Goal: Task Accomplishment & Management: Use online tool/utility

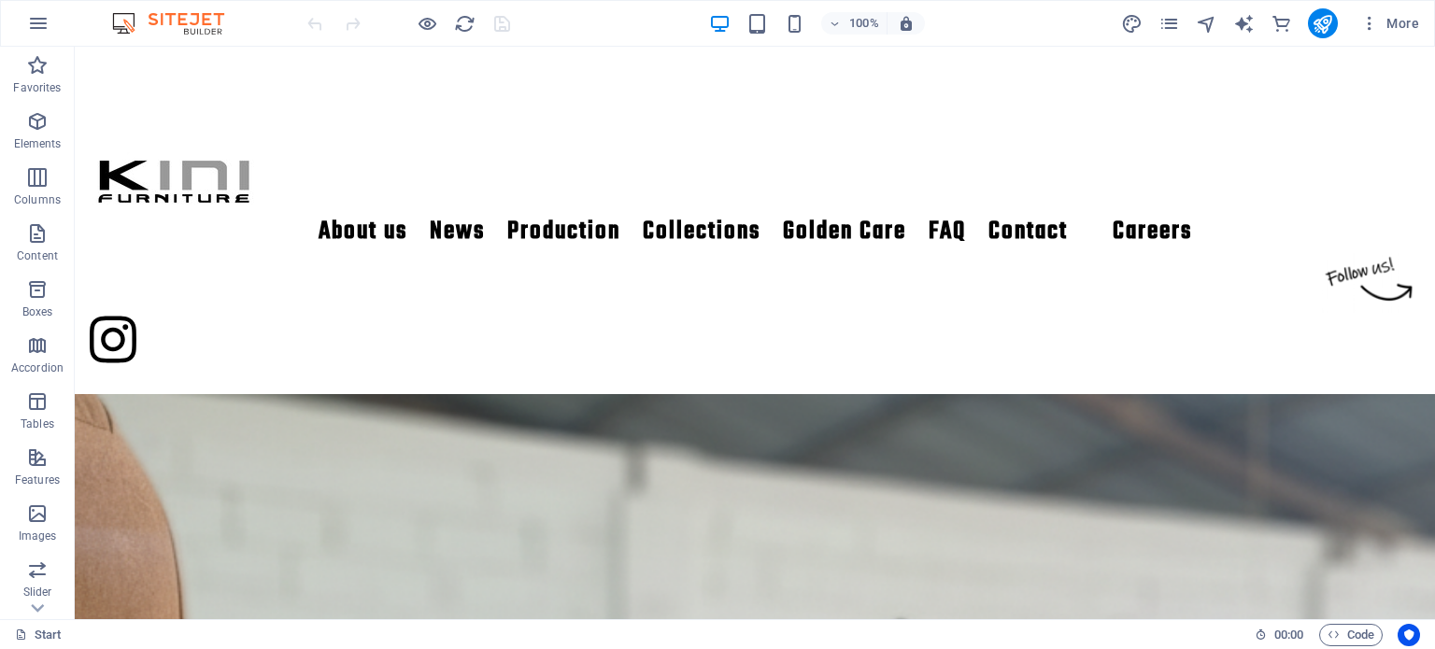
scroll to position [2580, 0]
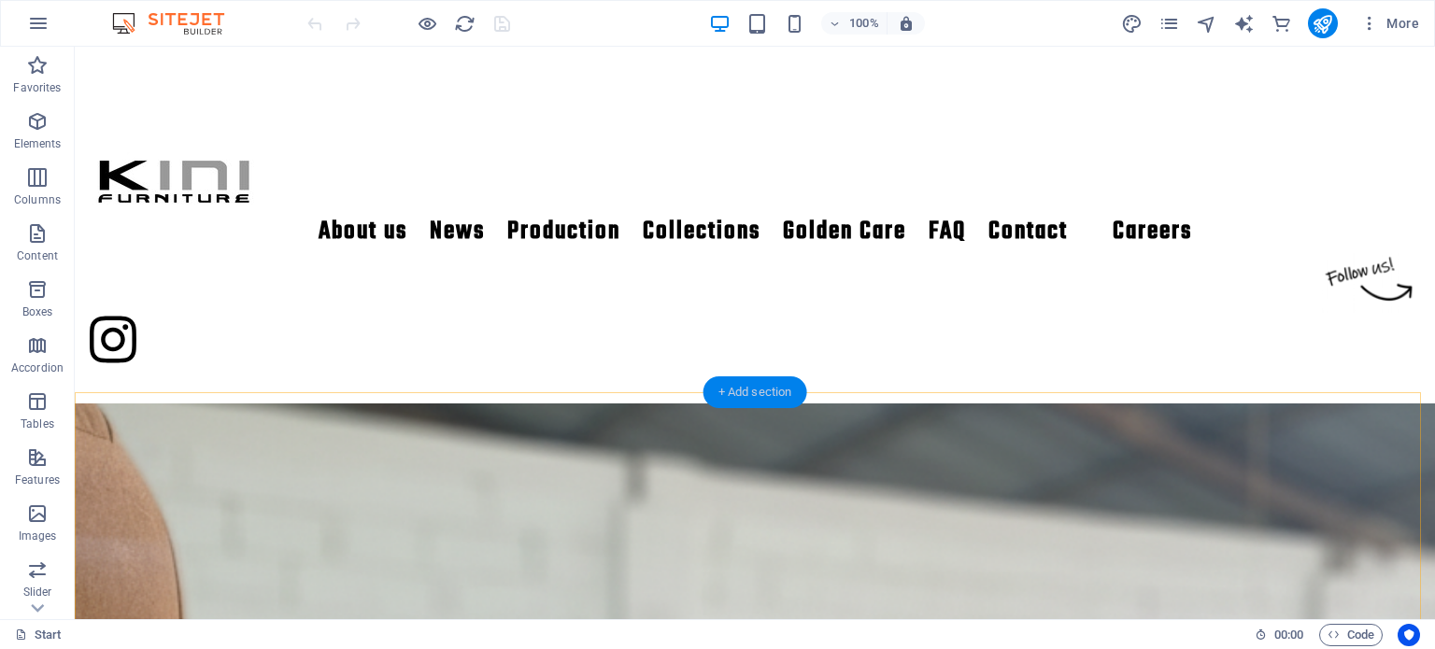
click at [751, 397] on div "+ Add section" at bounding box center [755, 393] width 104 height 32
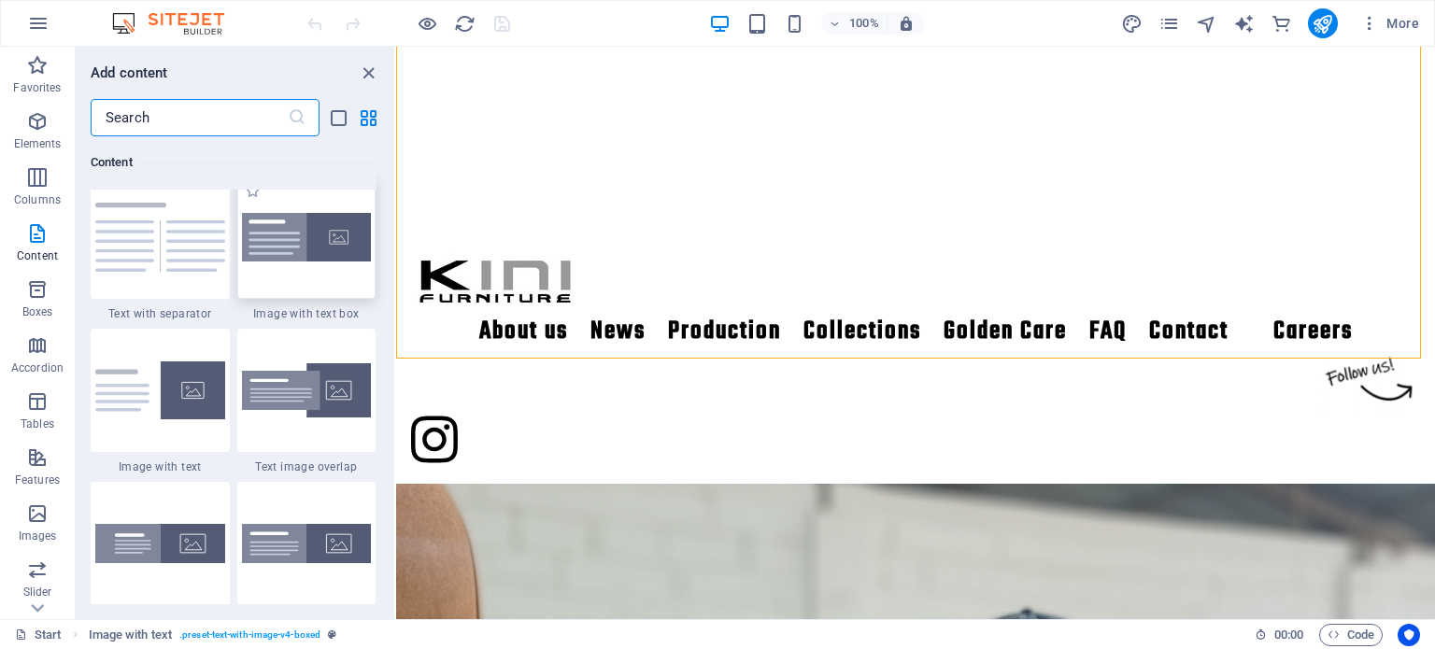
scroll to position [3456, 0]
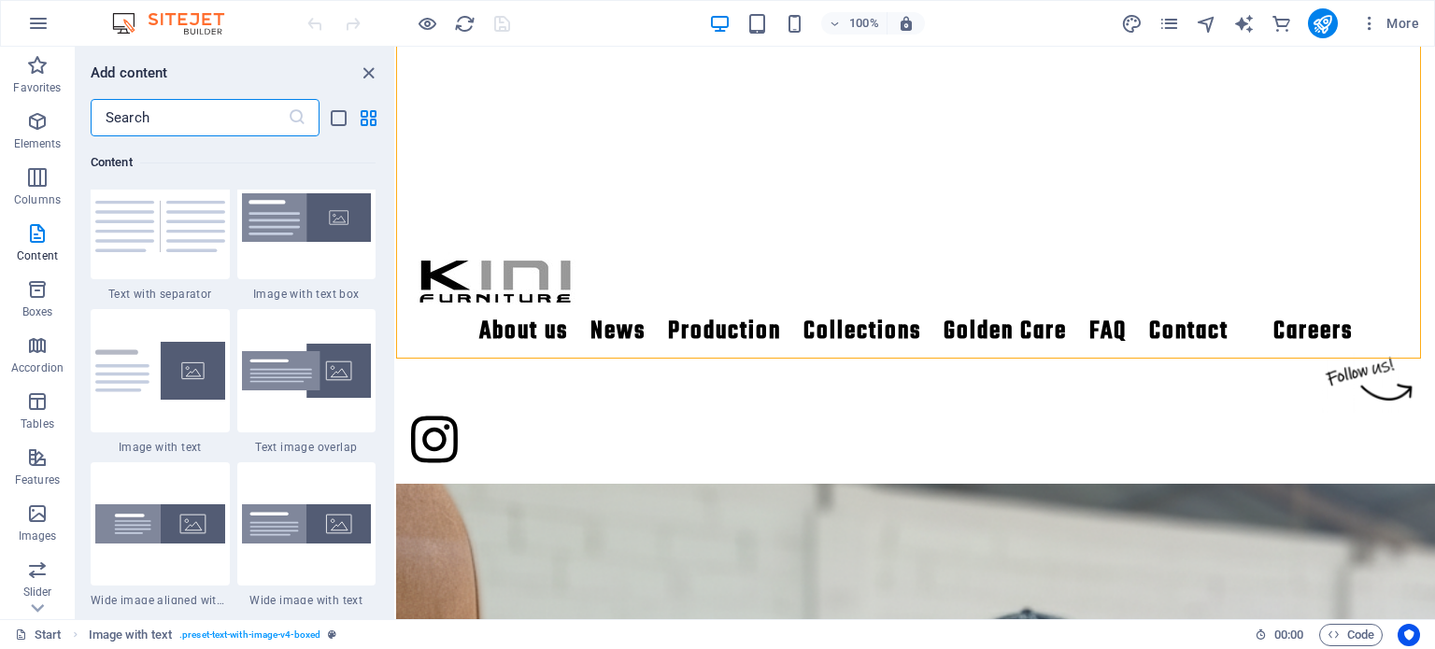
click at [220, 121] on input "text" at bounding box center [189, 117] width 197 height 37
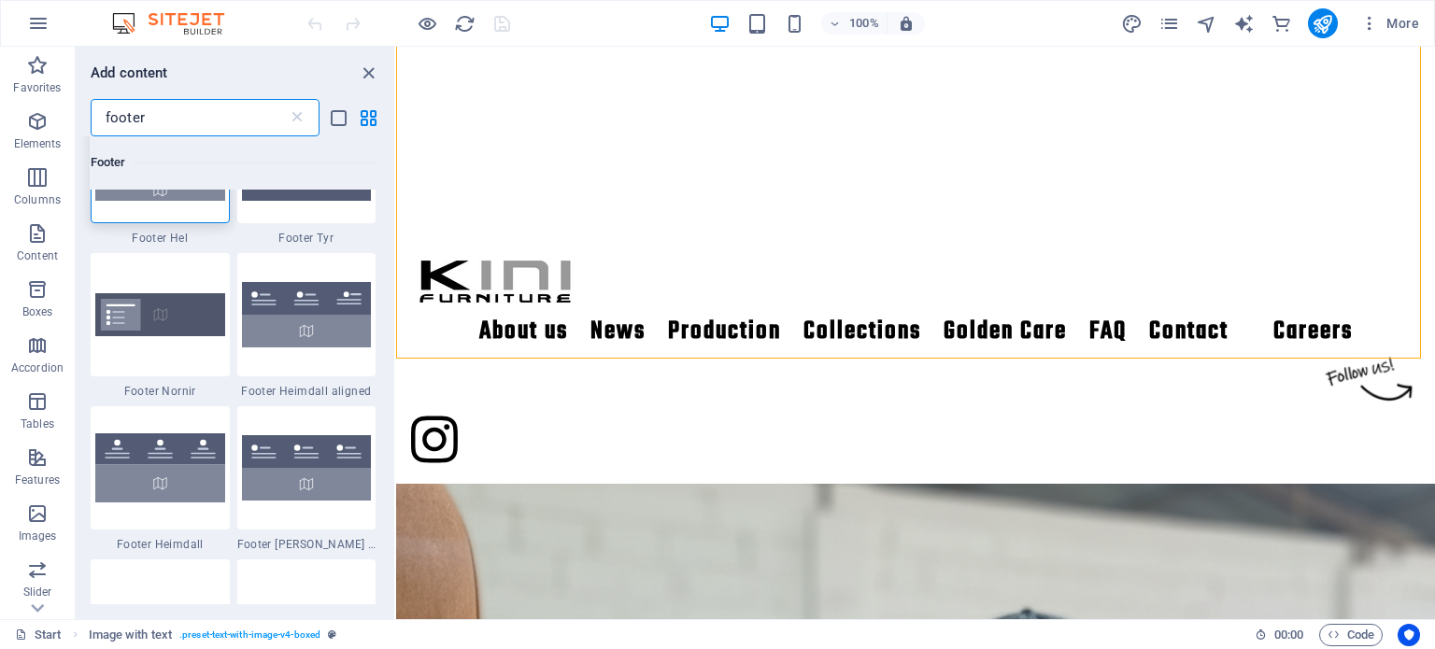
scroll to position [93, 0]
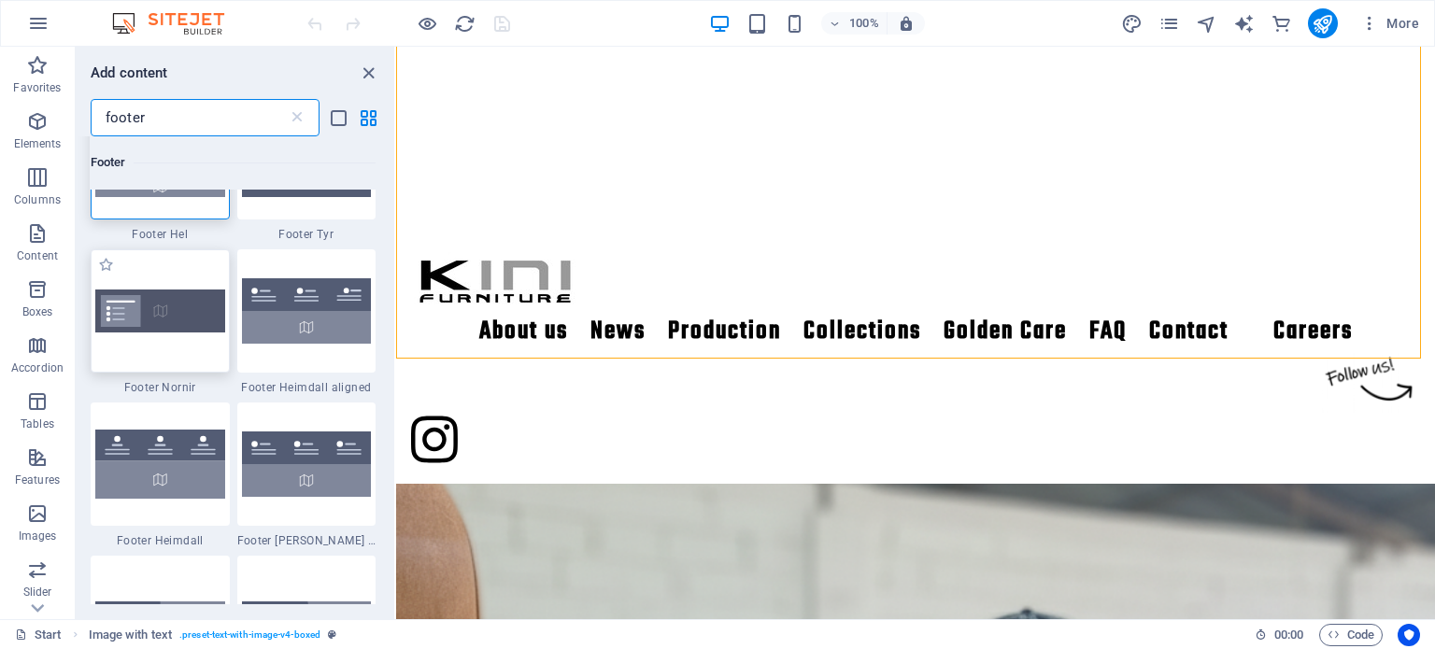
type input "footer"
click at [175, 317] on img at bounding box center [160, 311] width 130 height 42
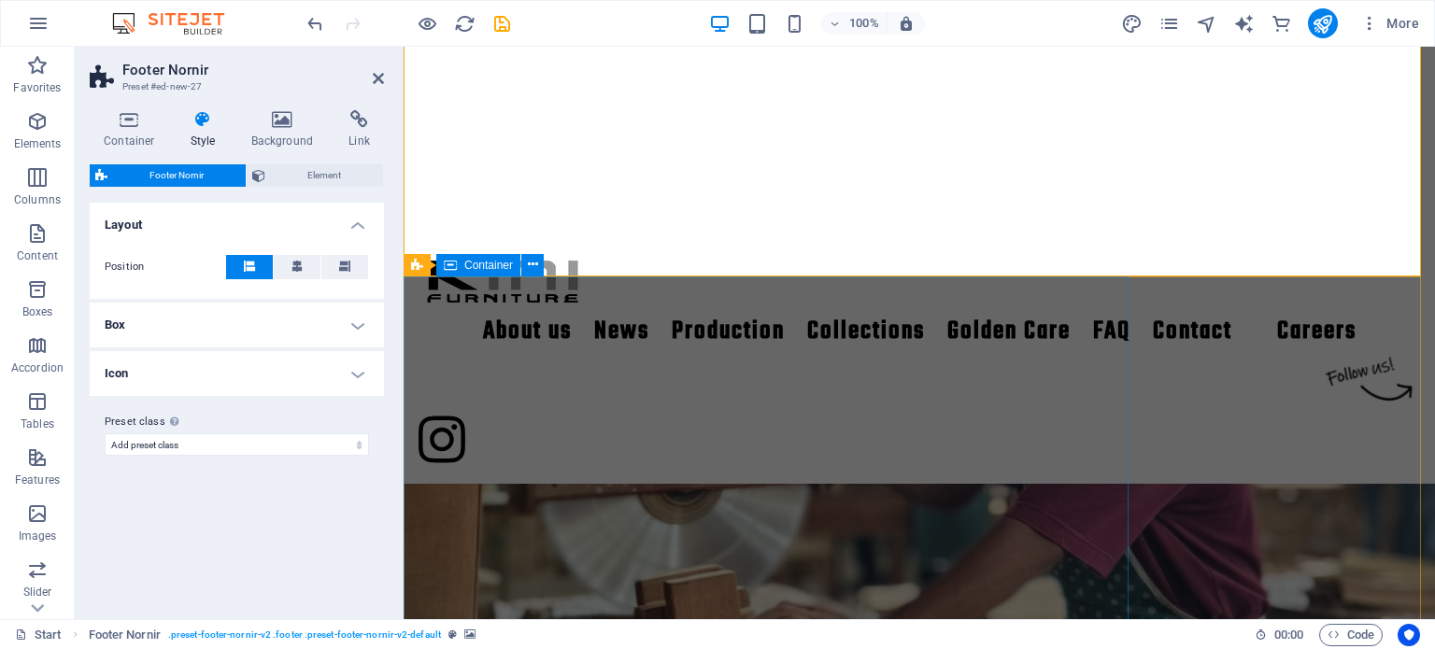
scroll to position [2911, 0]
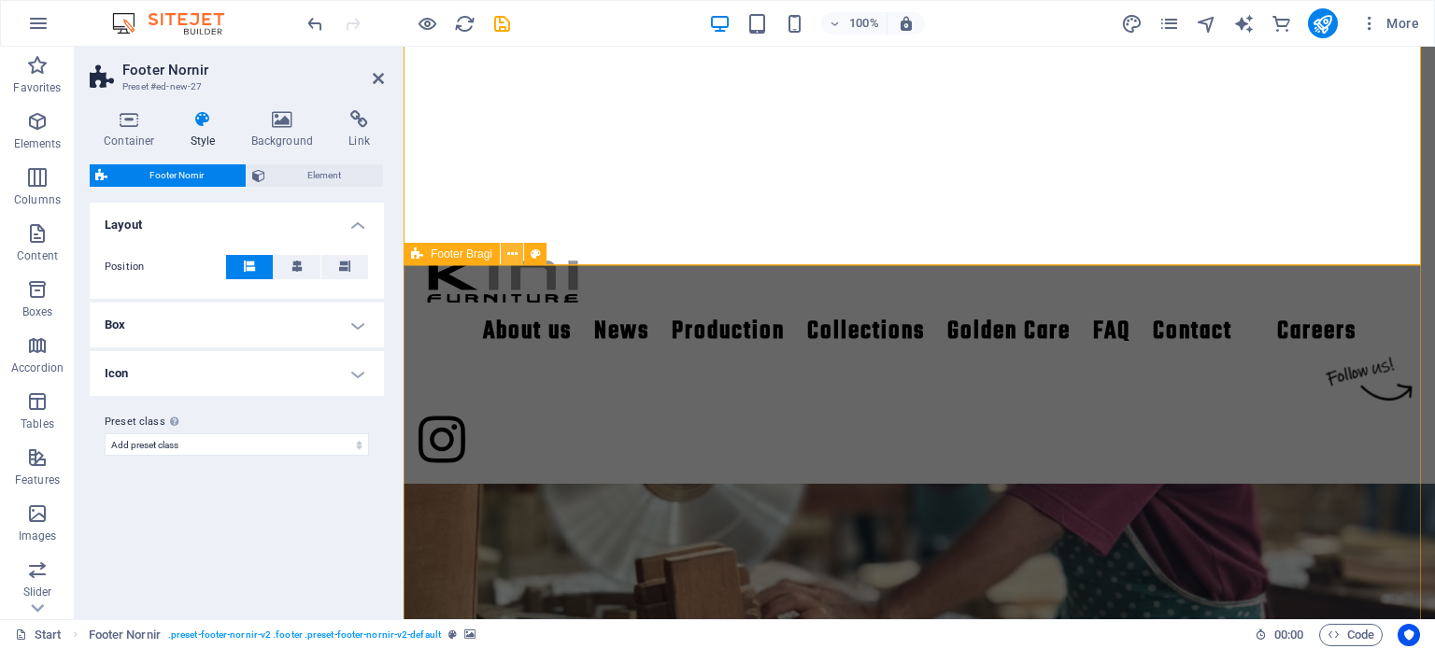
click at [508, 253] on icon at bounding box center [512, 255] width 10 height 20
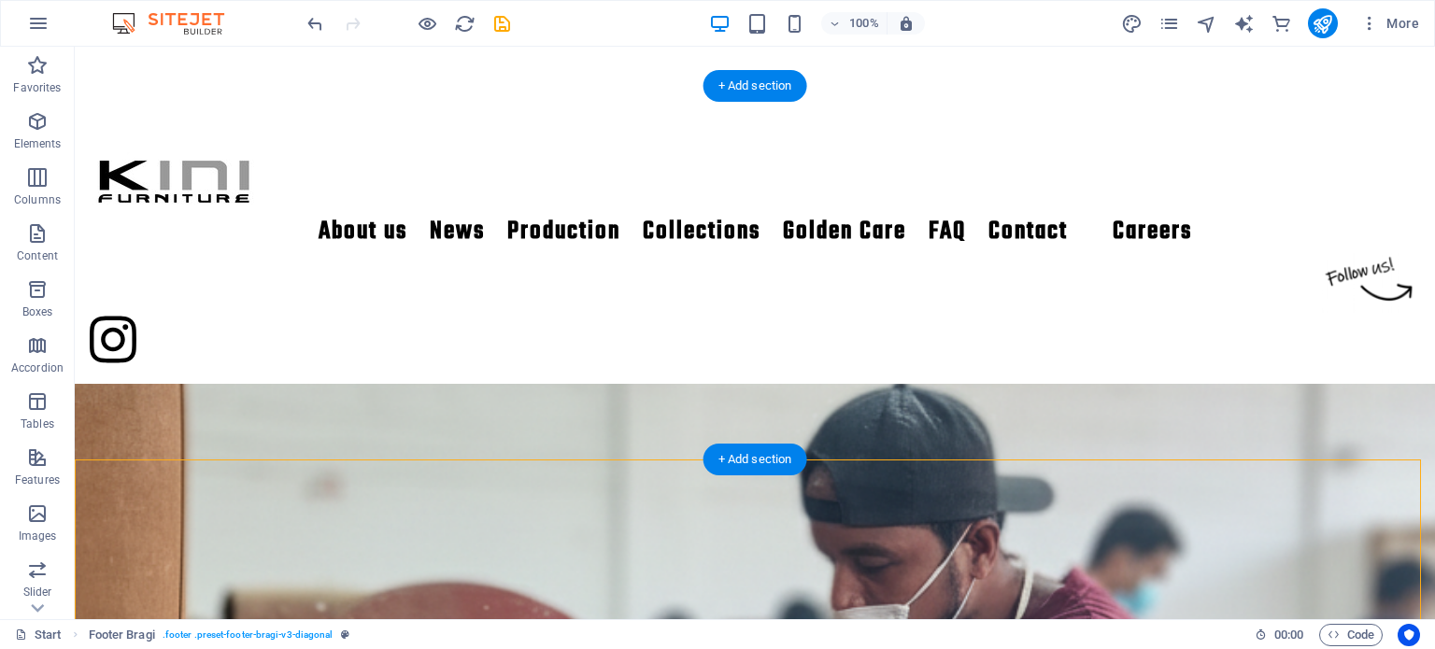
scroll to position [2824, 0]
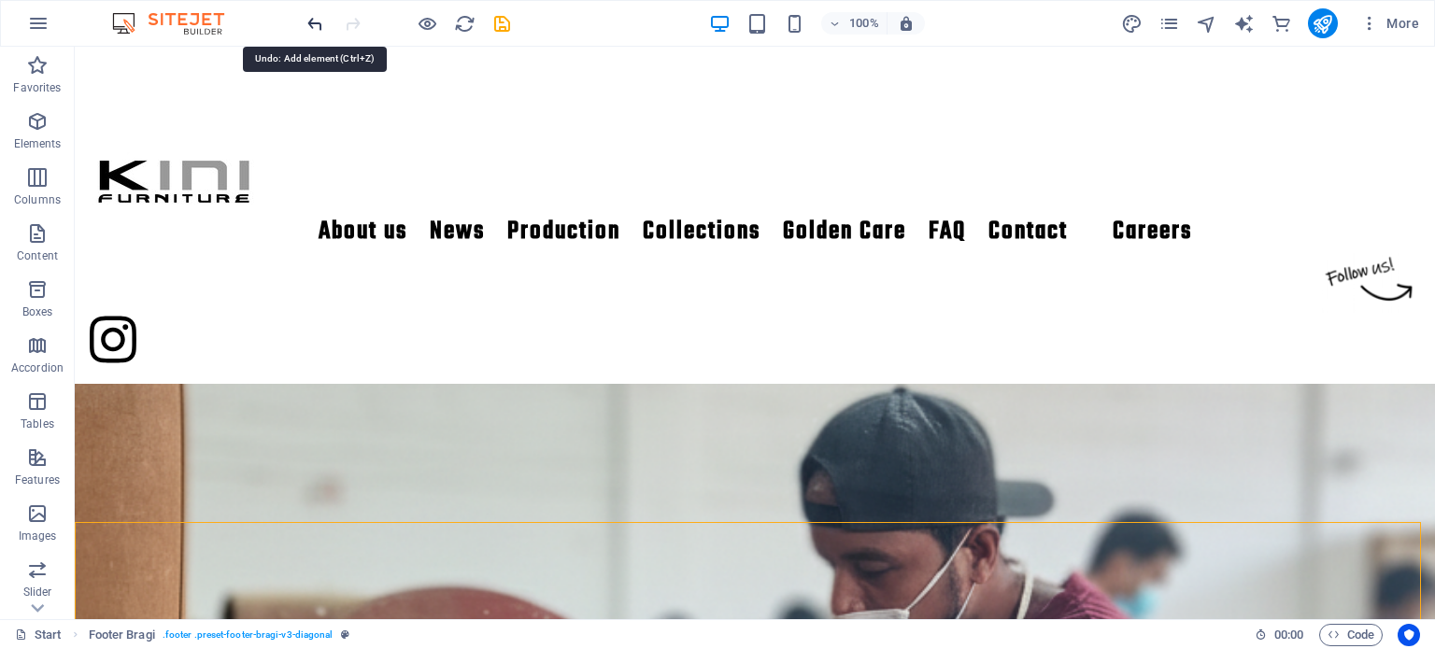
click at [316, 32] on icon "undo" at bounding box center [315, 23] width 21 height 21
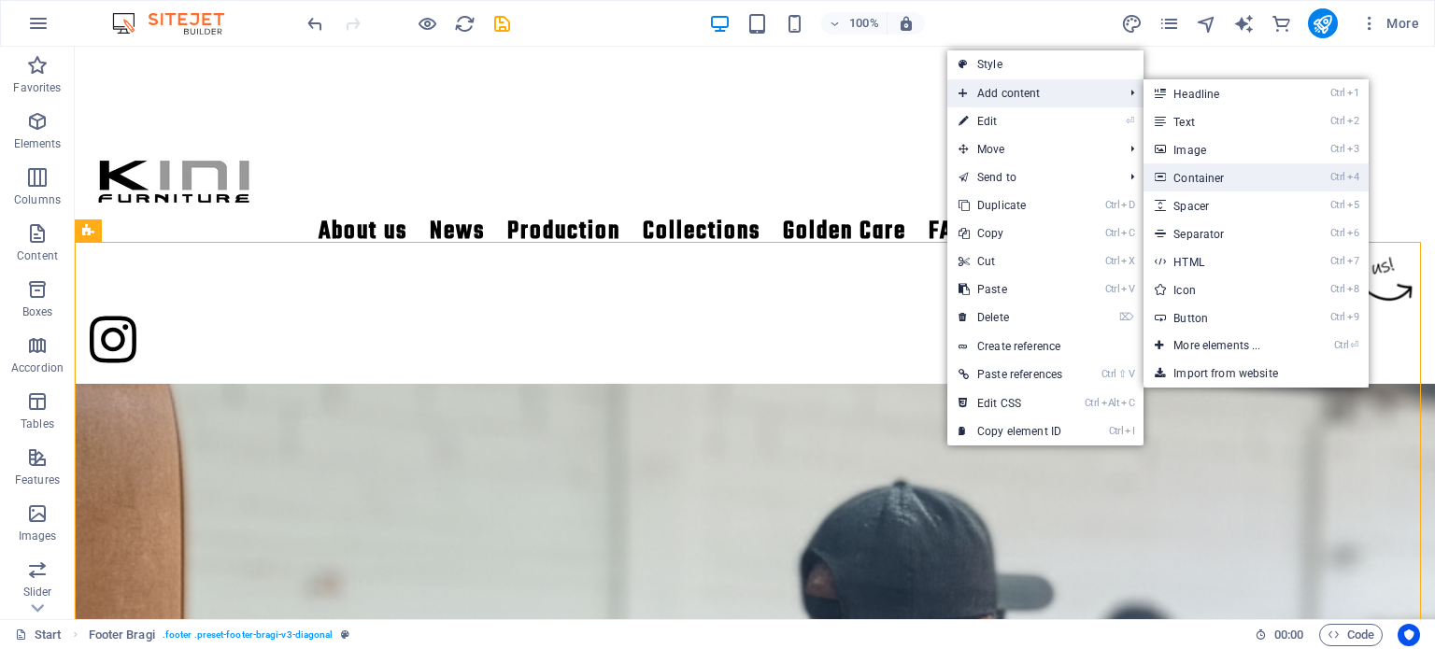
click at [1221, 173] on link "Ctrl 4 Container" at bounding box center [1221, 177] width 154 height 28
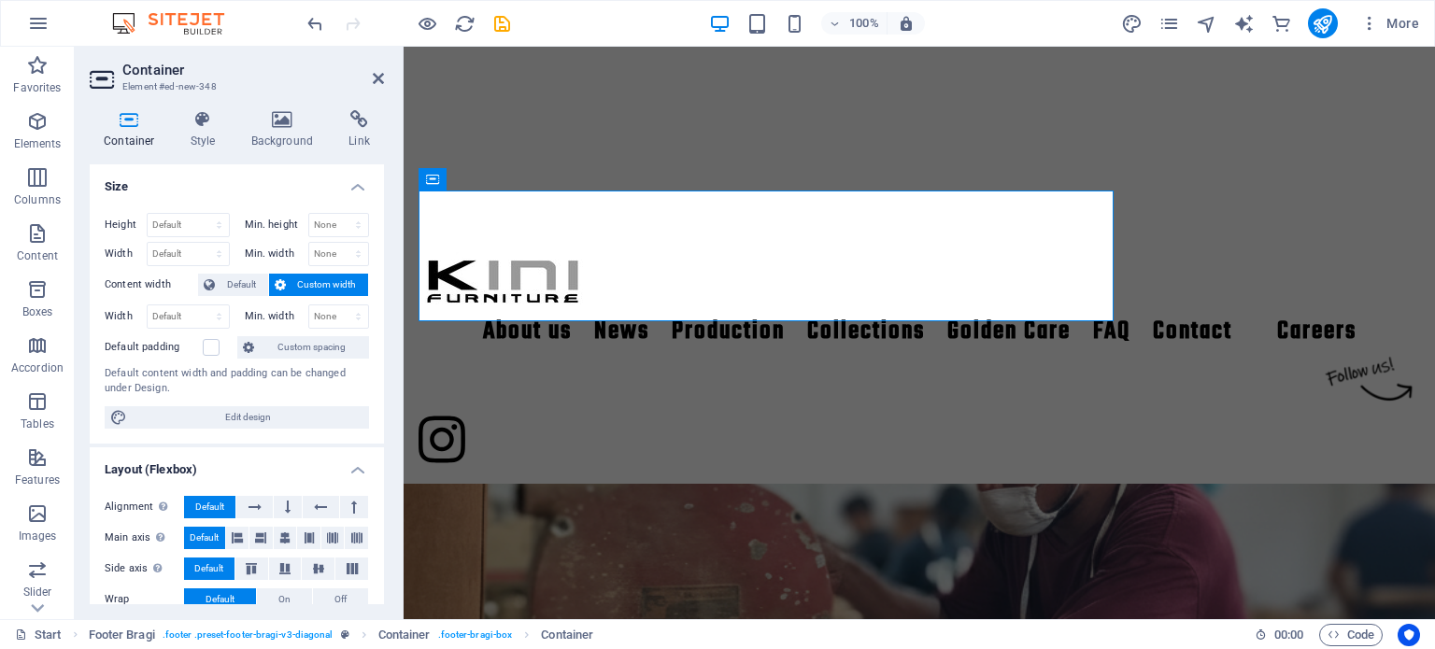
scroll to position [2687, 0]
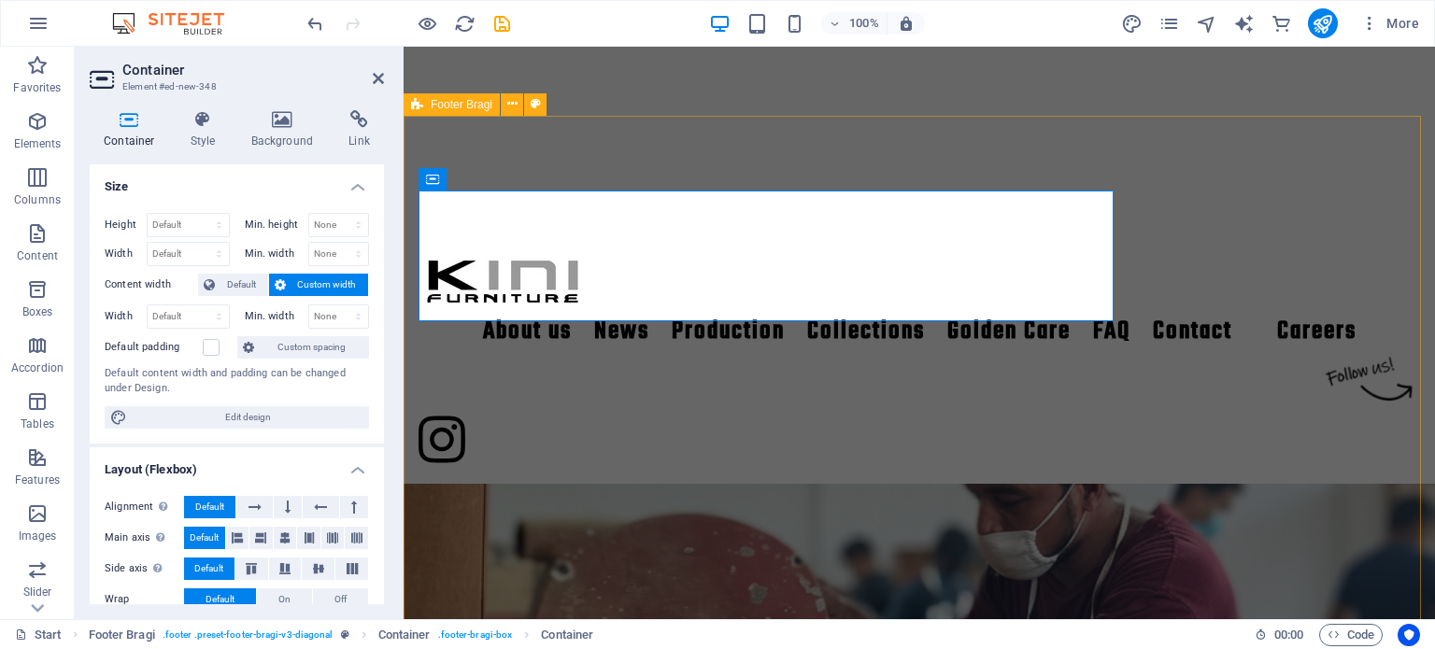
drag, startPoint x: 703, startPoint y: 202, endPoint x: 1200, endPoint y: 440, distance: 551.2
click at [1200, 440] on div "About us News Production Collections Golden Care FAQ Contact Careers 1 2 Produc…" at bounding box center [919, 446] width 1031 height 6172
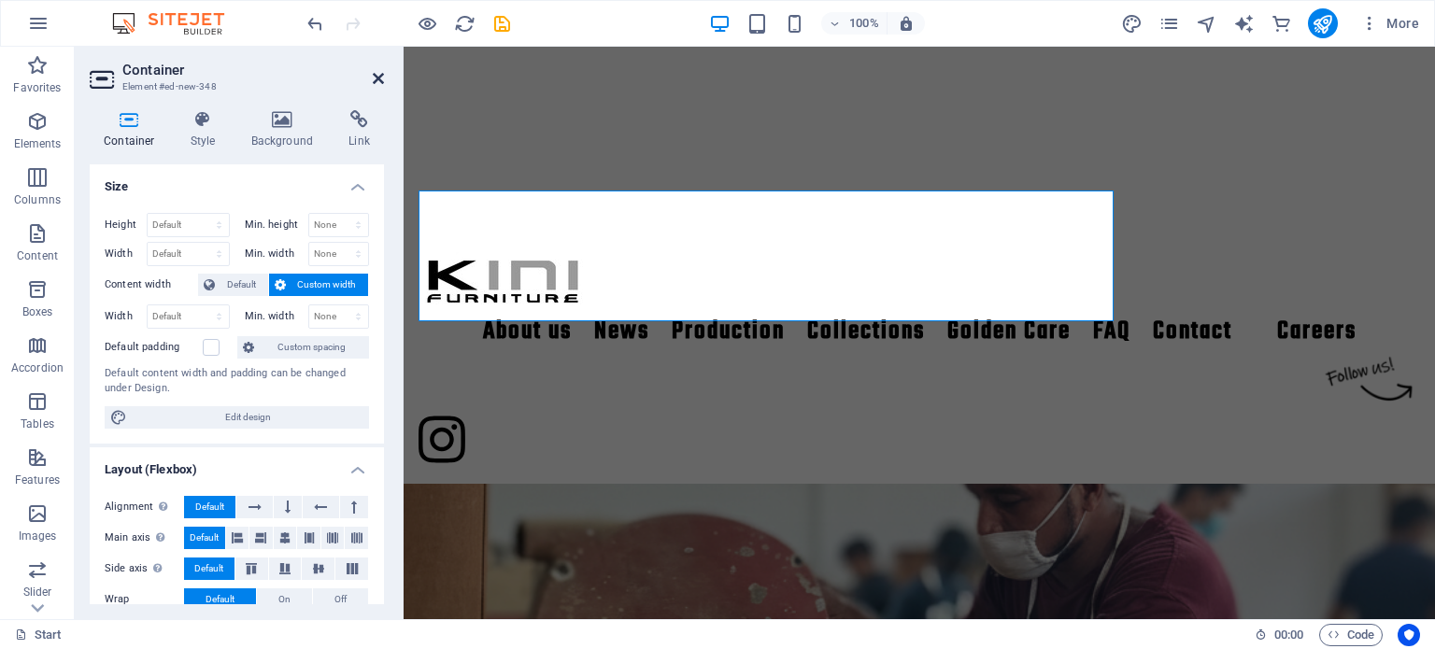
click at [378, 76] on icon at bounding box center [378, 78] width 11 height 15
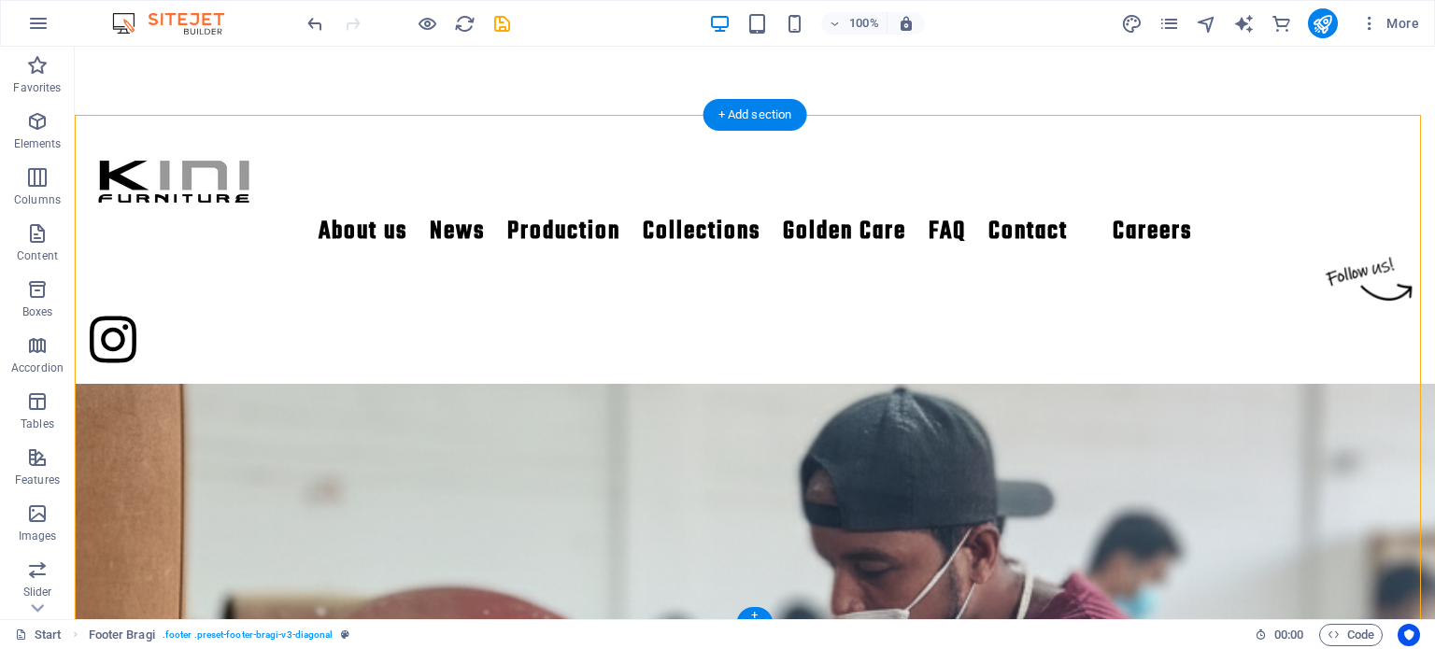
scroll to position [2863, 0]
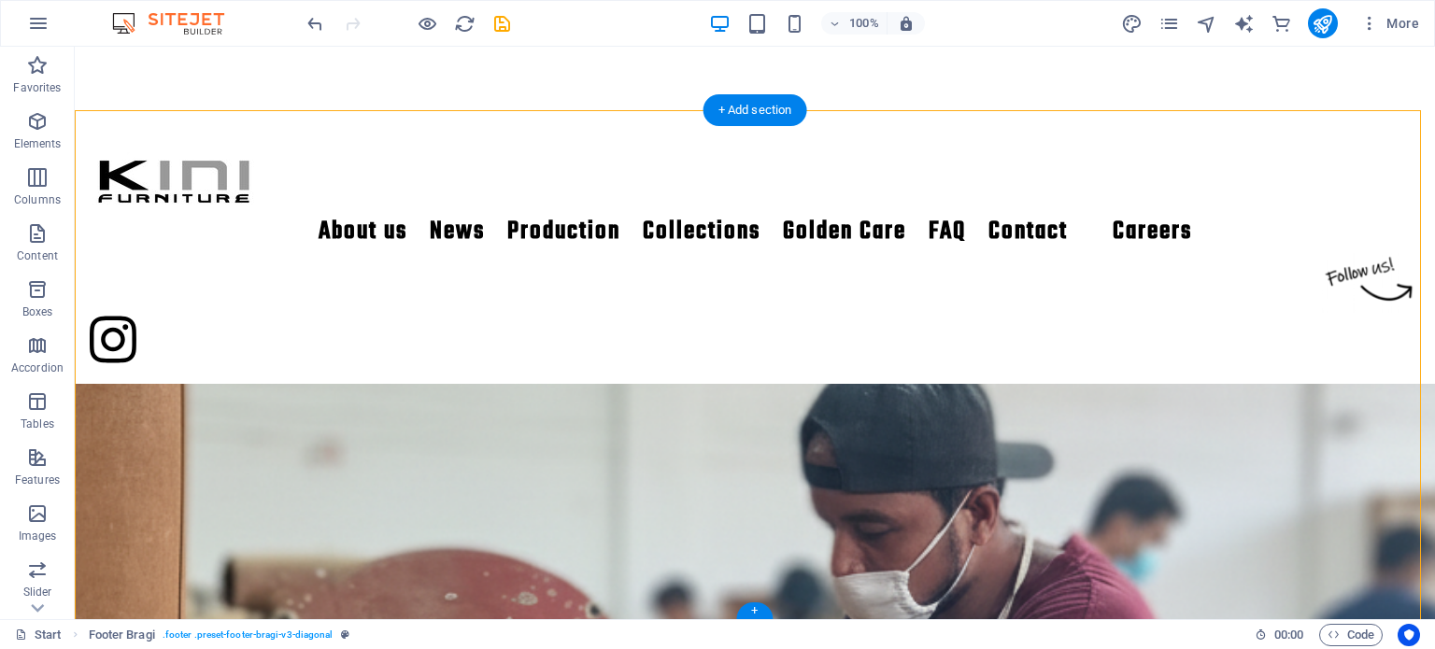
drag, startPoint x: 246, startPoint y: 265, endPoint x: 704, endPoint y: 294, distance: 459.6
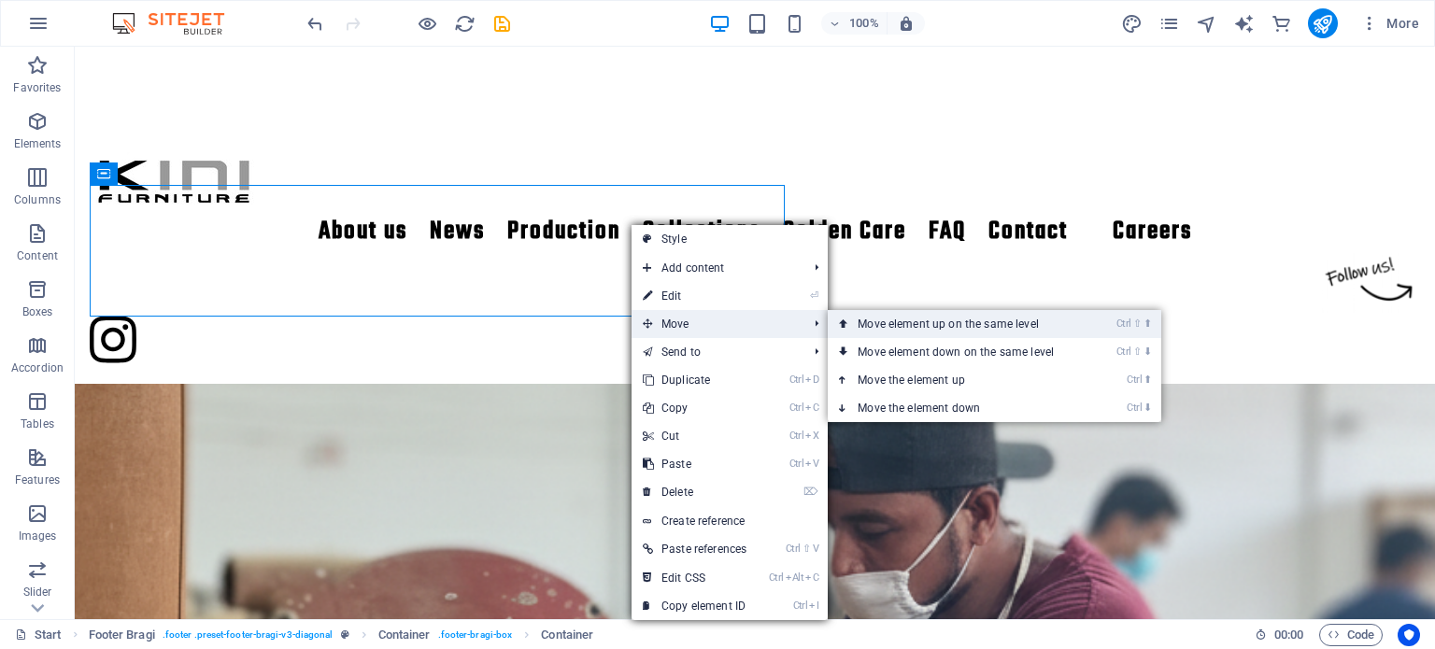
click at [912, 326] on link "Ctrl ⇧ ⬆ Move element up on the same level" at bounding box center [959, 324] width 263 height 28
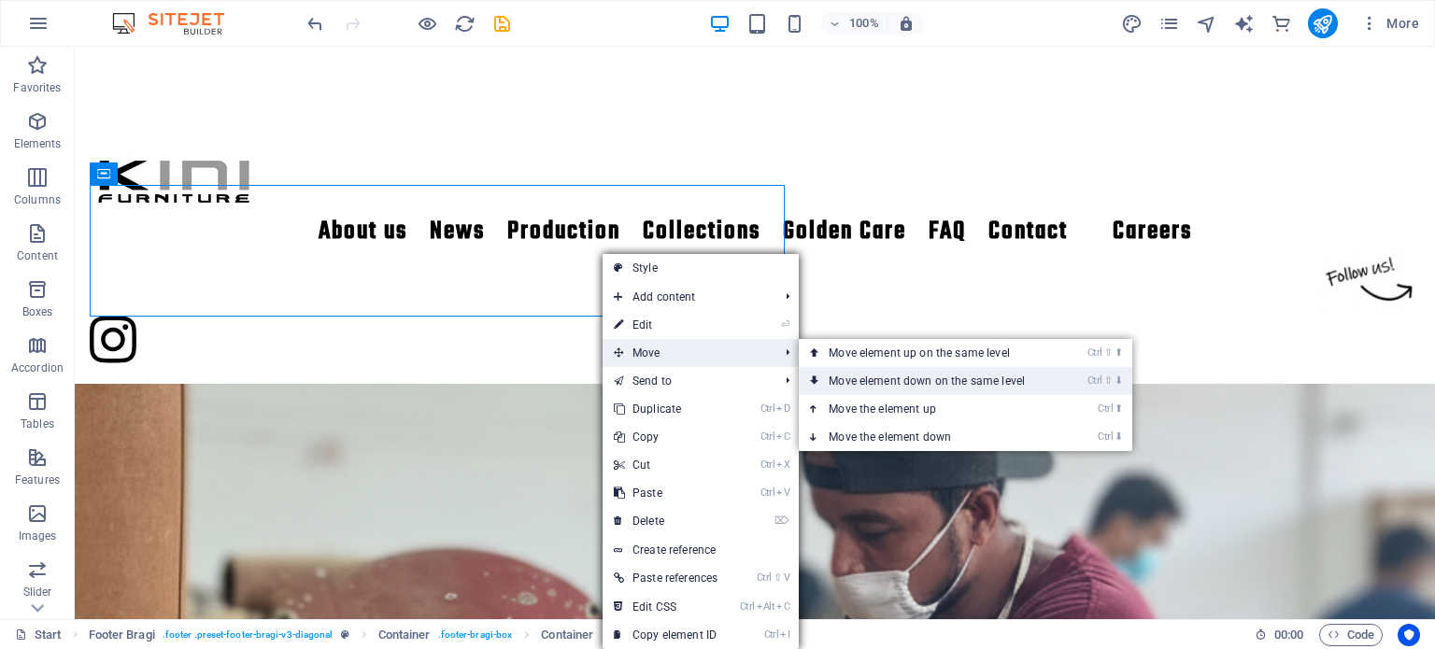
click at [906, 392] on link "Ctrl ⇧ ⬇ Move element down on the same level" at bounding box center [930, 381] width 263 height 28
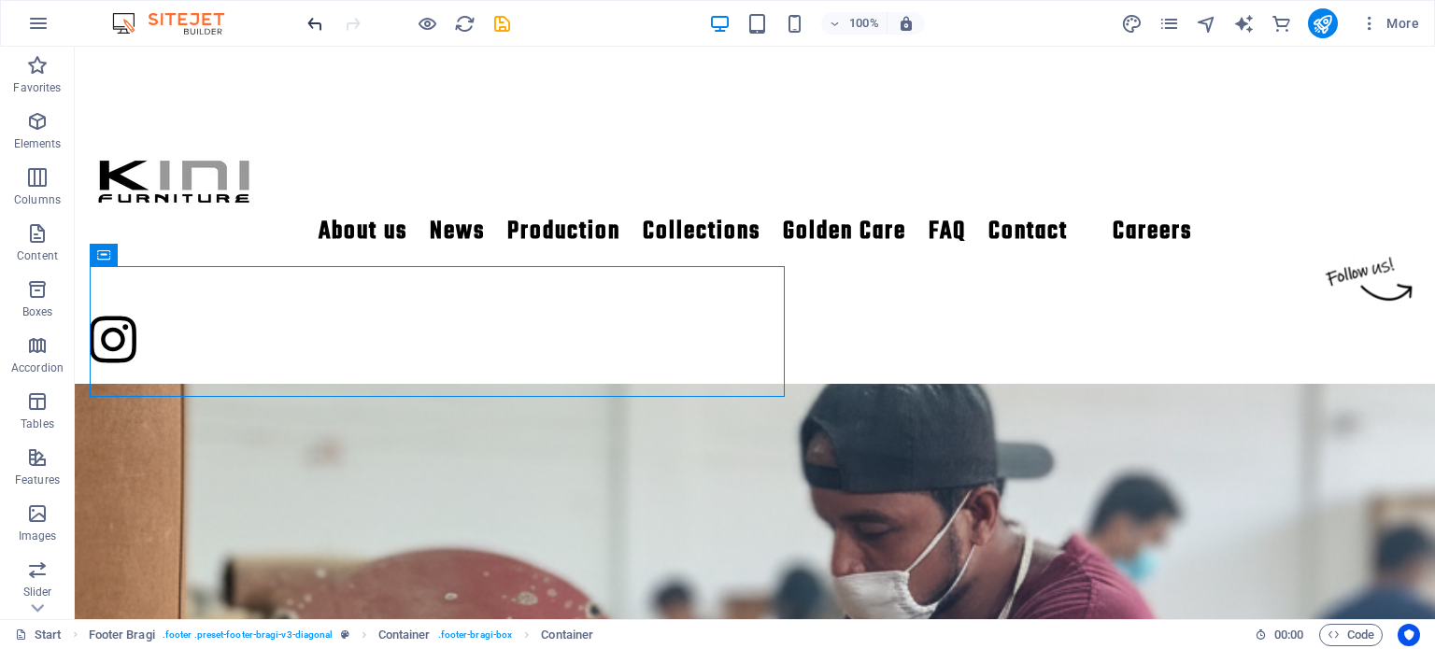
click at [315, 21] on icon "undo" at bounding box center [315, 23] width 21 height 21
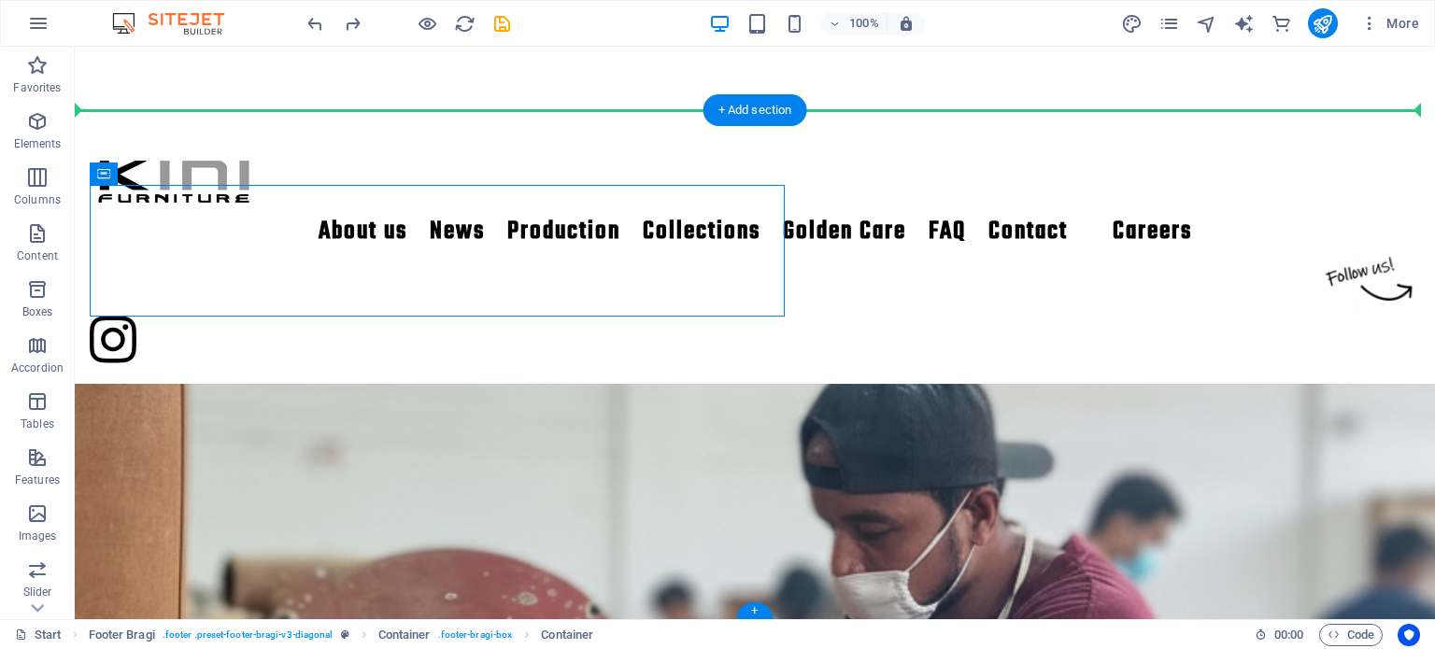
drag, startPoint x: 647, startPoint y: 265, endPoint x: 1163, endPoint y: 320, distance: 518.6
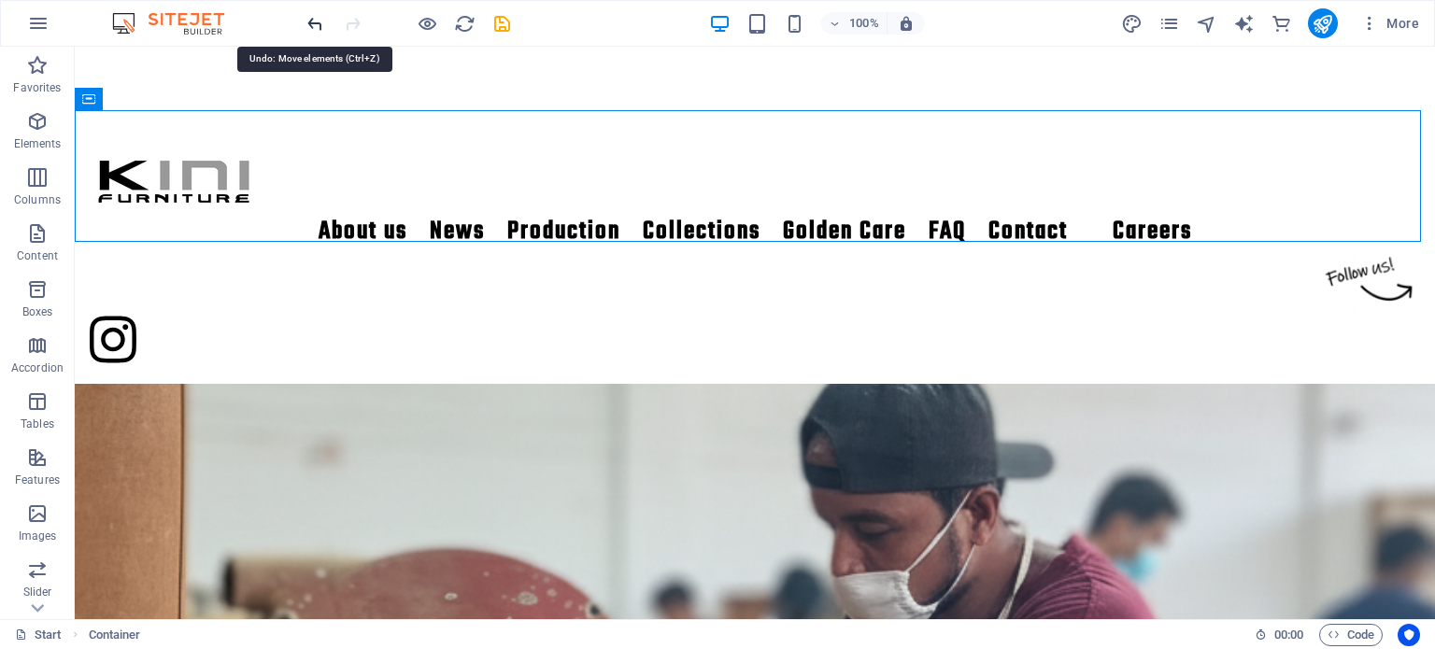
click at [310, 23] on icon "undo" at bounding box center [315, 23] width 21 height 21
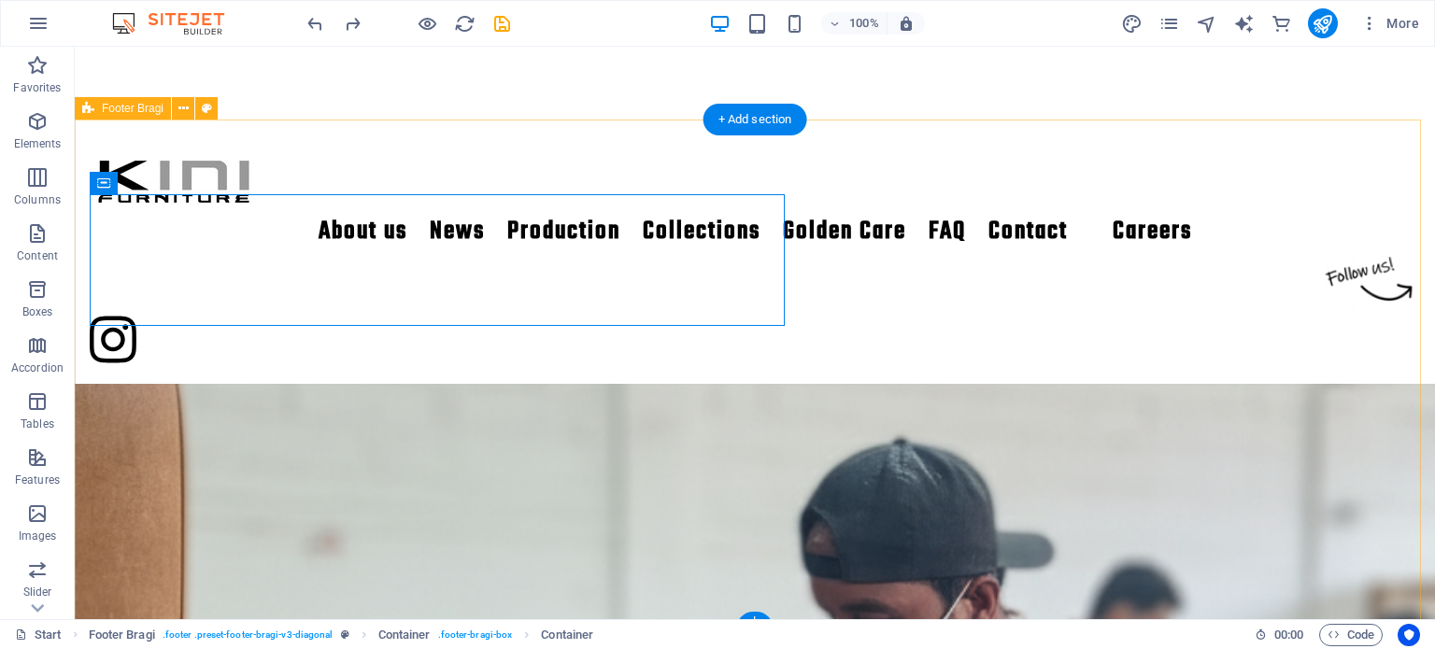
scroll to position [2769, 0]
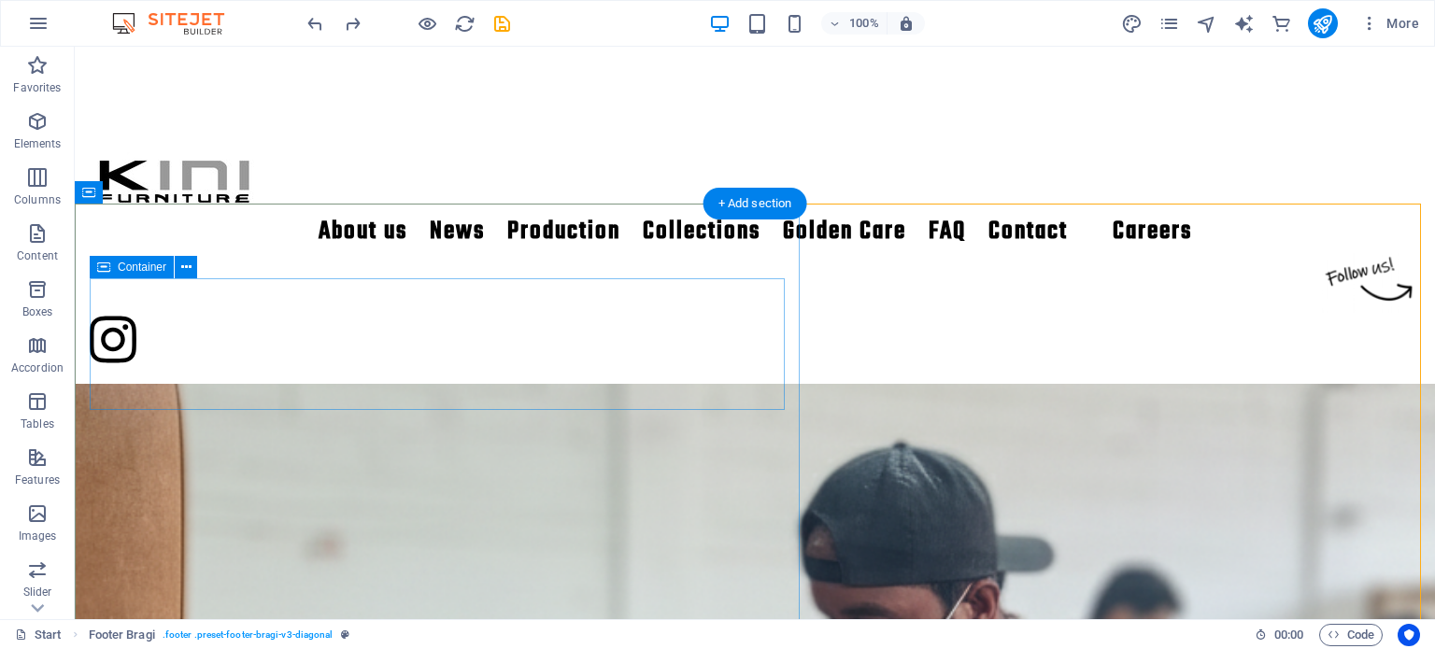
click at [192, 266] on button at bounding box center [186, 267] width 22 height 22
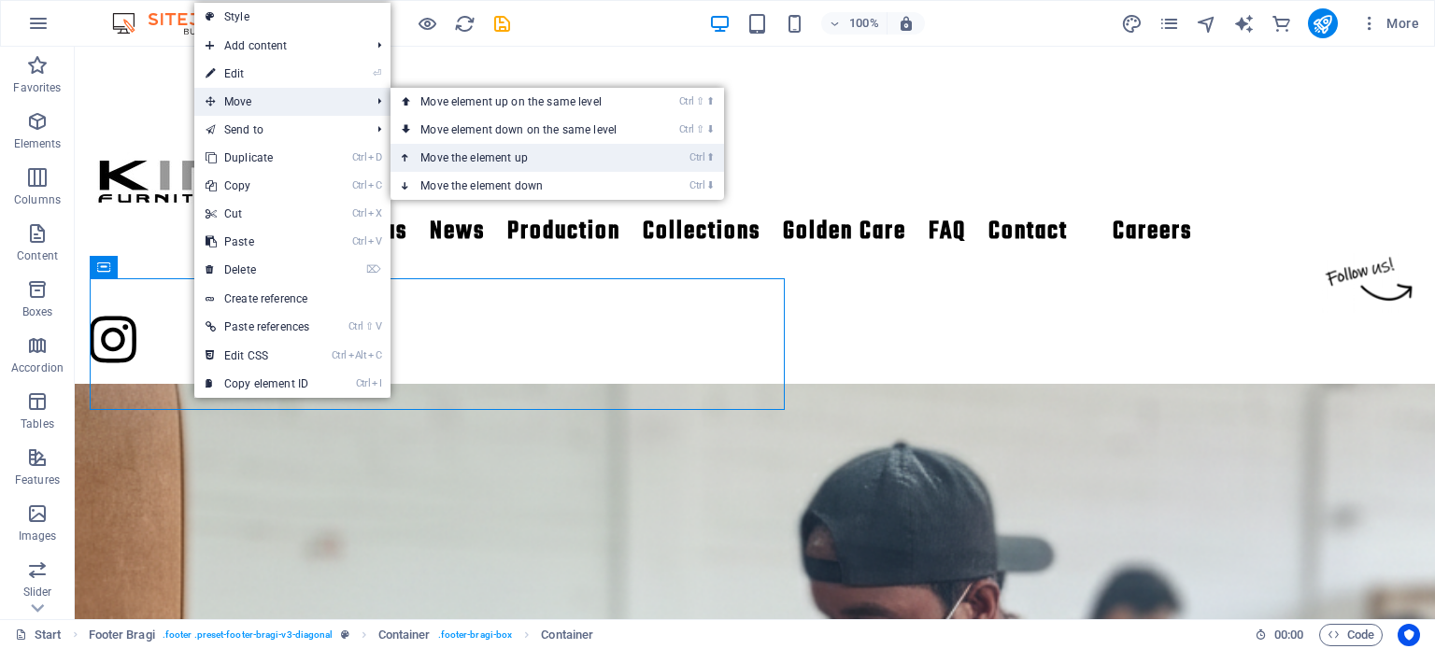
click at [496, 155] on link "Ctrl ⬆ Move the element up" at bounding box center [522, 158] width 263 height 28
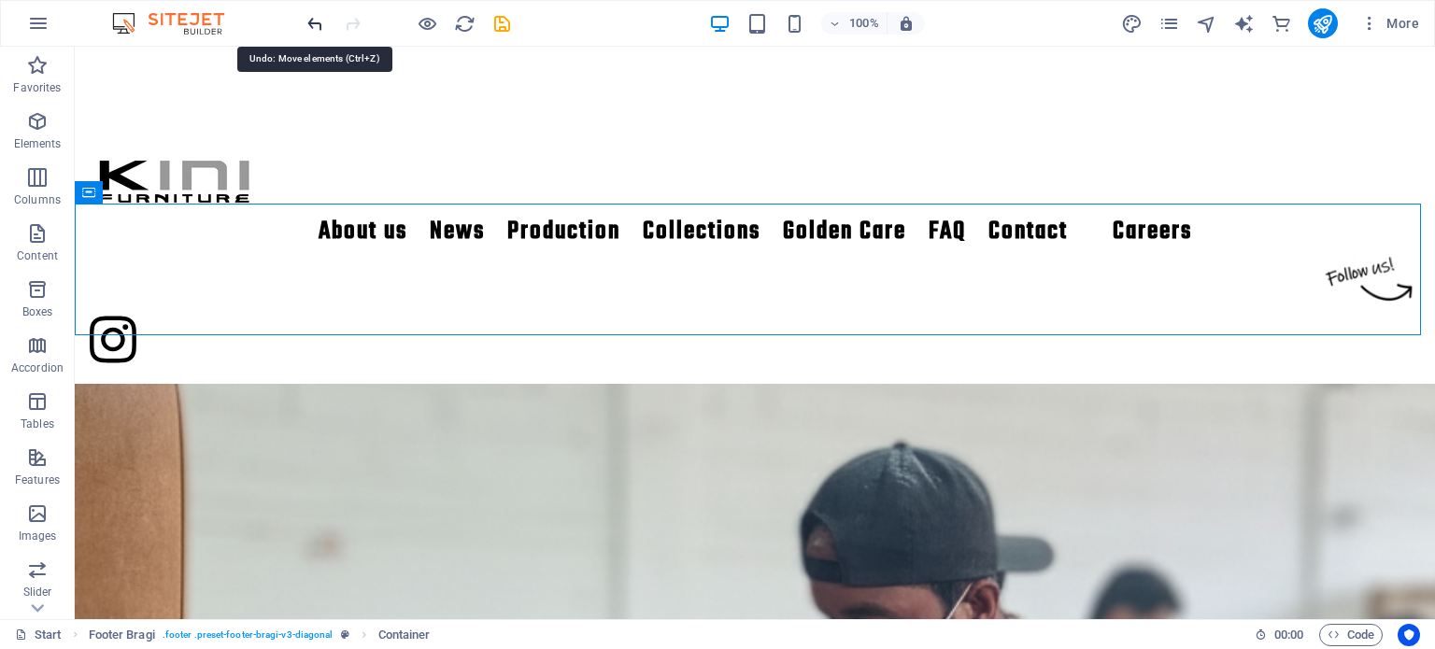
click at [318, 27] on icon "undo" at bounding box center [315, 23] width 21 height 21
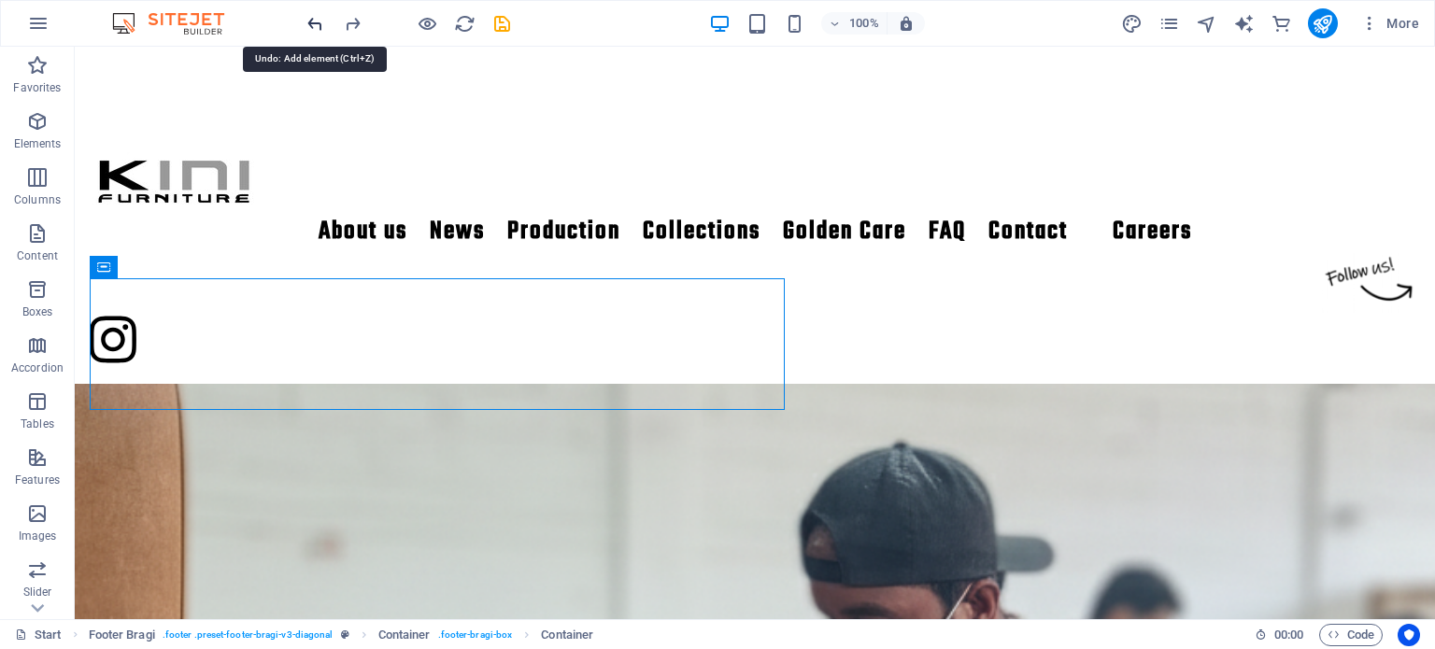
click at [318, 27] on icon "undo" at bounding box center [315, 23] width 21 height 21
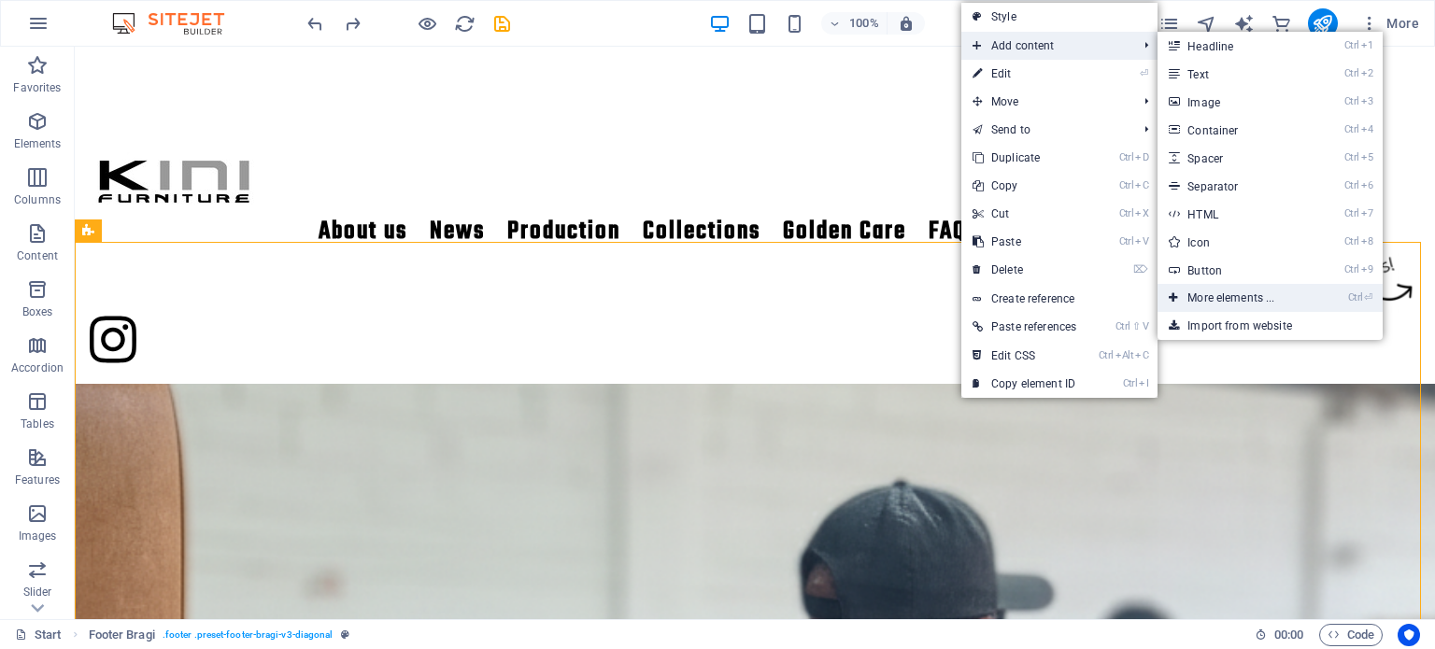
click at [1249, 291] on link "Ctrl ⏎ More elements ..." at bounding box center [1235, 298] width 154 height 28
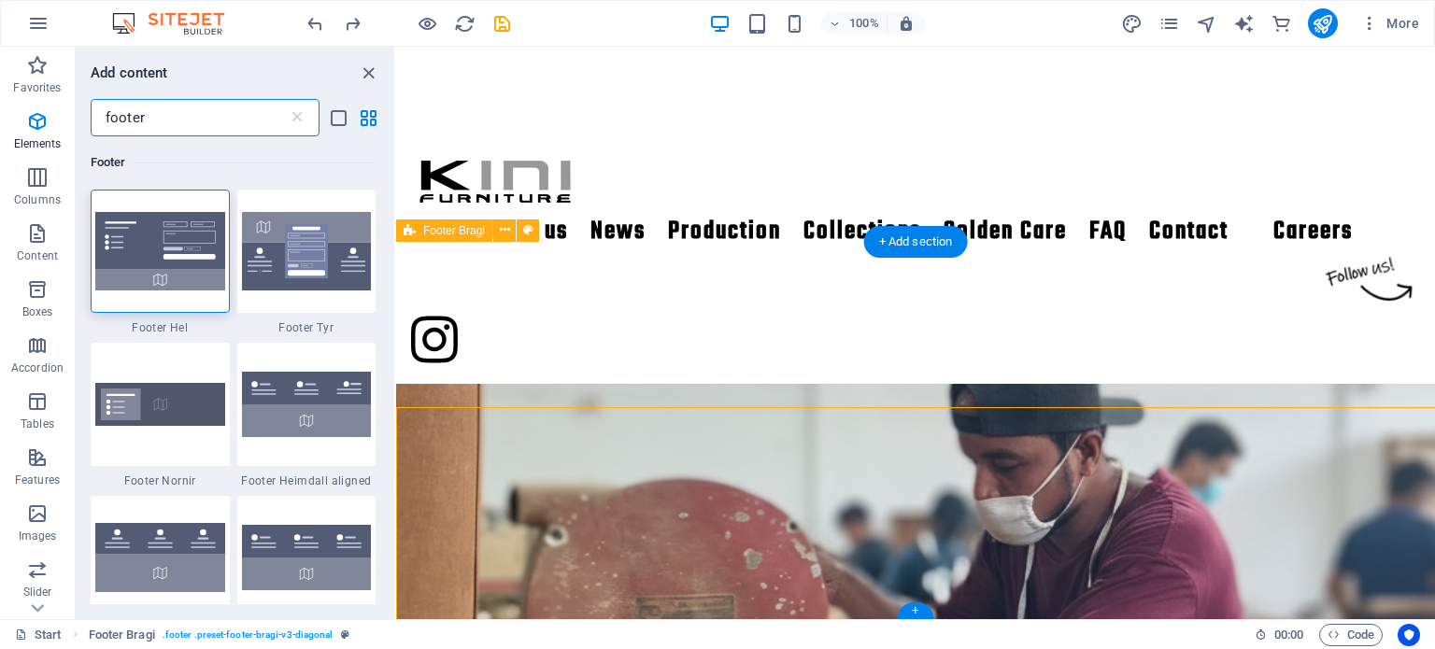
scroll to position [2565, 0]
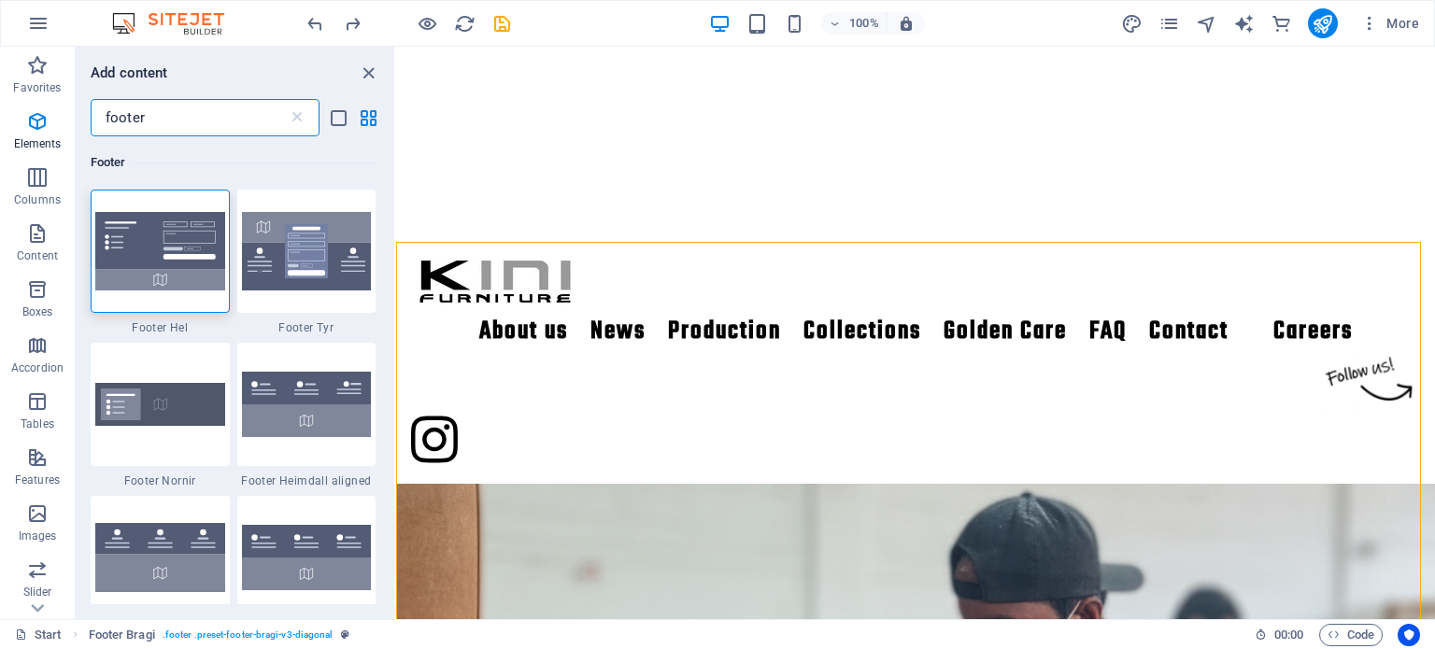
drag, startPoint x: 158, startPoint y: 131, endPoint x: 84, endPoint y: 121, distance: 74.5
click at [84, 121] on div "footer ​" at bounding box center [235, 117] width 319 height 37
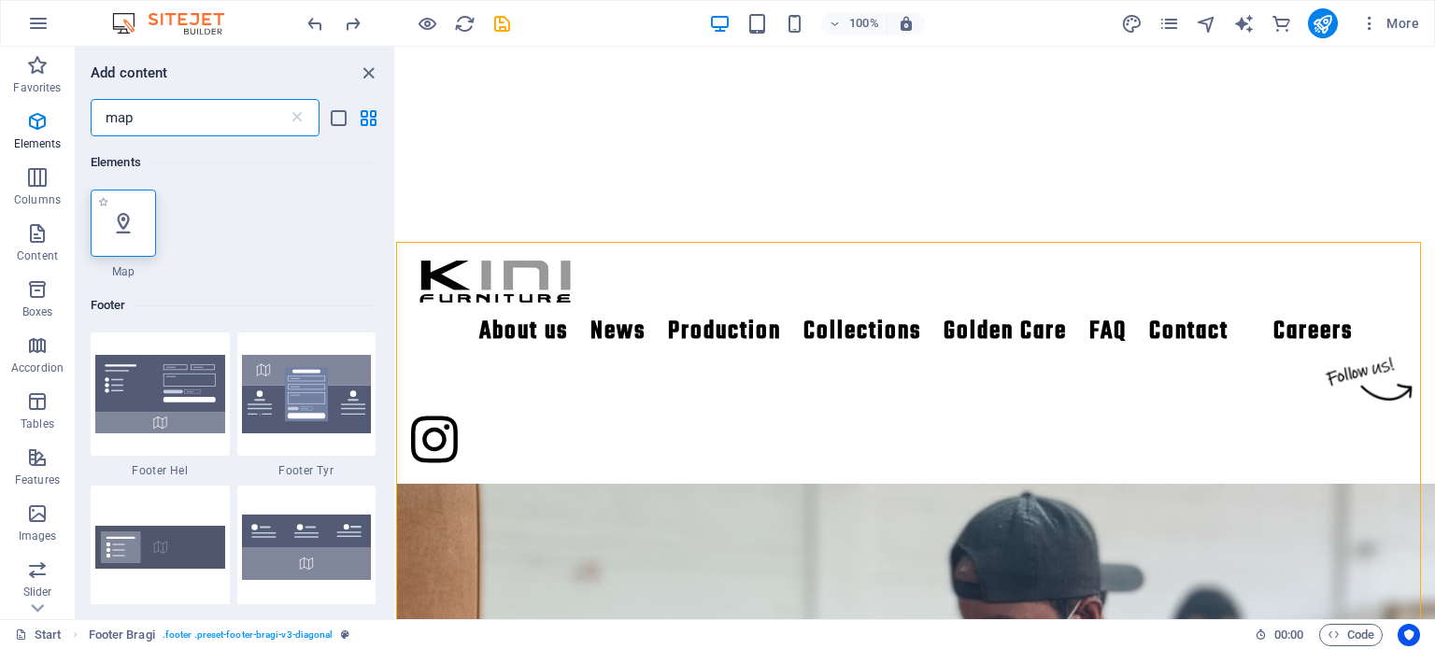
type input "map"
click at [123, 213] on icon at bounding box center [123, 223] width 24 height 24
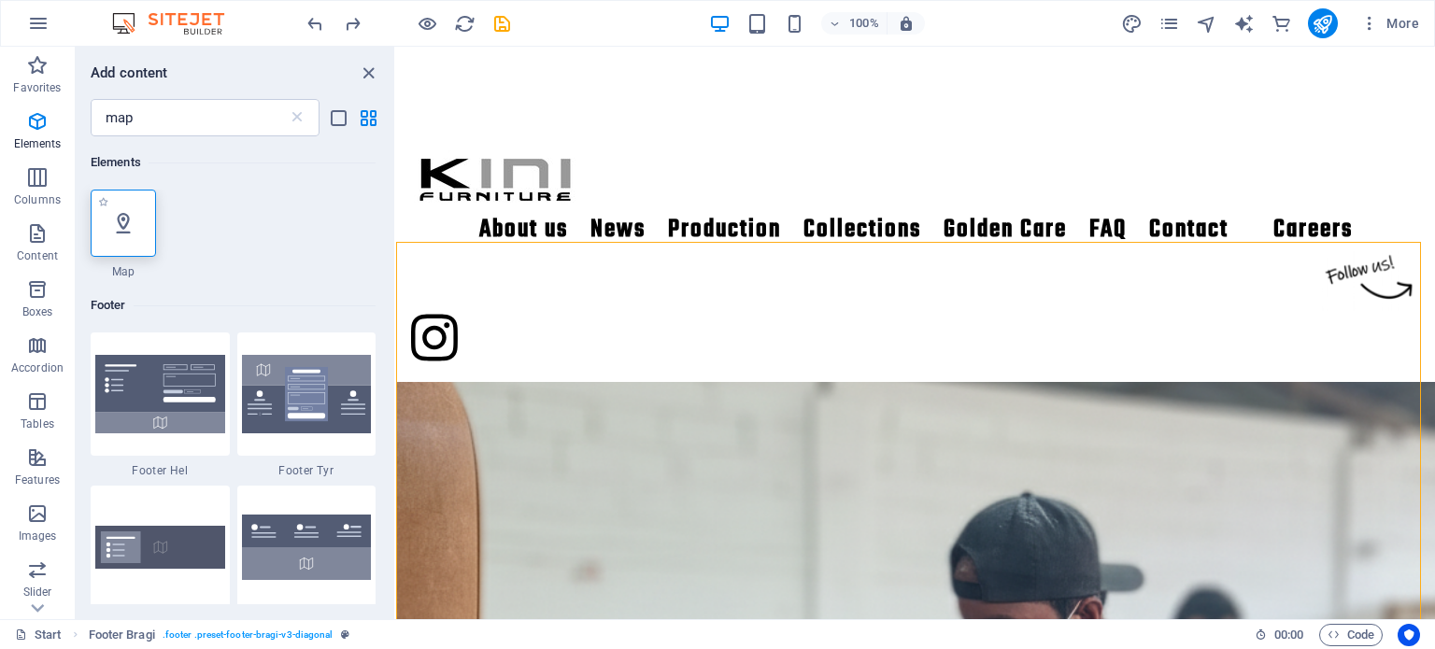
select select "1"
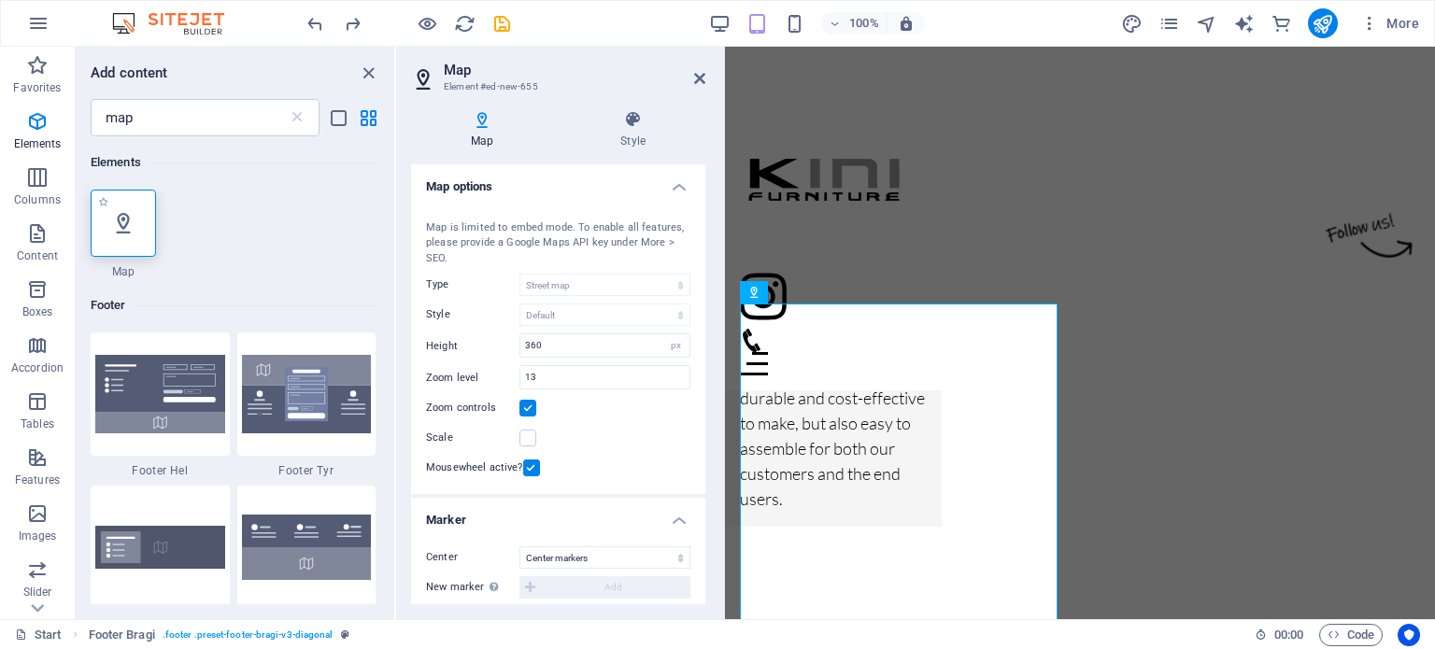
scroll to position [2901, 0]
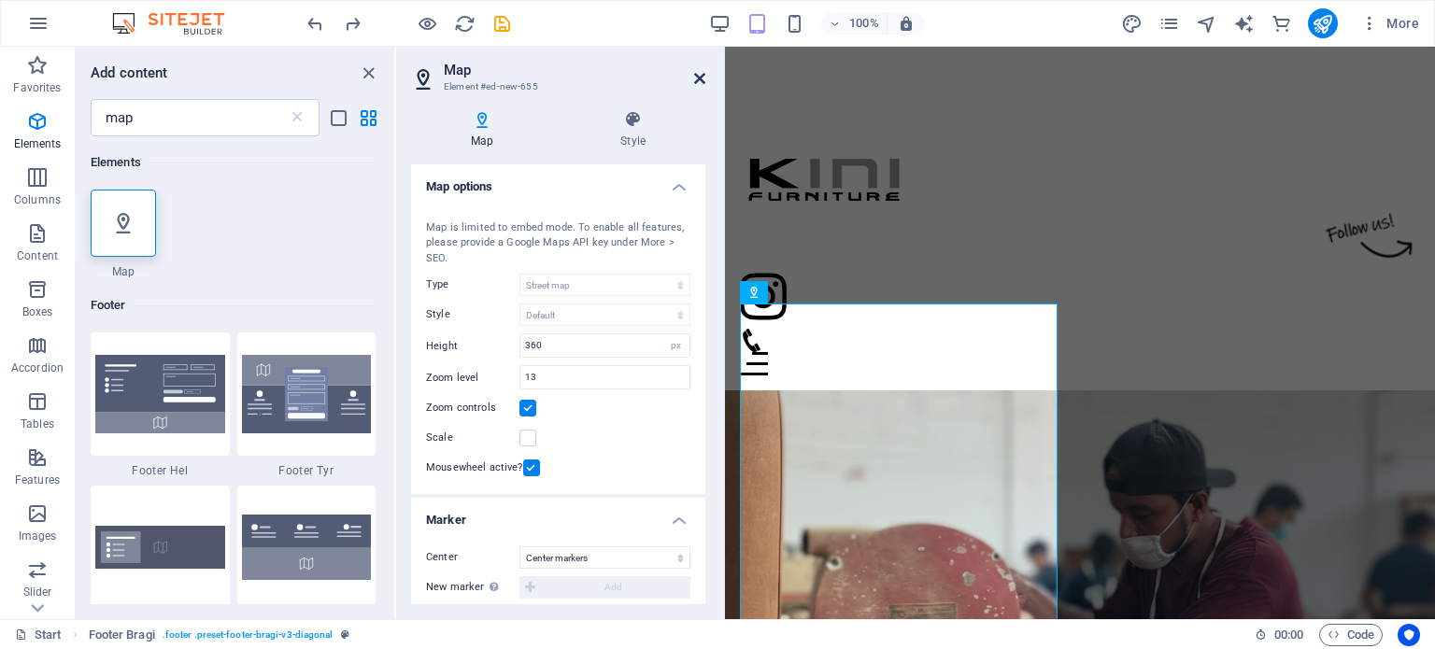
click at [695, 74] on icon at bounding box center [699, 78] width 11 height 15
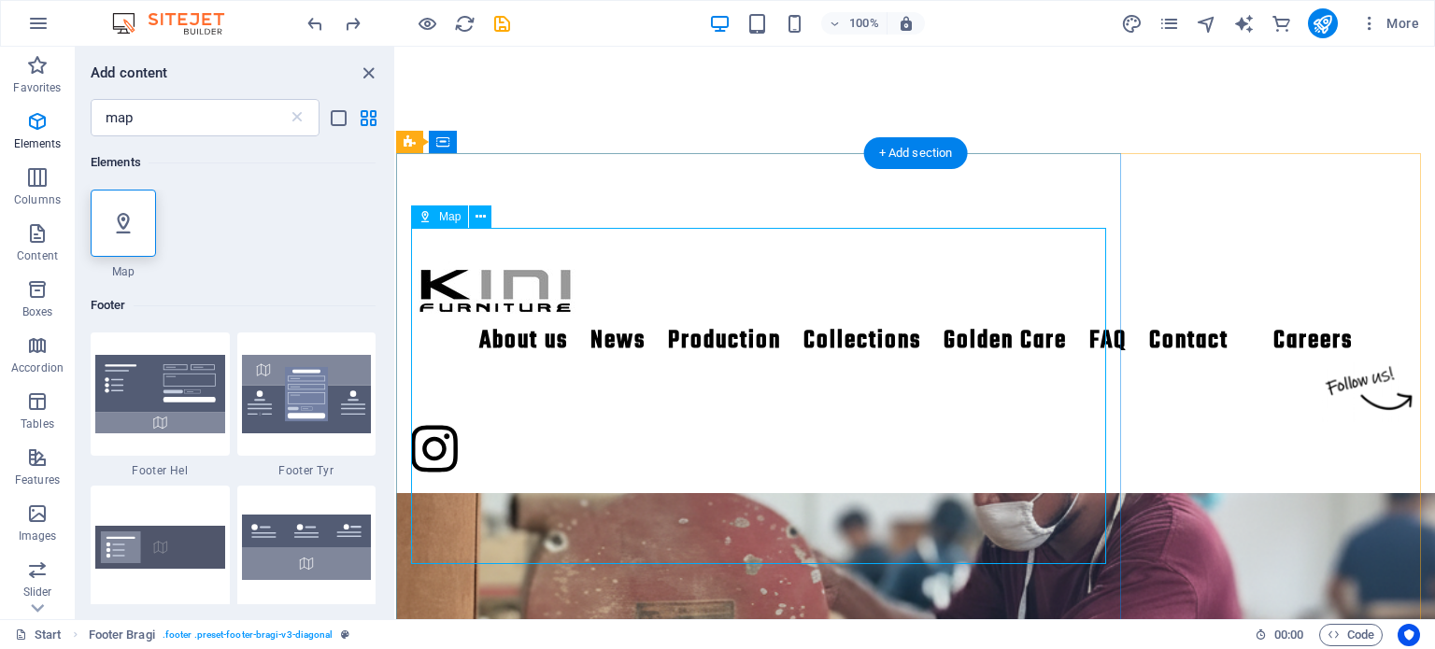
scroll to position [2729, 0]
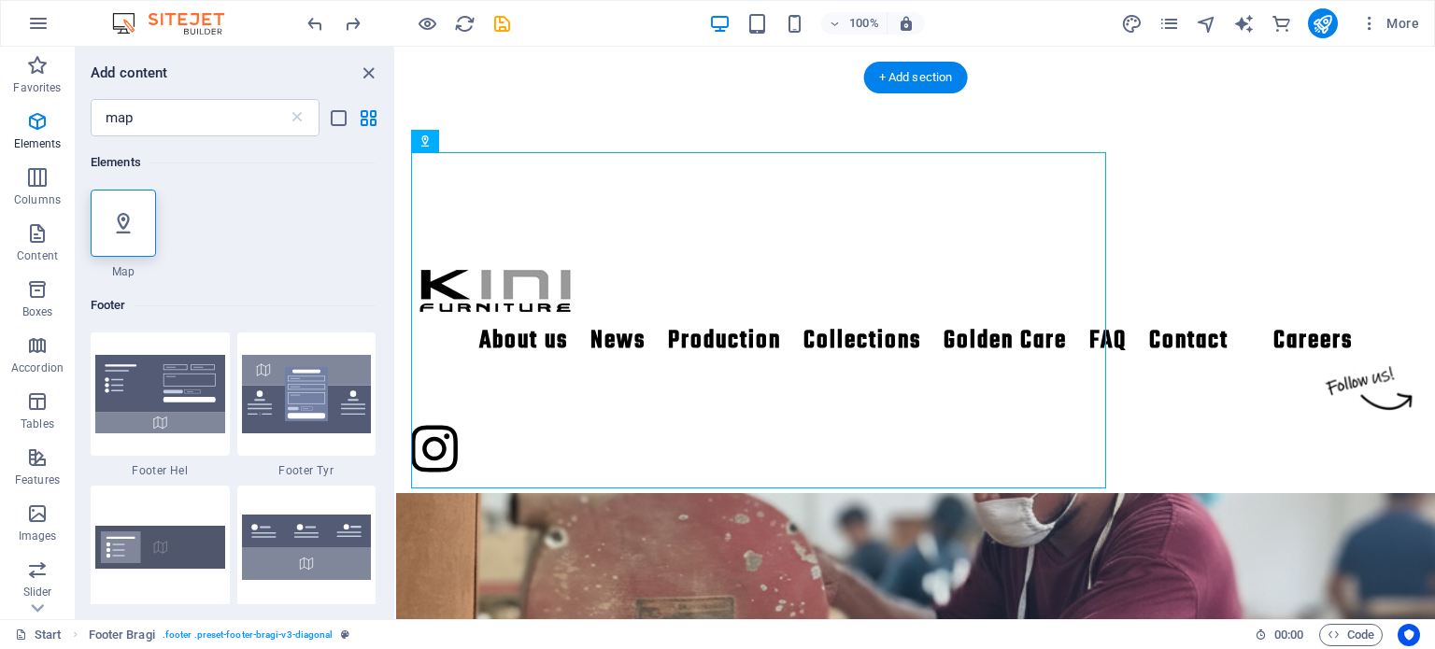
drag, startPoint x: 707, startPoint y: 294, endPoint x: 1330, endPoint y: 481, distance: 650.6
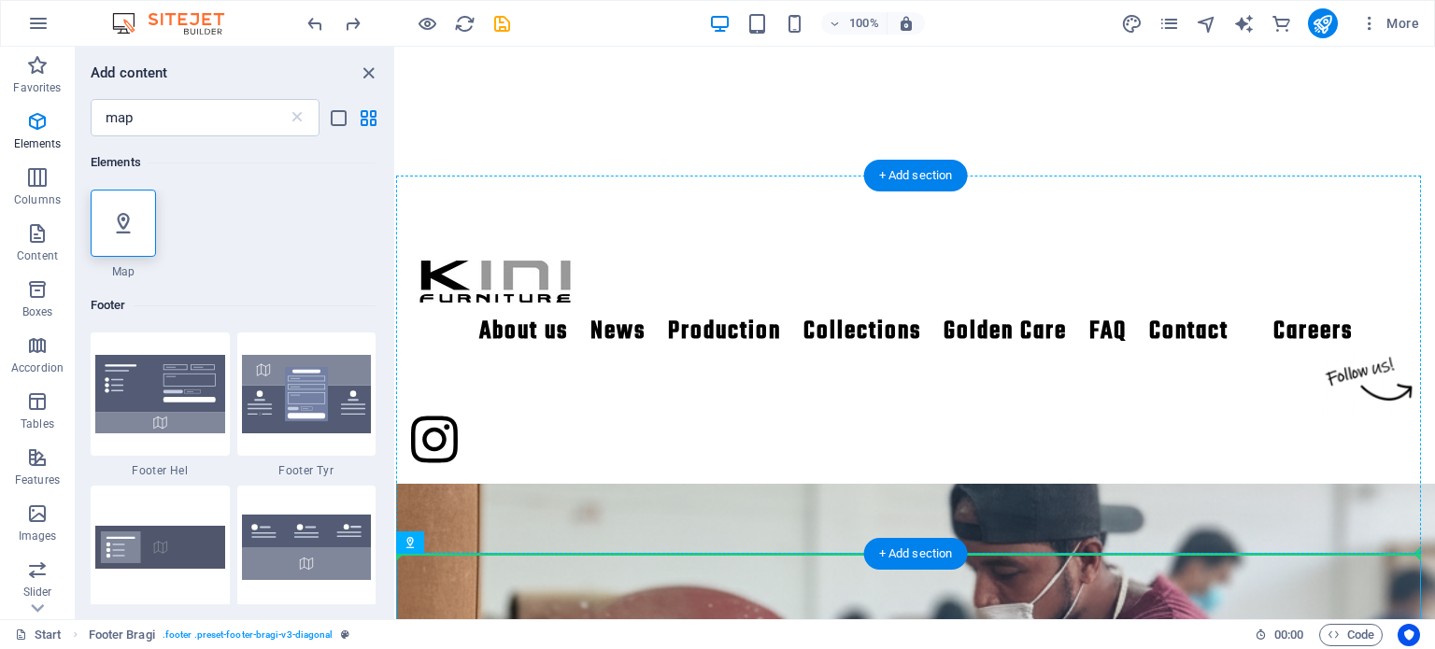
scroll to position [2631, 0]
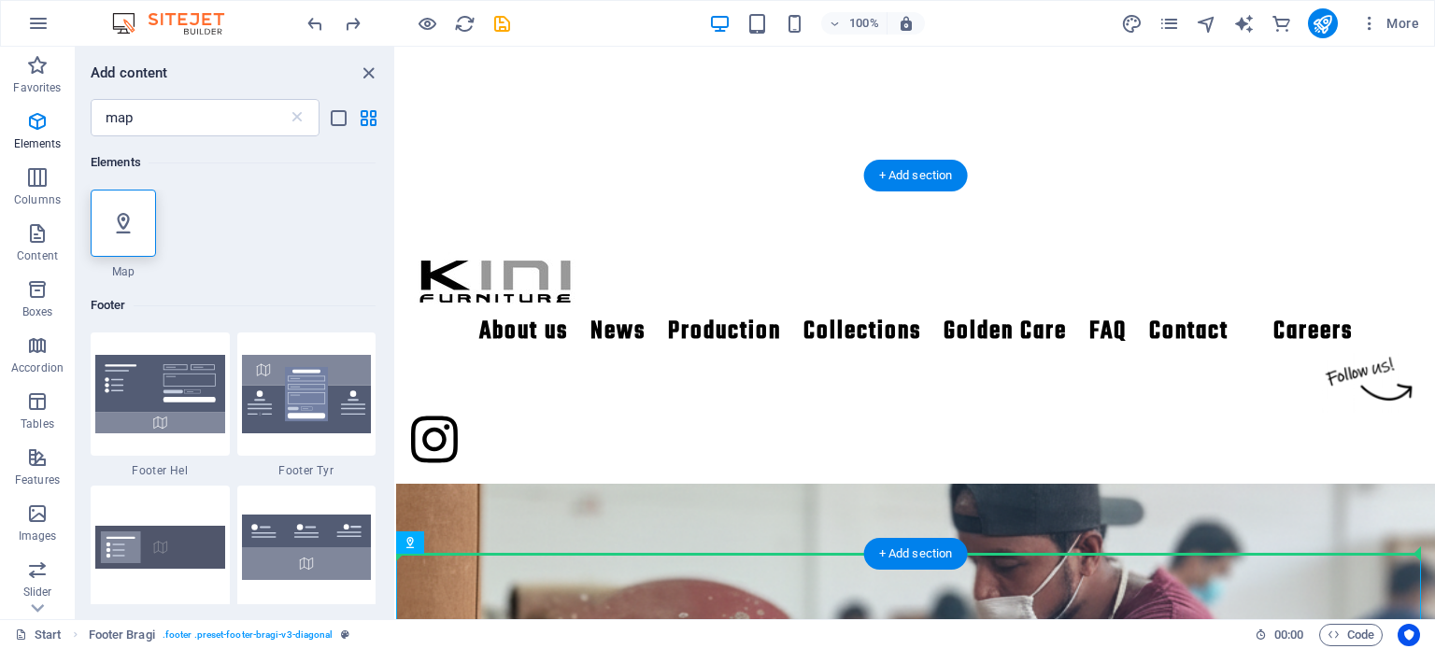
drag, startPoint x: 775, startPoint y: 605, endPoint x: 1321, endPoint y: 411, distance: 579.2
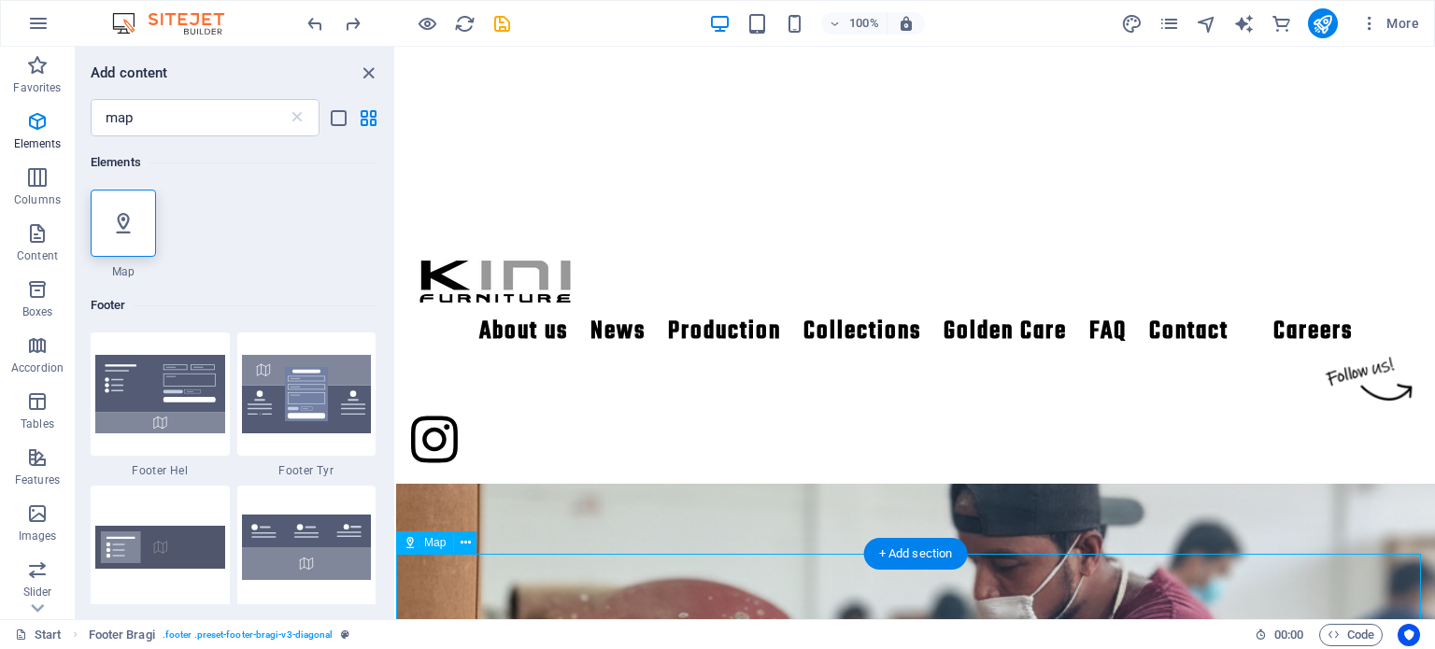
drag, startPoint x: 493, startPoint y: 601, endPoint x: 833, endPoint y: 587, distance: 340.4
click at [364, 72] on icon "close panel" at bounding box center [368, 73] width 21 height 21
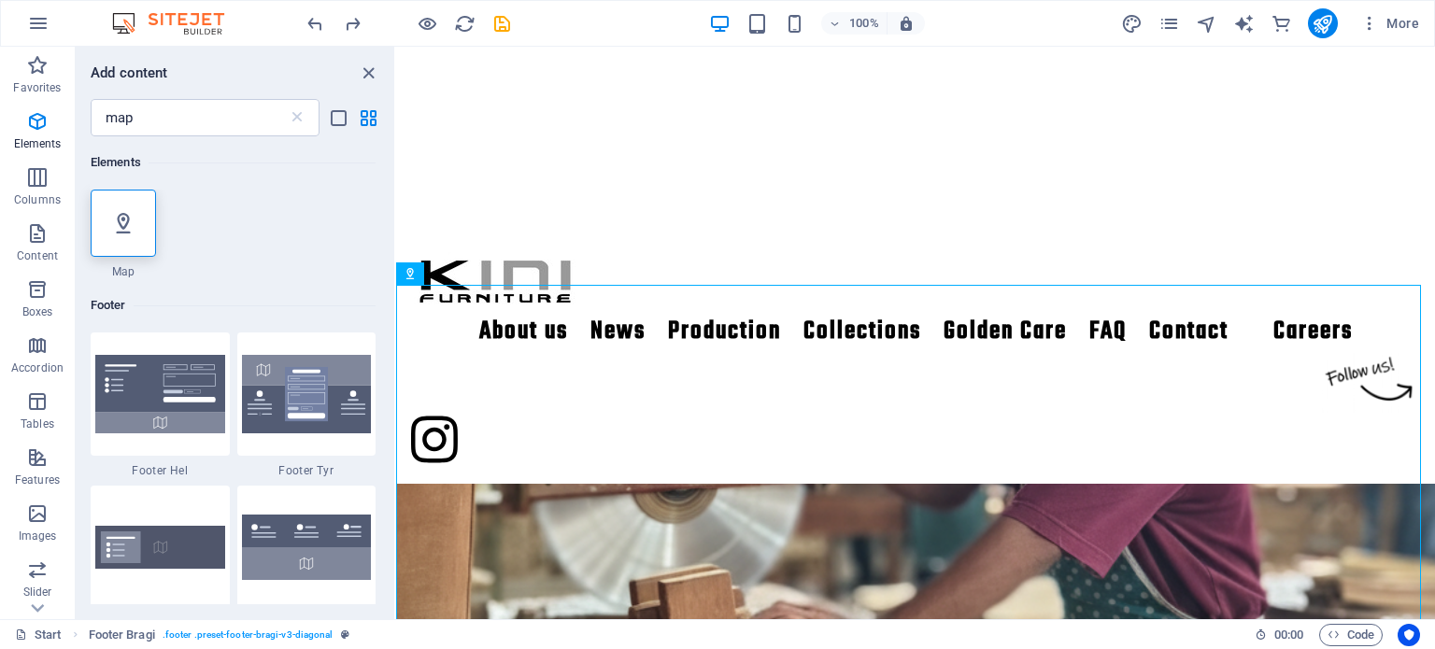
scroll to position [2803, 0]
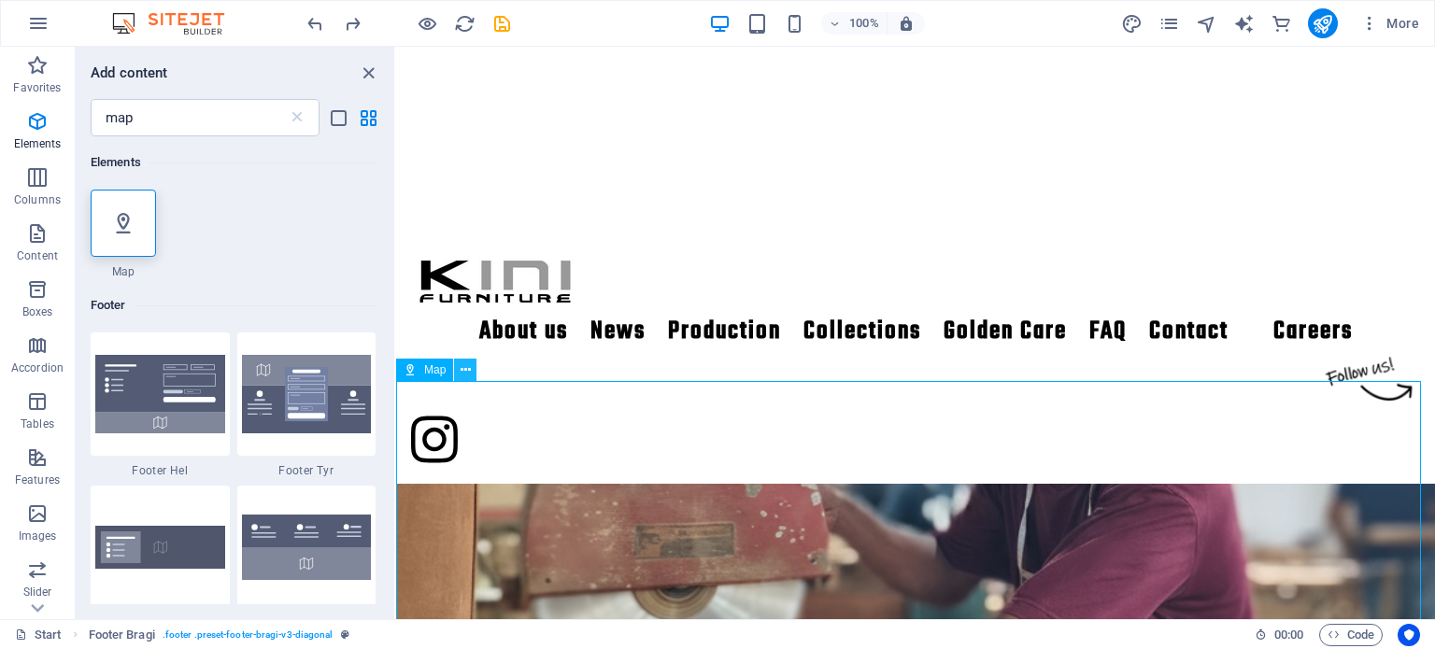
click at [462, 371] on icon at bounding box center [466, 371] width 10 height 20
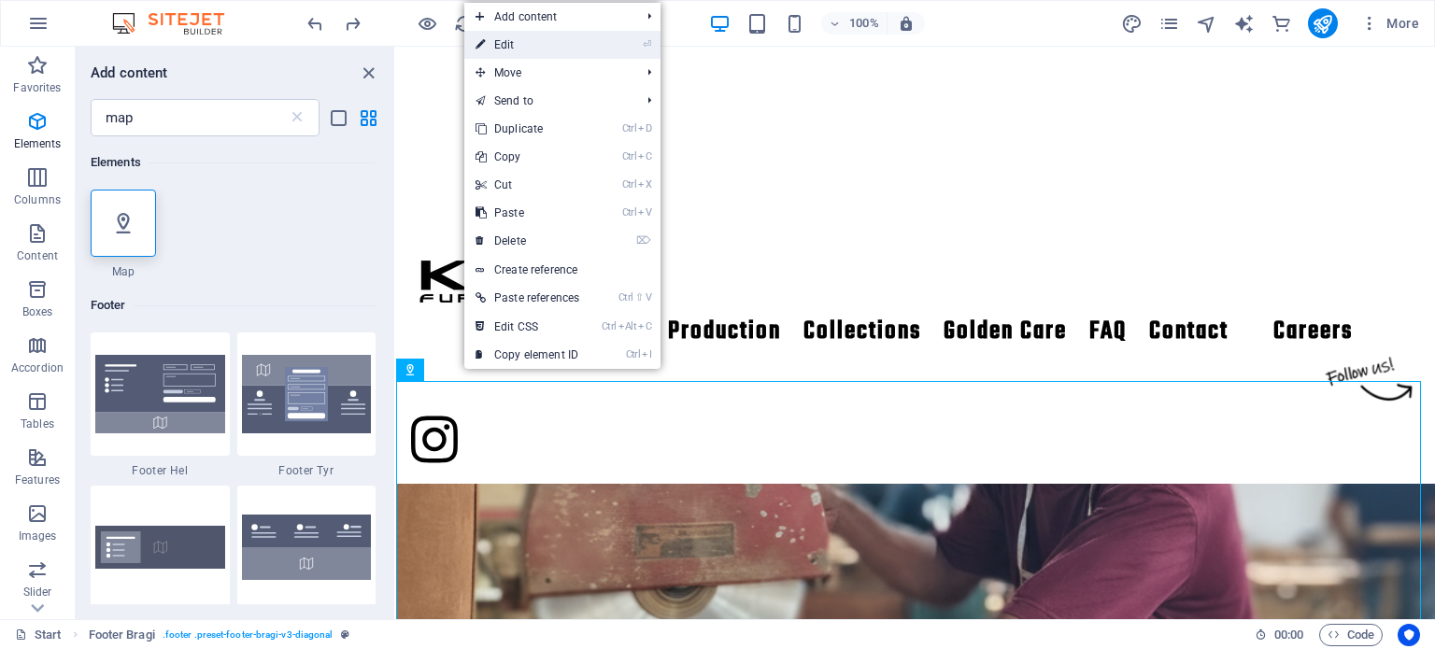
click at [565, 40] on link "⏎ Edit" at bounding box center [527, 45] width 126 height 28
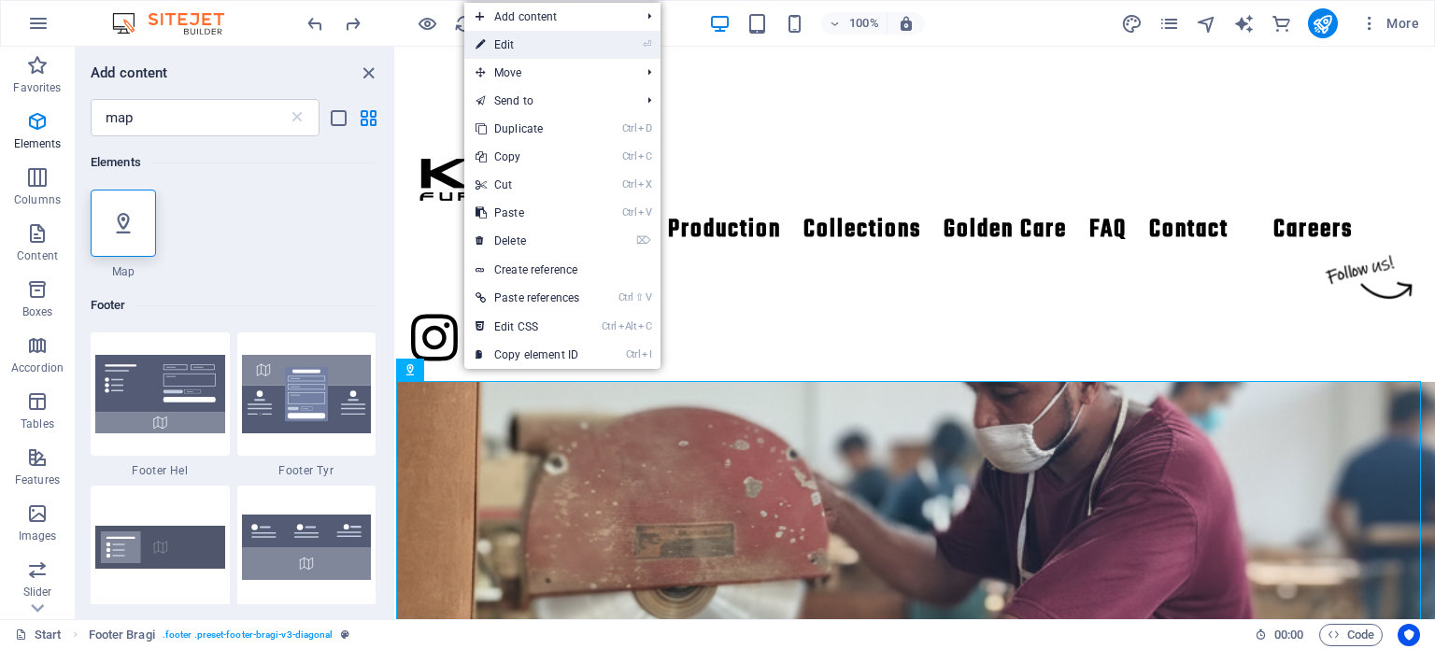
scroll to position [3127, 0]
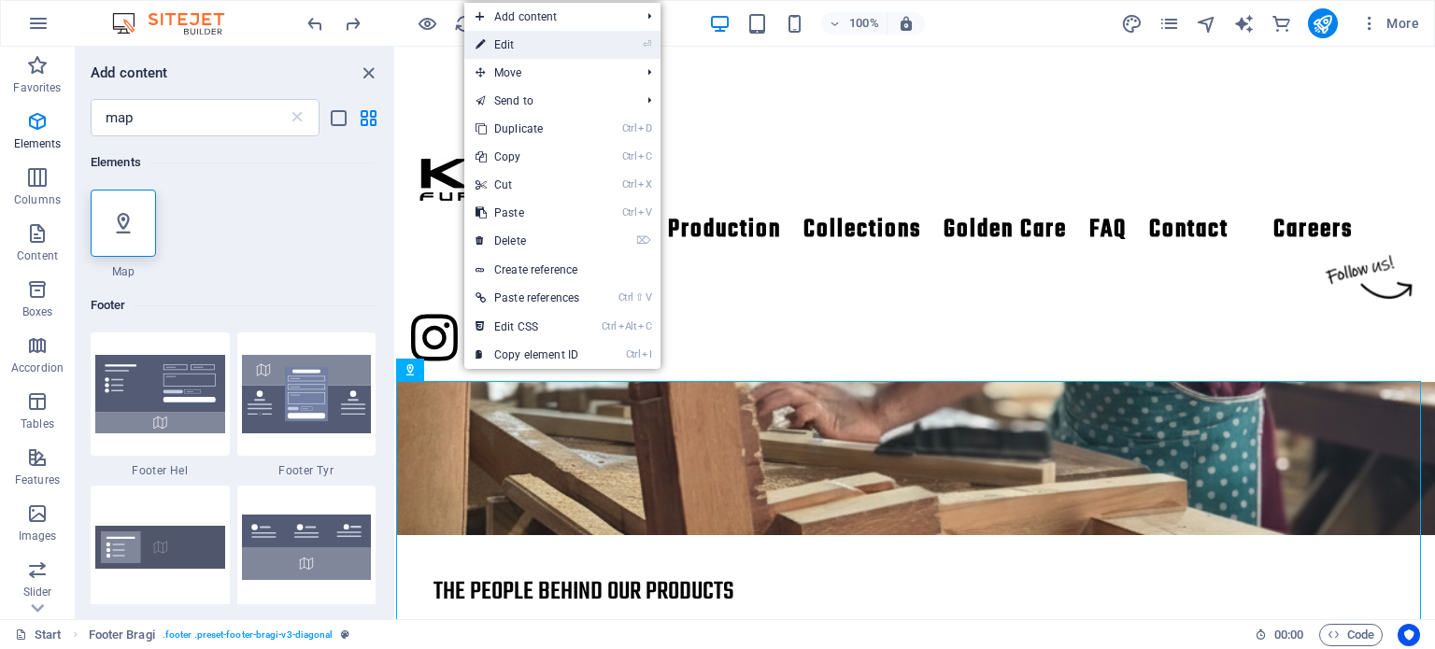
select select "1"
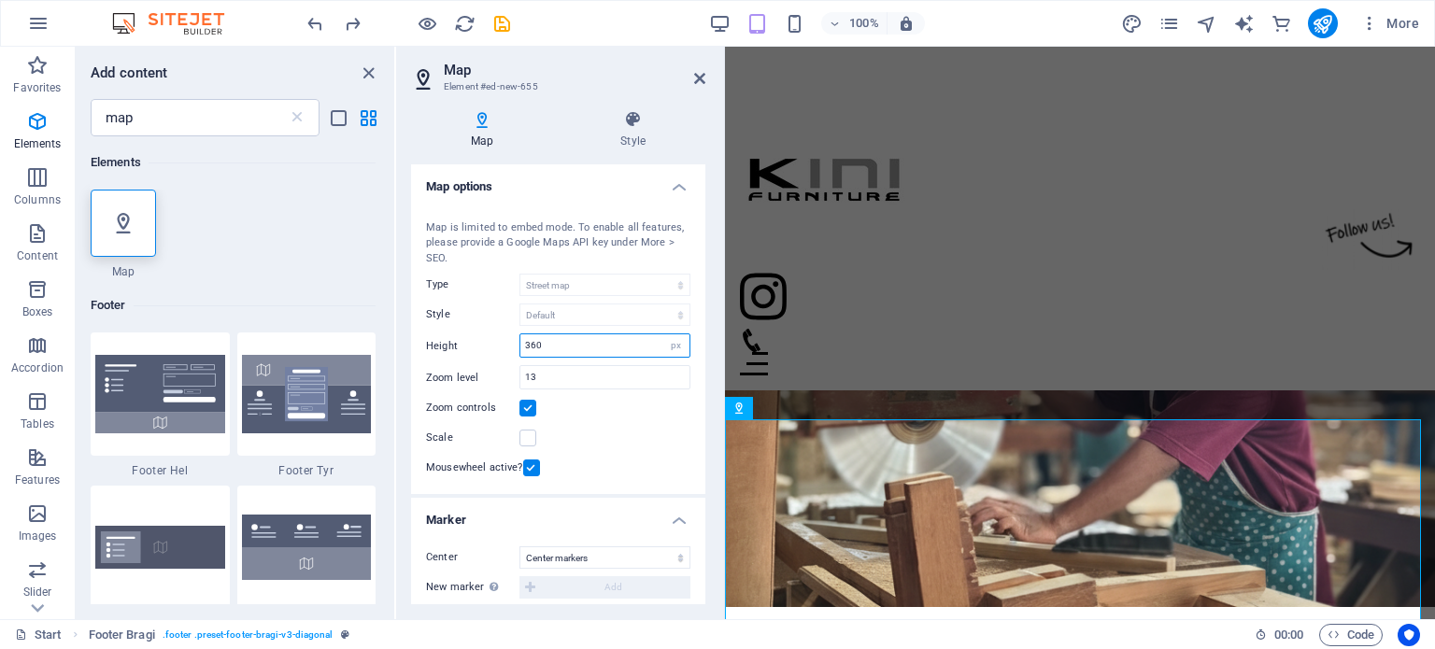
drag, startPoint x: 599, startPoint y: 348, endPoint x: 443, endPoint y: 348, distance: 156.0
click at [443, 348] on div "Height 360 px" at bounding box center [558, 346] width 264 height 24
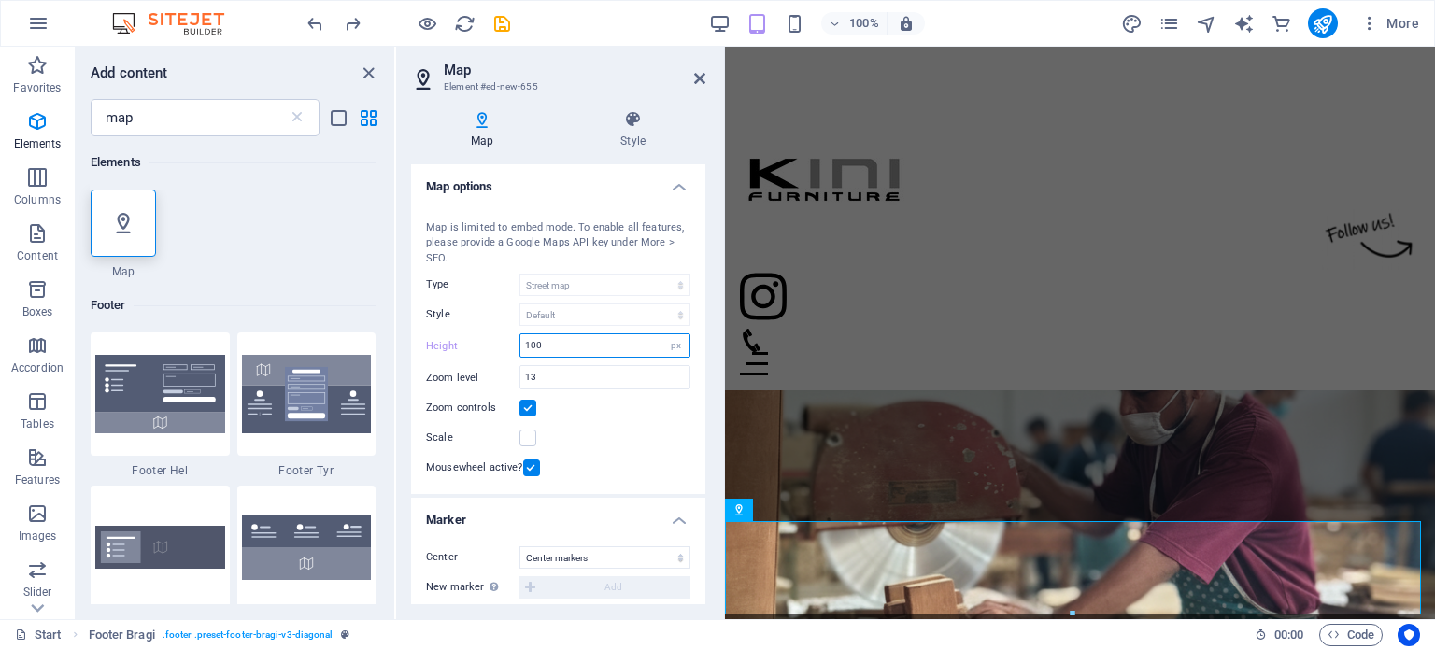
drag, startPoint x: 572, startPoint y: 343, endPoint x: 504, endPoint y: 347, distance: 68.3
click at [504, 347] on div "Height 100 px" at bounding box center [558, 346] width 264 height 24
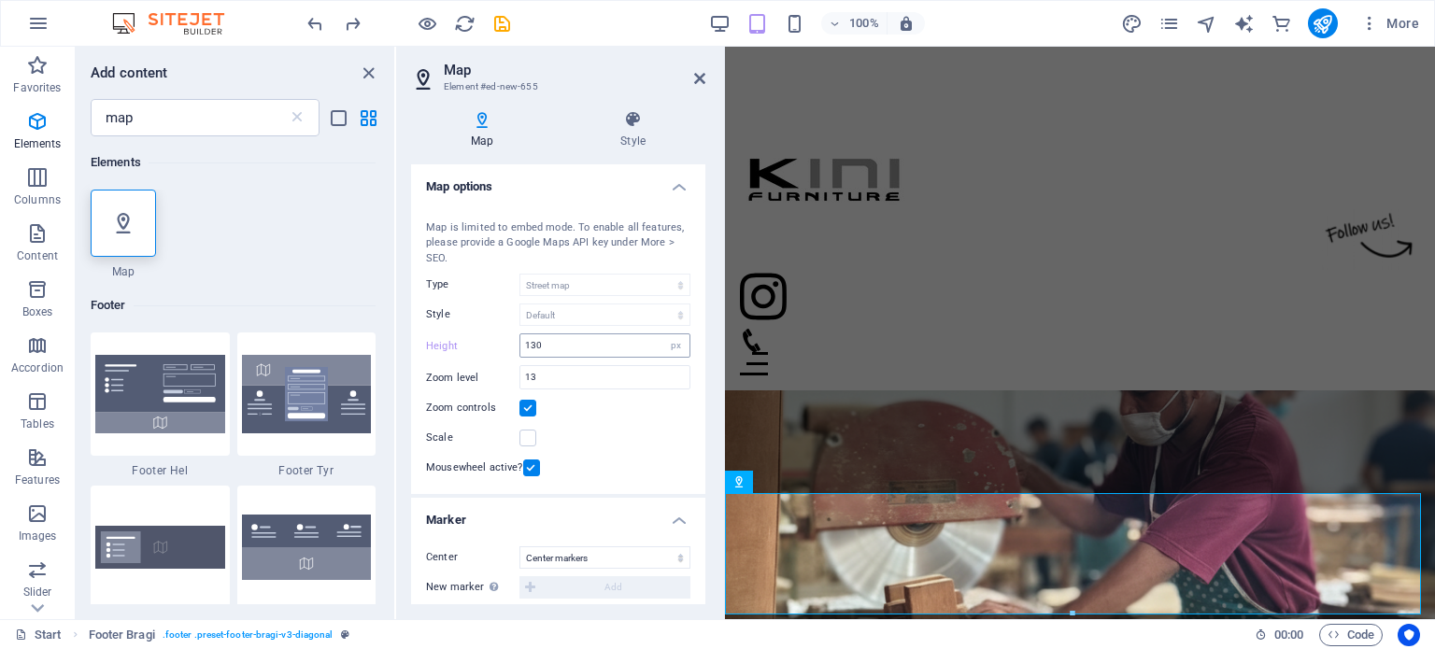
scroll to position [3053, 0]
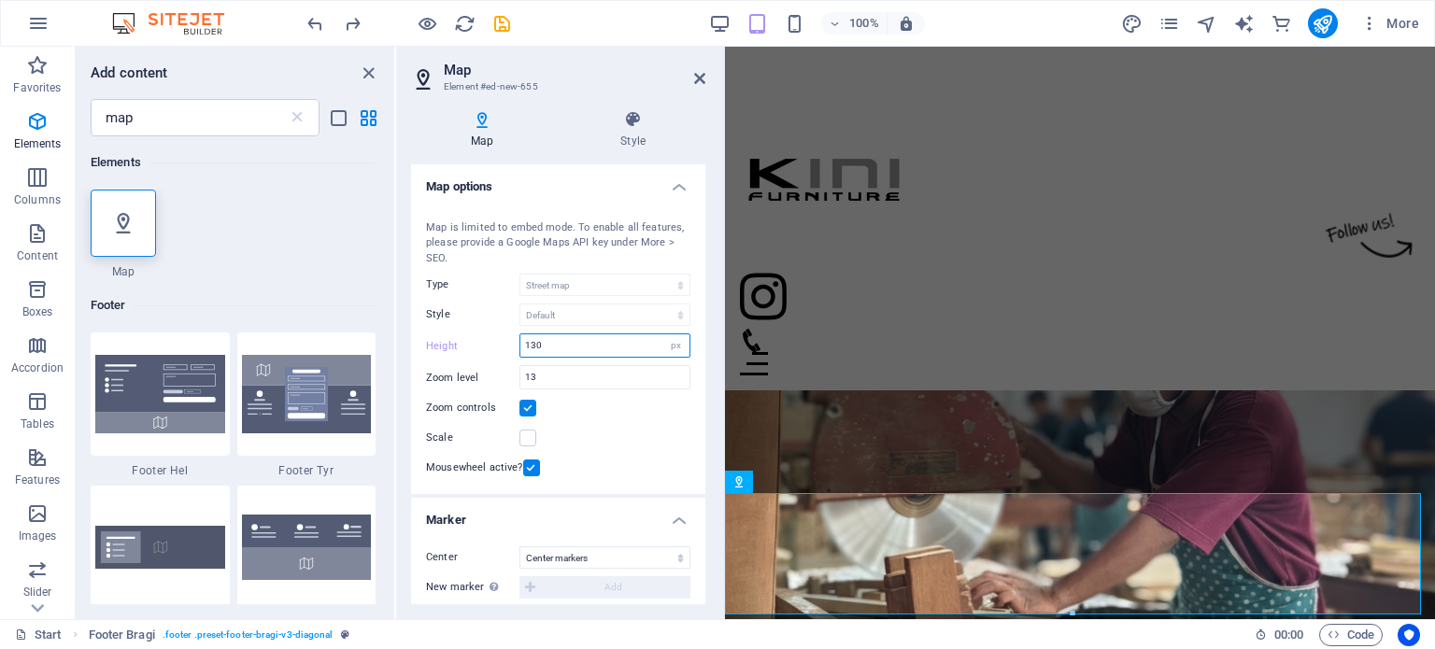
drag, startPoint x: 532, startPoint y: 345, endPoint x: 468, endPoint y: 354, distance: 64.2
click at [468, 354] on div "Height 130 px" at bounding box center [558, 346] width 264 height 24
type input "160"
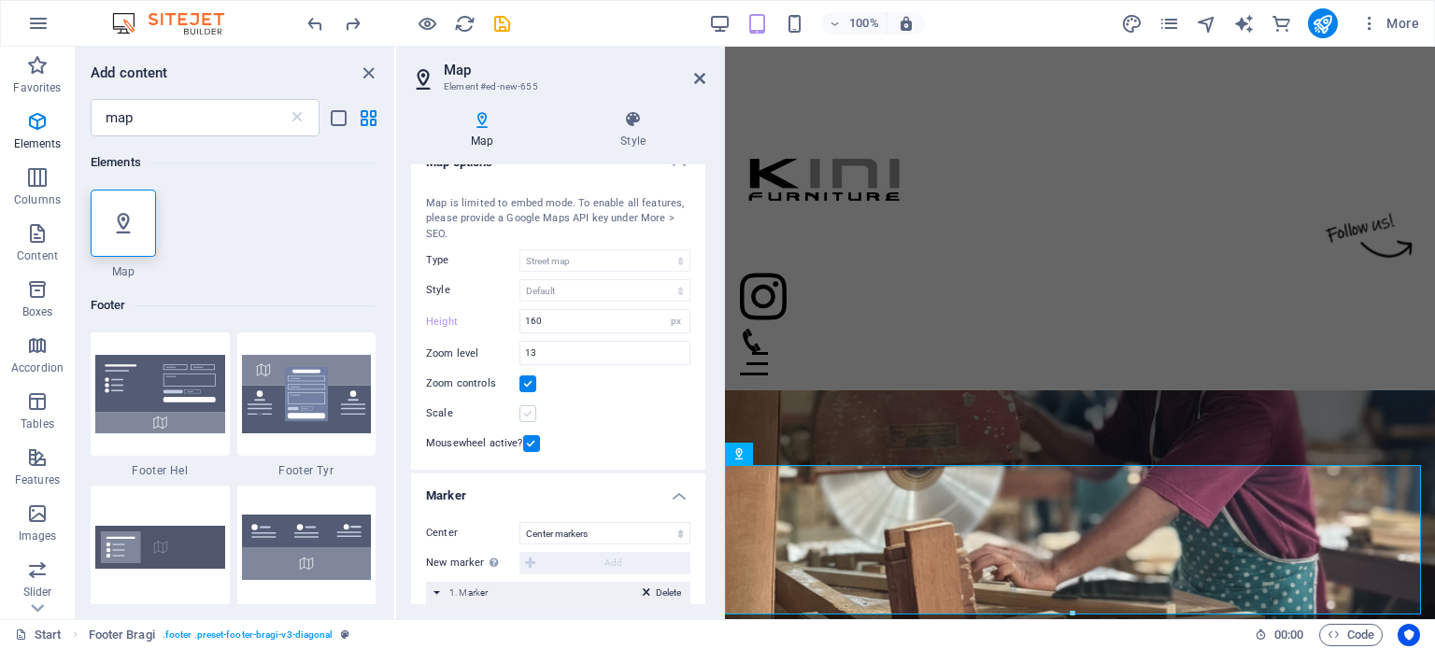
scroll to position [0, 0]
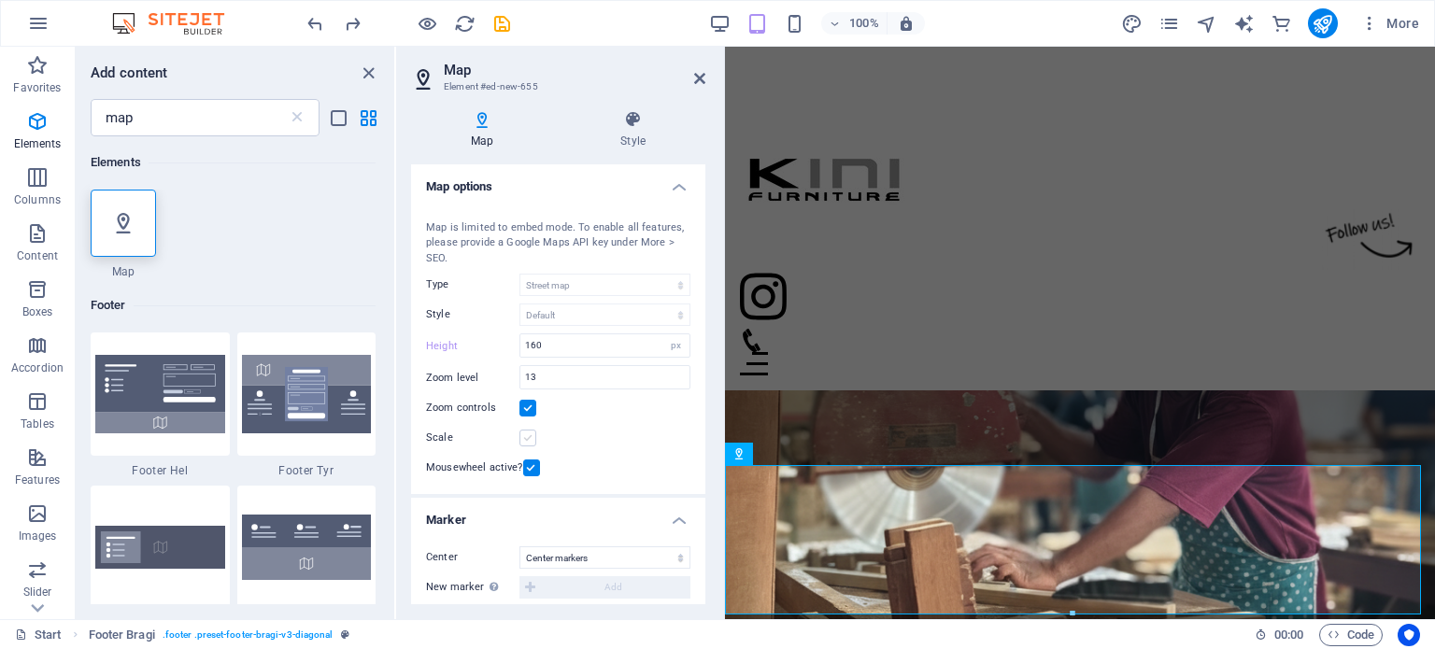
click at [532, 431] on label at bounding box center [527, 438] width 17 height 17
click at [0, 0] on input "Scale" at bounding box center [0, 0] width 0 height 0
click at [523, 414] on label at bounding box center [527, 408] width 17 height 17
click at [0, 0] on input "Zoom controls" at bounding box center [0, 0] width 0 height 0
click at [702, 75] on icon at bounding box center [699, 78] width 11 height 15
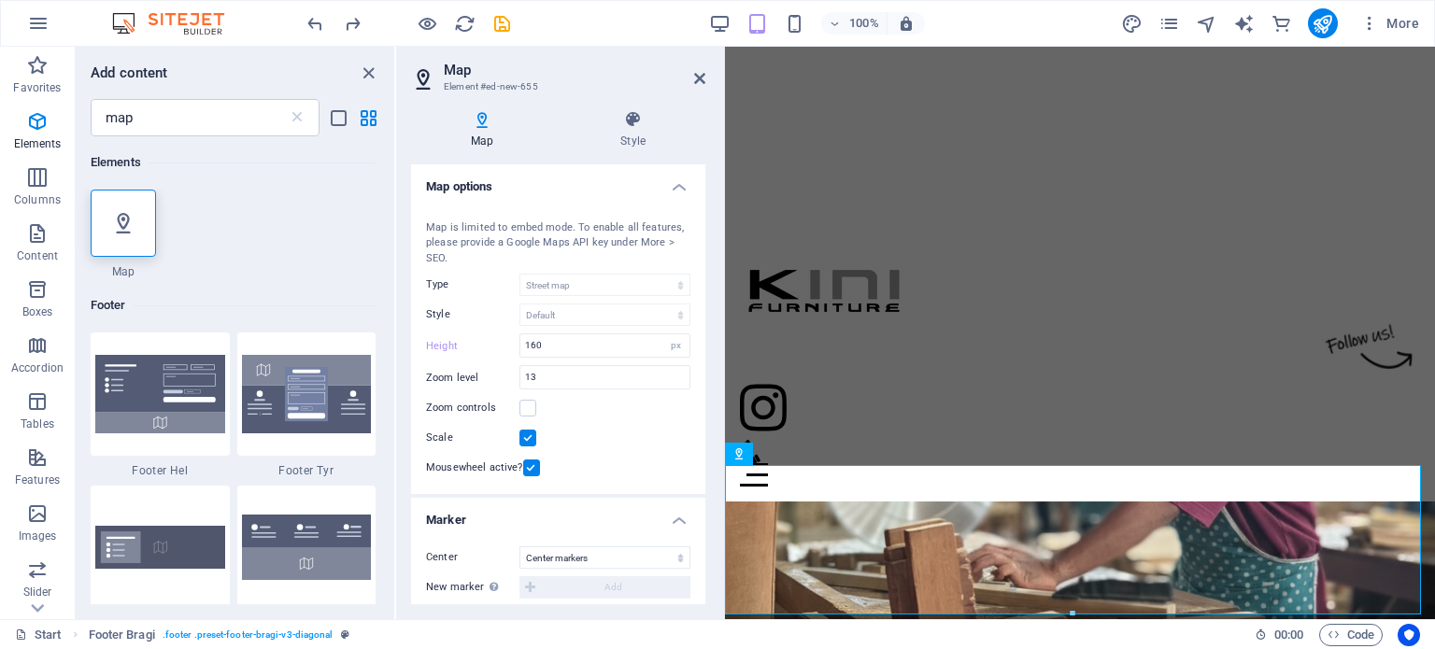
scroll to position [2803, 0]
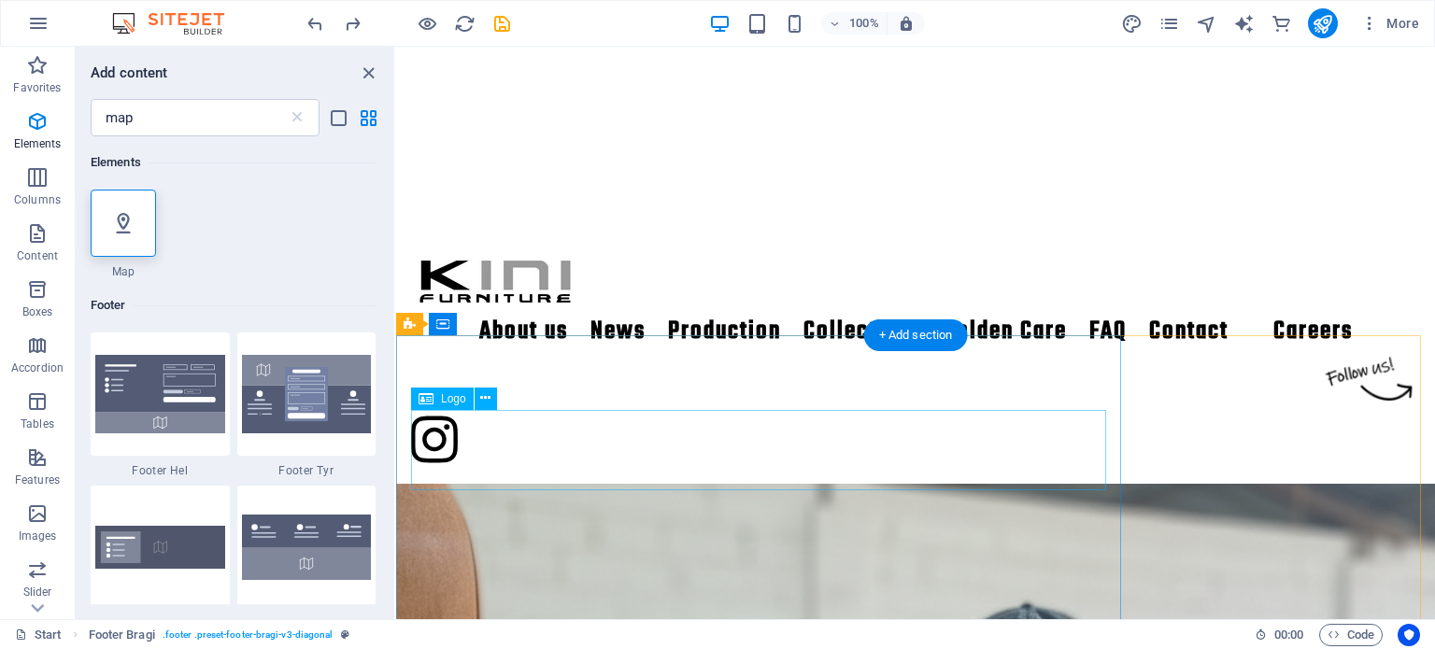
scroll to position [2471, 0]
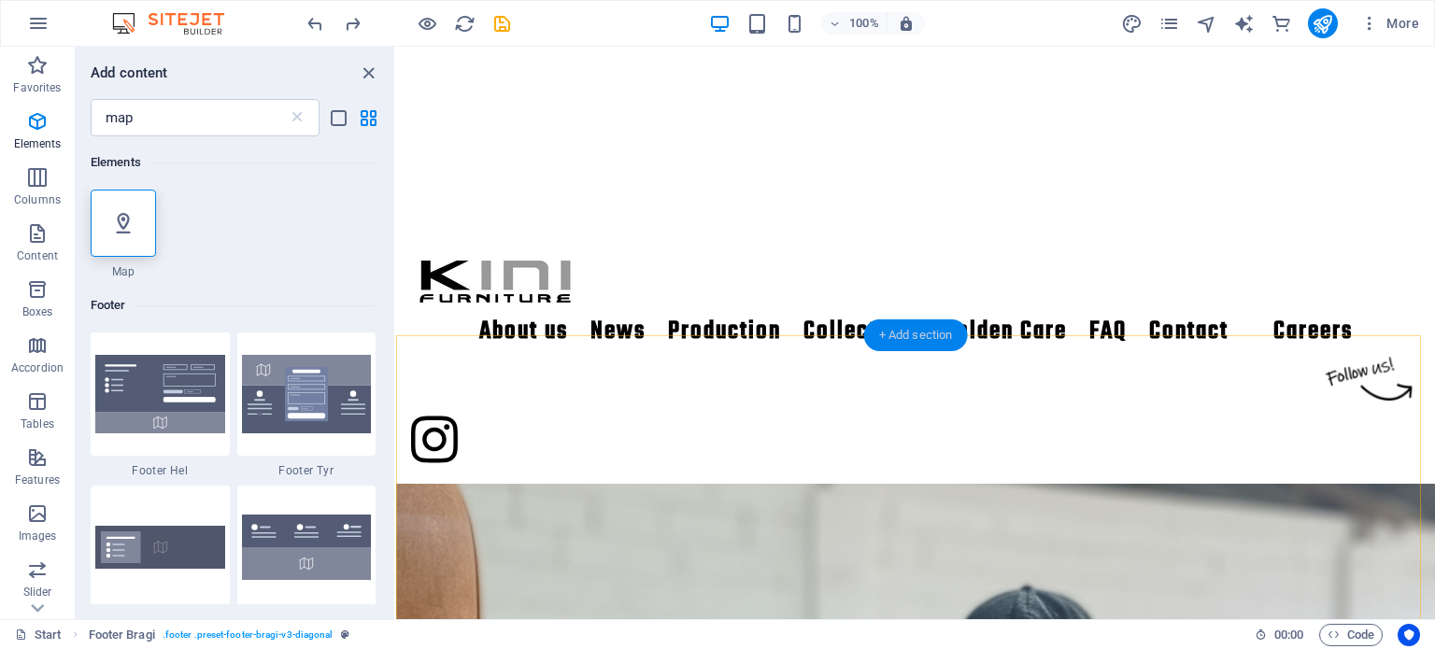
click at [925, 347] on div "+ Add section" at bounding box center [916, 336] width 104 height 32
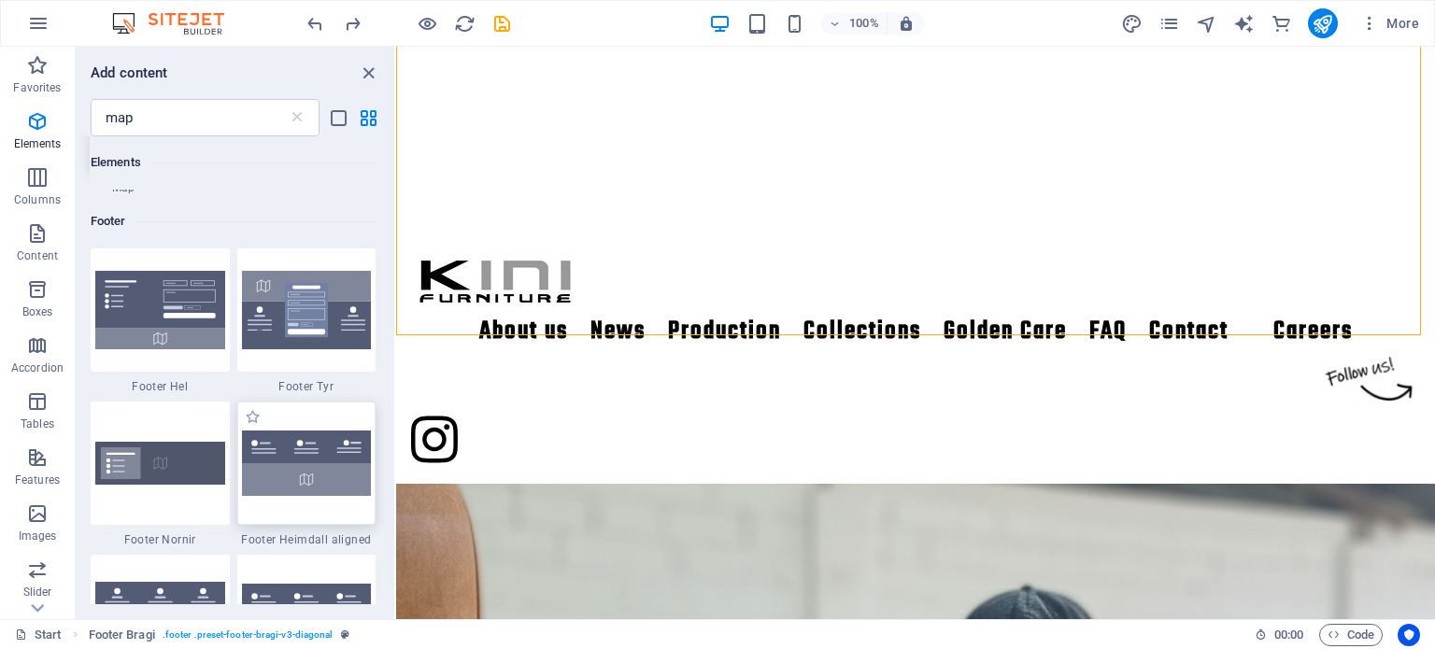
scroll to position [0, 0]
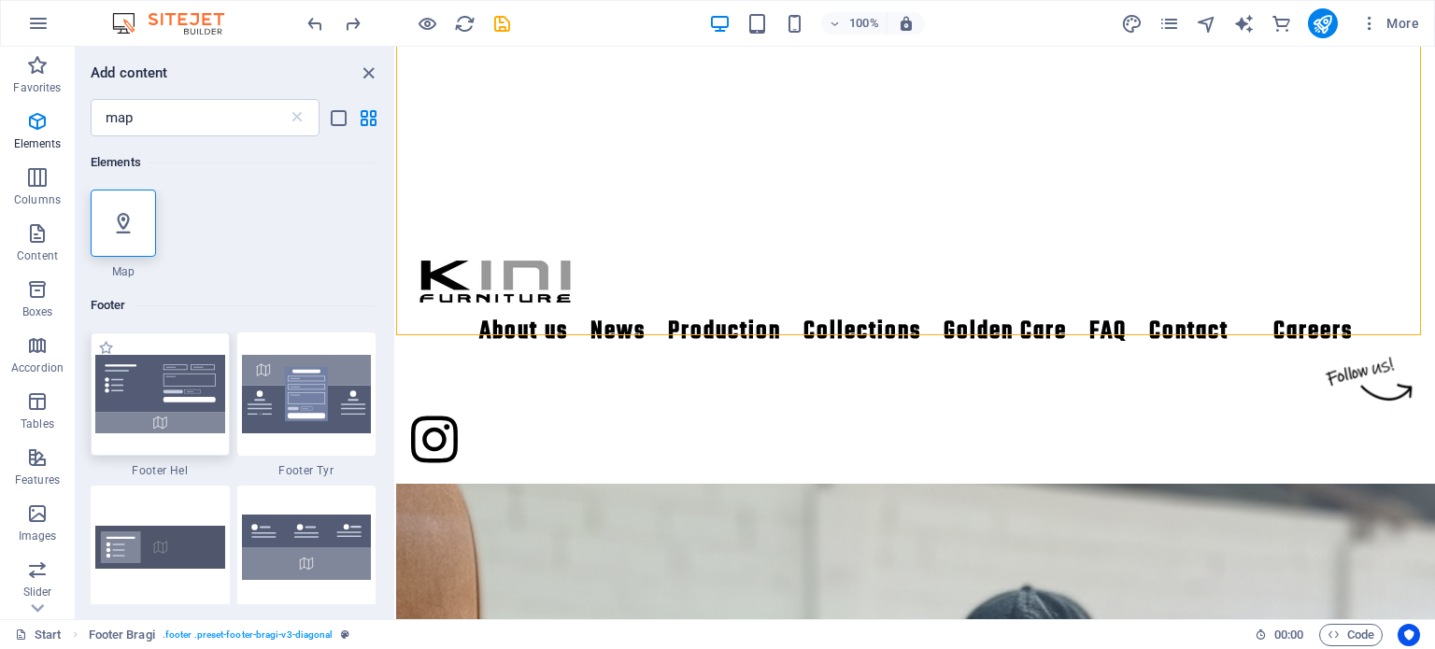
click at [164, 394] on img at bounding box center [160, 394] width 130 height 78
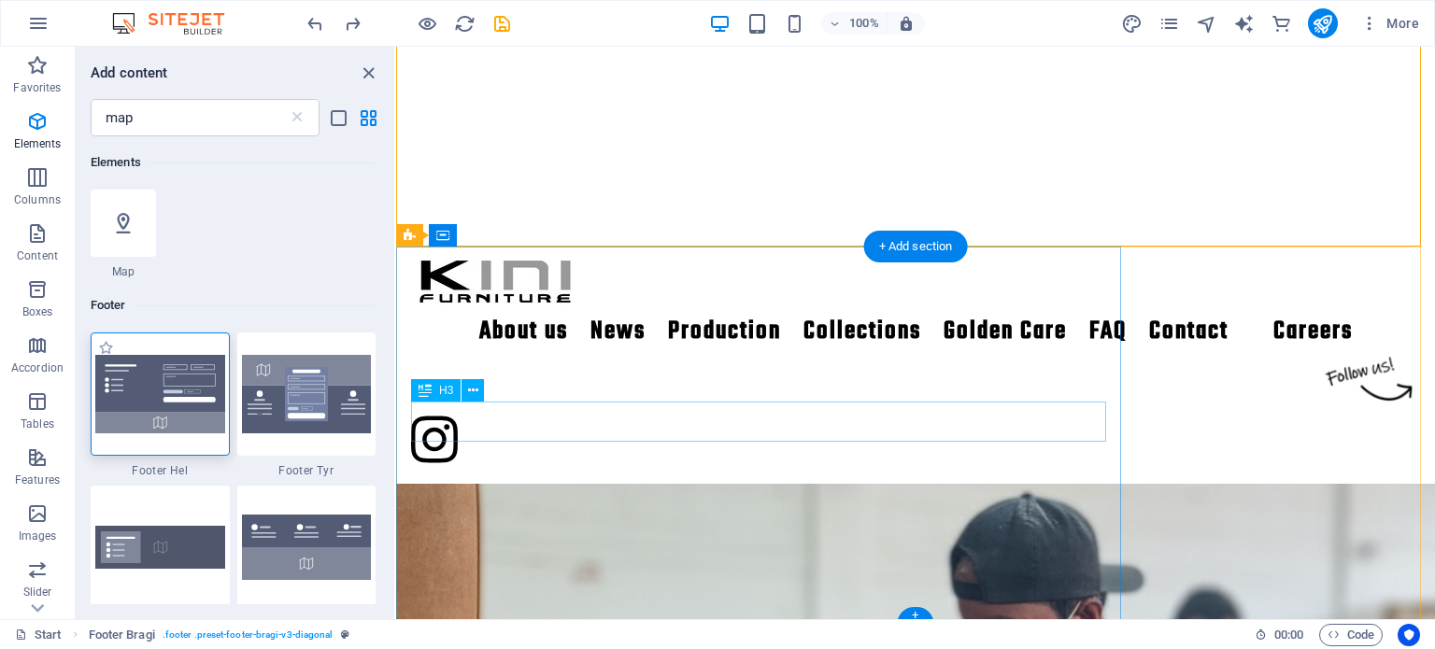
scroll to position [2565, 0]
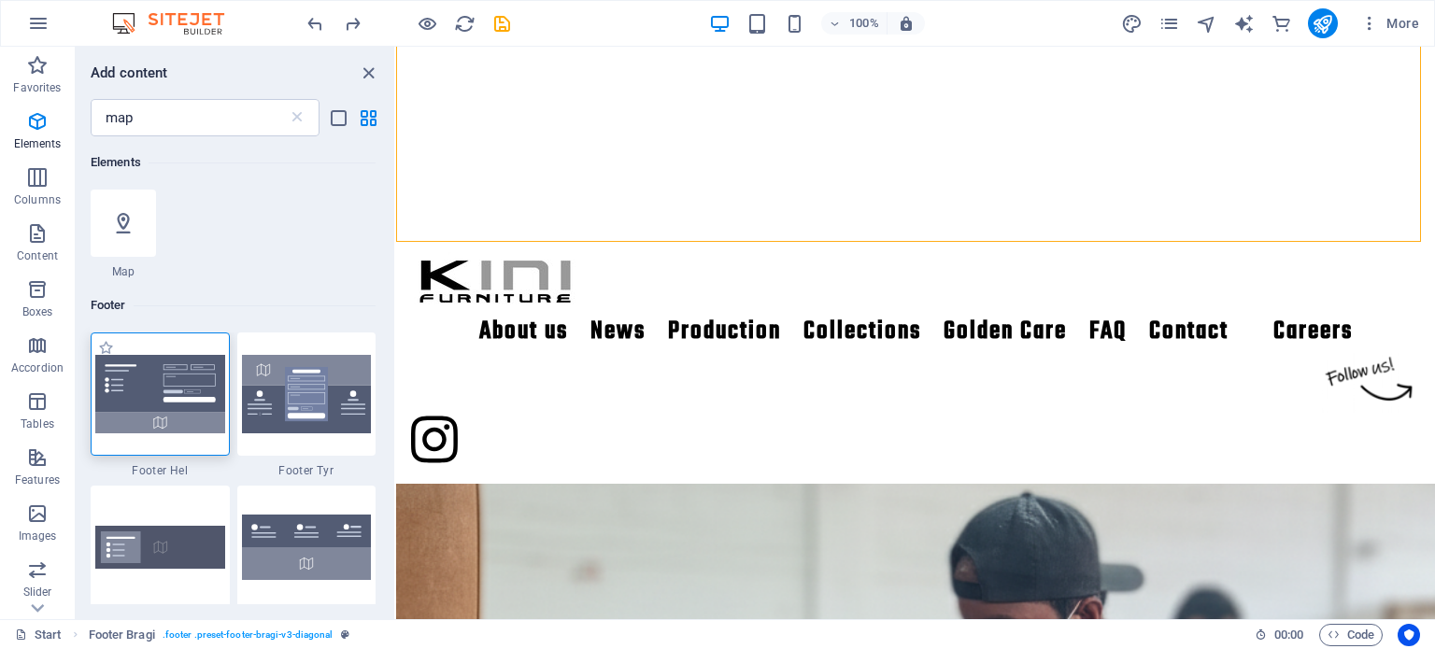
click at [142, 399] on img at bounding box center [160, 394] width 130 height 78
click at [366, 63] on icon "close panel" at bounding box center [368, 73] width 21 height 21
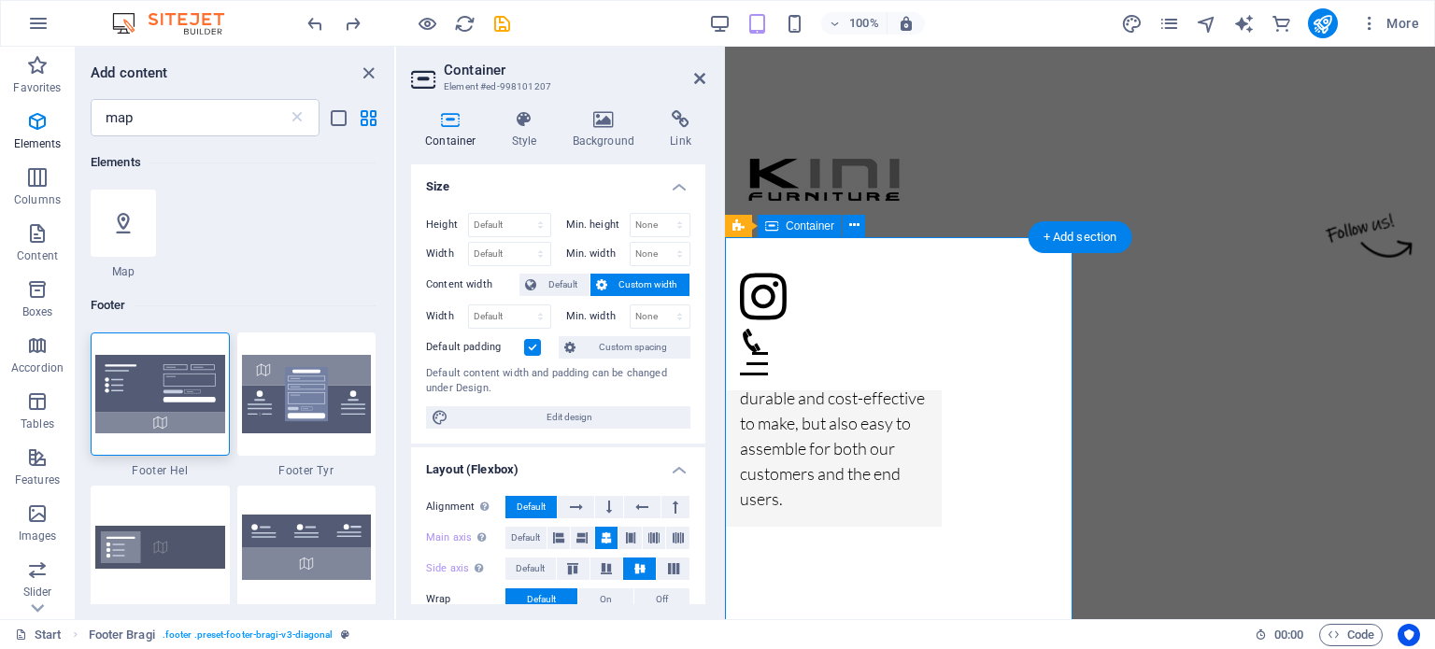
scroll to position [2892, 0]
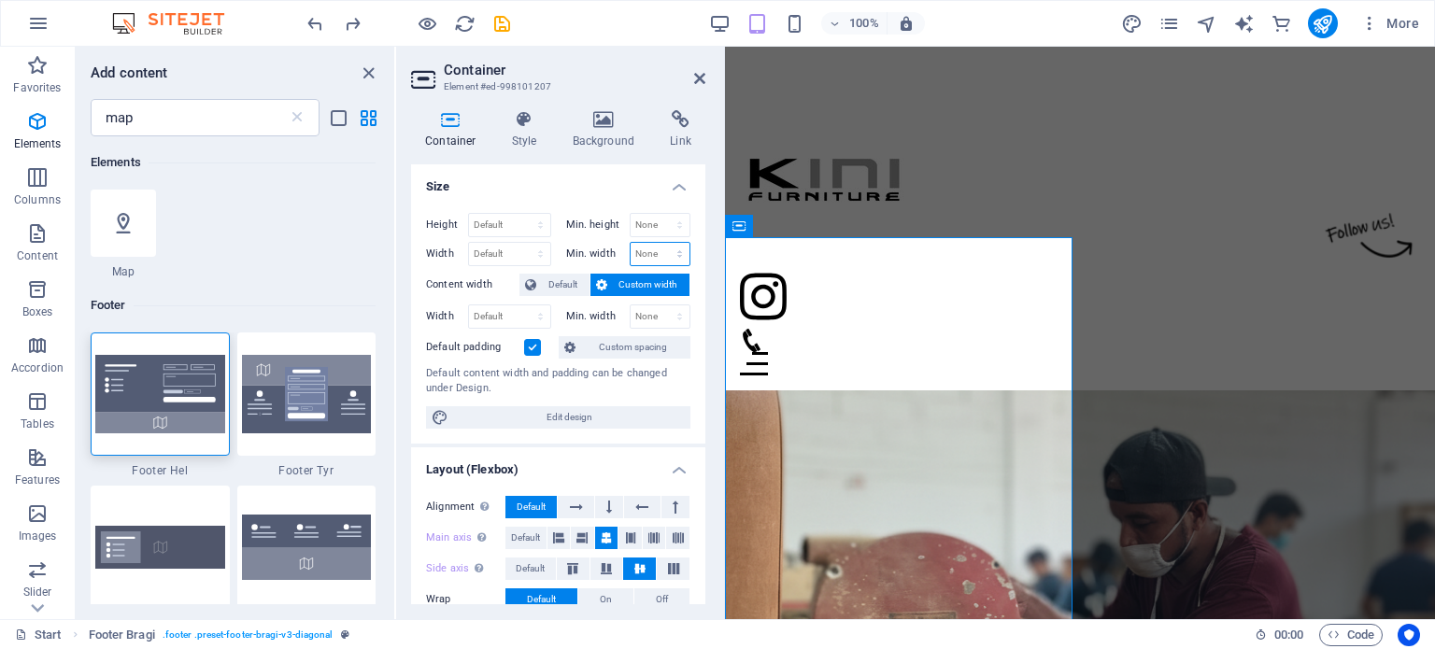
click at [642, 257] on select "None px rem % vh vw" at bounding box center [661, 254] width 60 height 22
click at [695, 78] on icon at bounding box center [699, 78] width 11 height 15
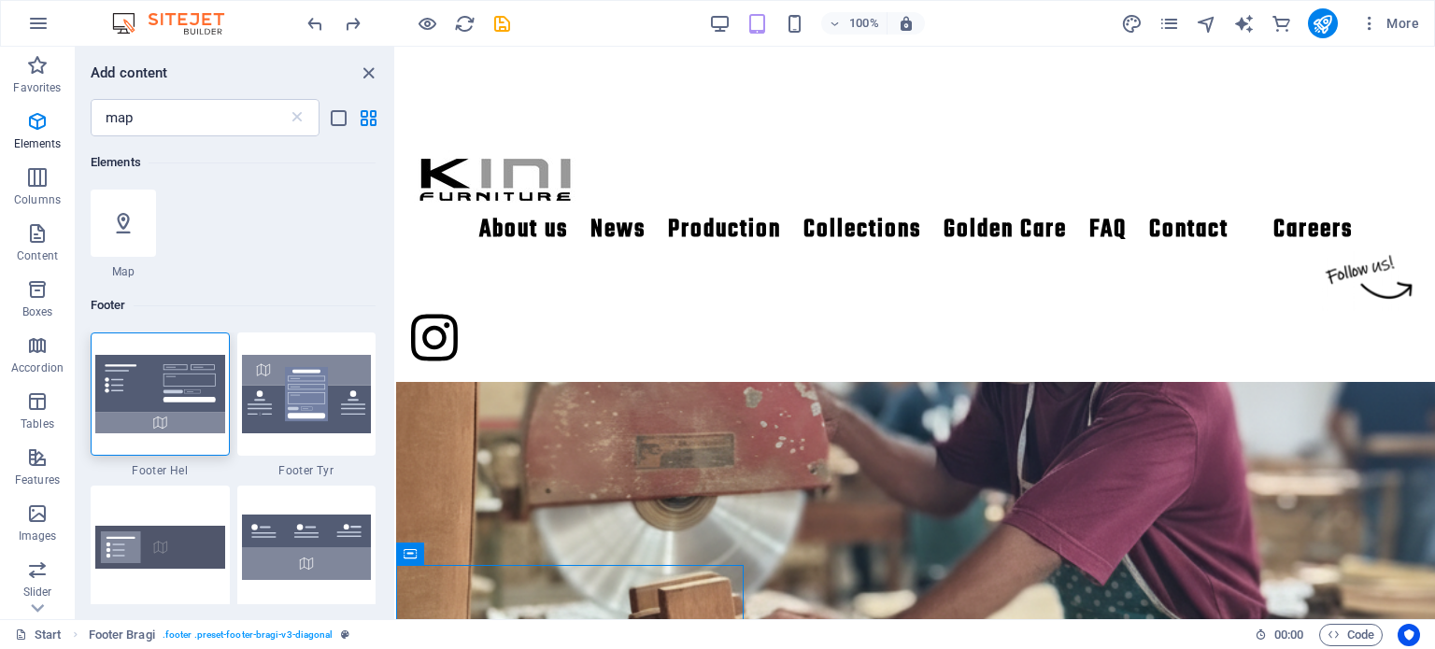
scroll to position [2565, 0]
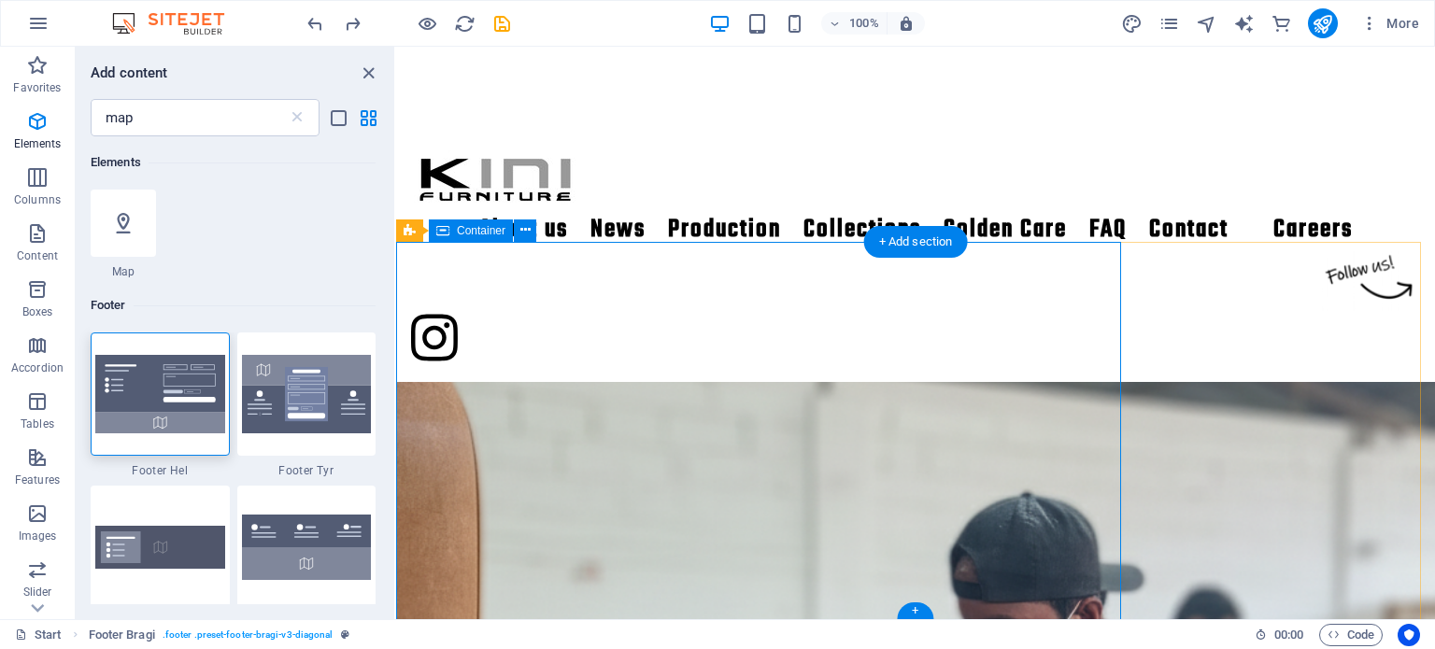
scroll to position [2892, 0]
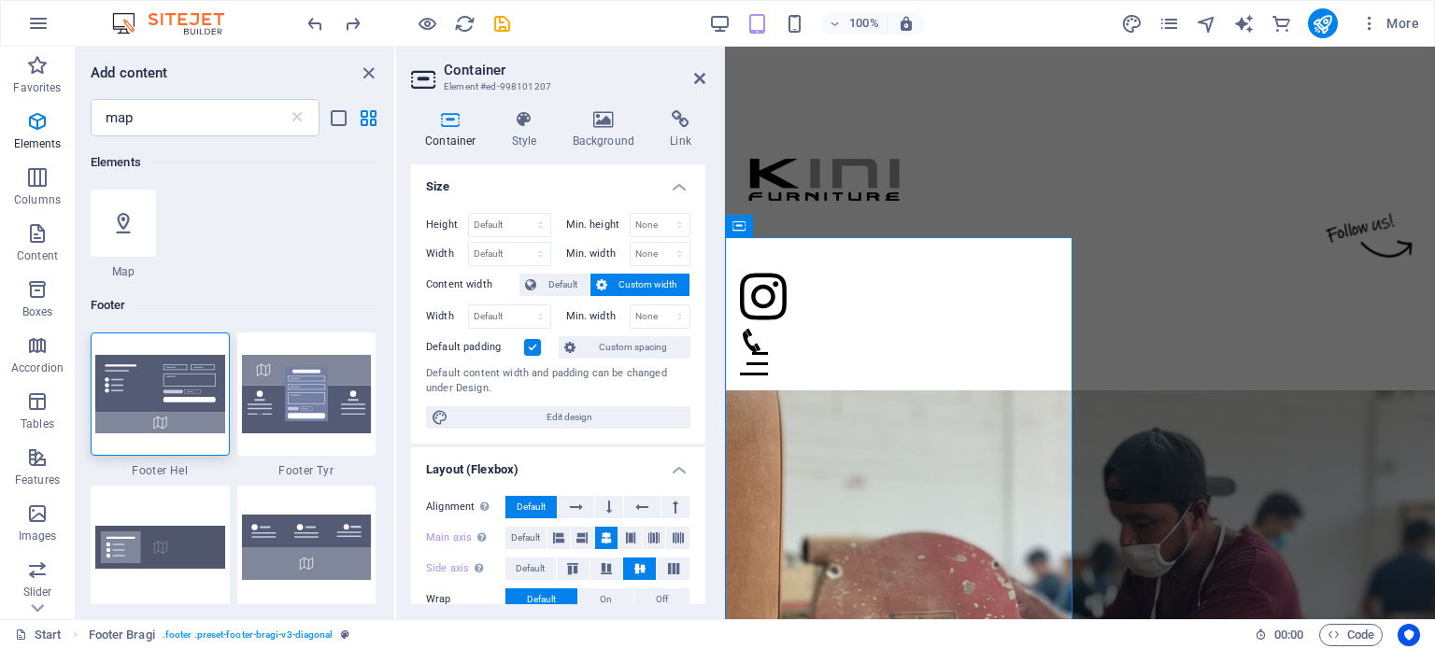
click at [528, 351] on label at bounding box center [532, 347] width 17 height 17
click at [0, 0] on input "Default padding" at bounding box center [0, 0] width 0 height 0
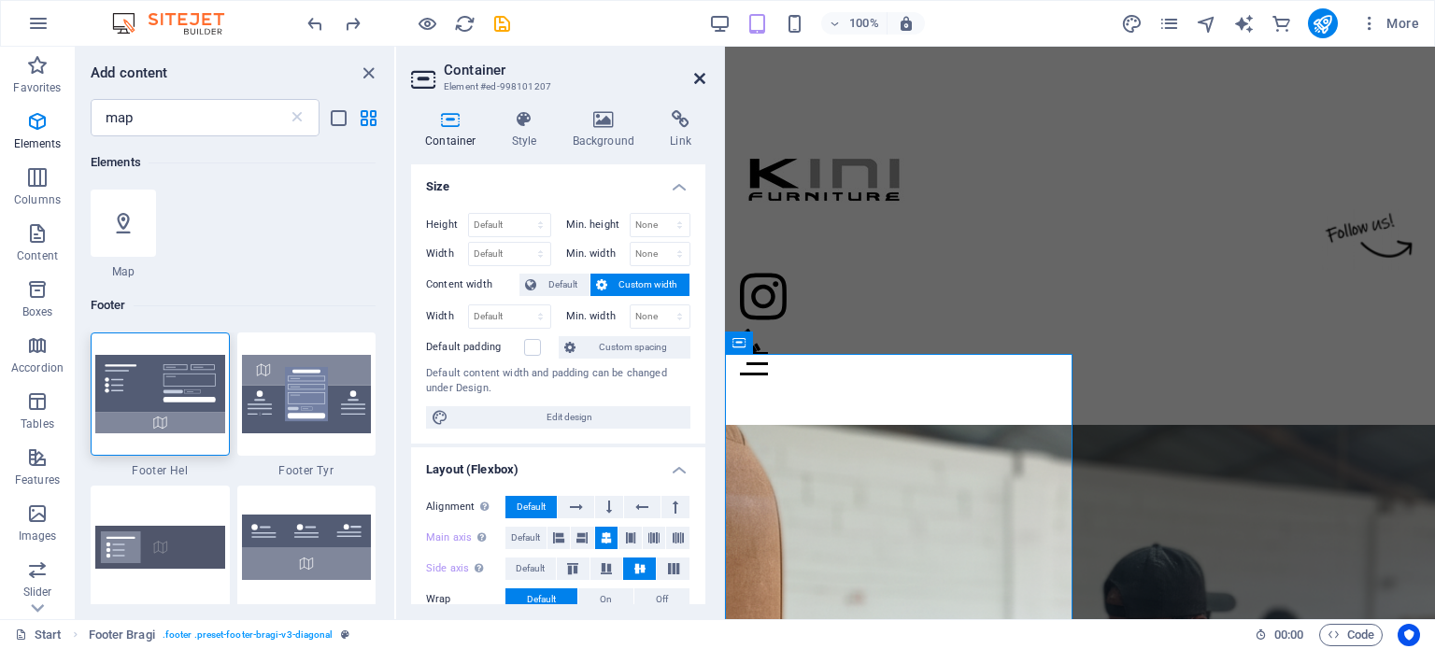
click at [695, 75] on icon at bounding box center [699, 78] width 11 height 15
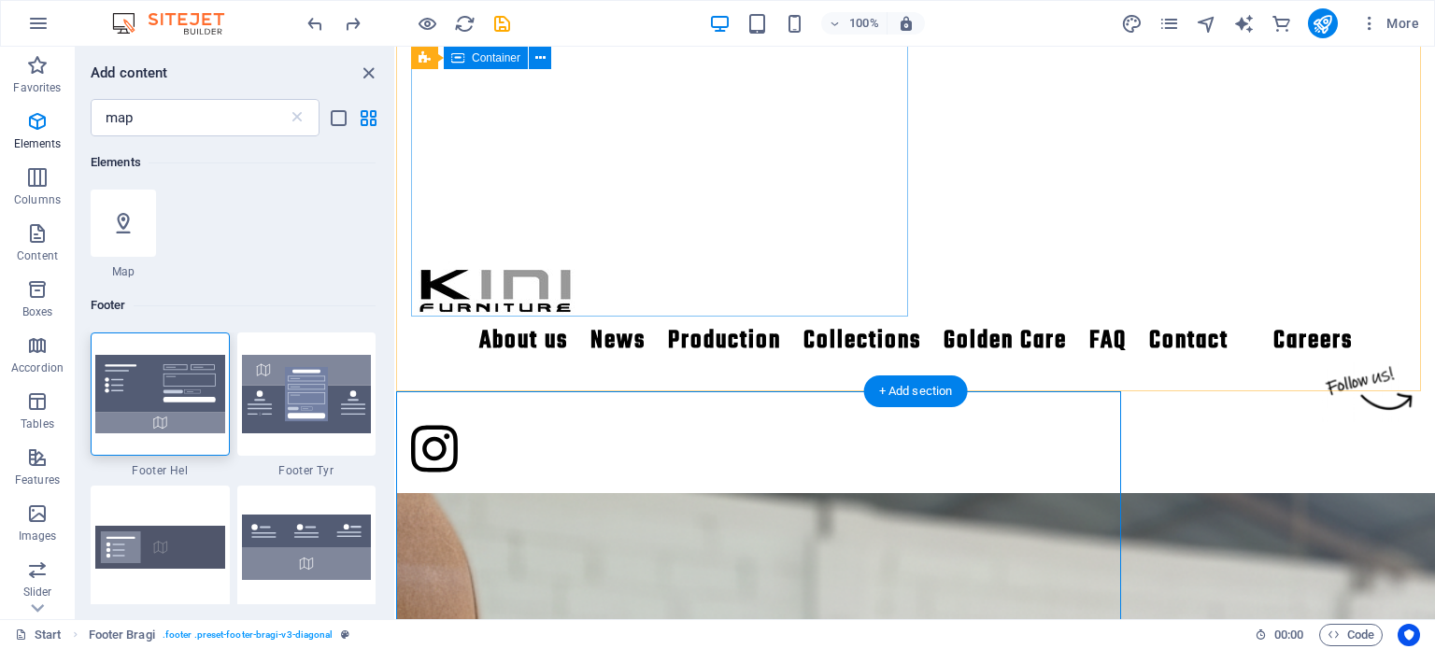
scroll to position [2415, 0]
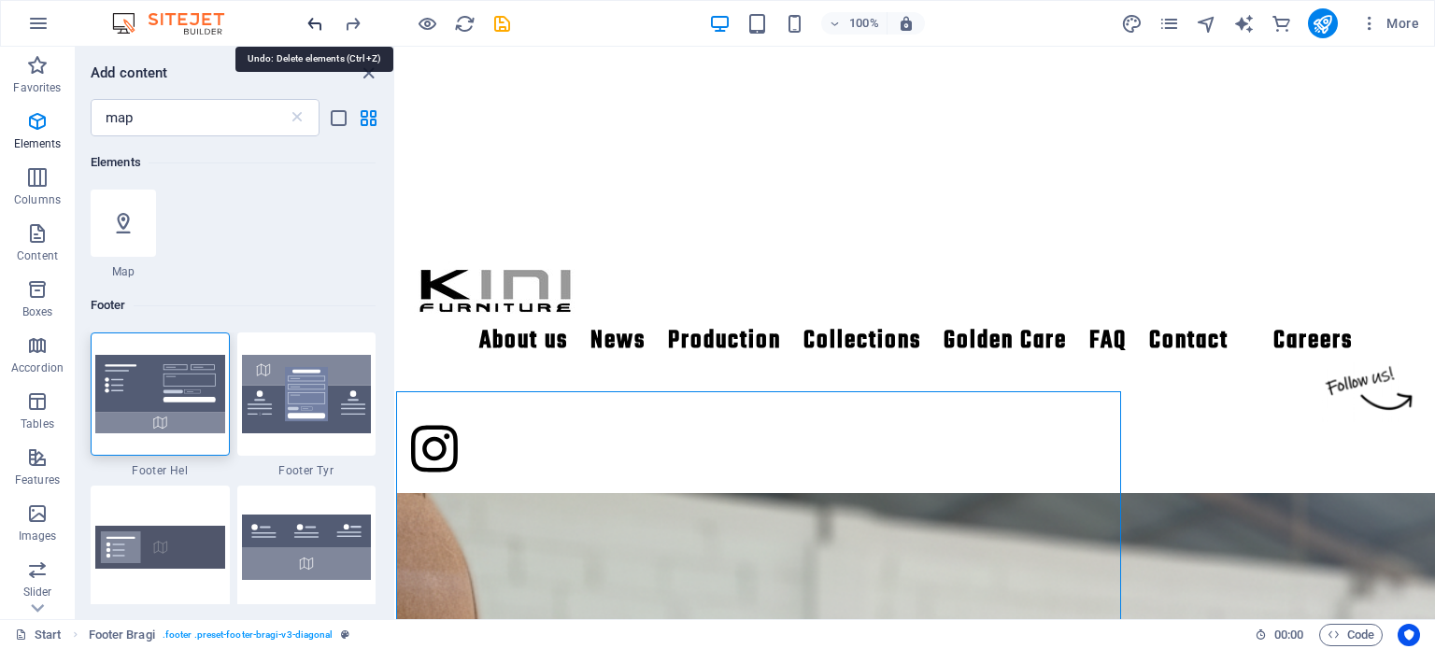
click at [314, 25] on icon "undo" at bounding box center [315, 23] width 21 height 21
click at [318, 21] on icon "undo" at bounding box center [315, 23] width 21 height 21
click at [318, 20] on icon "undo" at bounding box center [315, 23] width 21 height 21
click at [353, 24] on icon "redo" at bounding box center [352, 23] width 21 height 21
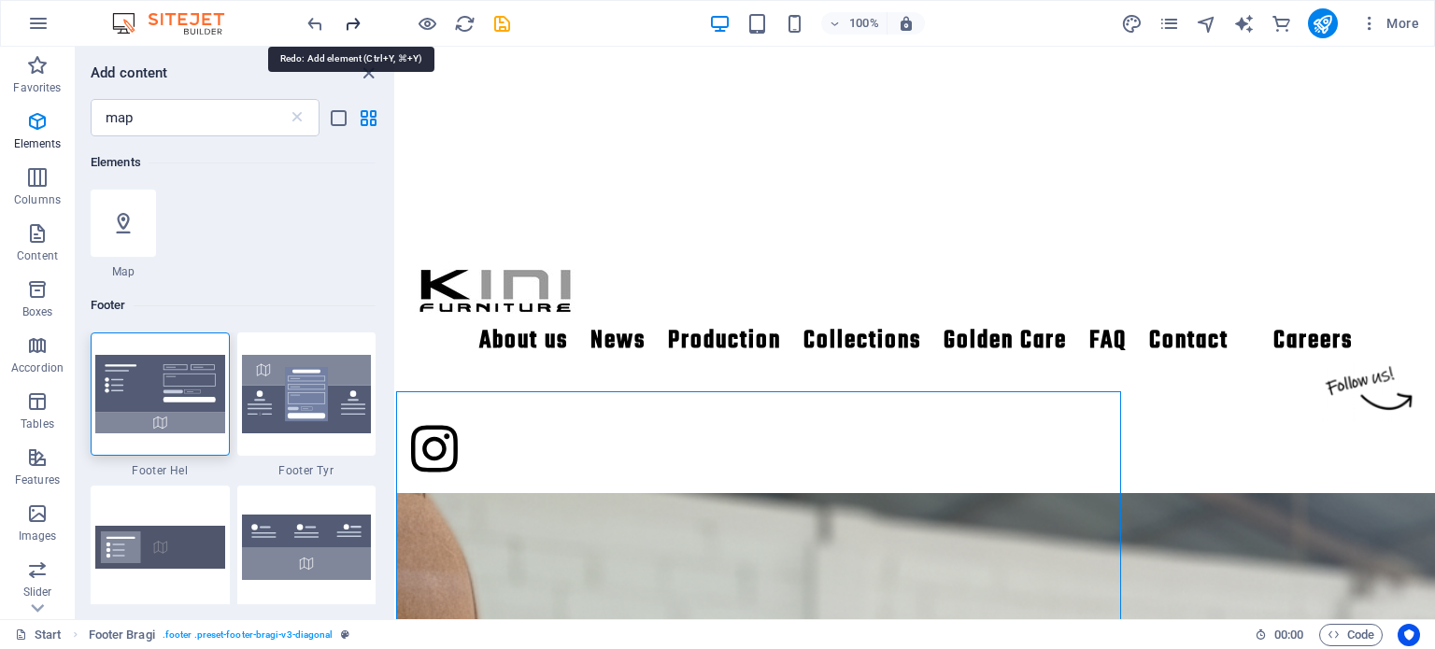
click at [353, 24] on icon "redo" at bounding box center [352, 23] width 21 height 21
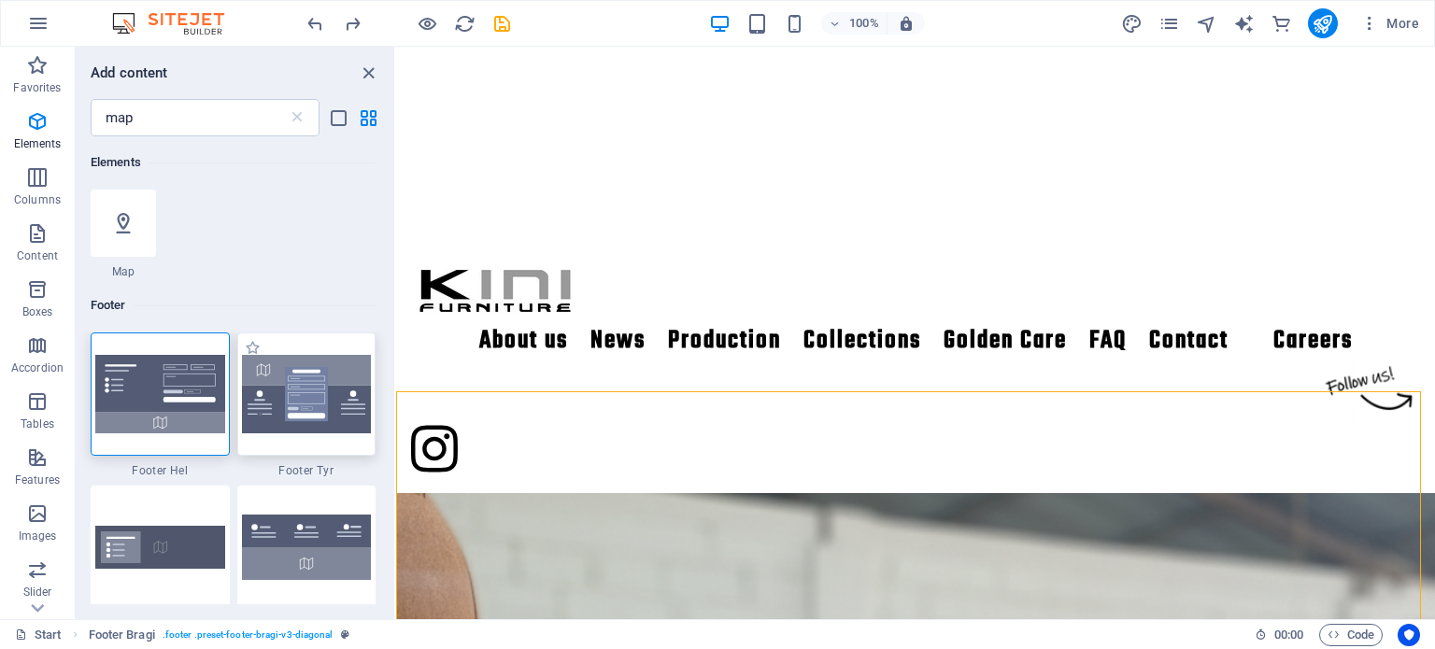
click at [292, 402] on img at bounding box center [307, 394] width 130 height 78
click at [251, 345] on label "1 Star" at bounding box center [253, 348] width 16 height 16
click at [245, 358] on input "1 Star" at bounding box center [244, 358] width 1 height 1
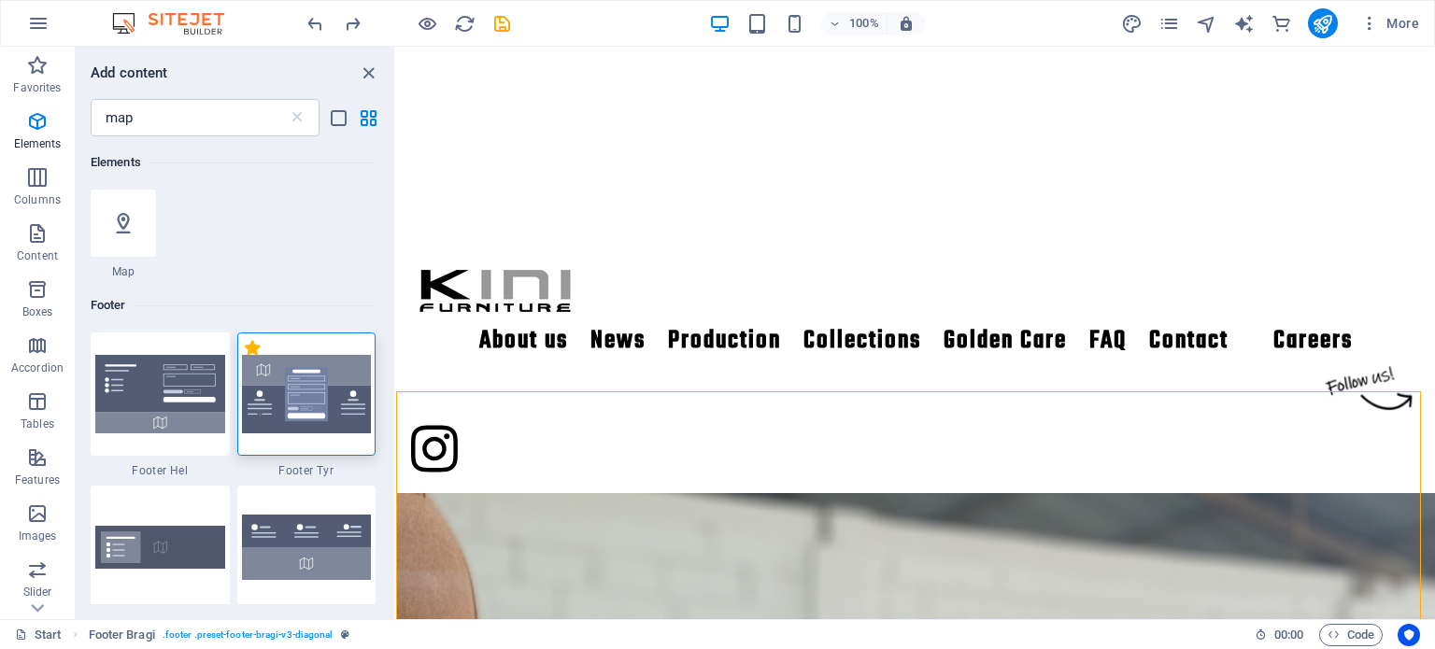
radio input "true"
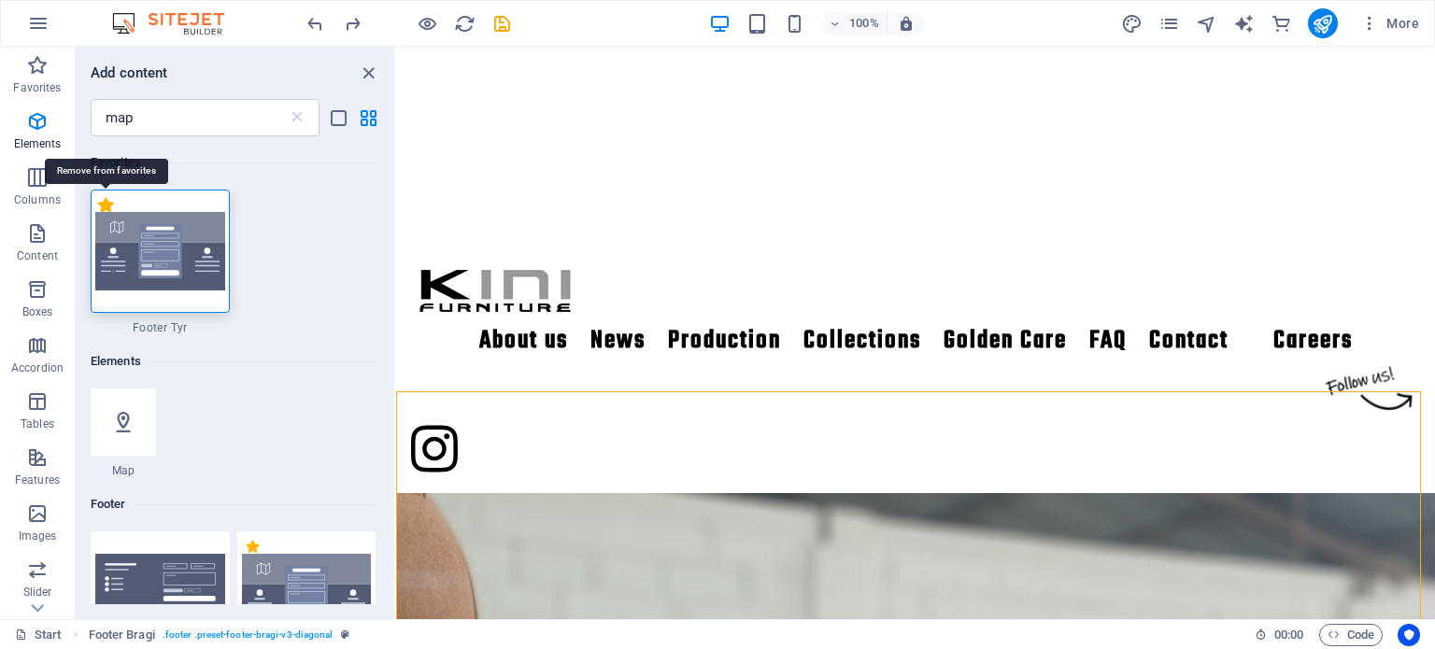
click at [106, 205] on label "1 Star" at bounding box center [106, 205] width 16 height 16
click at [98, 215] on input "1 Star" at bounding box center [97, 215] width 1 height 1
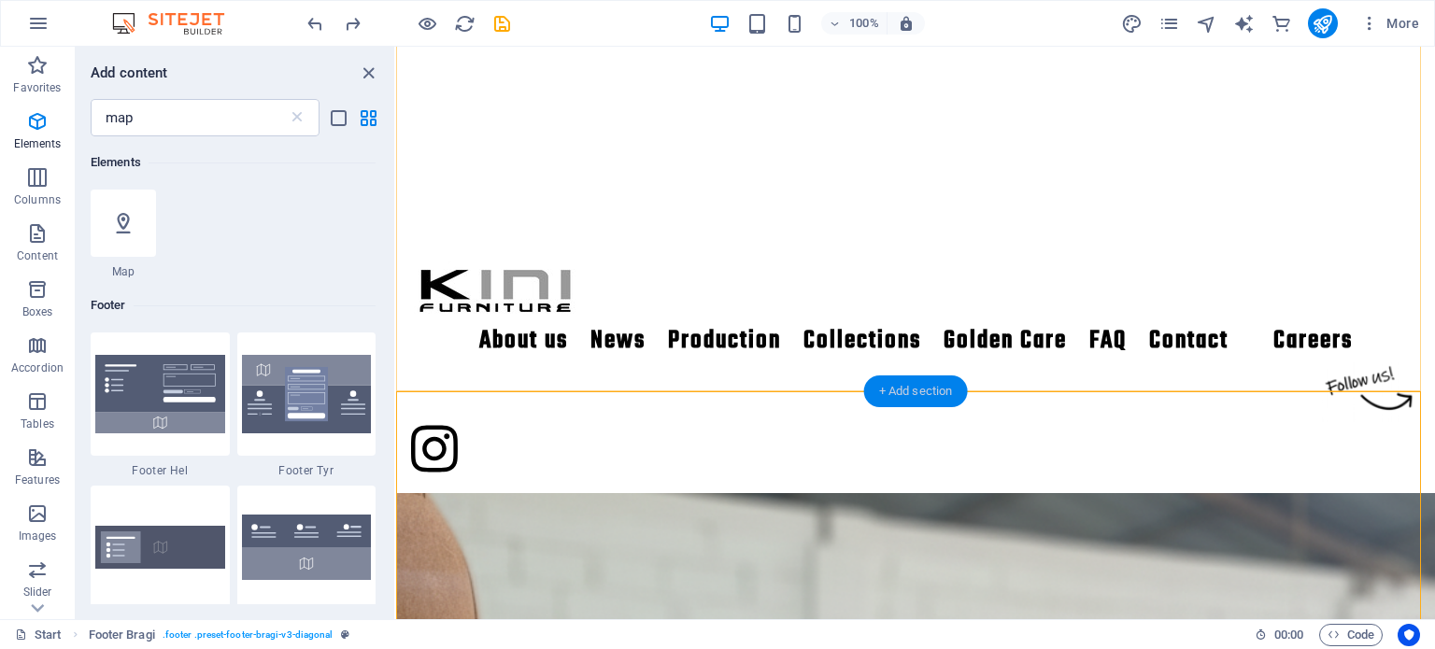
click at [931, 377] on div "+ Add section" at bounding box center [916, 392] width 104 height 32
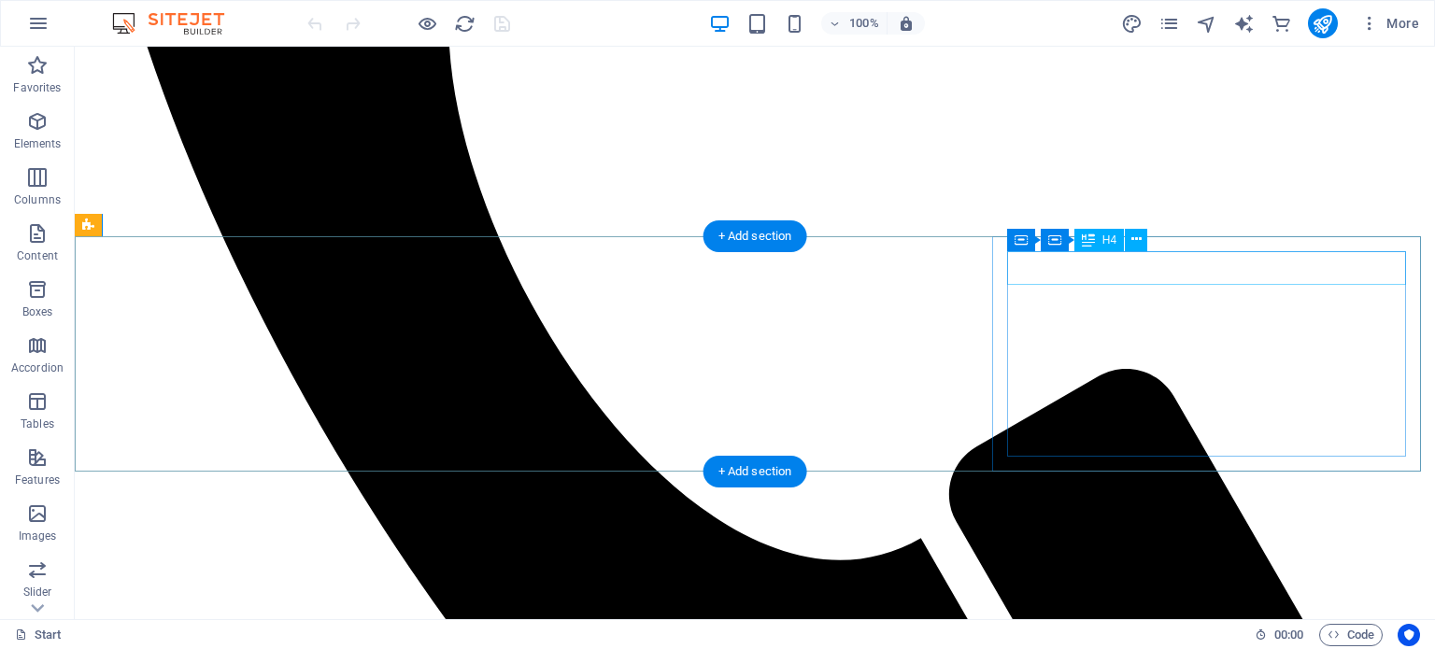
scroll to position [1495, 0]
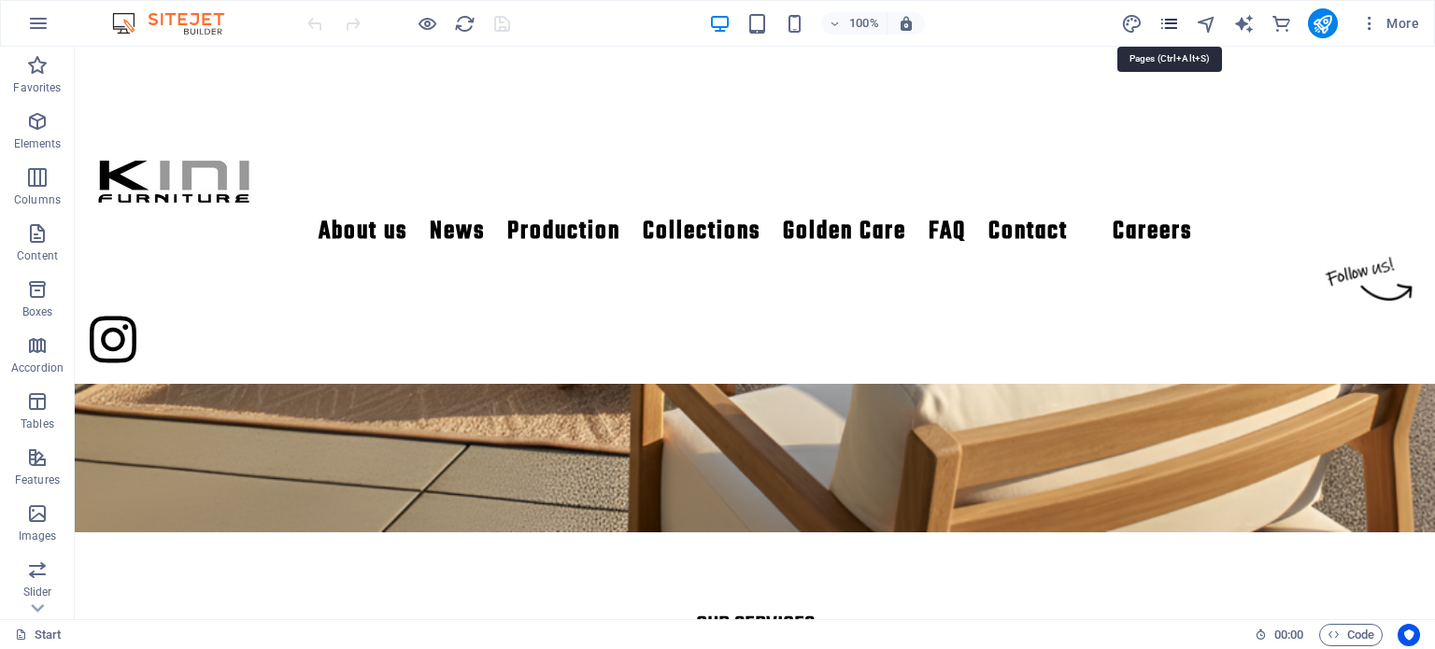
click at [1160, 21] on icon "pages" at bounding box center [1168, 23] width 21 height 21
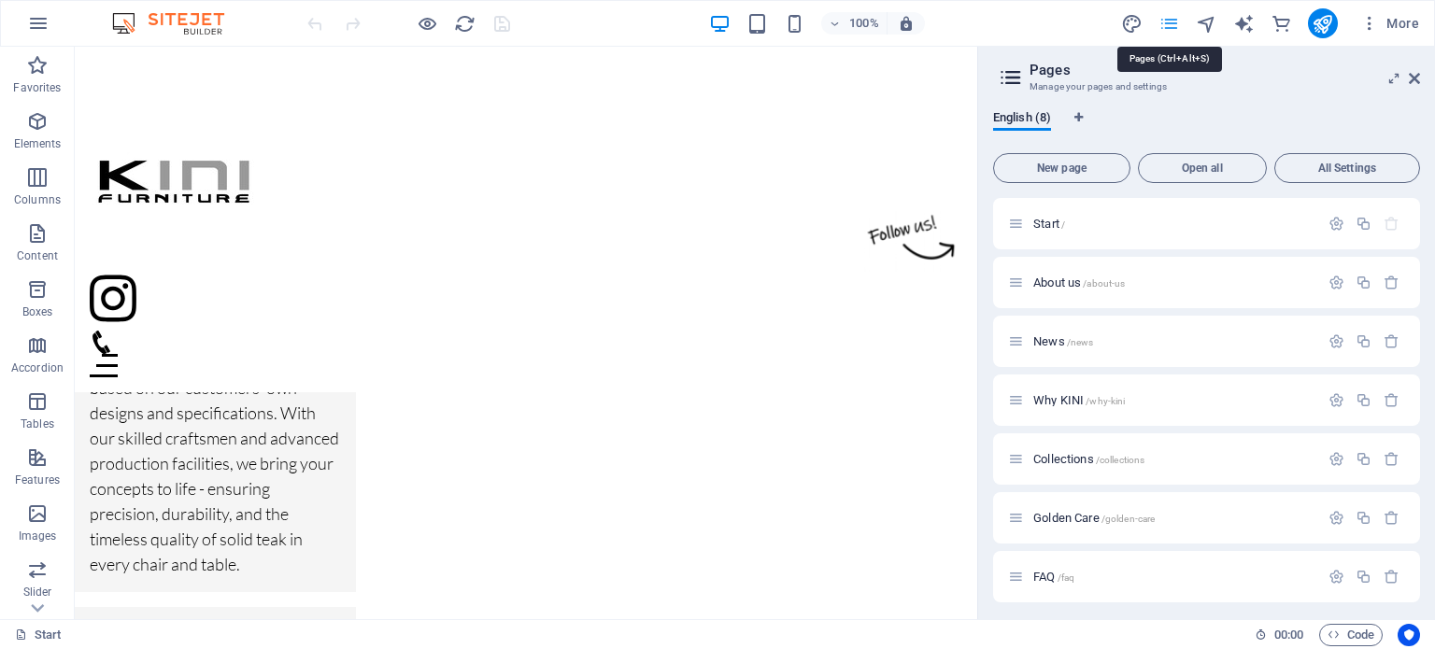
scroll to position [1477, 0]
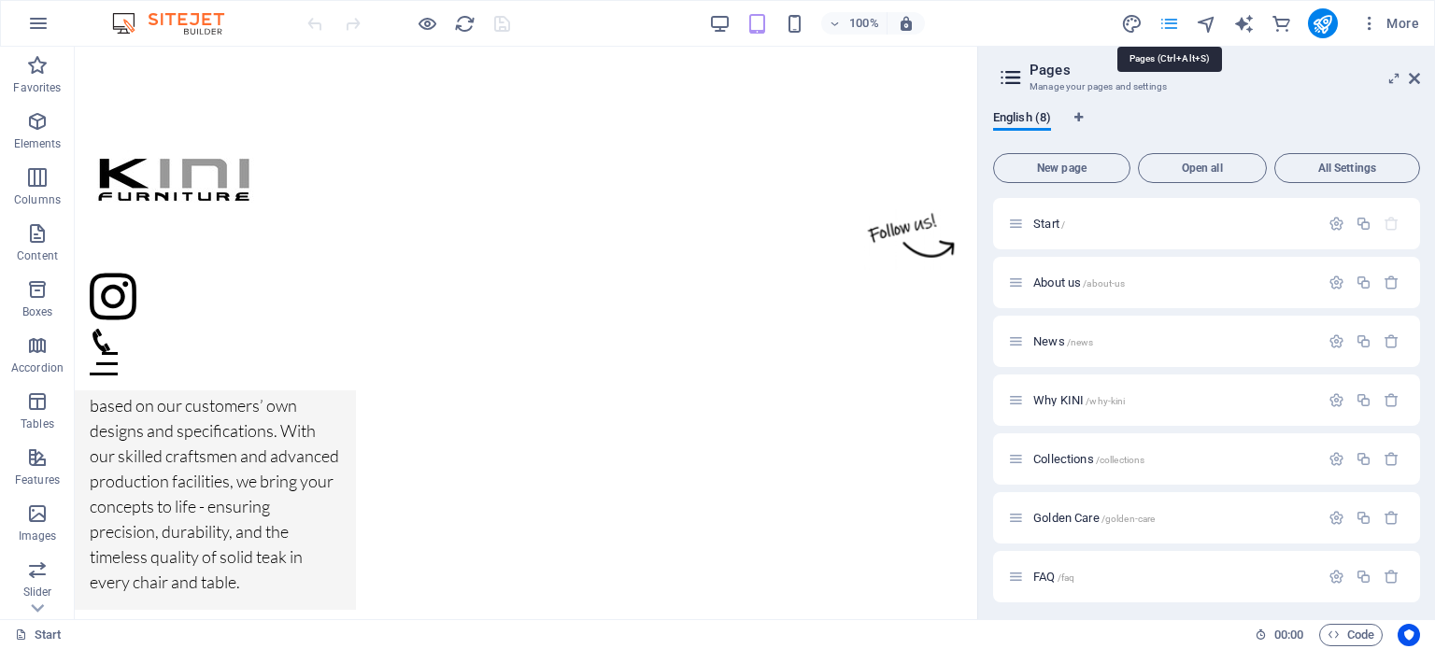
click at [1160, 21] on icon "pages" at bounding box center [1168, 23] width 21 height 21
click at [1415, 81] on icon at bounding box center [1414, 78] width 11 height 15
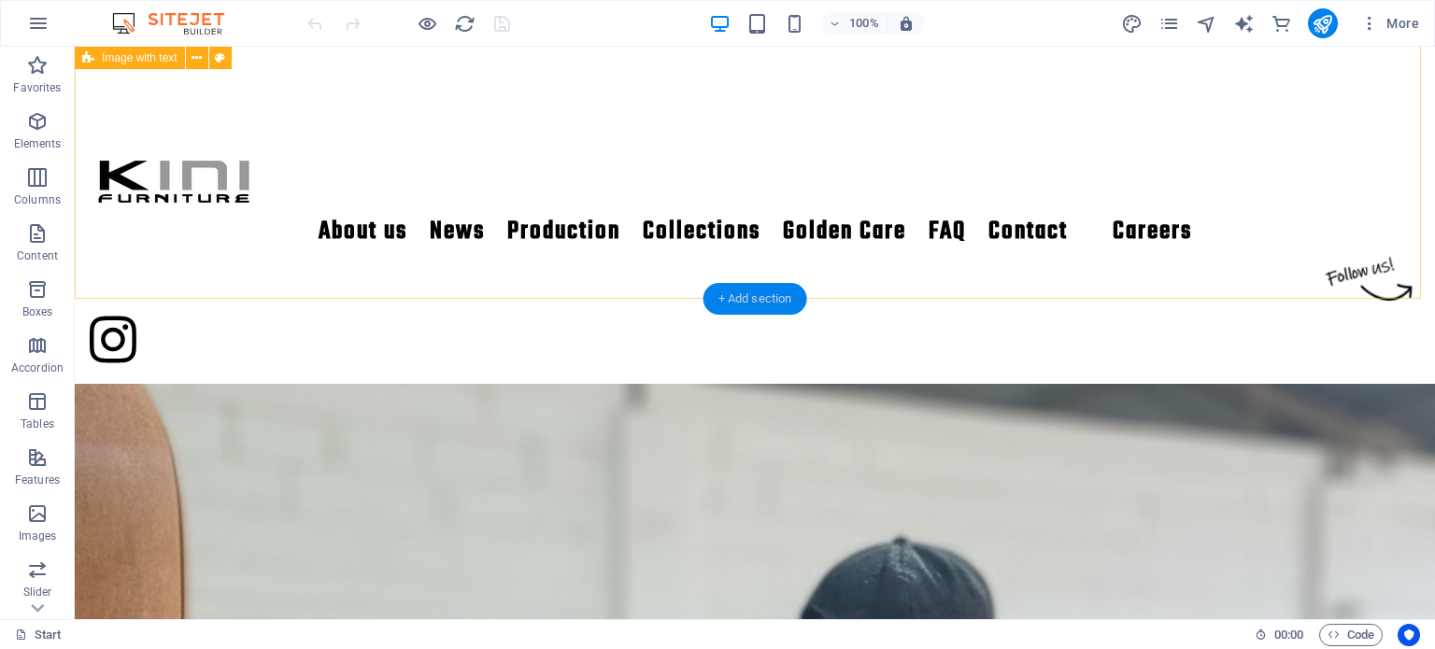
scroll to position [2731, 0]
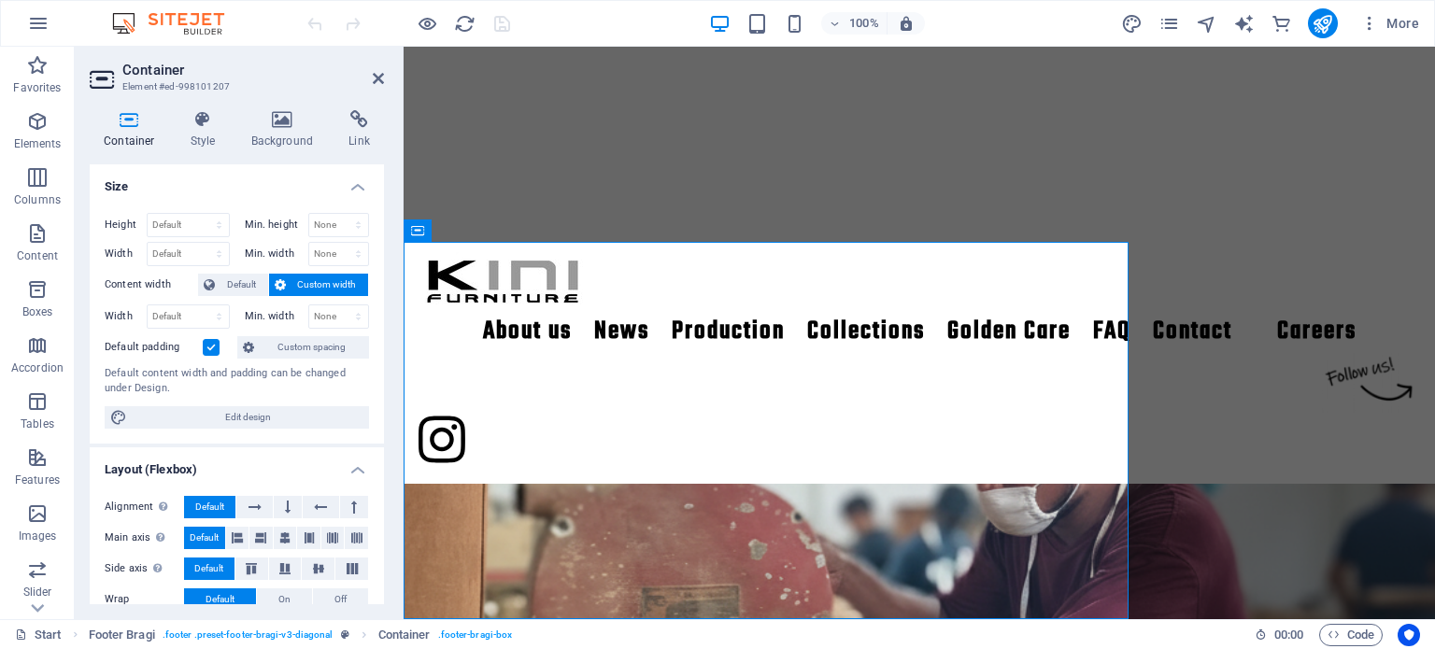
scroll to position [2561, 0]
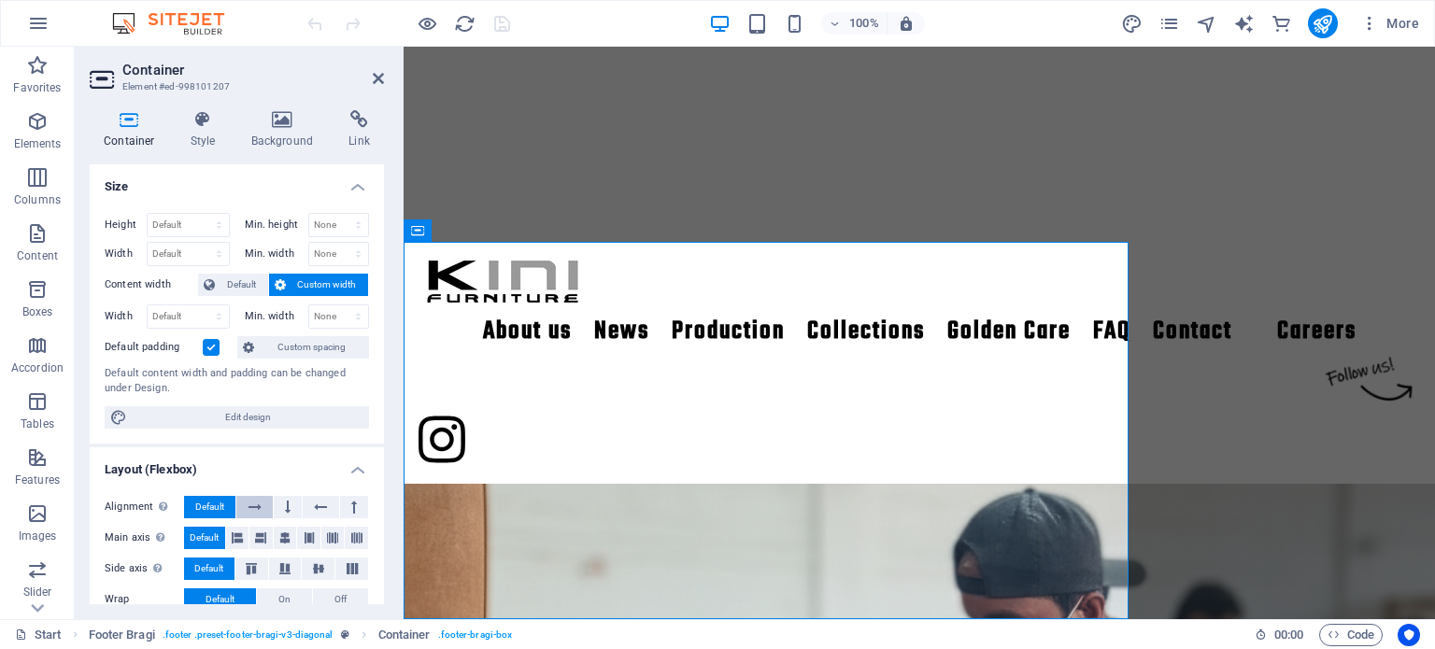
click at [258, 510] on icon at bounding box center [255, 507] width 13 height 22
click at [208, 500] on span "Default" at bounding box center [209, 507] width 29 height 22
click at [270, 127] on icon at bounding box center [282, 119] width 91 height 19
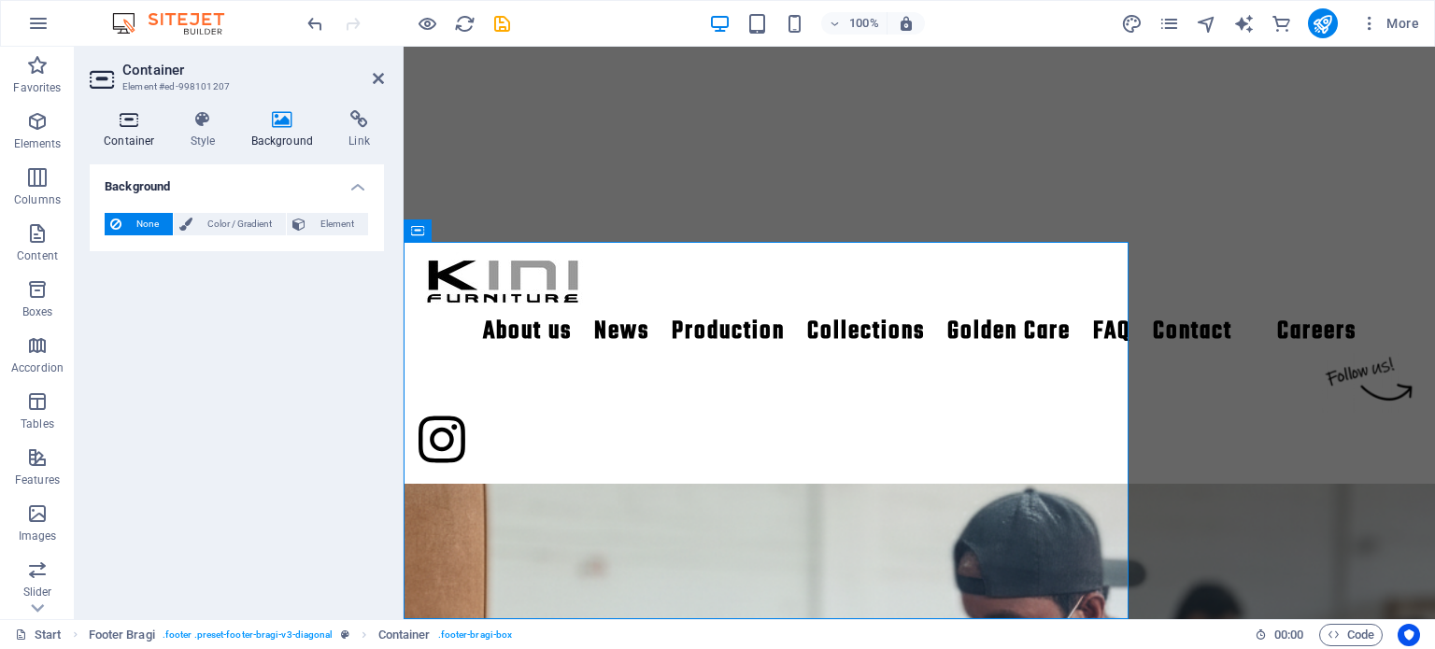
click at [172, 130] on h4 "Container" at bounding box center [133, 129] width 87 height 39
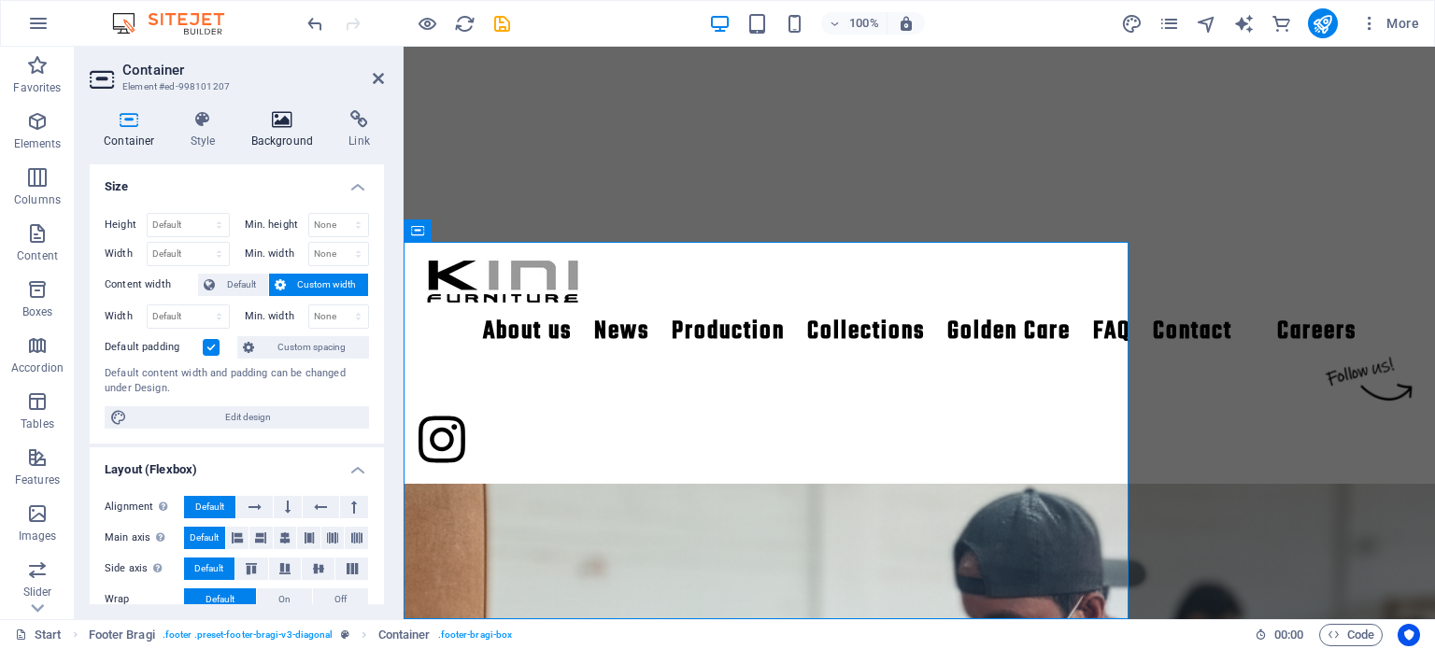
click at [277, 130] on h4 "Background" at bounding box center [286, 129] width 98 height 39
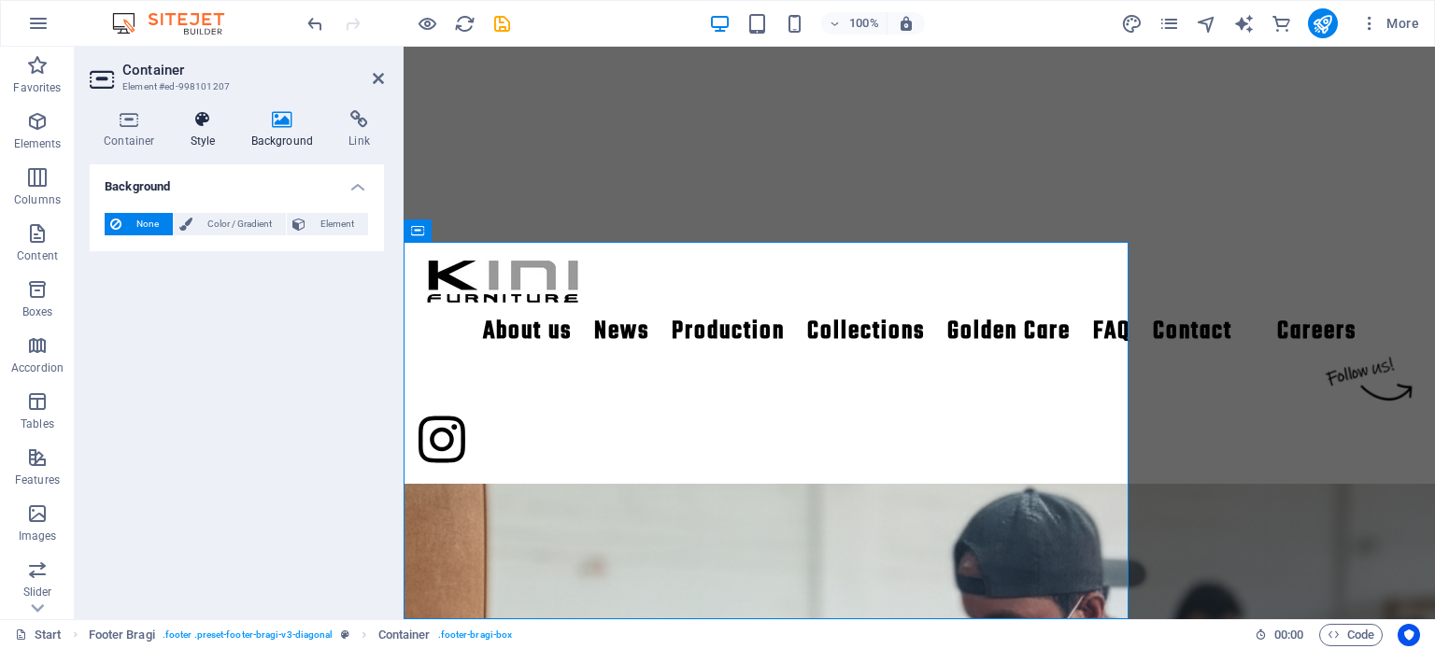
click at [220, 127] on icon at bounding box center [203, 119] width 53 height 19
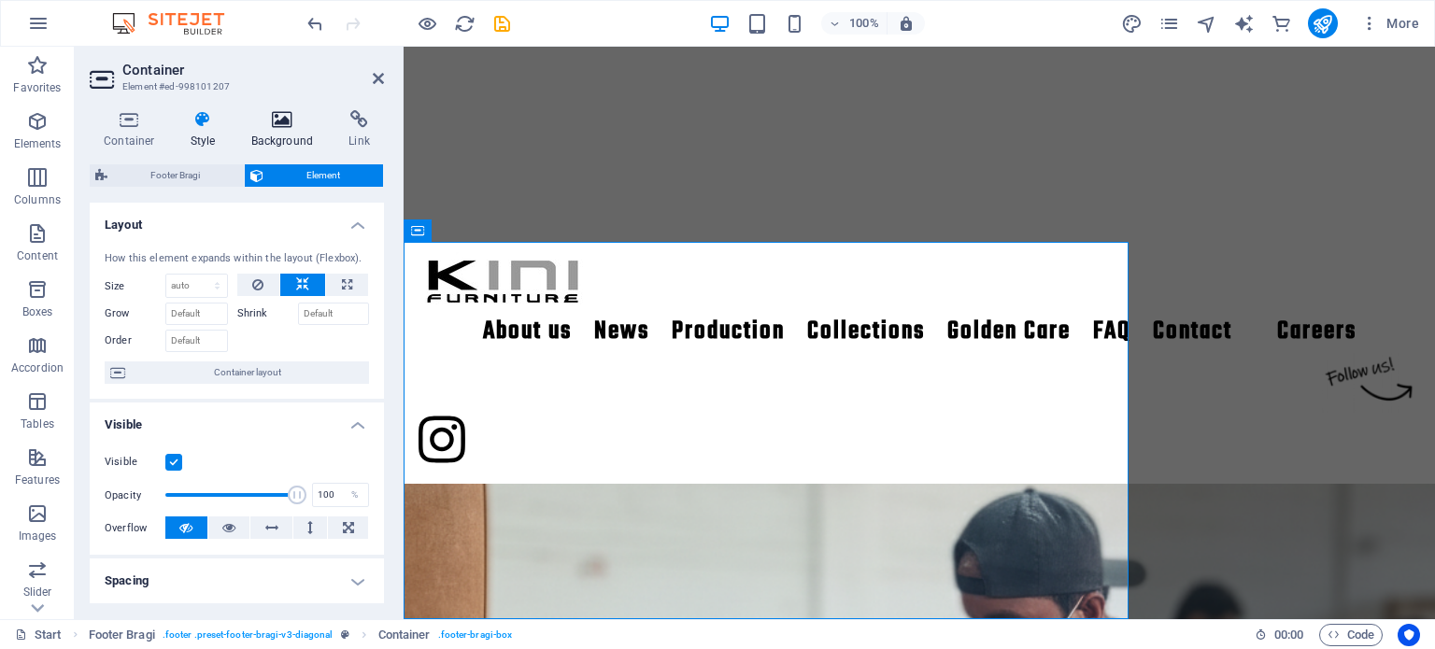
click at [284, 133] on h4 "Background" at bounding box center [286, 129] width 98 height 39
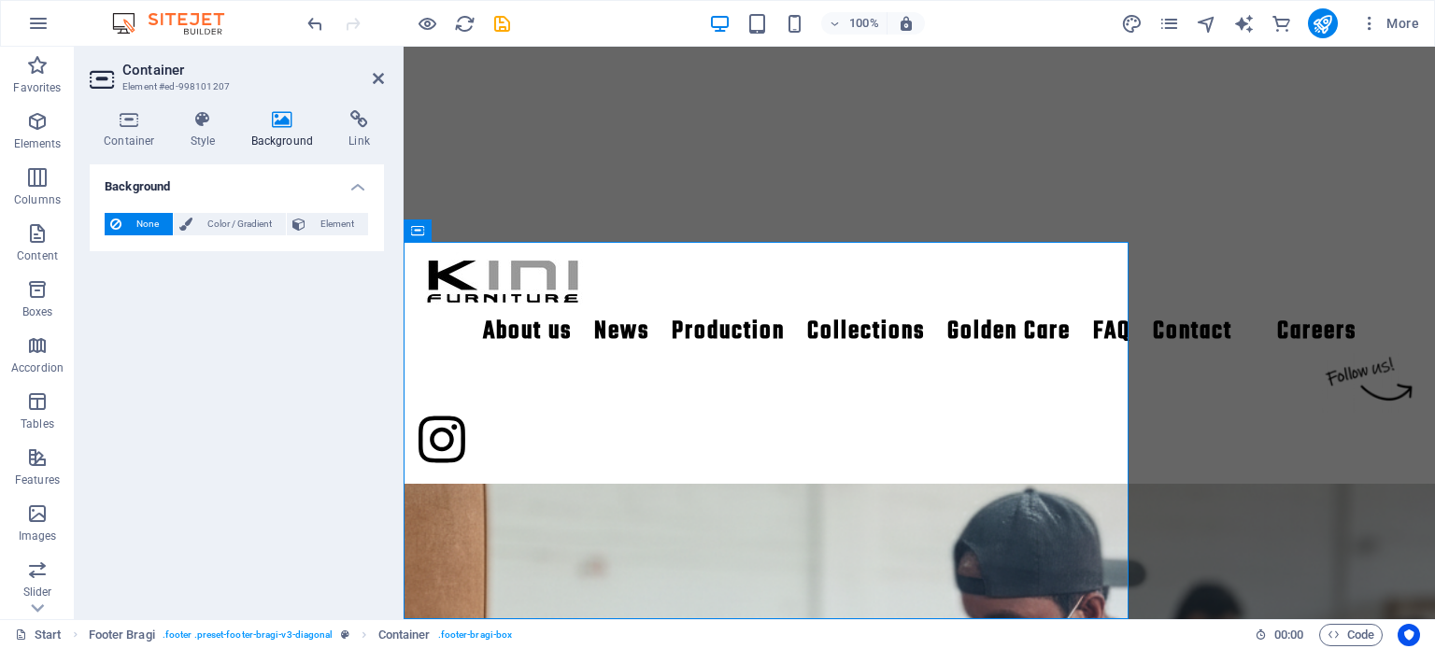
click at [326, 234] on div "None Color / Gradient Element" at bounding box center [237, 224] width 264 height 23
click at [326, 231] on span "Element" at bounding box center [336, 224] width 51 height 22
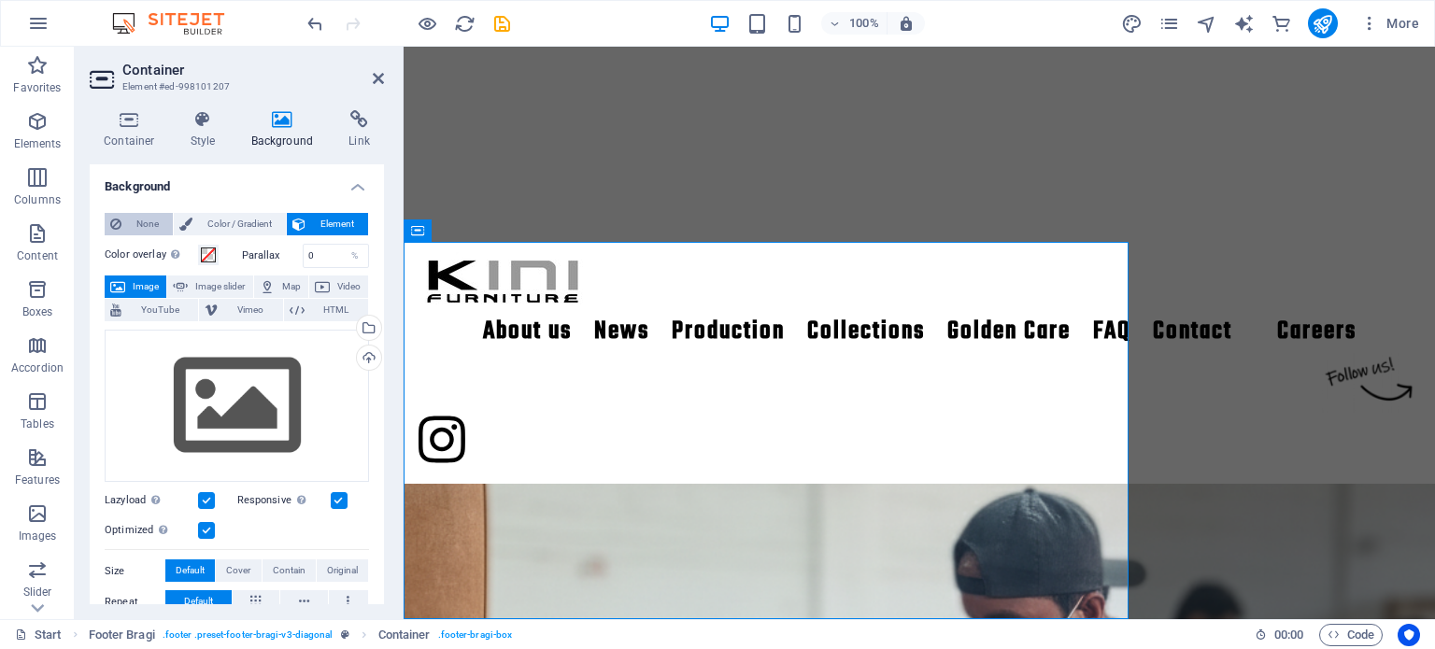
click at [137, 220] on span "None" at bounding box center [147, 224] width 40 height 22
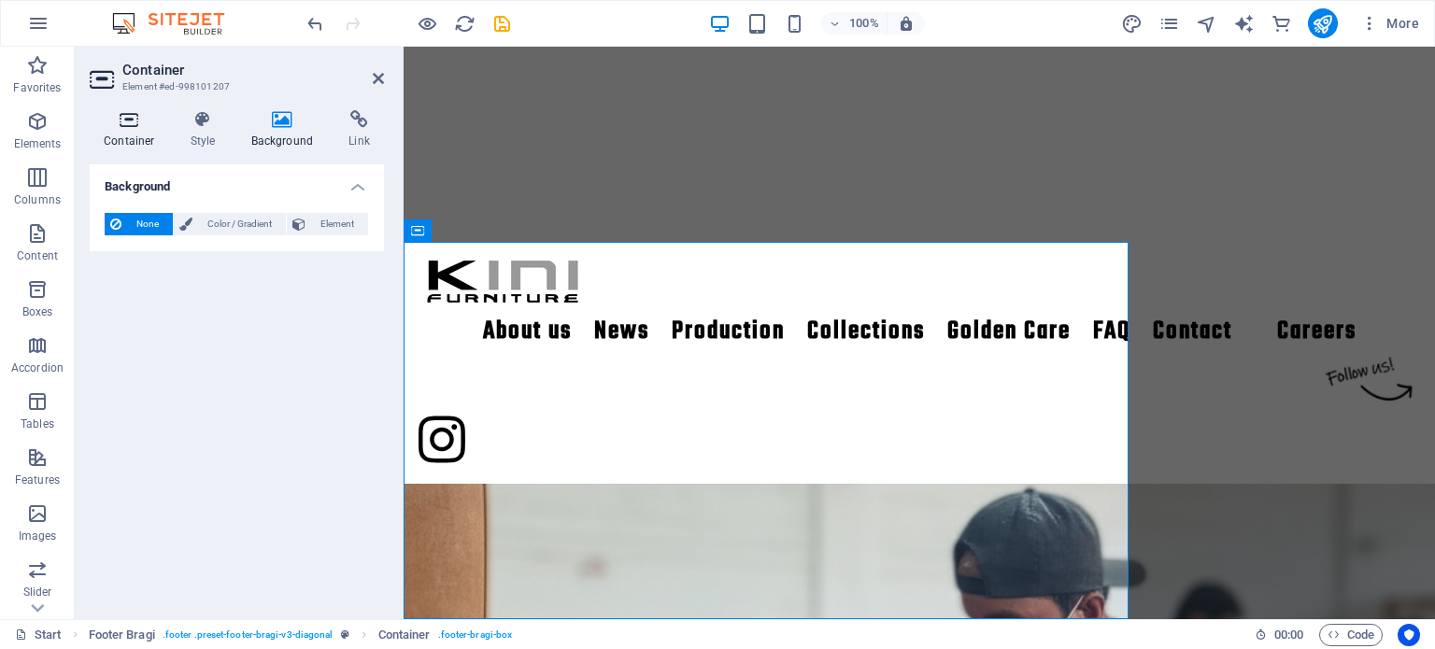
click at [136, 116] on icon at bounding box center [129, 119] width 79 height 19
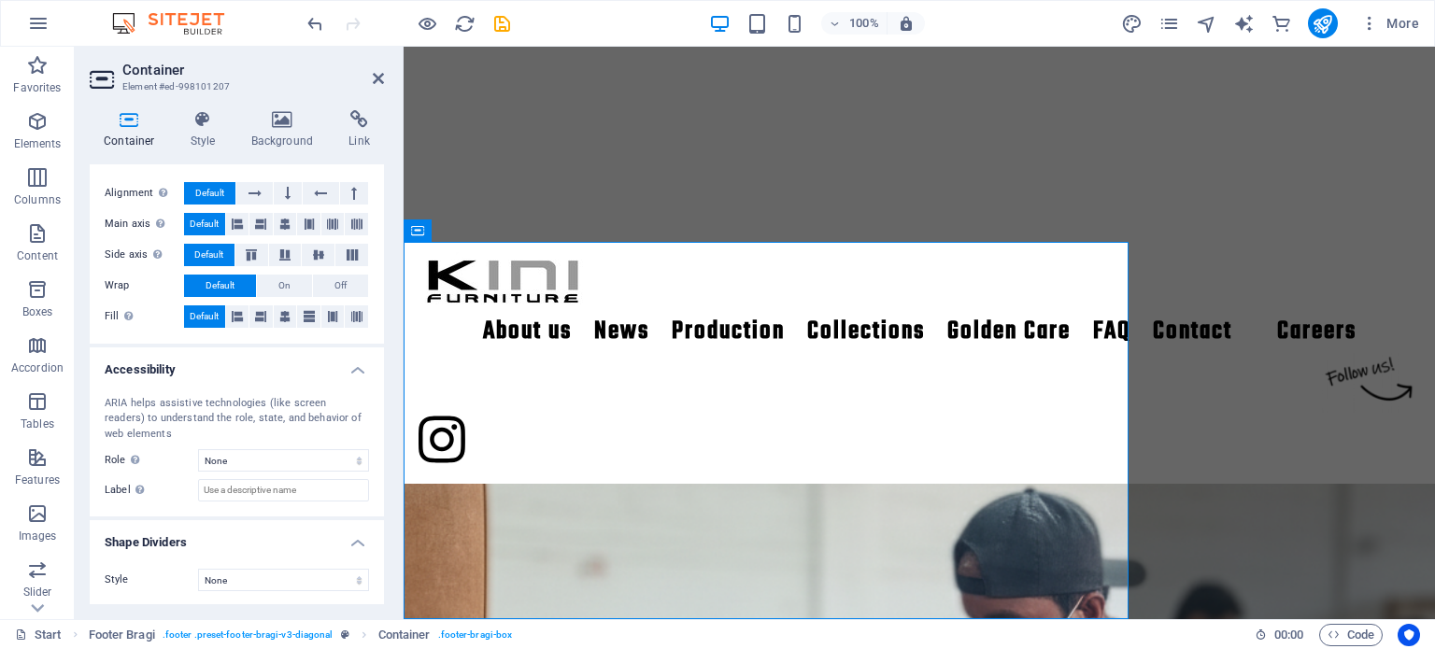
scroll to position [0, 0]
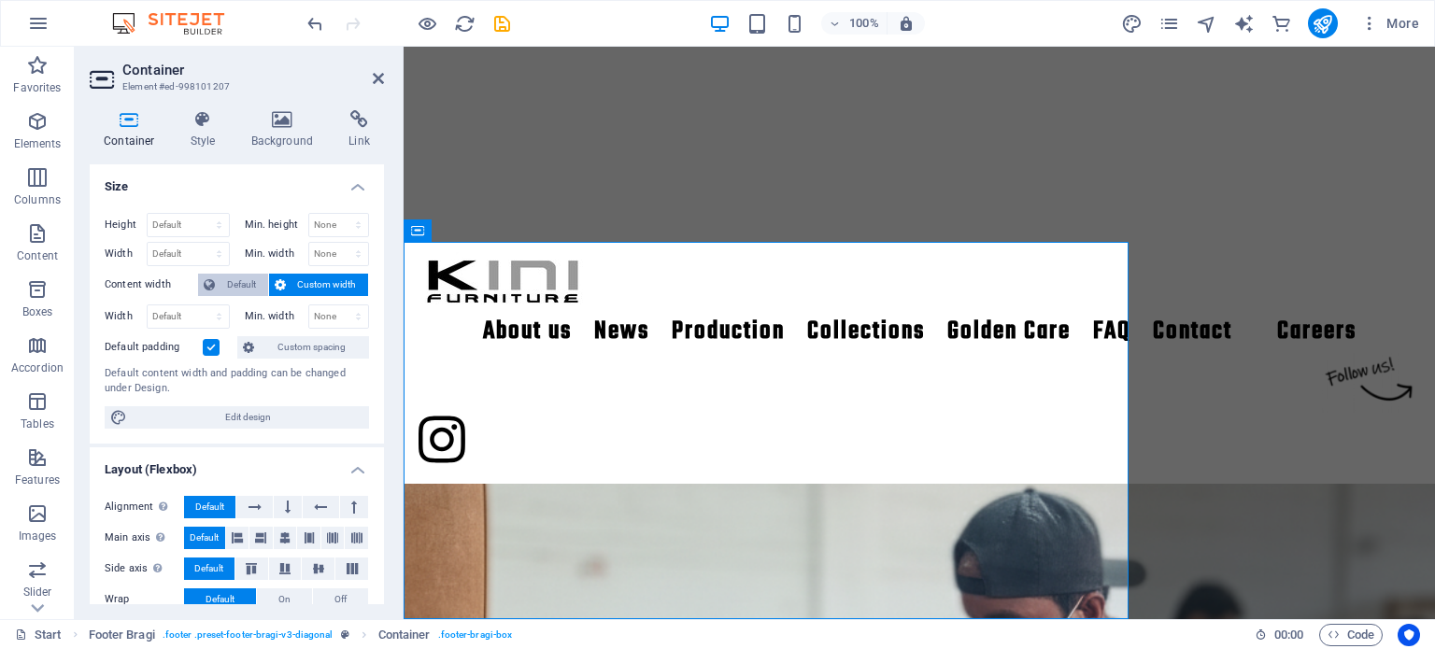
click at [214, 282] on icon at bounding box center [209, 285] width 11 height 22
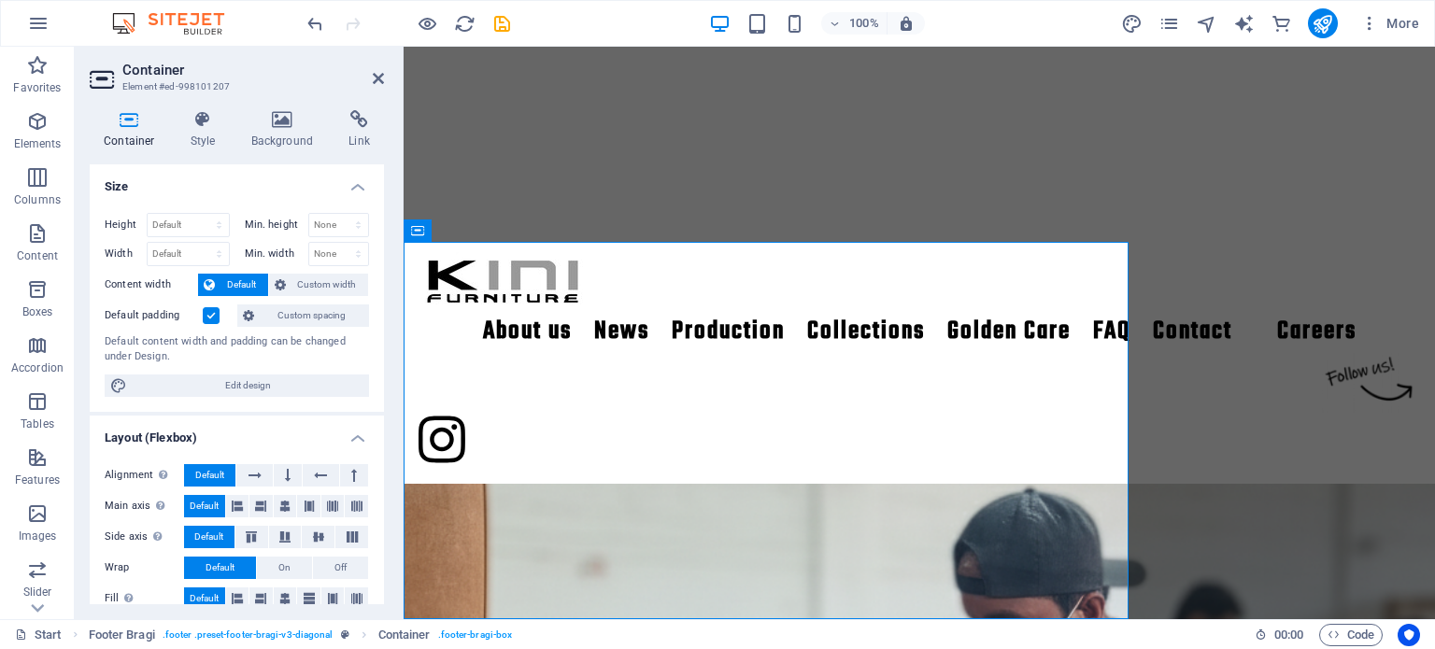
click at [209, 310] on label at bounding box center [211, 315] width 17 height 17
click at [0, 0] on input "Default padding" at bounding box center [0, 0] width 0 height 0
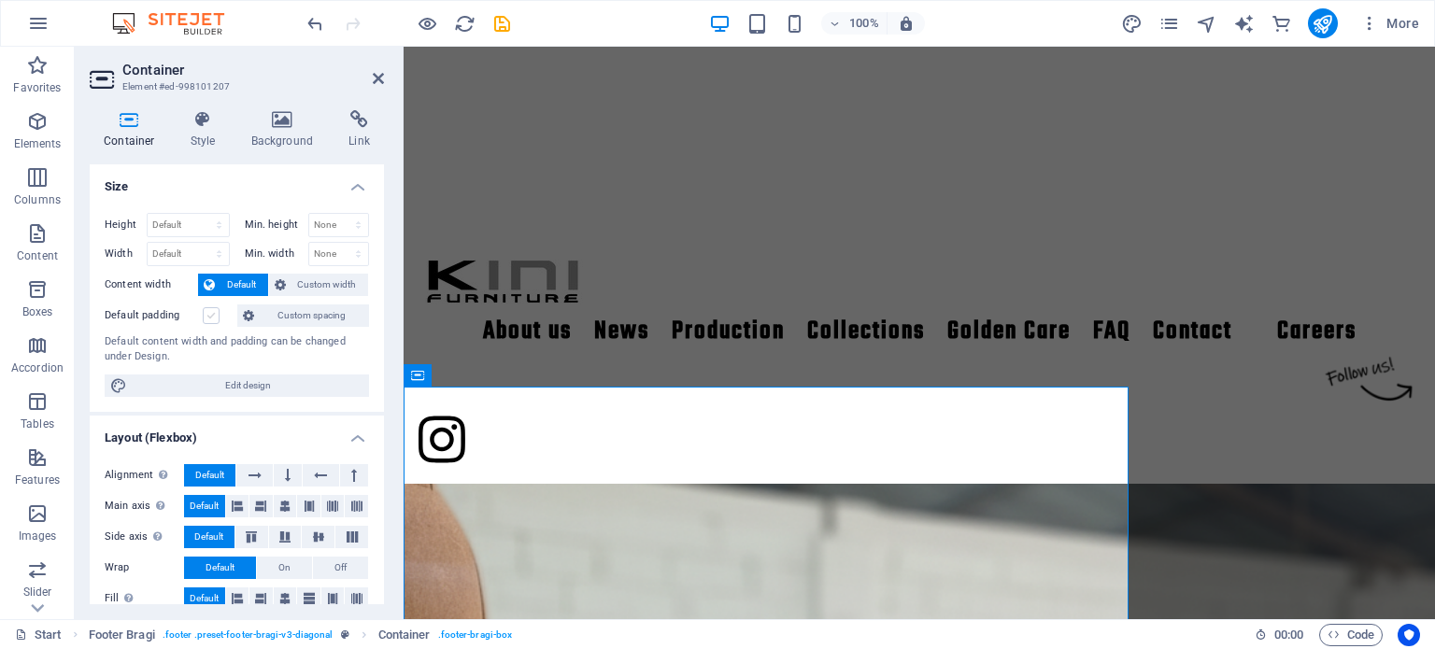
click at [209, 310] on label at bounding box center [211, 315] width 17 height 17
click at [0, 0] on input "Default padding" at bounding box center [0, 0] width 0 height 0
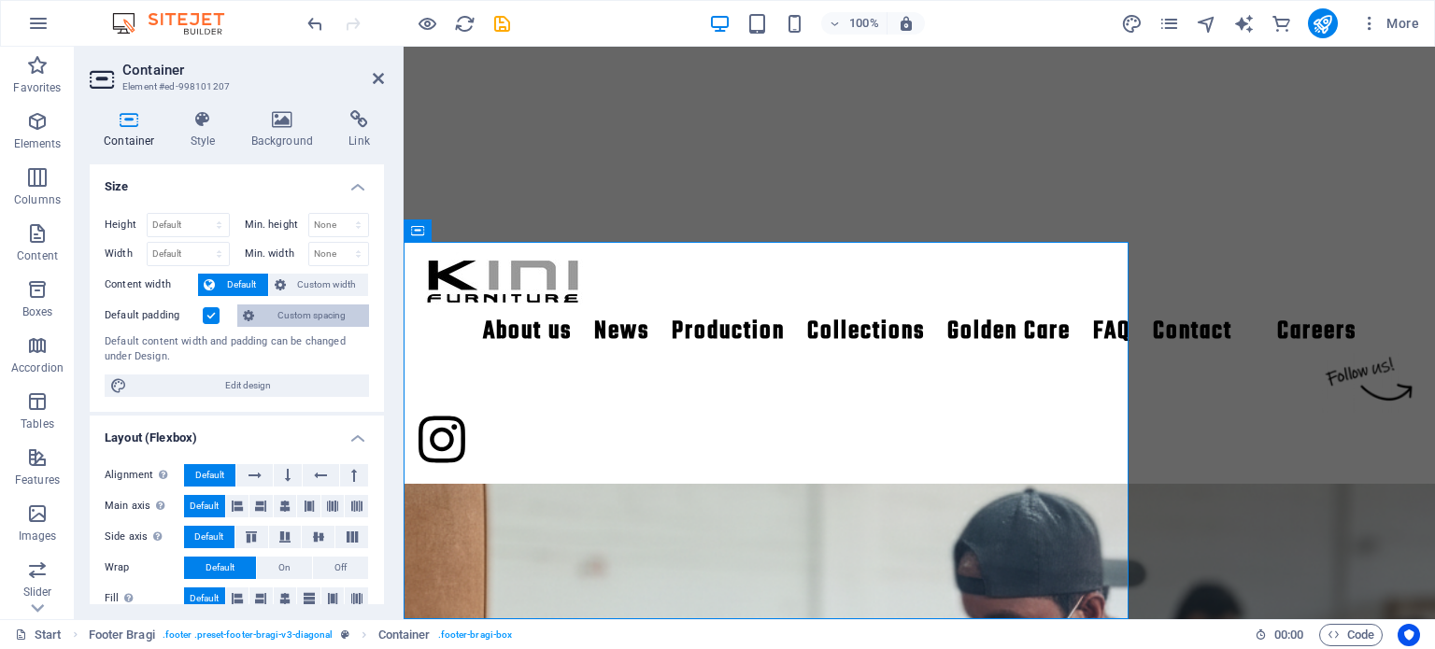
click at [273, 315] on span "Custom spacing" at bounding box center [312, 316] width 104 height 22
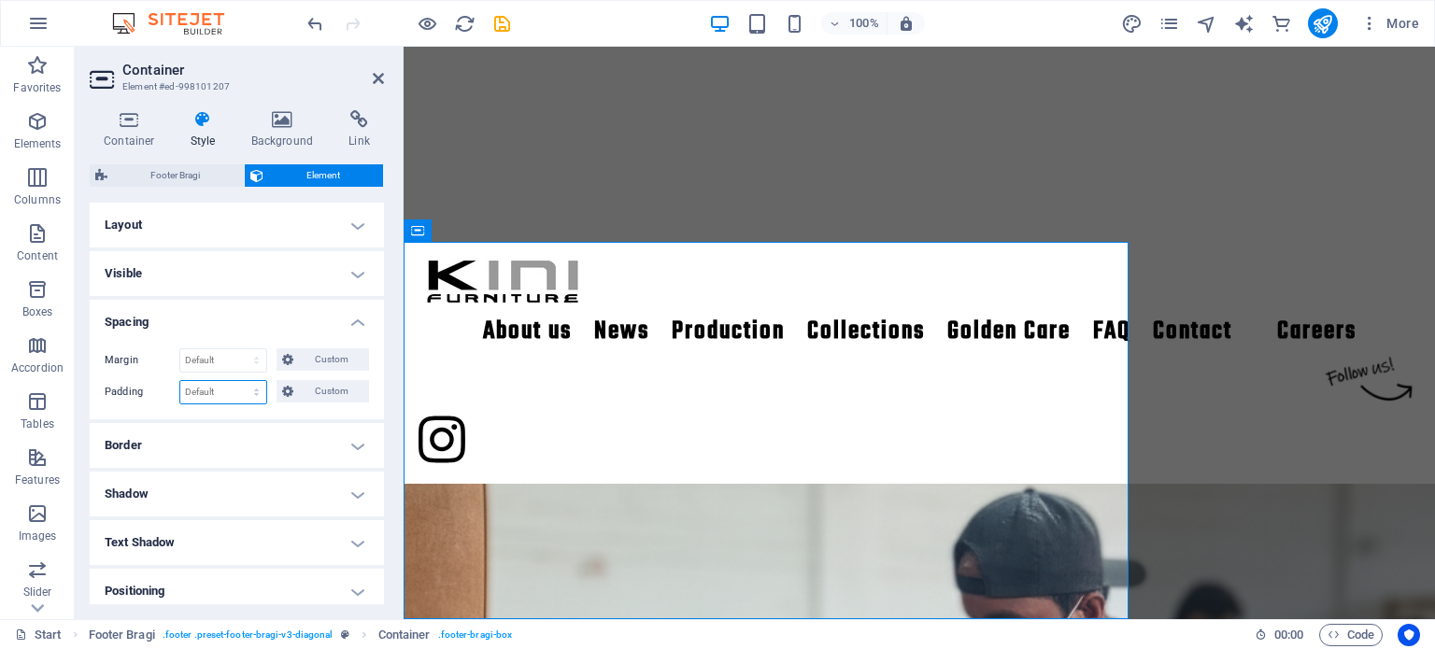
click at [217, 394] on select "Default px rem % vh vw Custom" at bounding box center [223, 392] width 86 height 22
select select "%"
click at [238, 381] on select "Default px rem % vh vw Custom" at bounding box center [223, 392] width 86 height 22
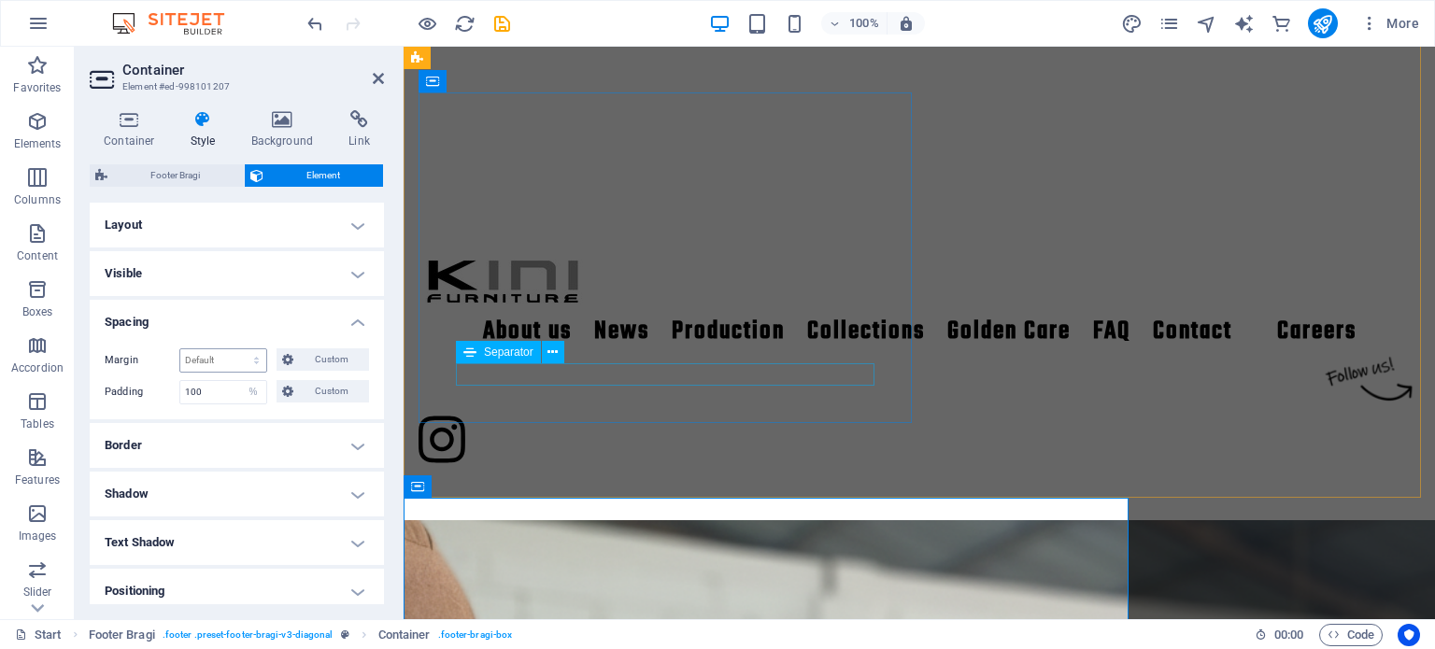
scroll to position [2357, 0]
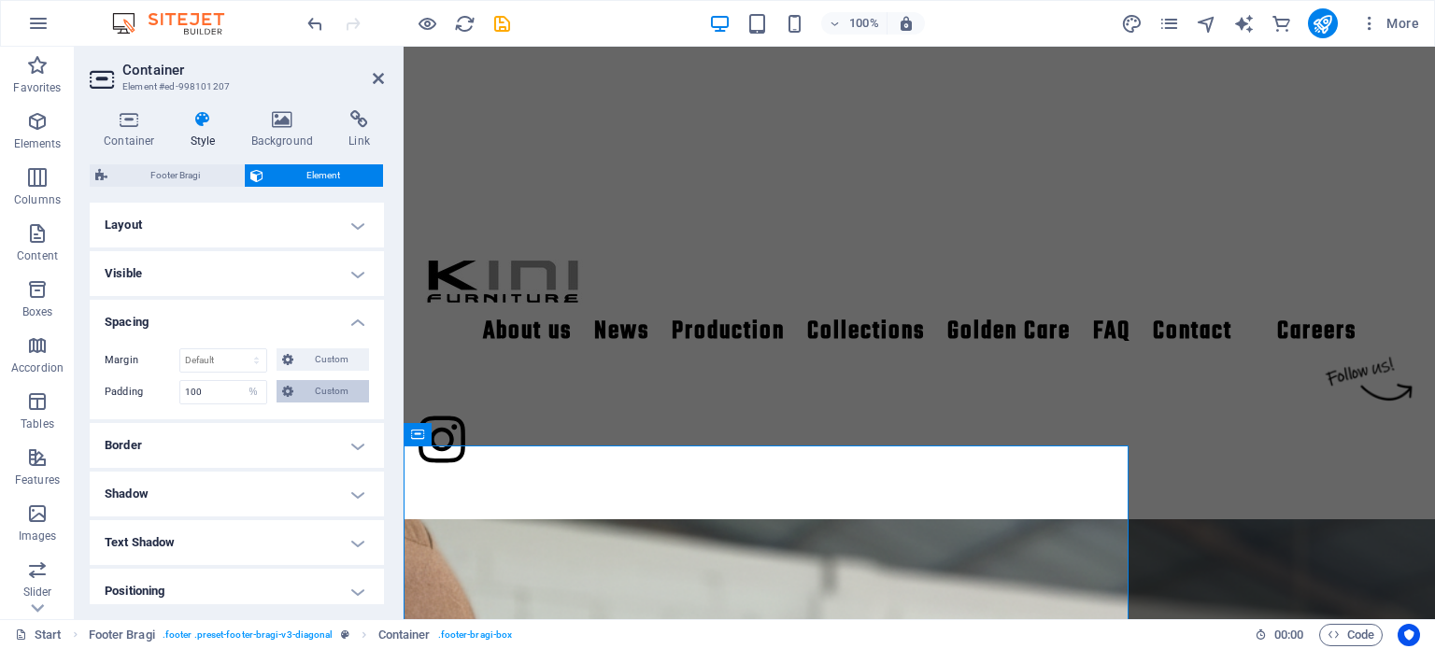
click at [290, 389] on icon at bounding box center [287, 391] width 11 height 22
click at [225, 390] on input "100" at bounding box center [223, 392] width 86 height 22
type input "1"
type input "0"
click at [228, 392] on input "0" at bounding box center [223, 392] width 86 height 22
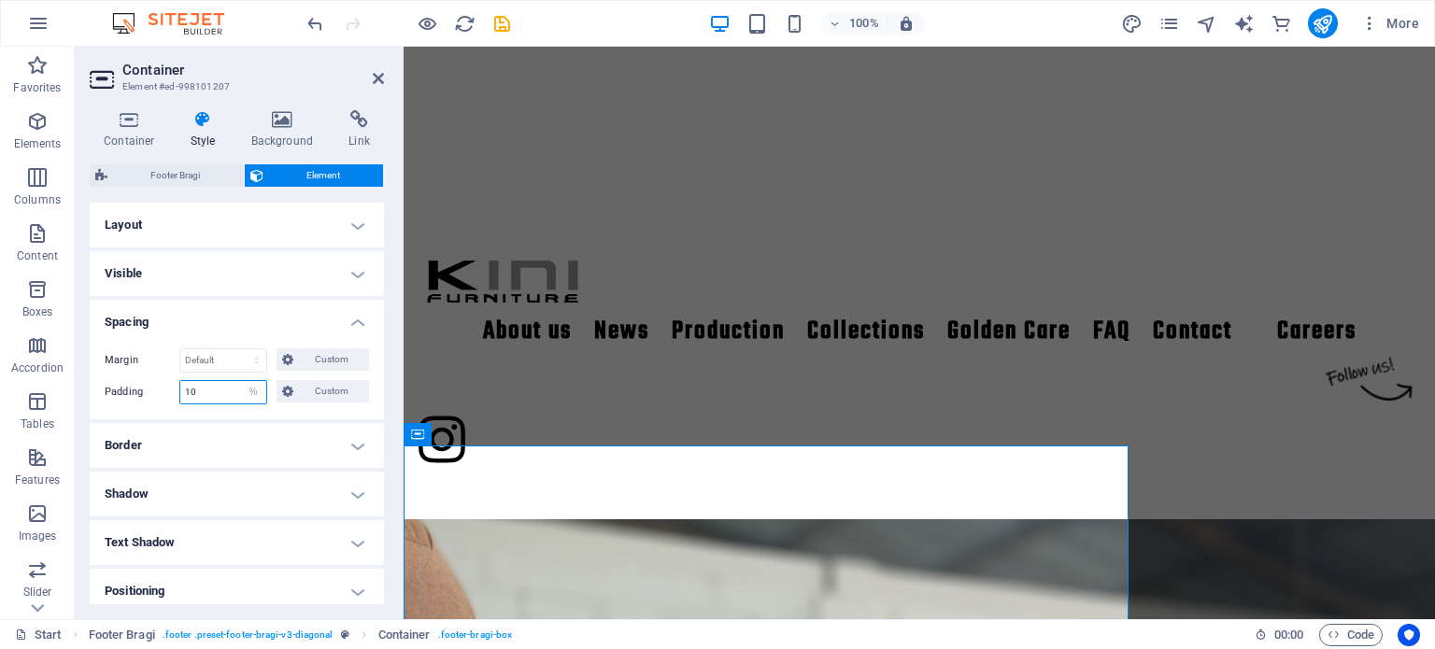
click at [228, 392] on input "10" at bounding box center [223, 392] width 86 height 22
type input "1"
type input "7"
click at [228, 392] on input "7" at bounding box center [223, 392] width 86 height 22
type input "6"
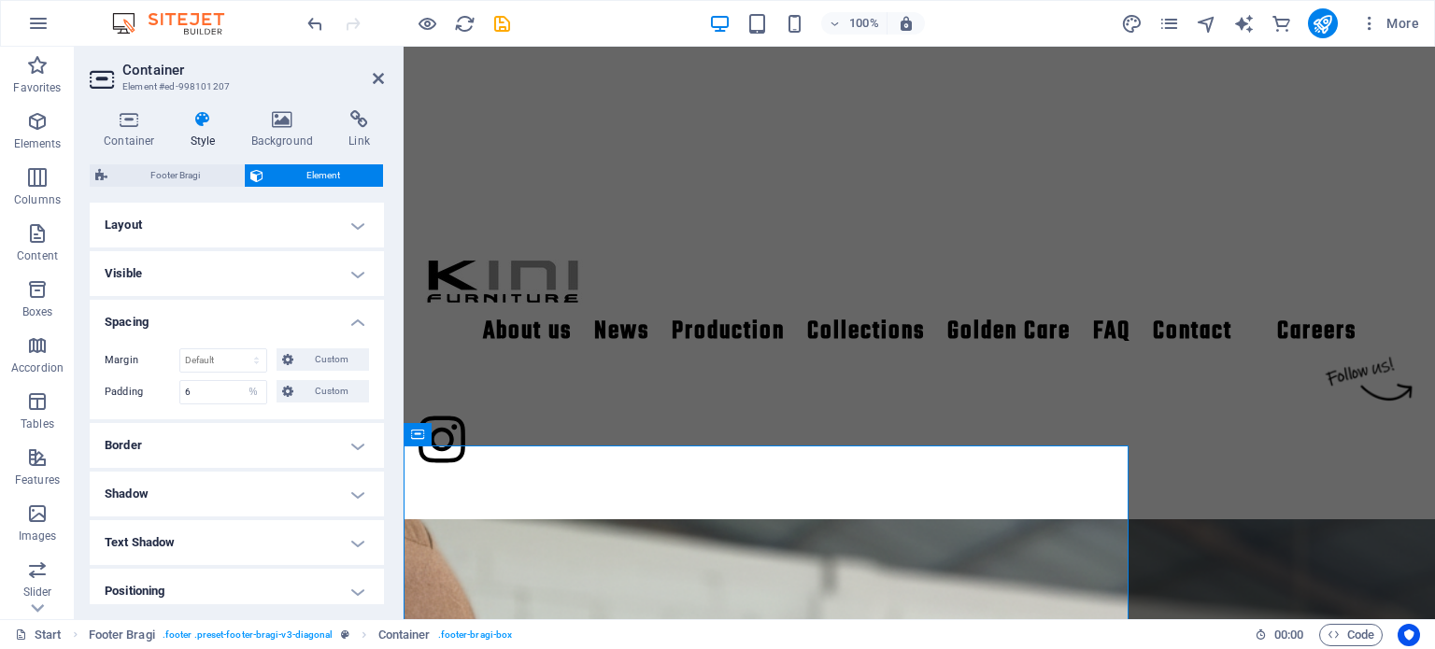
click at [386, 78] on aside "Container Element #ed-998101207 Container Style Background Link Size Height Def…" at bounding box center [239, 333] width 329 height 573
click at [378, 77] on icon at bounding box center [378, 78] width 11 height 15
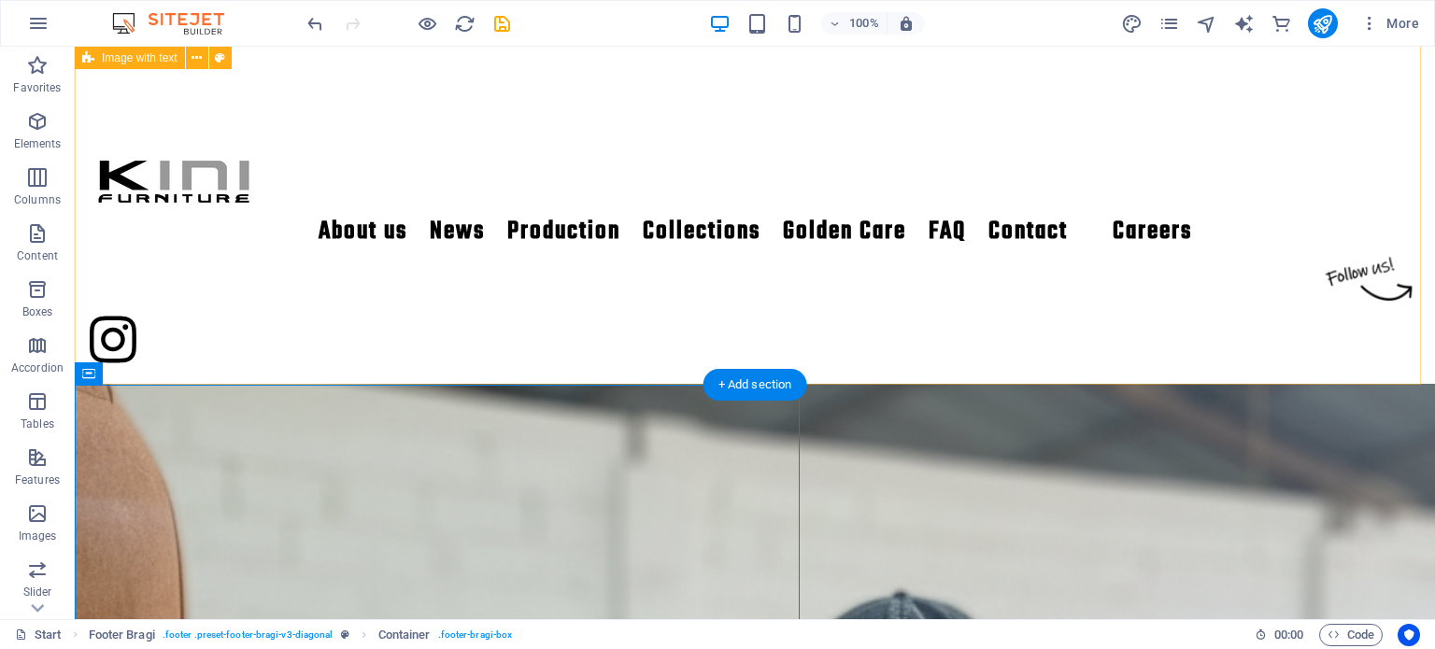
scroll to position [2665, 0]
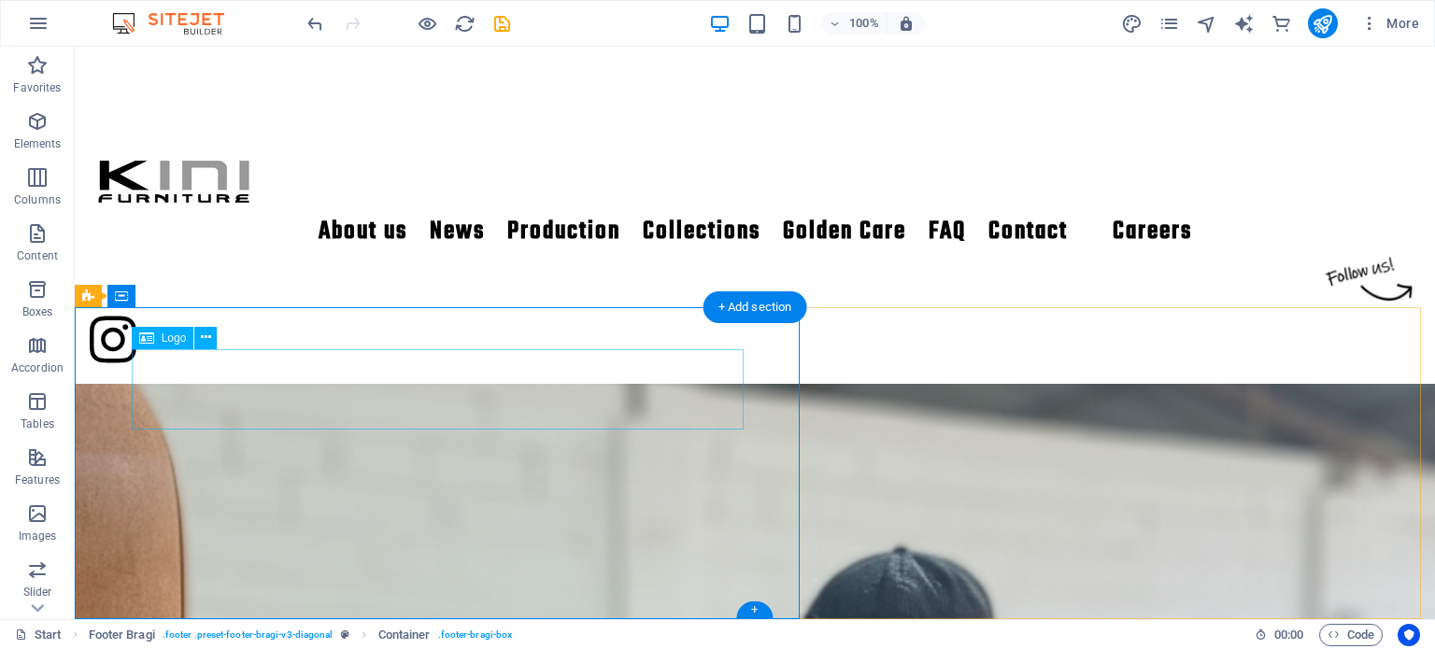
select select "px"
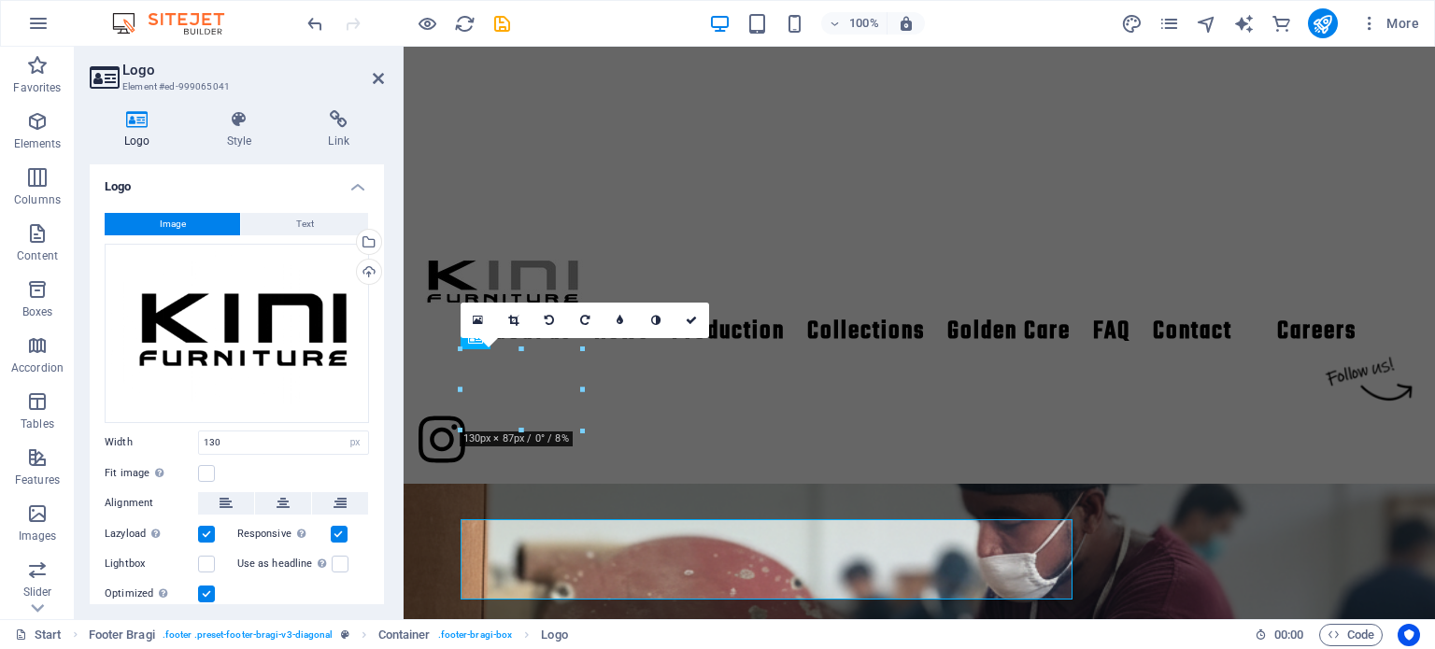
scroll to position [2495, 0]
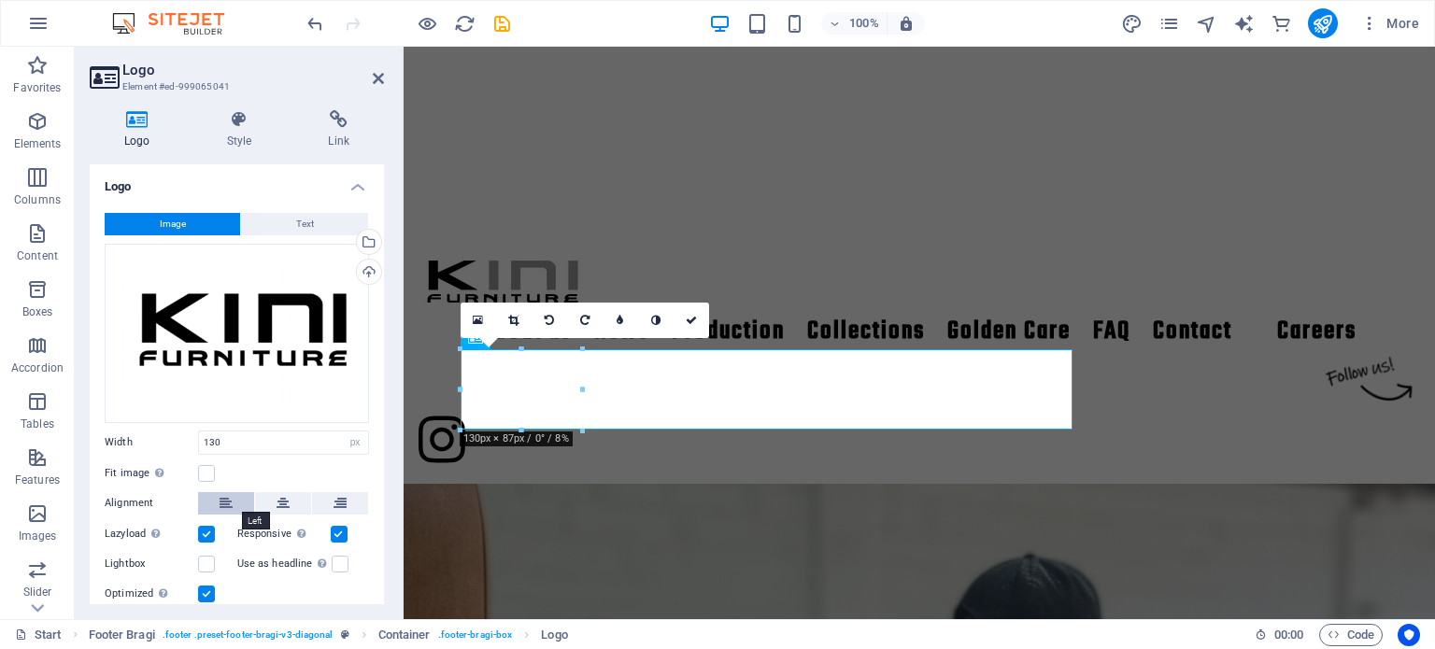
click at [227, 504] on icon at bounding box center [226, 503] width 13 height 22
click at [378, 76] on icon at bounding box center [378, 78] width 11 height 15
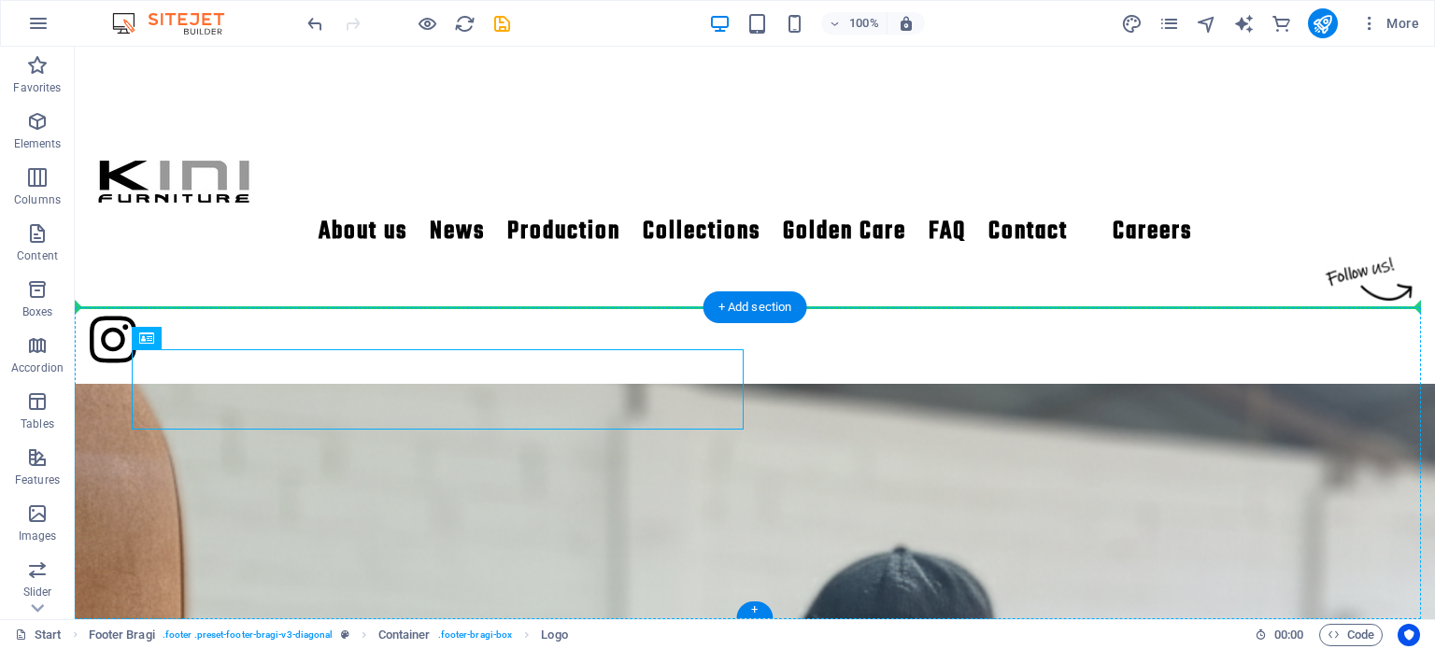
drag, startPoint x: 202, startPoint y: 388, endPoint x: 92, endPoint y: 332, distance: 123.7
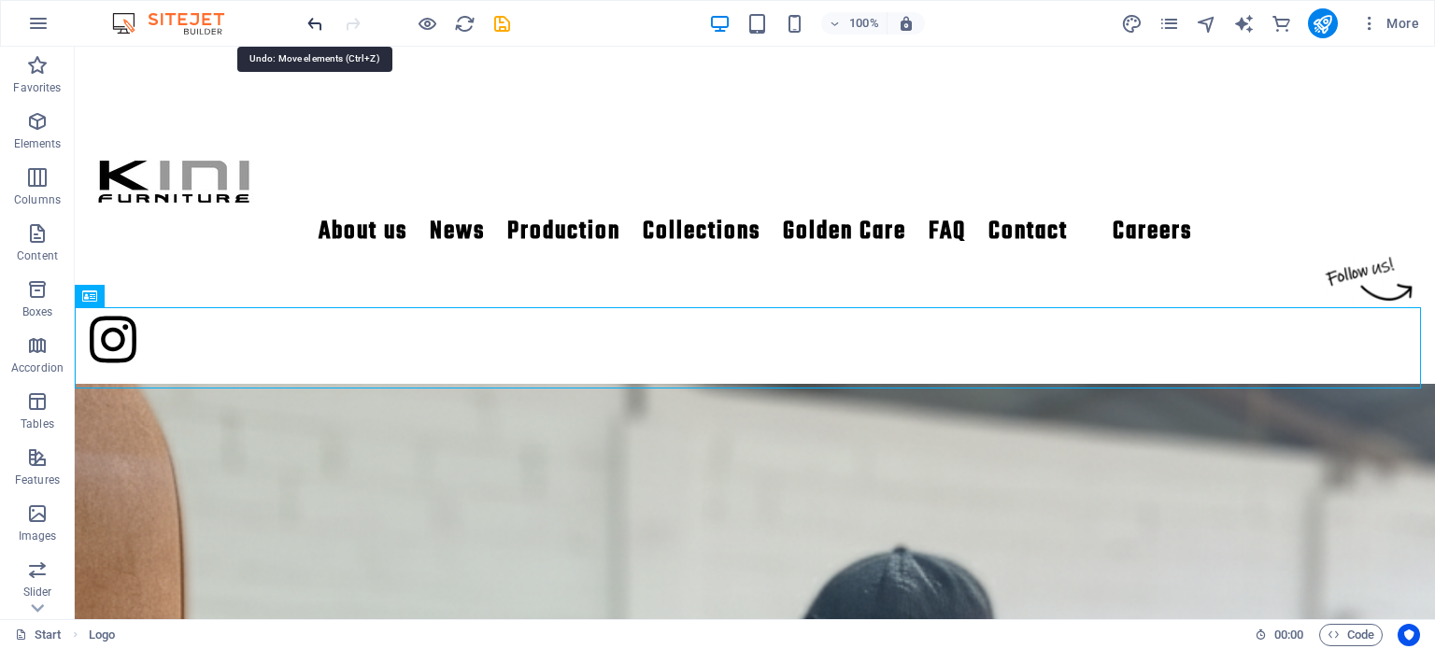
click at [312, 22] on icon "undo" at bounding box center [315, 23] width 21 height 21
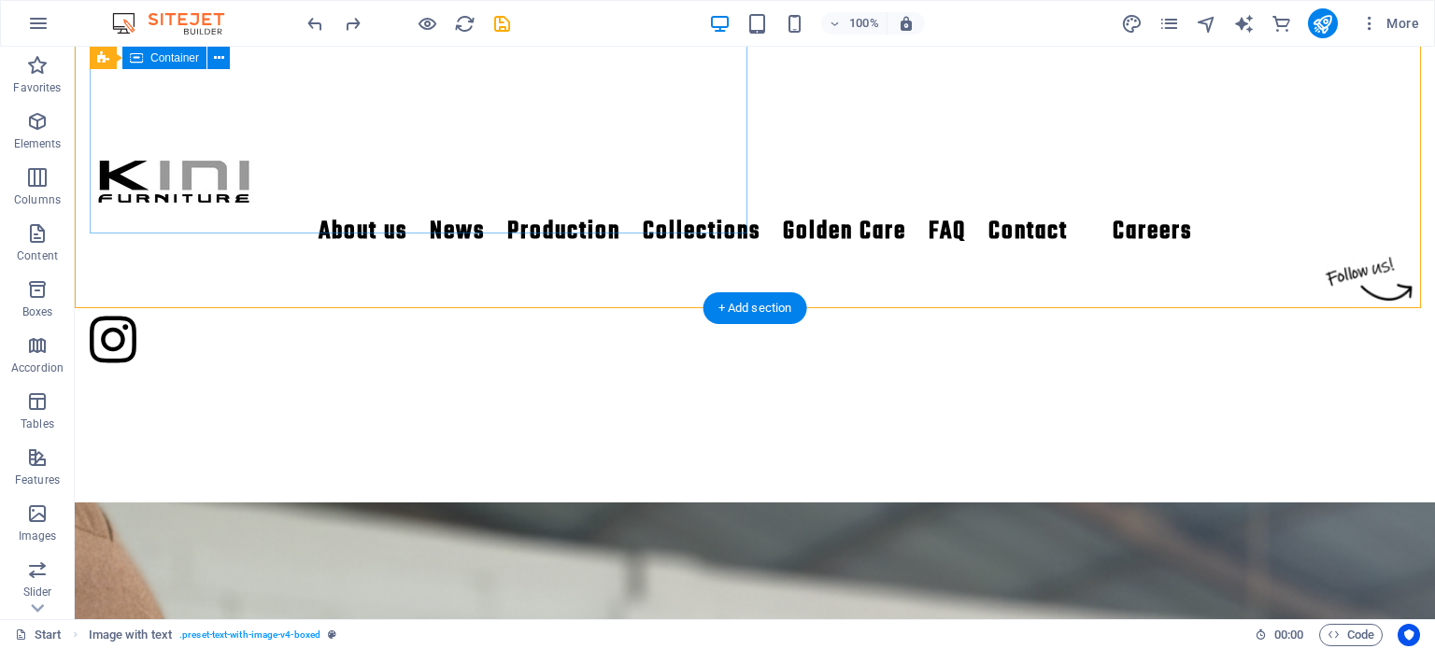
scroll to position [2291, 0]
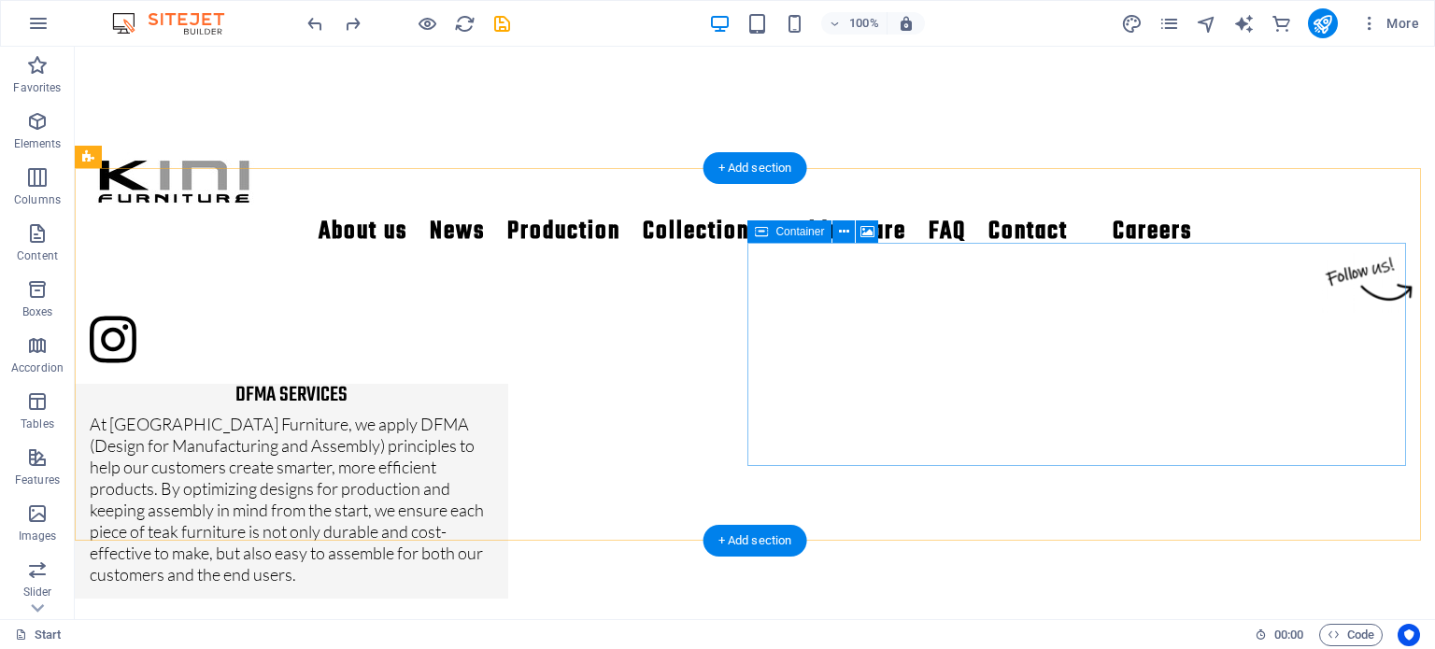
scroll to position [2384, 0]
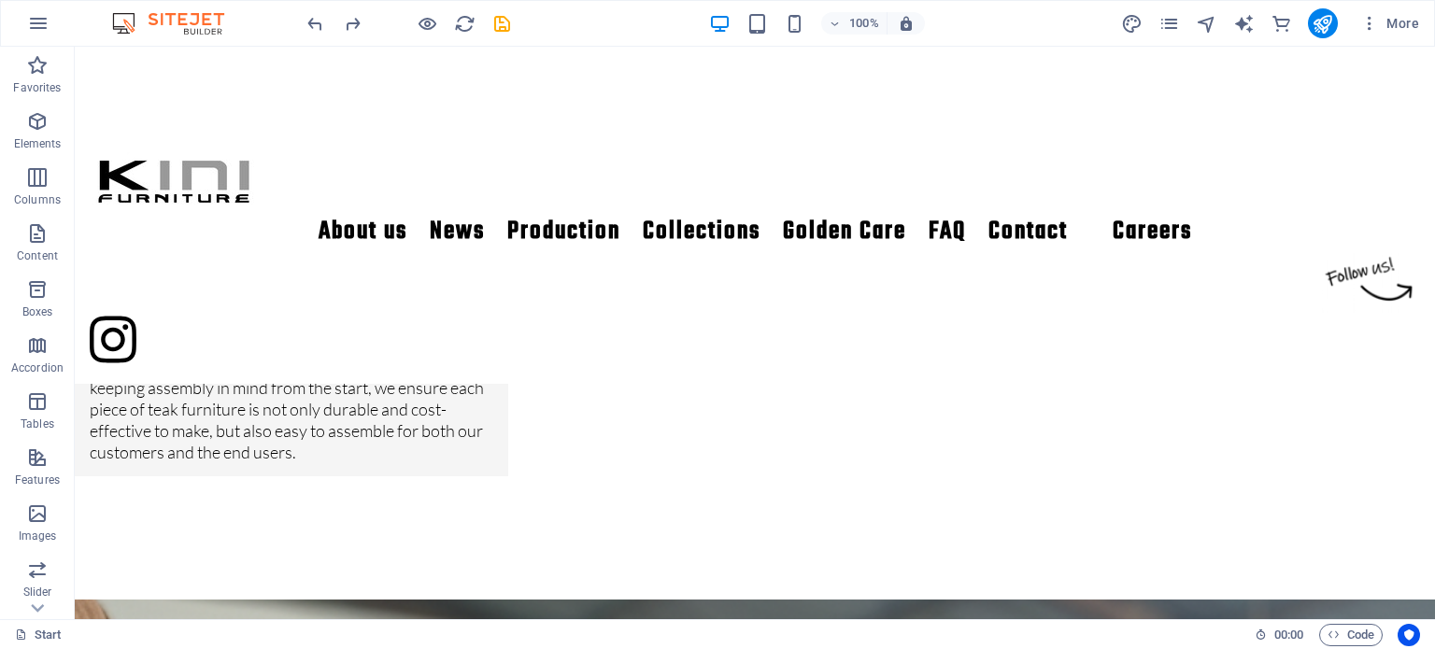
click at [1176, 36] on div "More" at bounding box center [1274, 23] width 306 height 30
click at [1173, 28] on icon "pages" at bounding box center [1168, 23] width 21 height 21
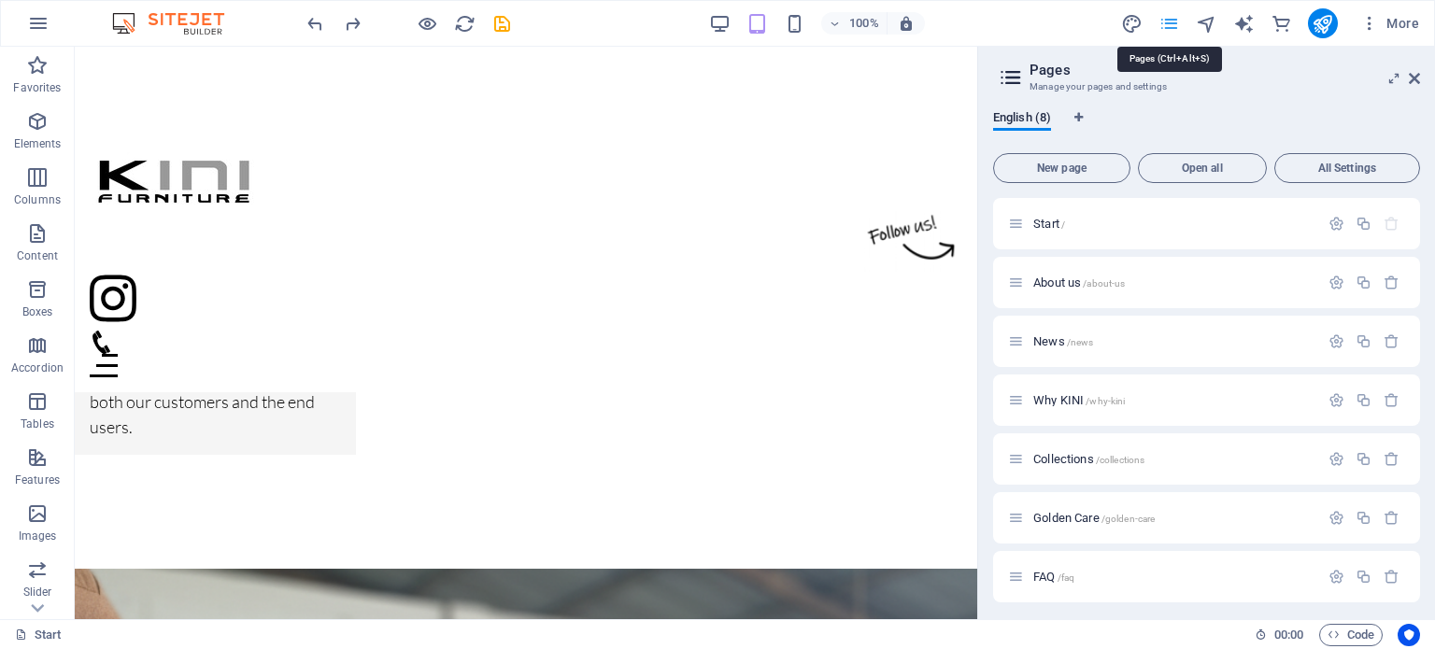
scroll to position [2186, 0]
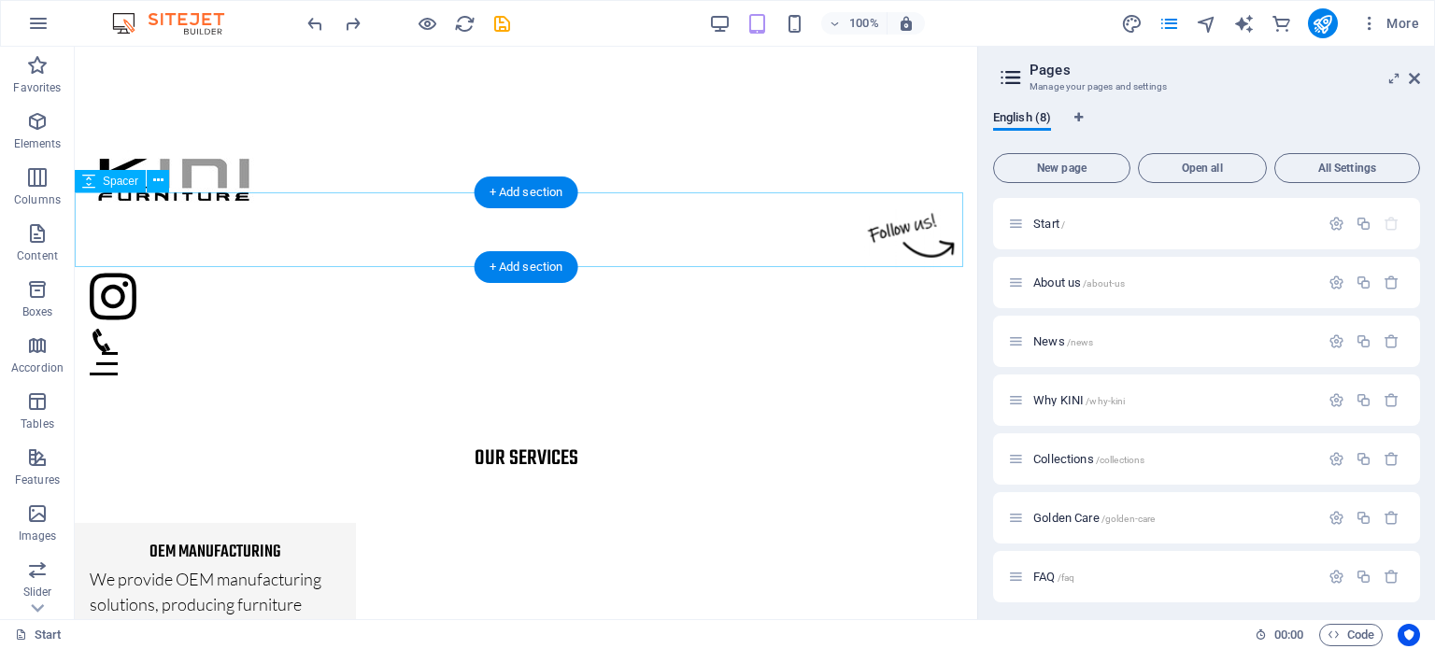
scroll to position [1252, 0]
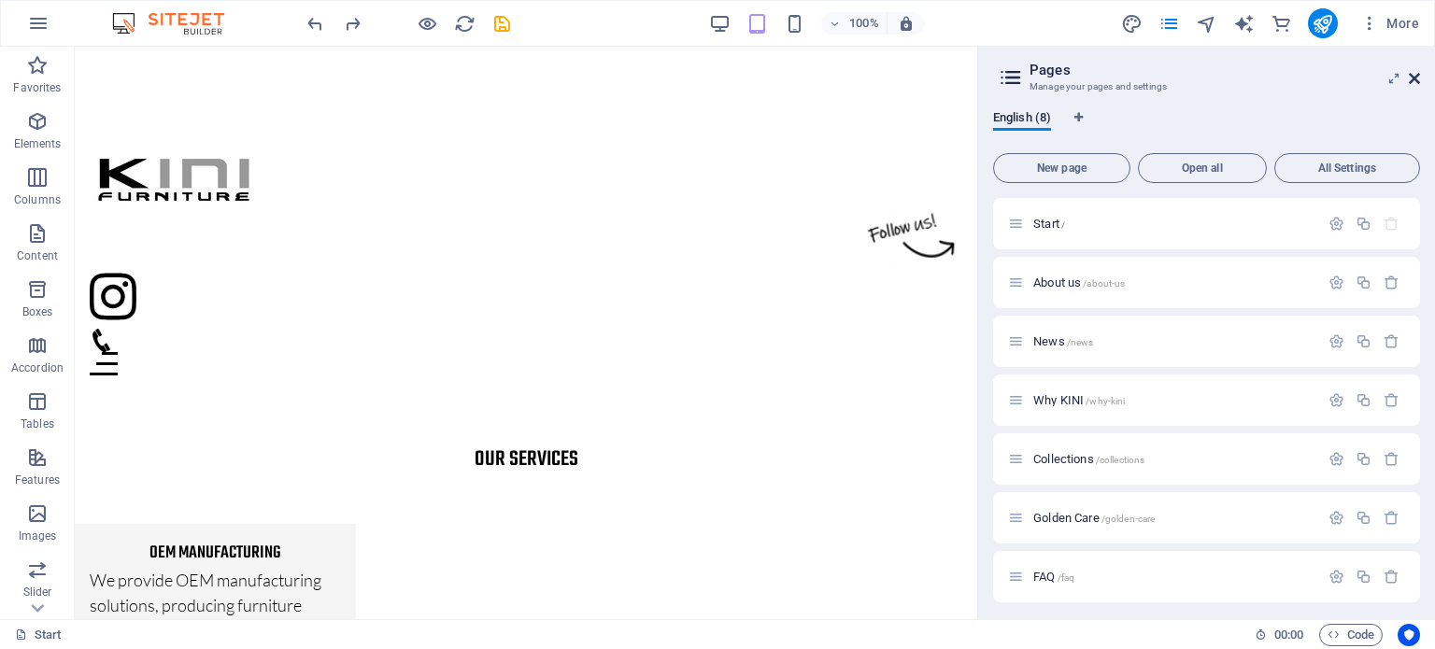
click at [1411, 81] on icon at bounding box center [1414, 78] width 11 height 15
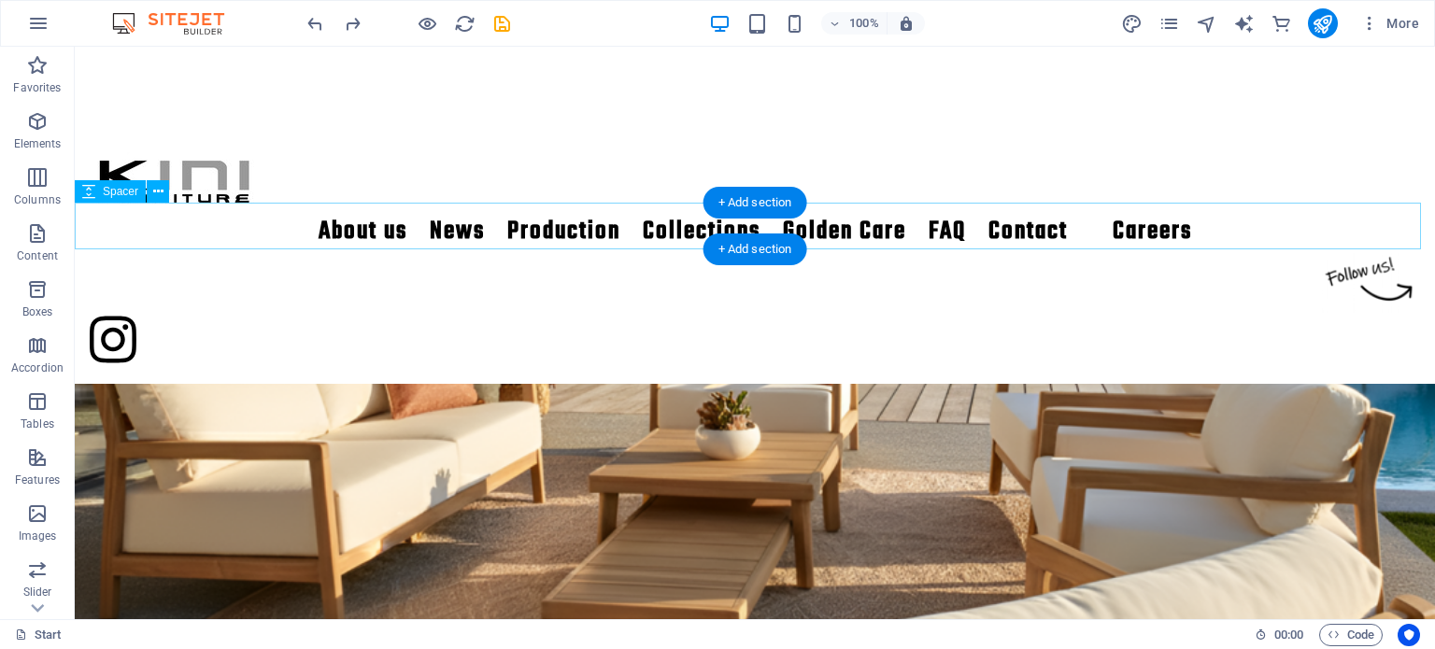
scroll to position [1215, 0]
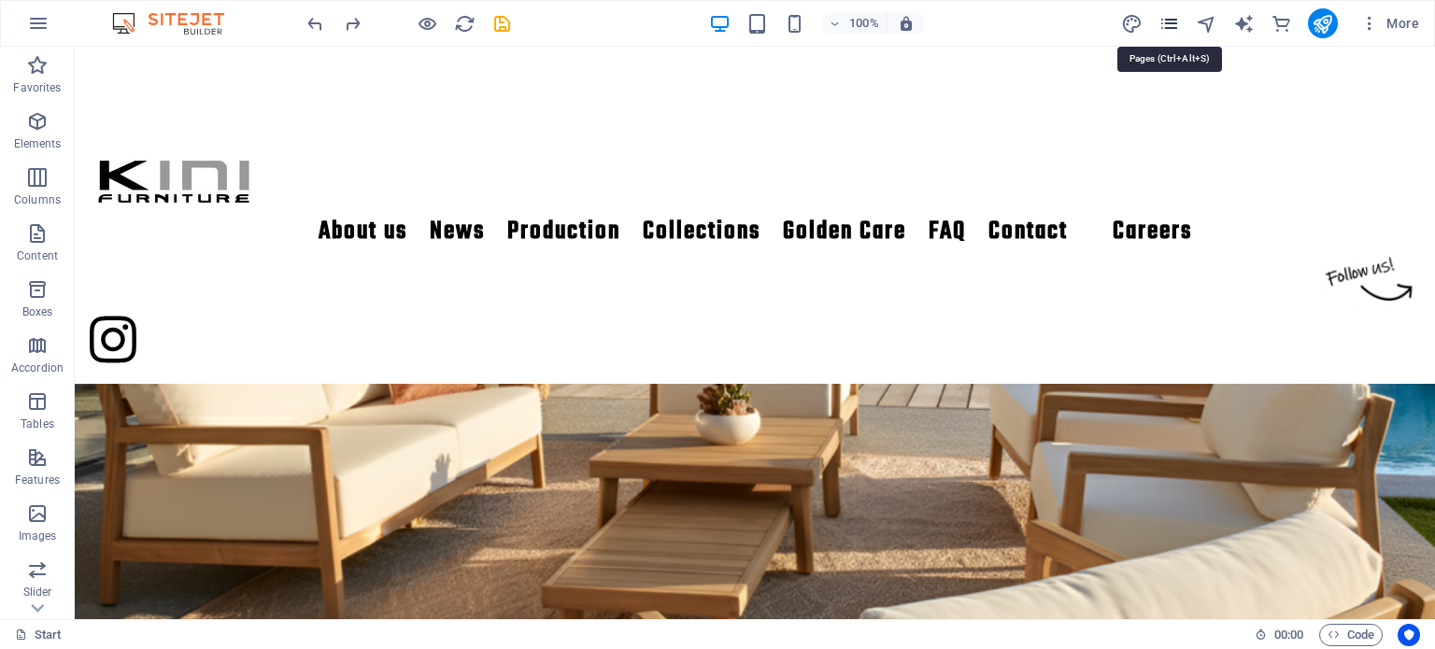
click at [1170, 21] on icon "pages" at bounding box center [1168, 23] width 21 height 21
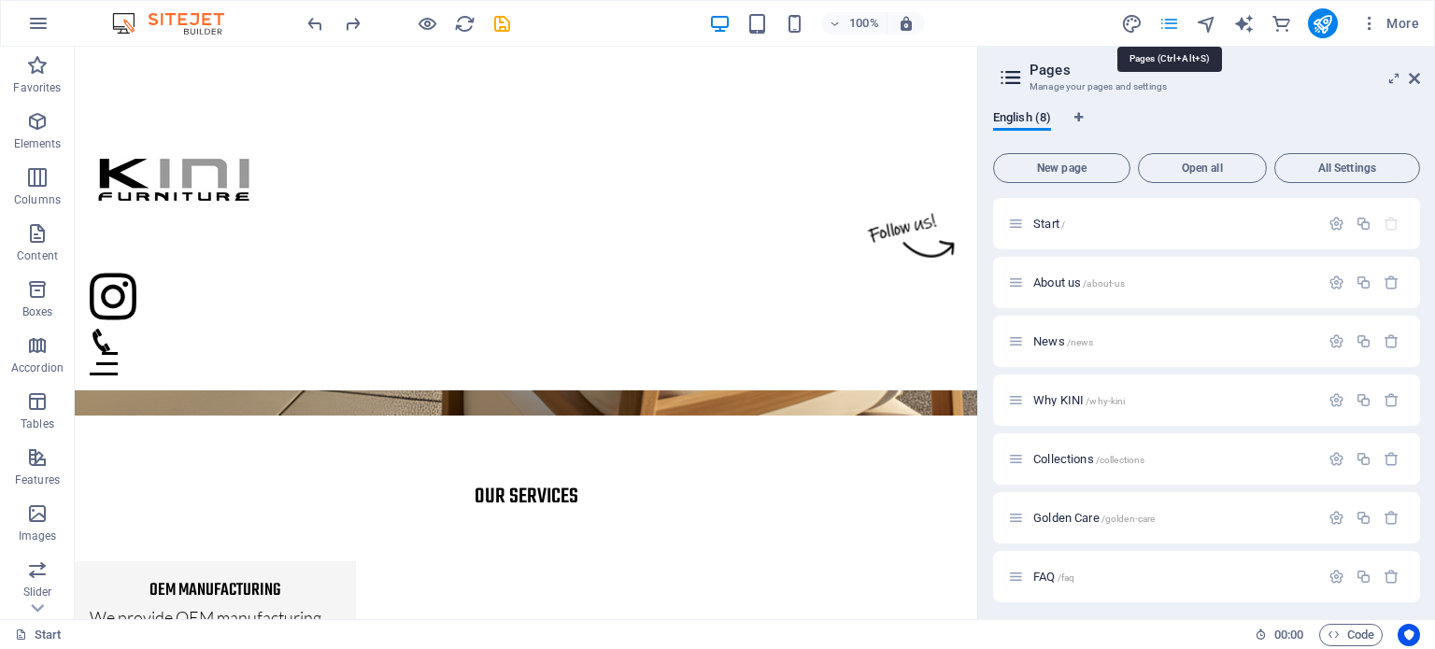
scroll to position [1080, 0]
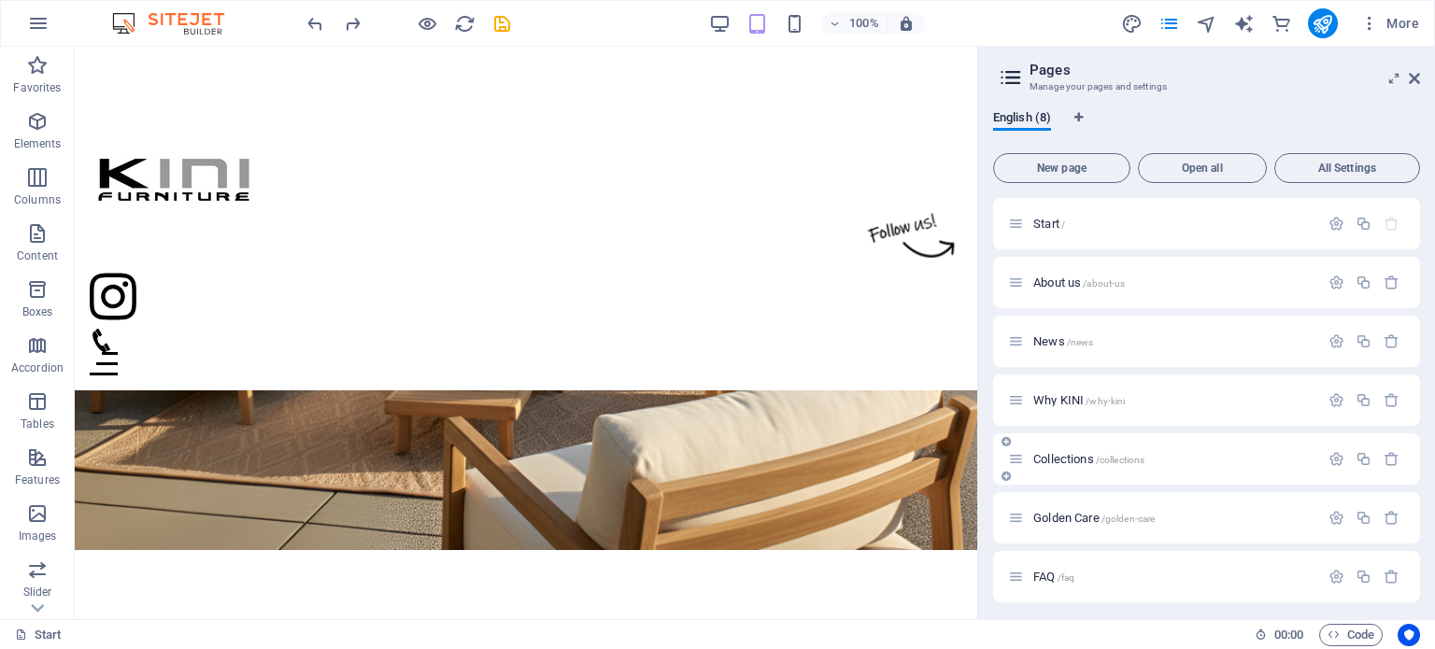
click at [1087, 462] on span "Collections /collections" at bounding box center [1088, 459] width 111 height 14
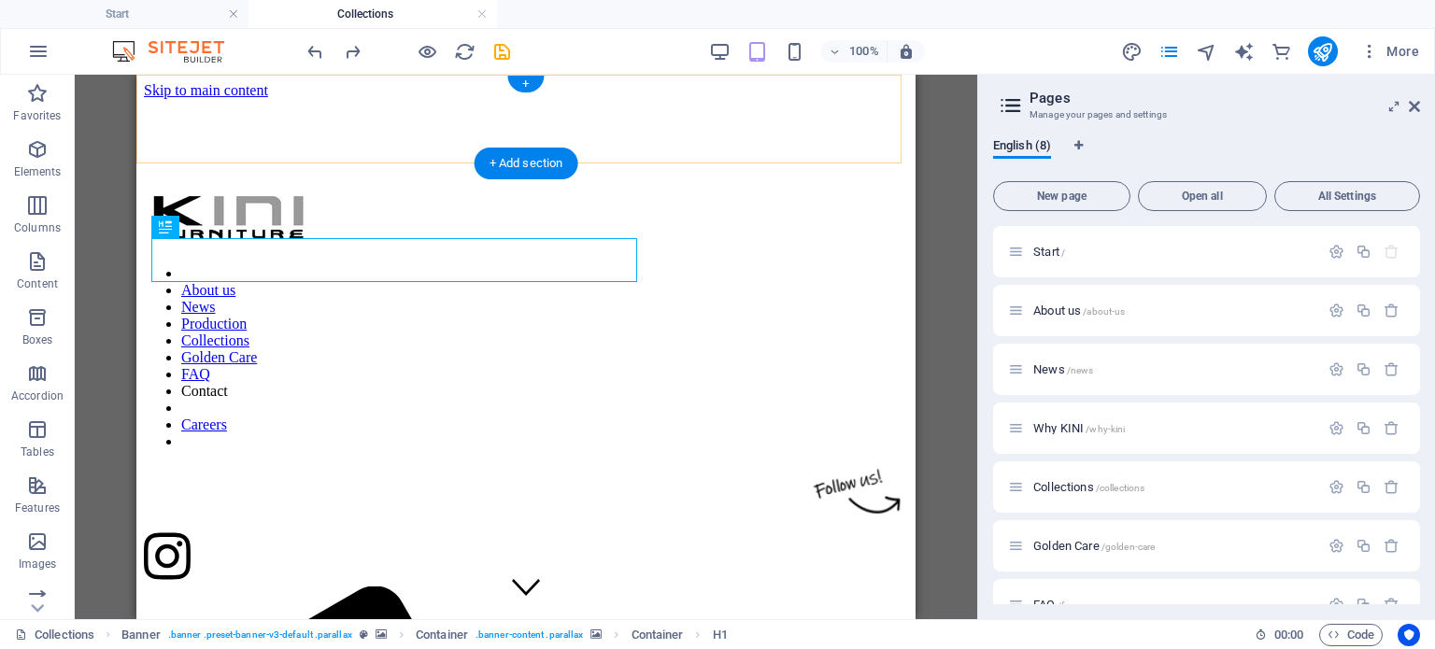
scroll to position [0, 0]
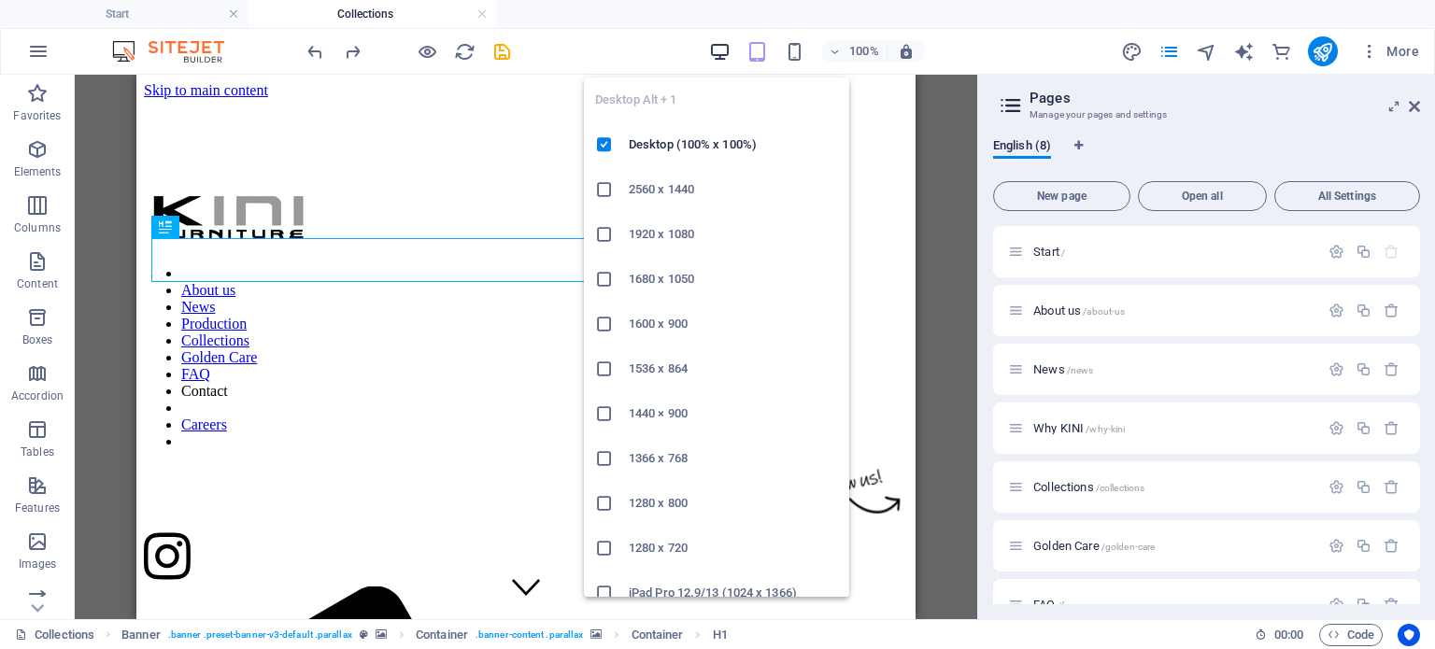
click at [726, 44] on icon "button" at bounding box center [719, 51] width 21 height 21
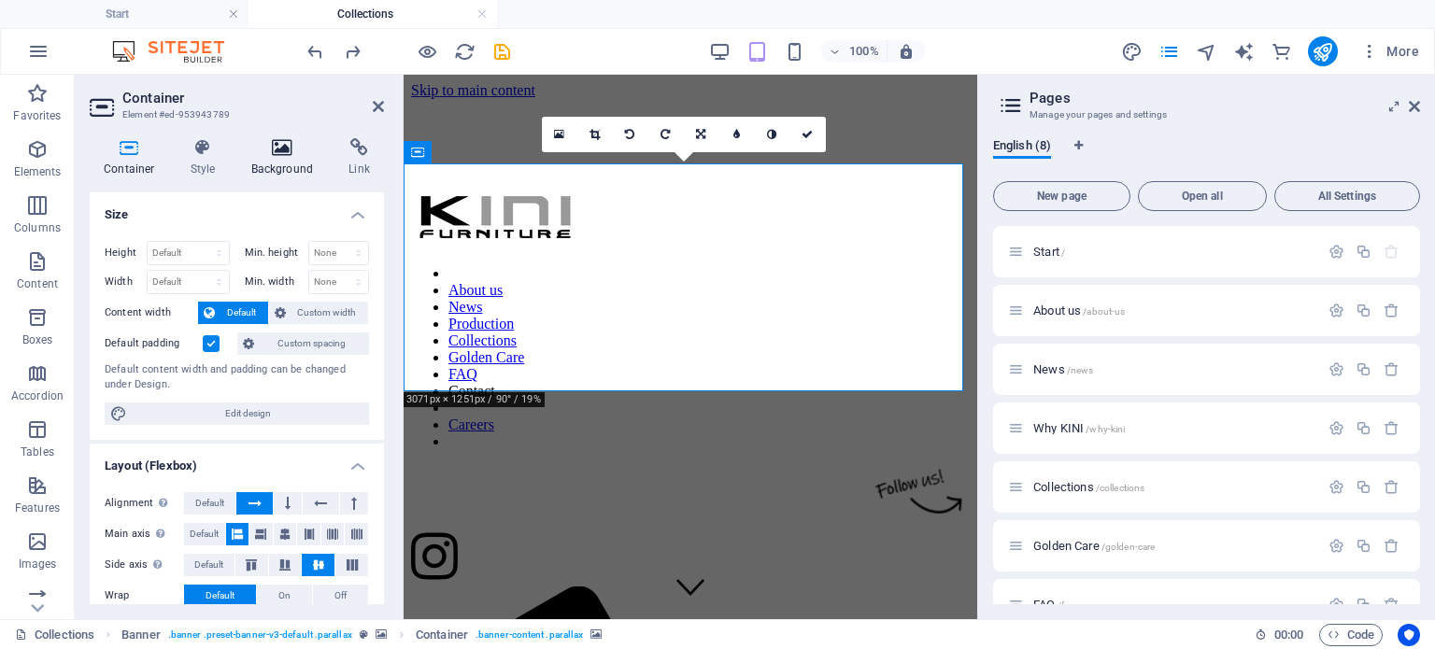
click at [280, 145] on icon at bounding box center [282, 147] width 91 height 19
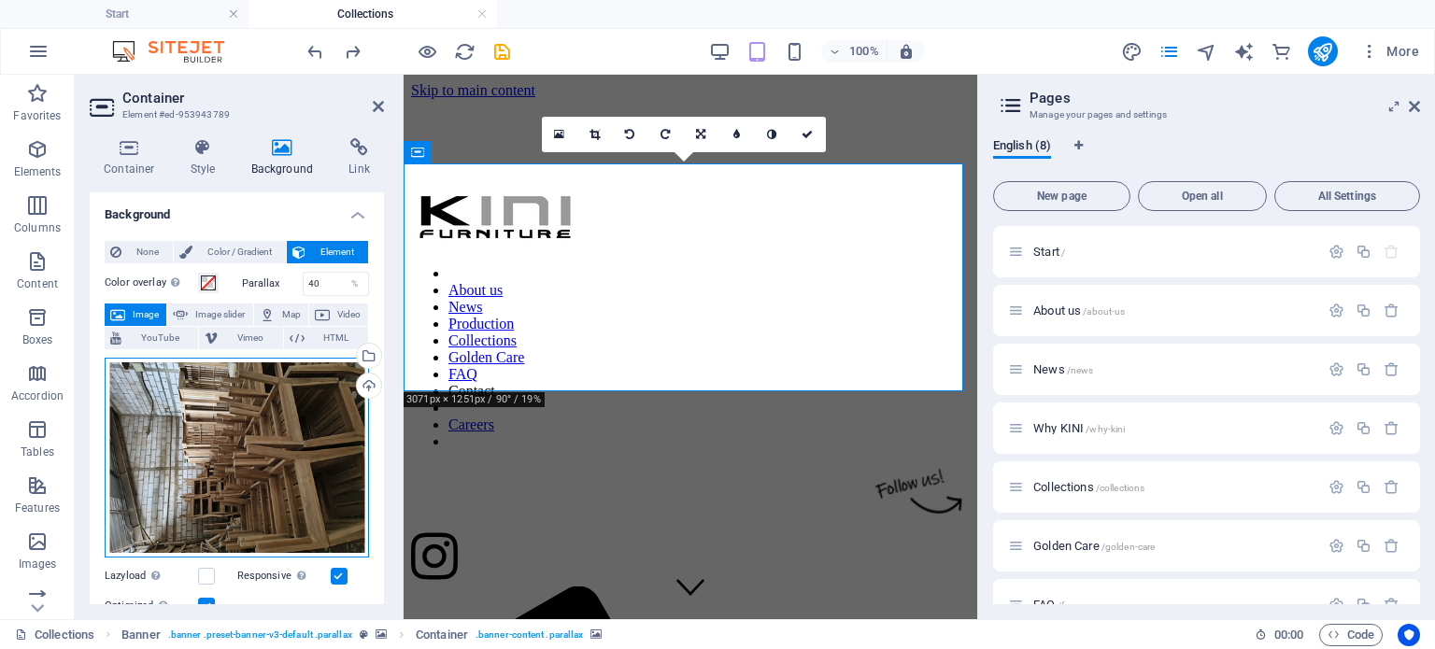
click at [227, 410] on div "Drag files here, click to choose files or select files from Files or our free s…" at bounding box center [237, 458] width 264 height 201
click at [227, 410] on body "[DOMAIN_NAME] Start Collections Favorites Elements Columns Content Boxes Accord…" at bounding box center [717, 324] width 1435 height 649
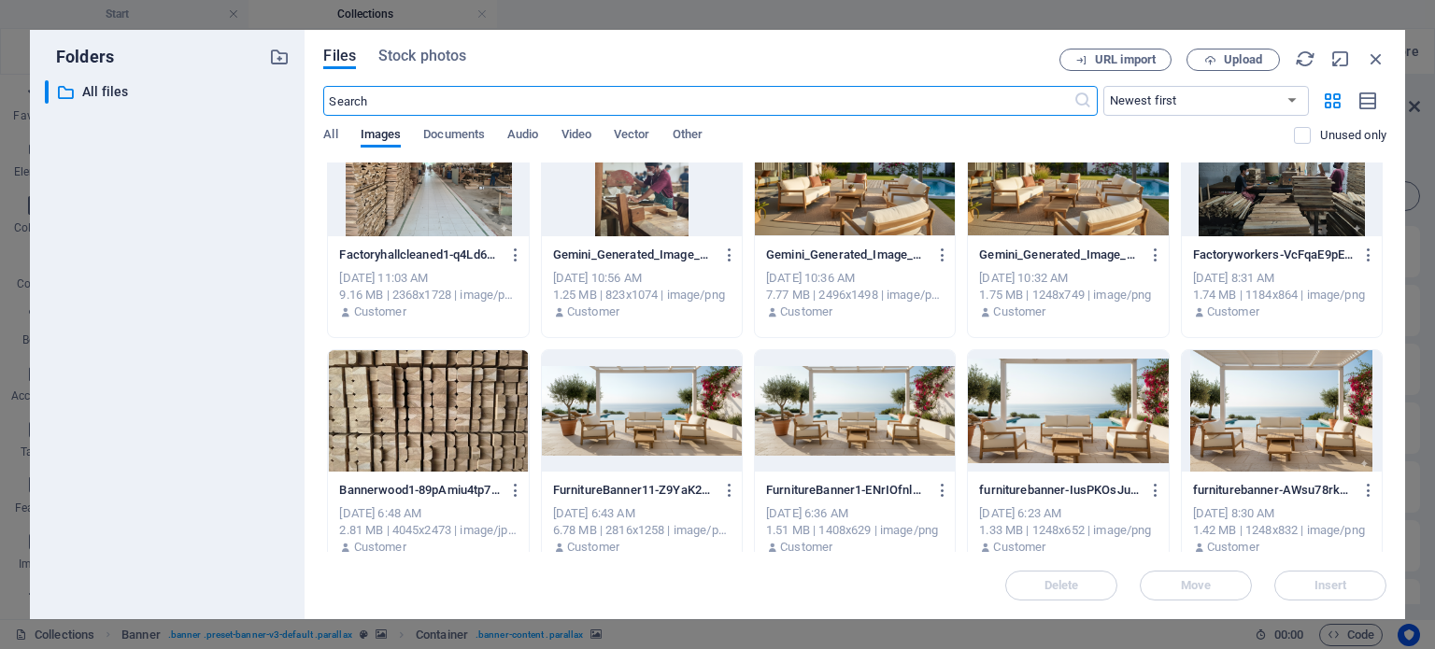
scroll to position [280, 0]
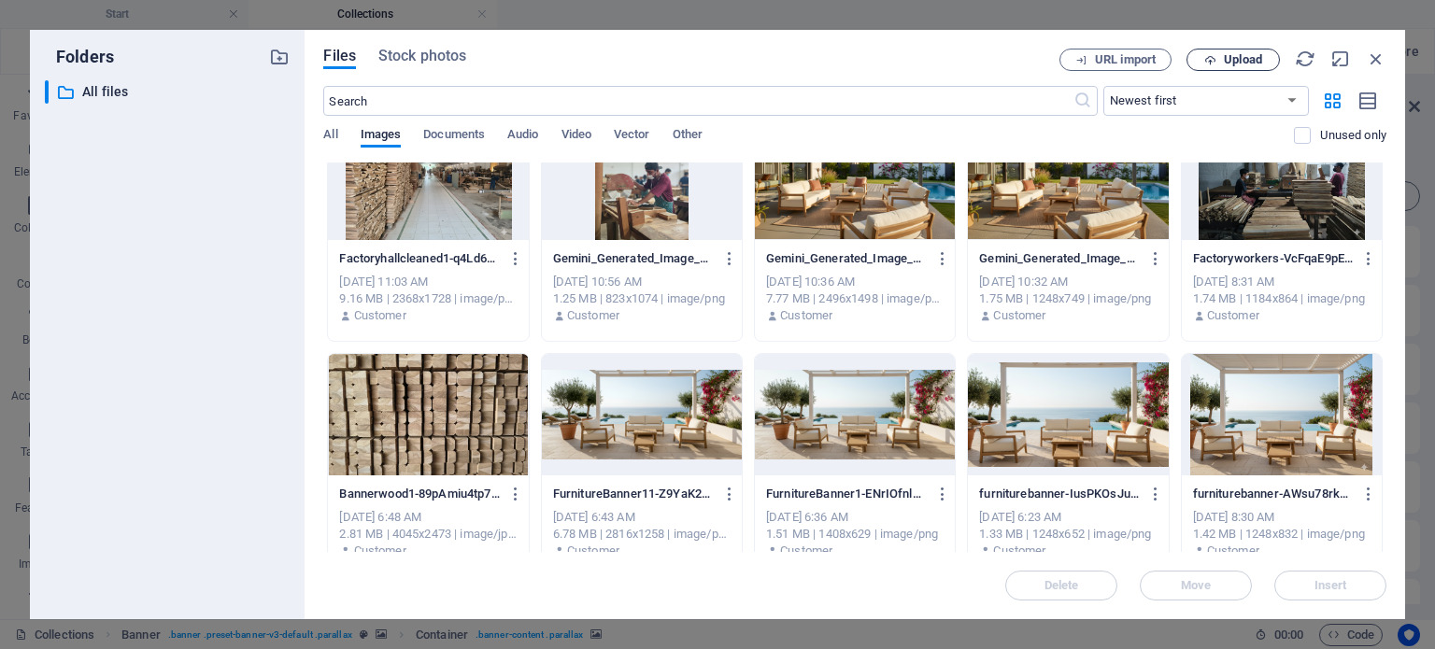
click at [1211, 52] on button "Upload" at bounding box center [1233, 60] width 93 height 22
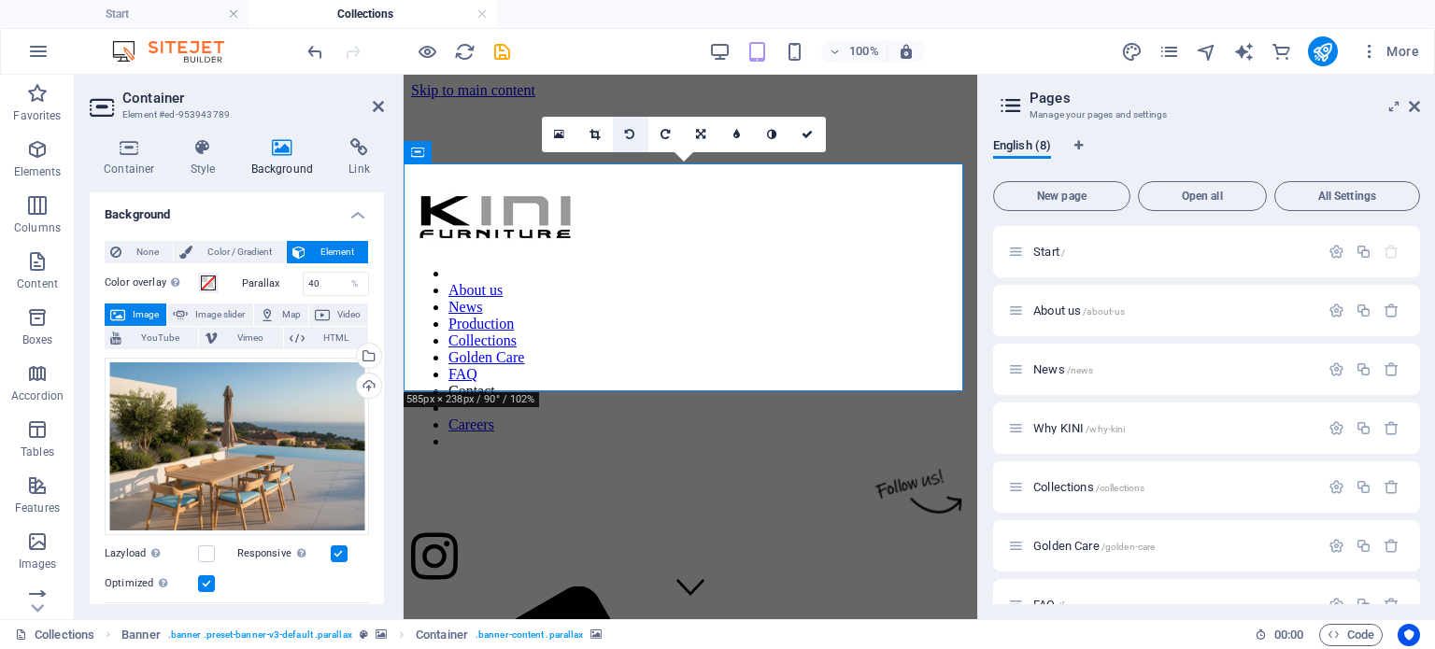
click at [635, 134] on link at bounding box center [631, 135] width 36 height 36
click at [698, 135] on icon at bounding box center [700, 134] width 9 height 11
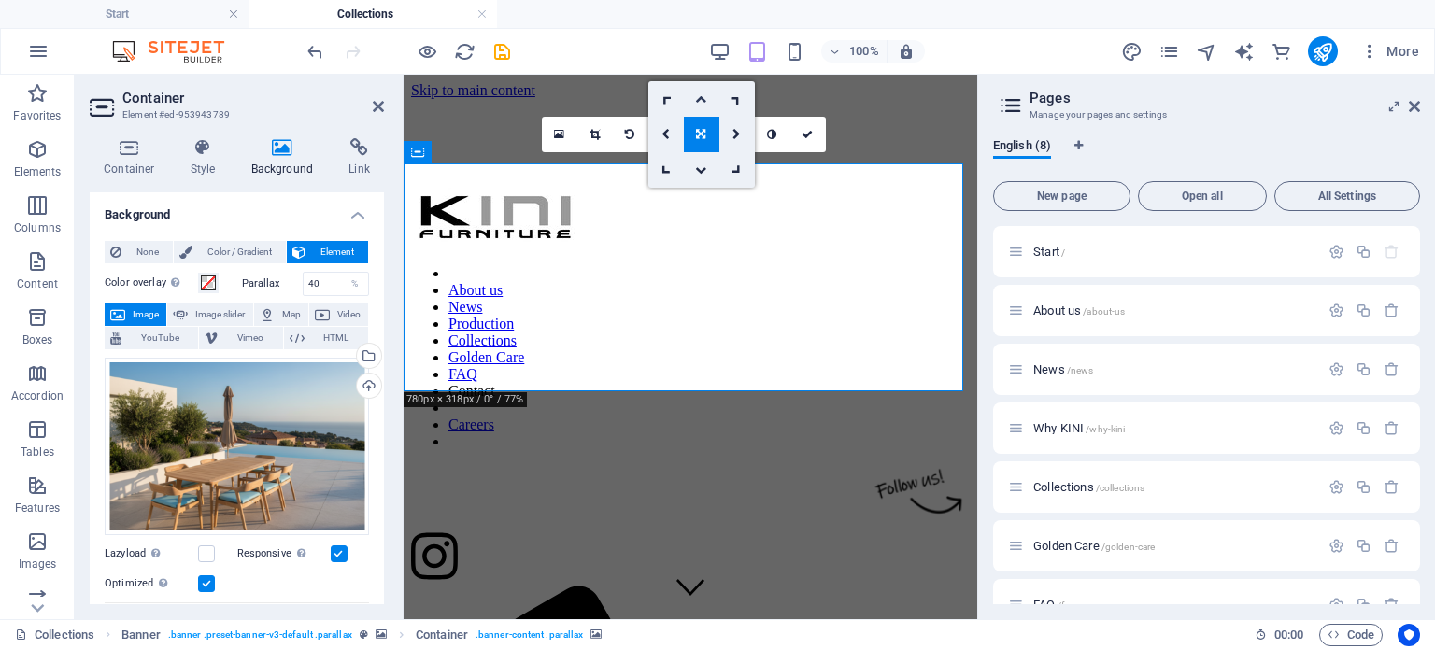
click at [699, 95] on icon at bounding box center [700, 98] width 11 height 11
click at [691, 134] on link at bounding box center [702, 135] width 36 height 36
click at [703, 164] on icon at bounding box center [700, 169] width 11 height 11
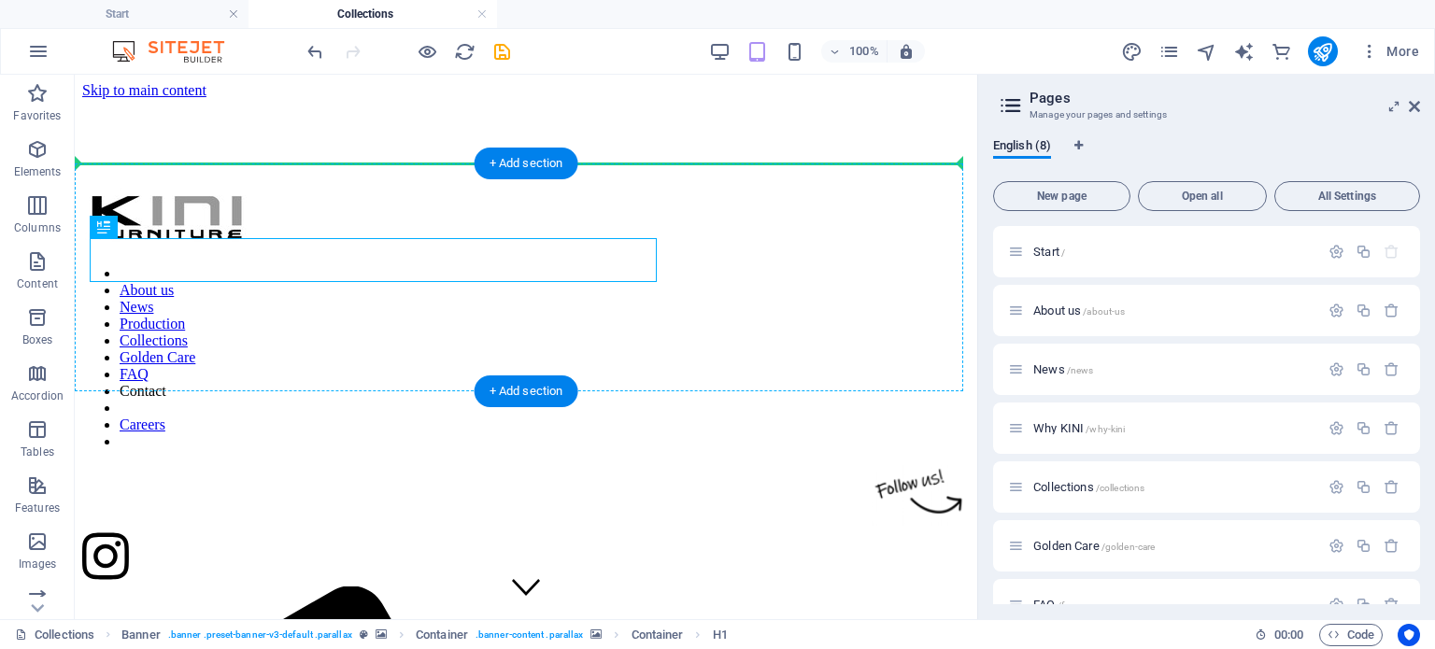
drag, startPoint x: 420, startPoint y: 270, endPoint x: 749, endPoint y: 265, distance: 328.9
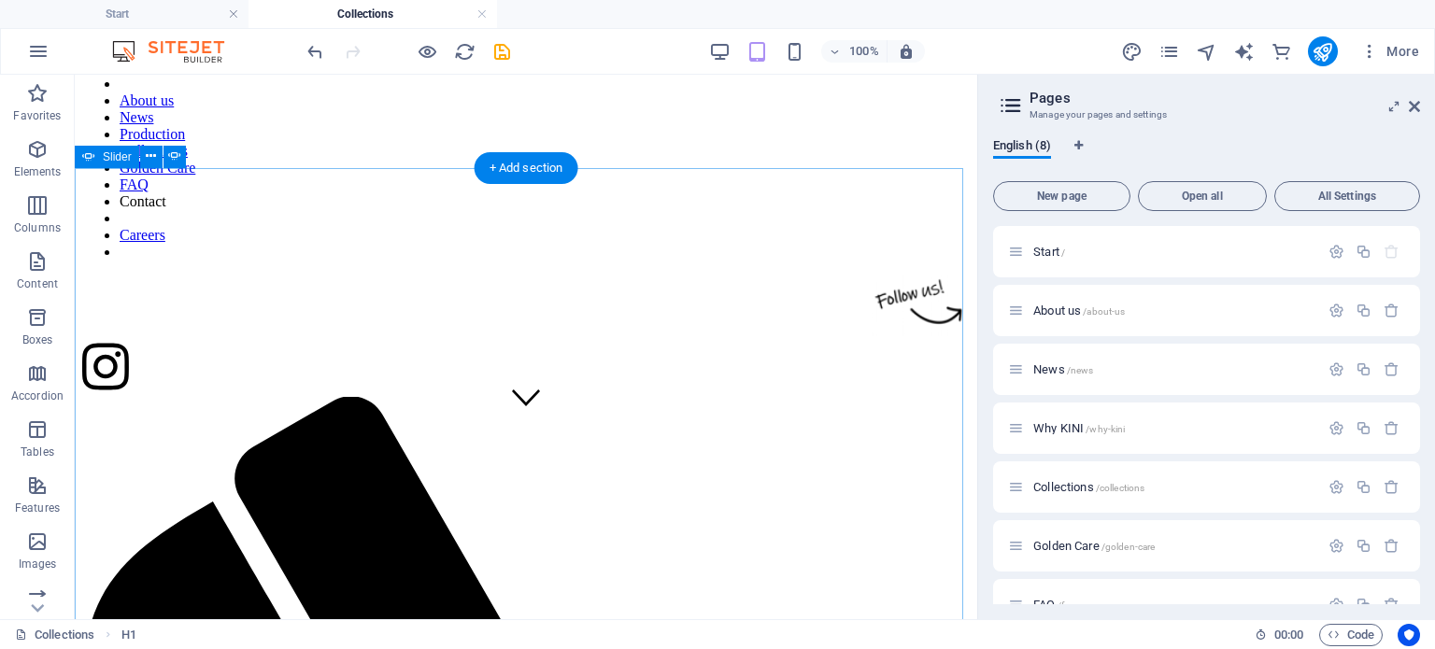
scroll to position [0, 0]
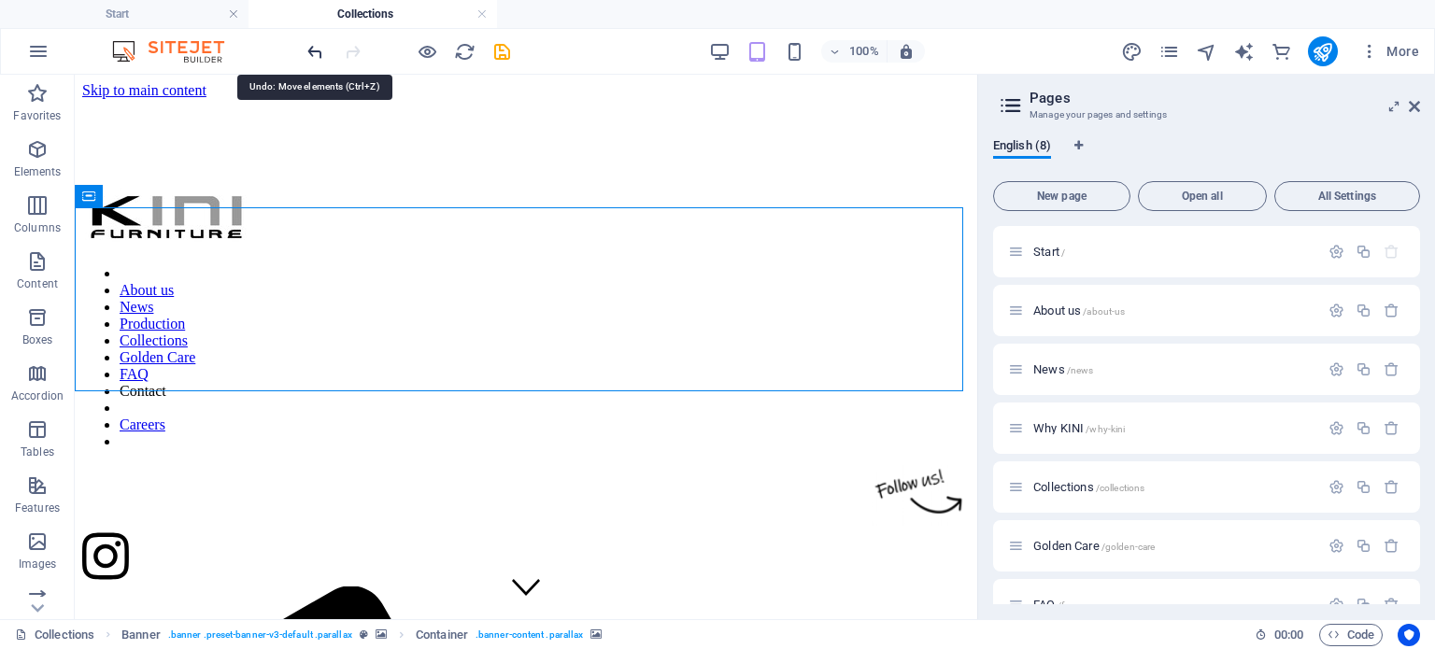
click at [321, 52] on icon "undo" at bounding box center [315, 51] width 21 height 21
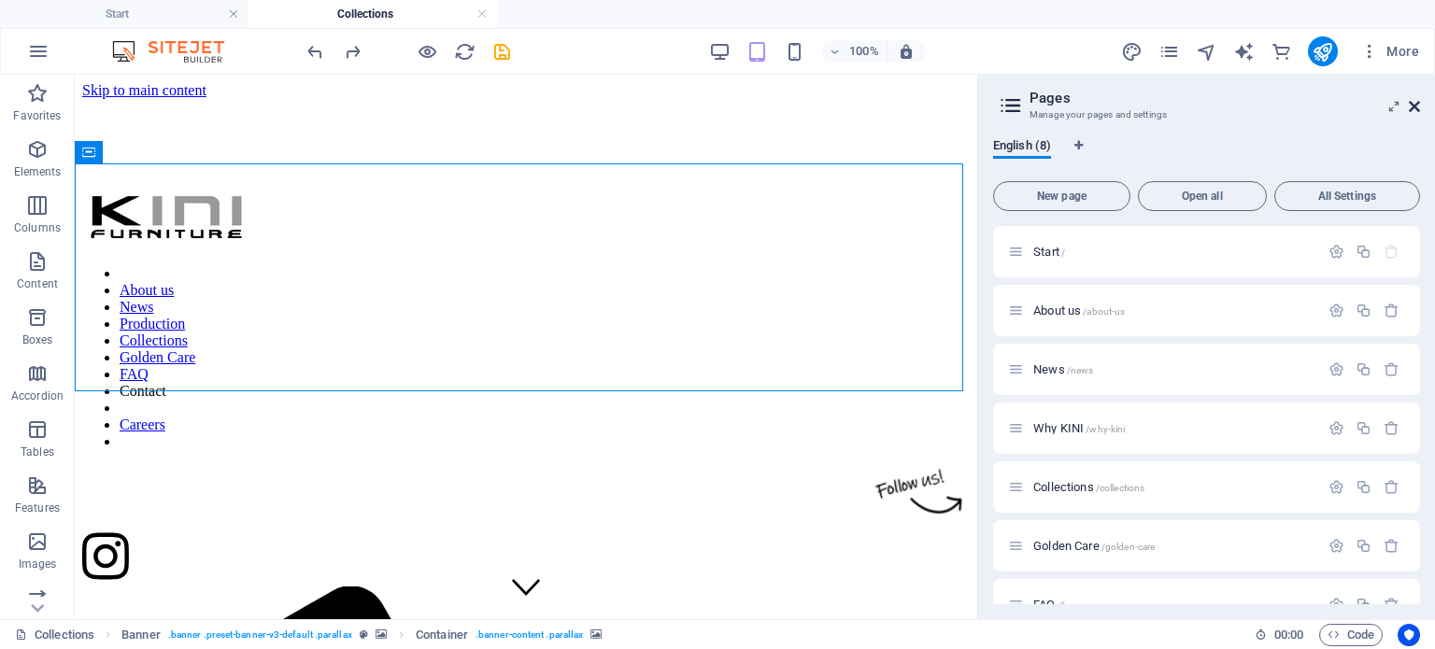
click at [1411, 104] on icon at bounding box center [1414, 106] width 11 height 15
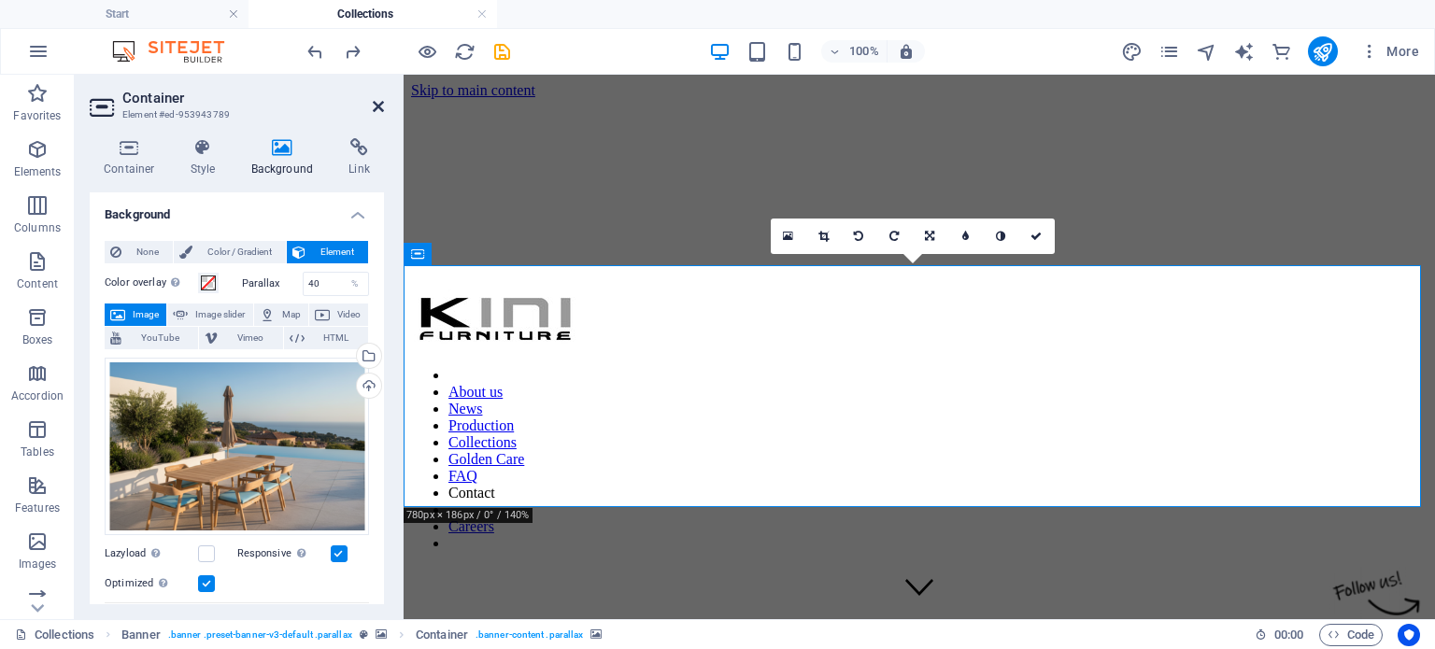
click at [383, 106] on icon at bounding box center [378, 106] width 11 height 15
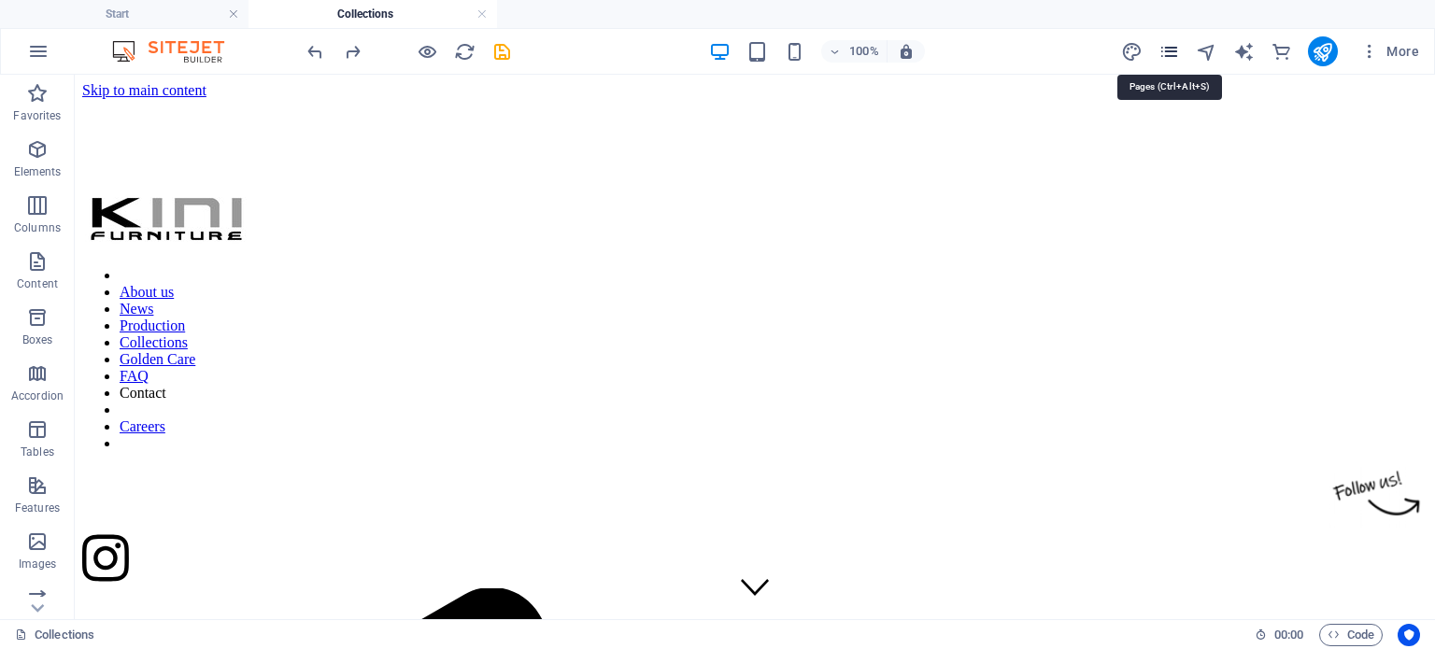
click at [1172, 54] on icon "pages" at bounding box center [1168, 51] width 21 height 21
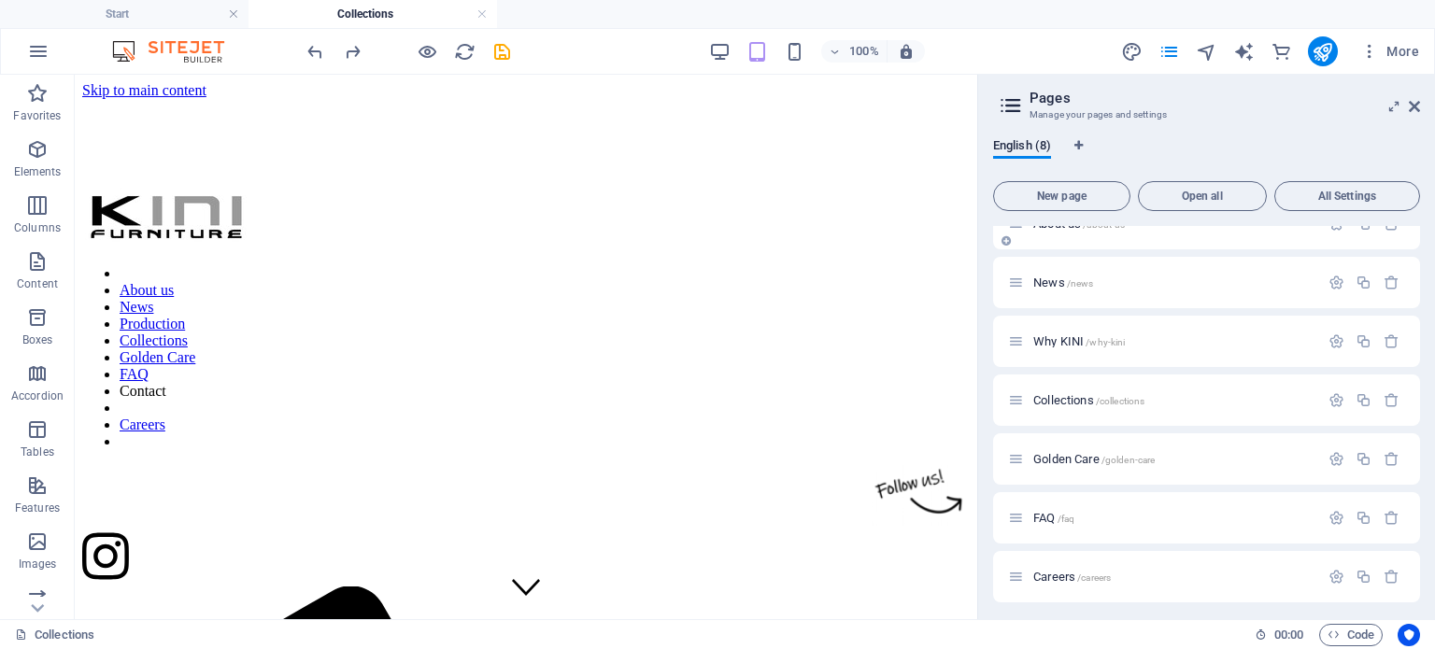
scroll to position [92, 0]
click at [1414, 104] on icon at bounding box center [1414, 106] width 11 height 15
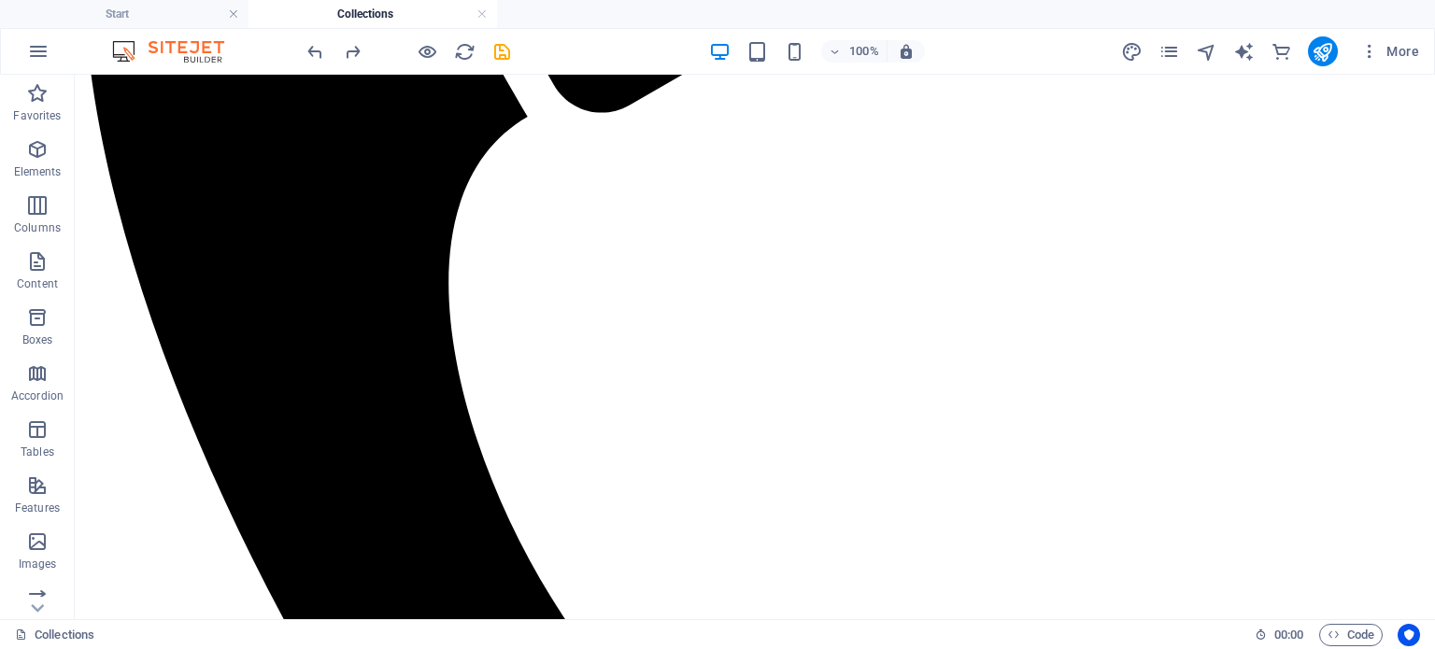
scroll to position [1073, 0]
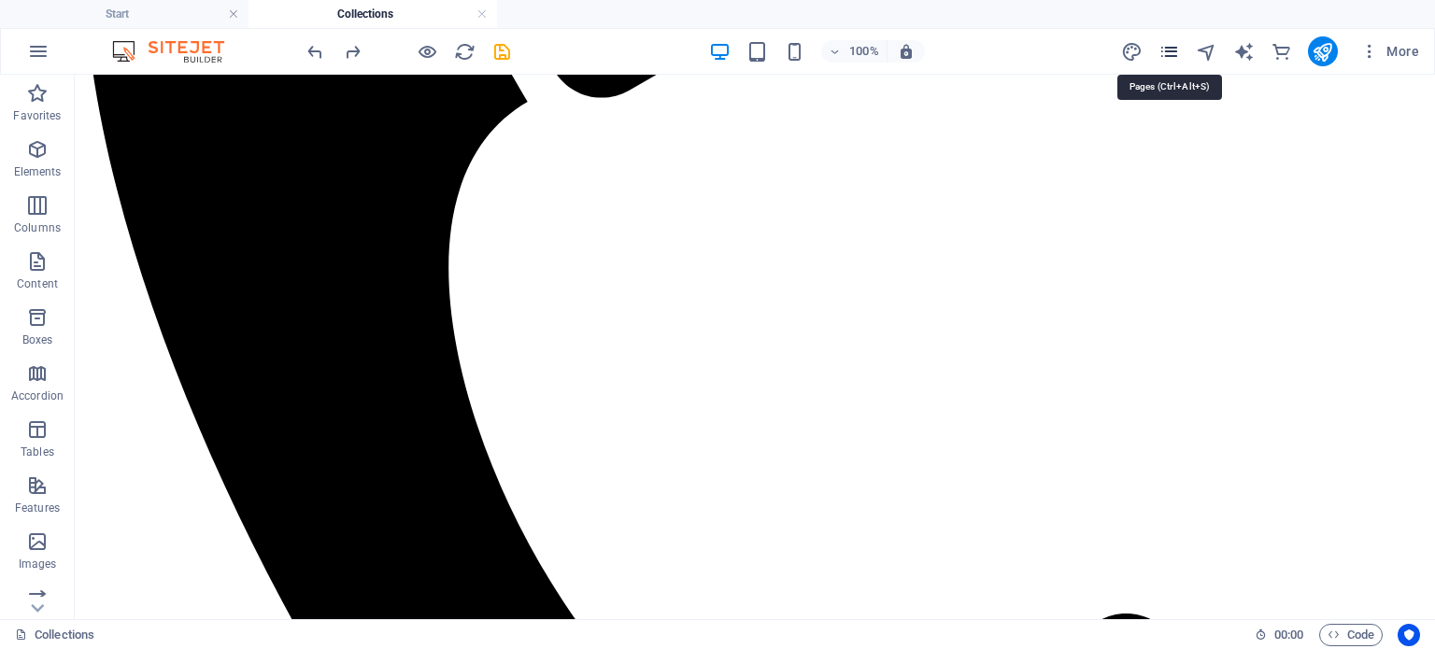
click at [1162, 45] on icon "pages" at bounding box center [1168, 51] width 21 height 21
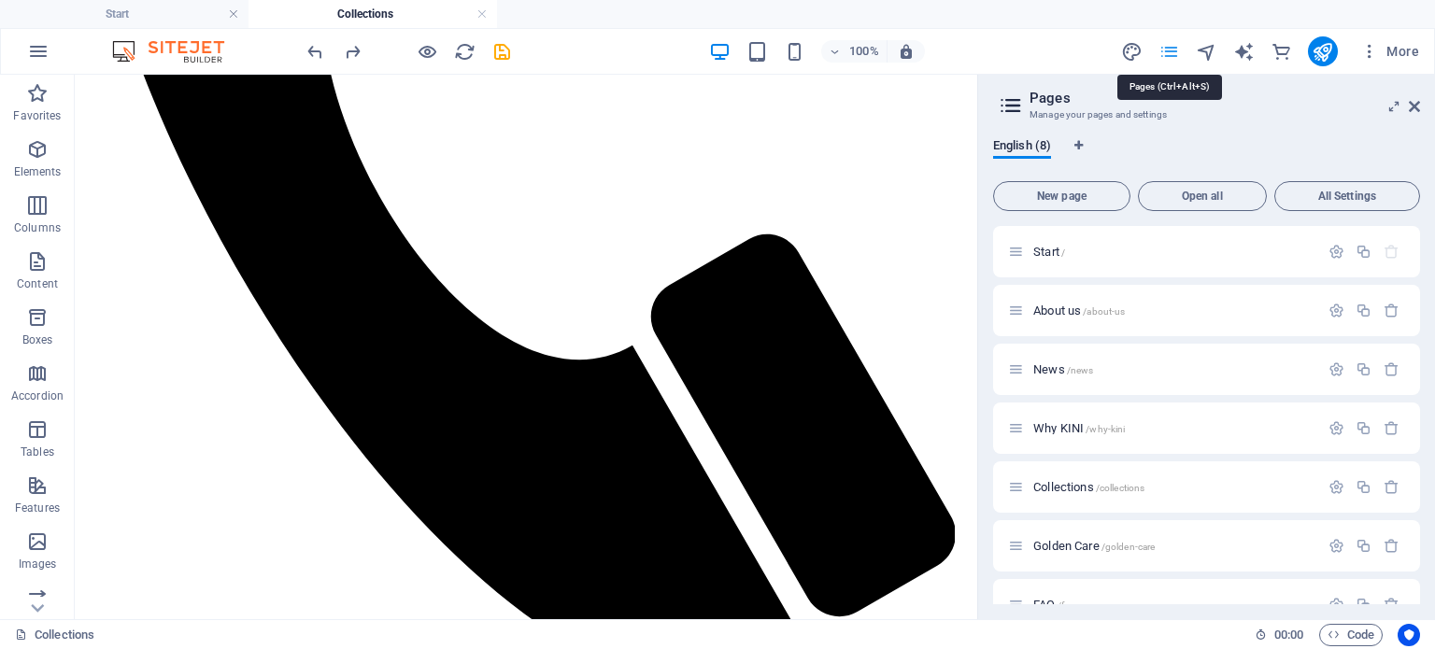
scroll to position [1055, 0]
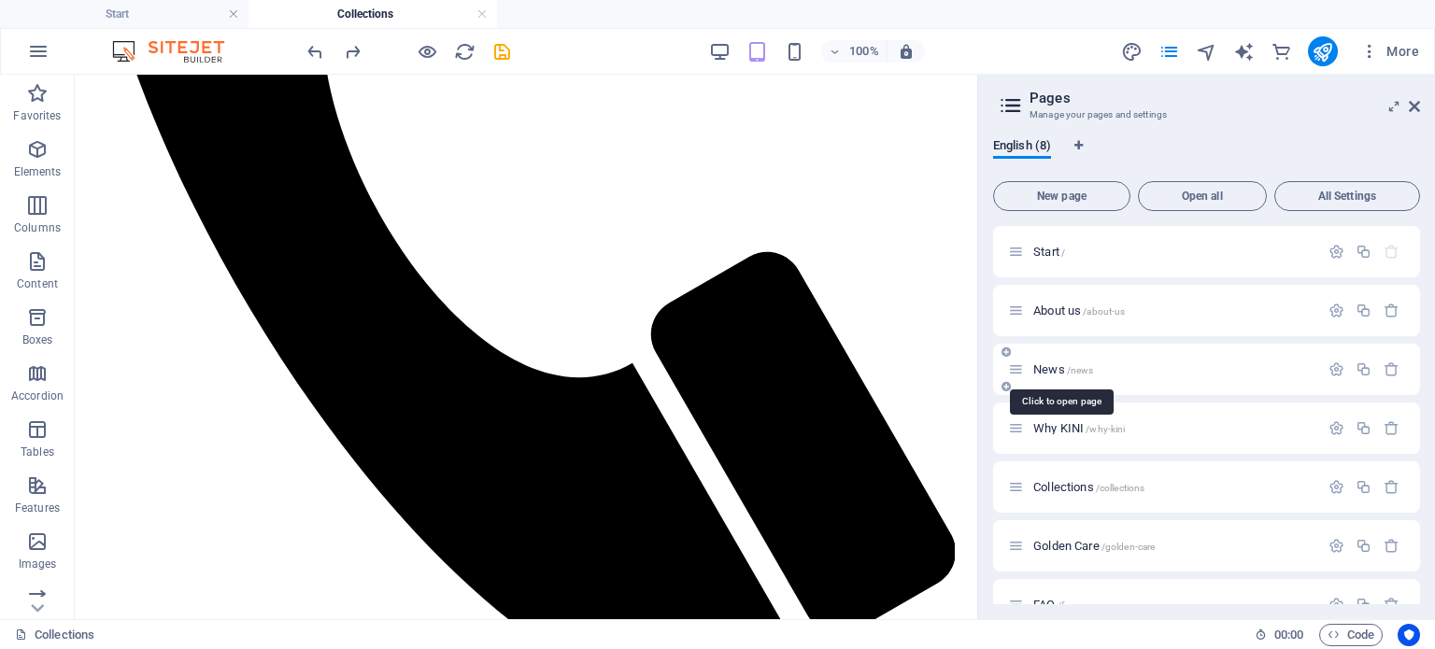
click at [1067, 365] on span "/news" at bounding box center [1080, 370] width 27 height 10
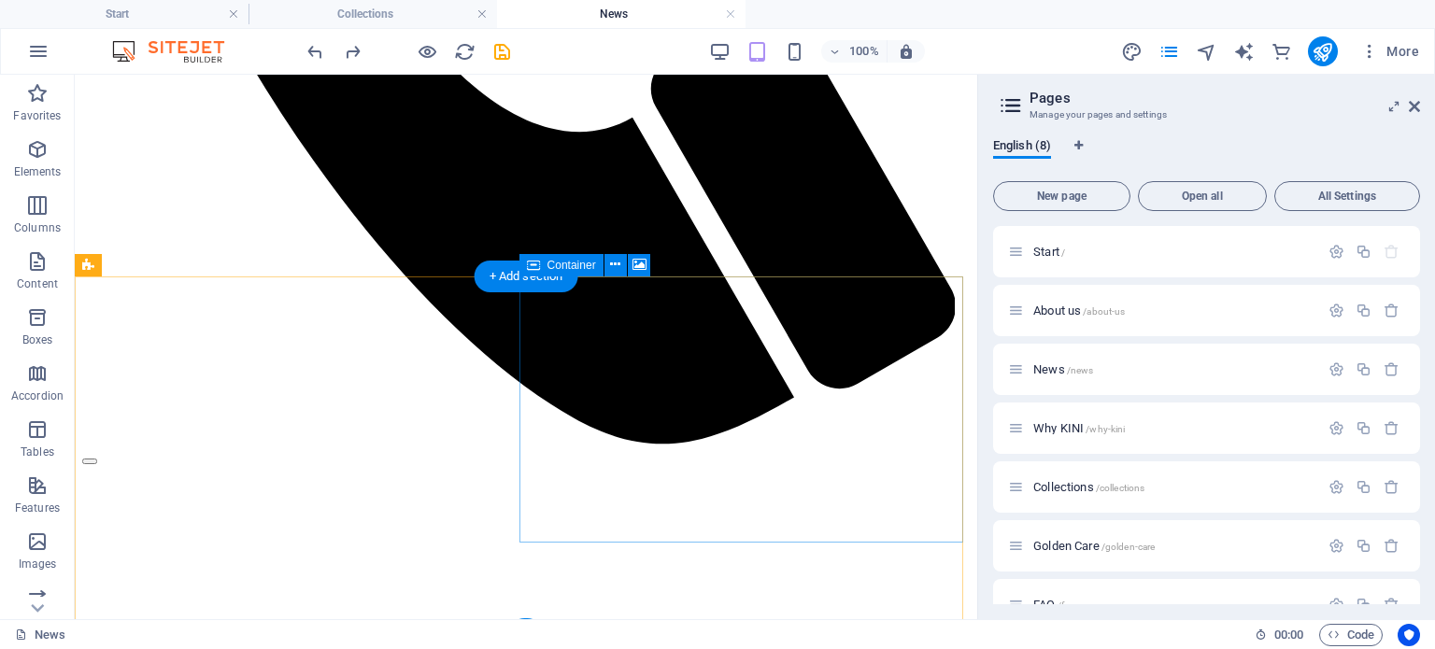
scroll to position [1308, 0]
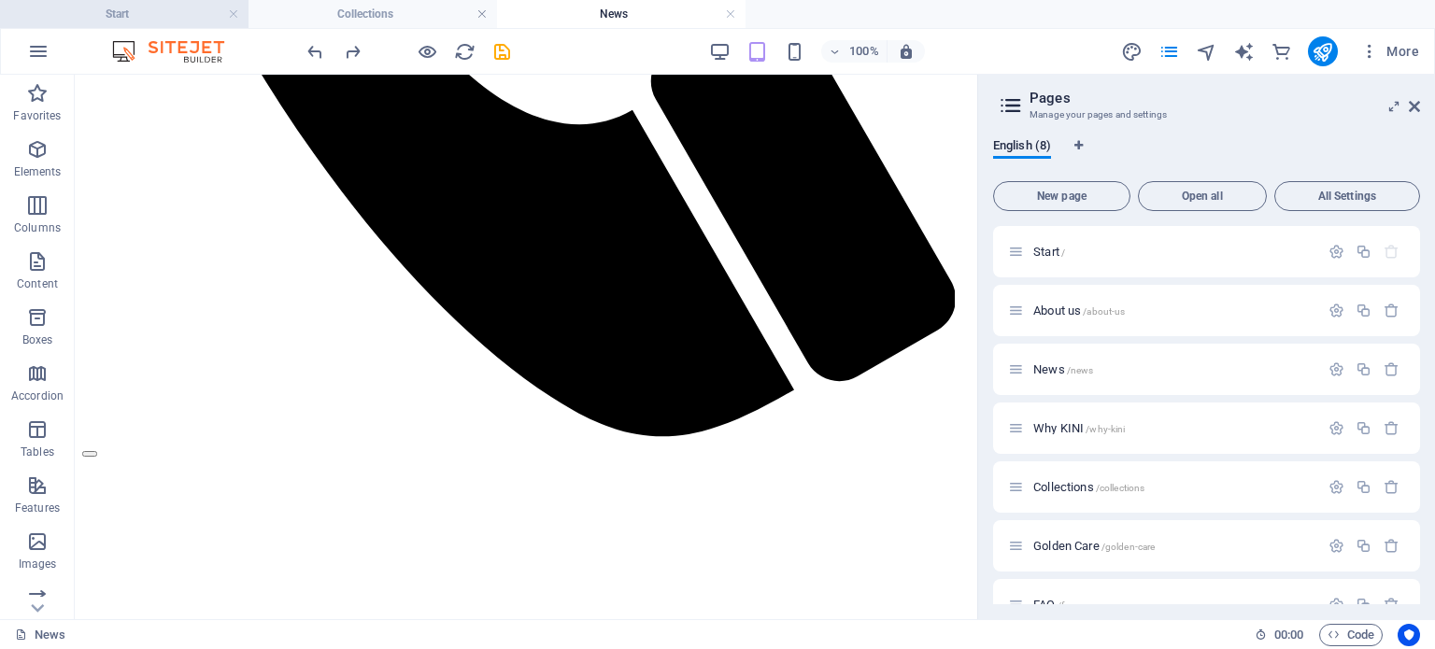
click at [106, 20] on h4 "Start" at bounding box center [124, 14] width 249 height 21
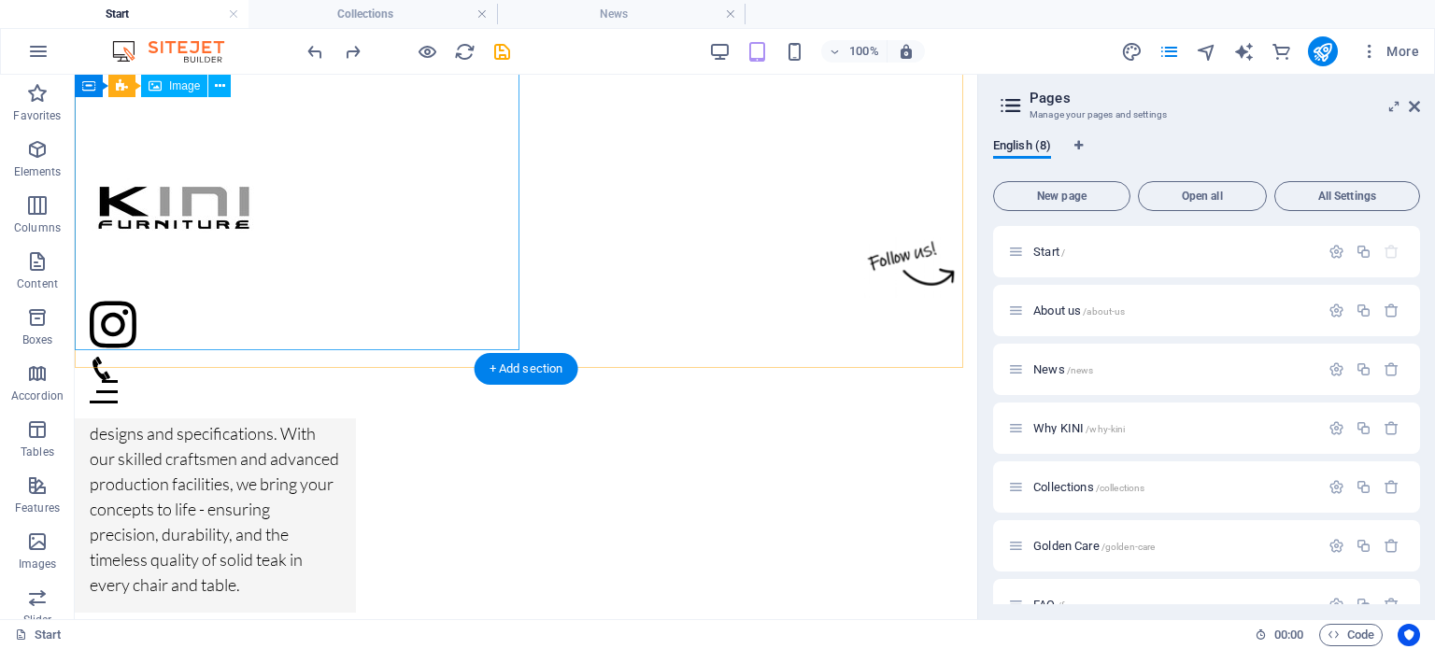
scroll to position [1360, 0]
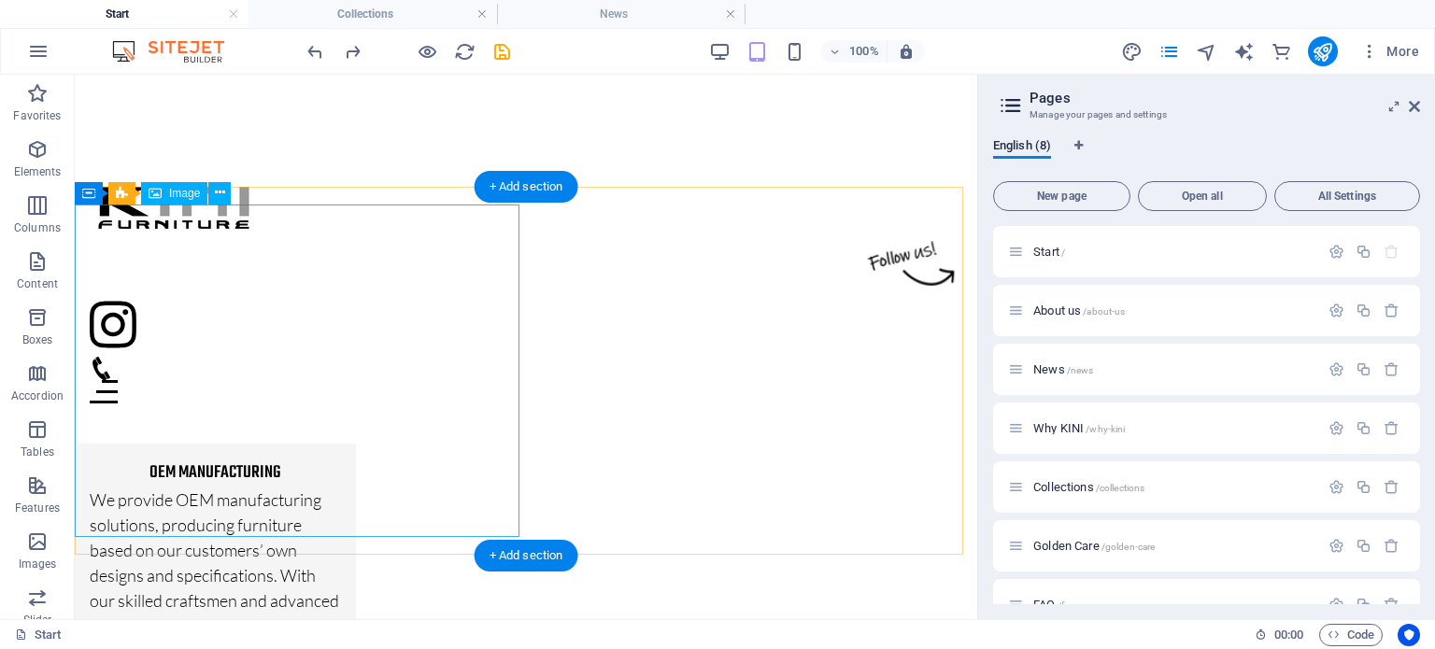
select select "%"
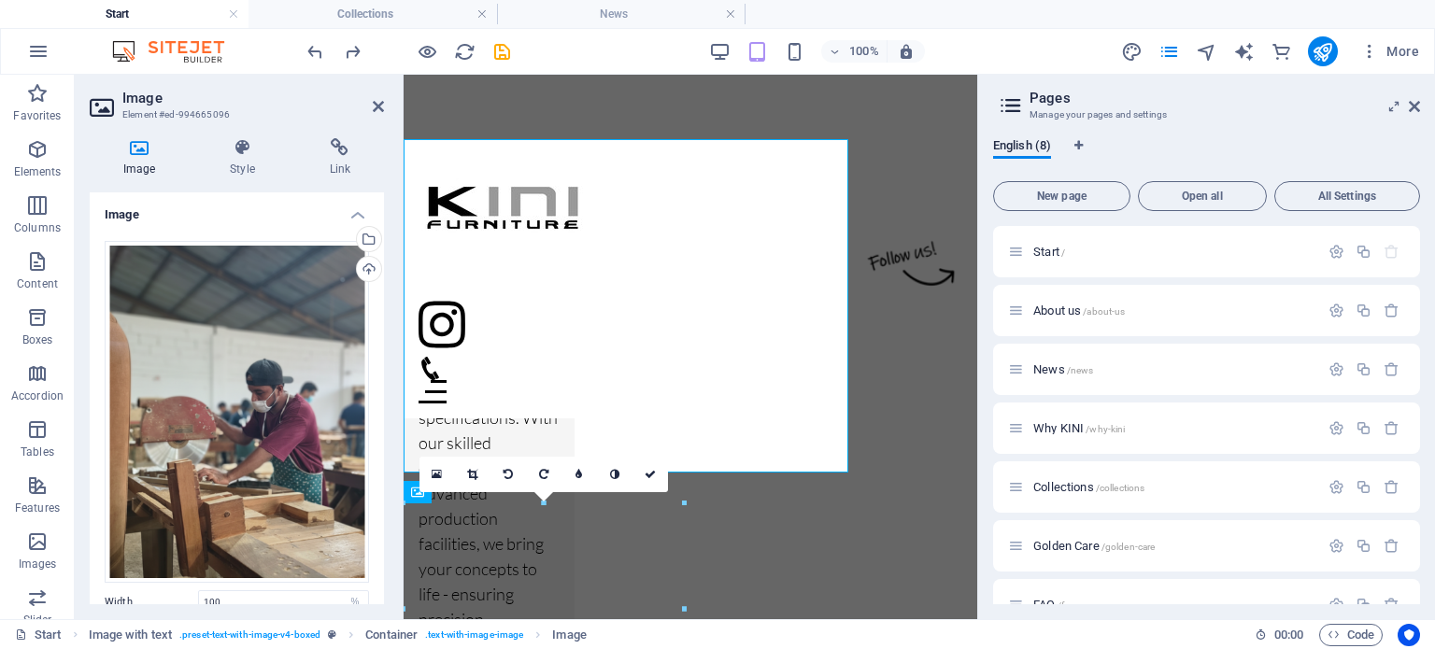
scroll to position [1426, 0]
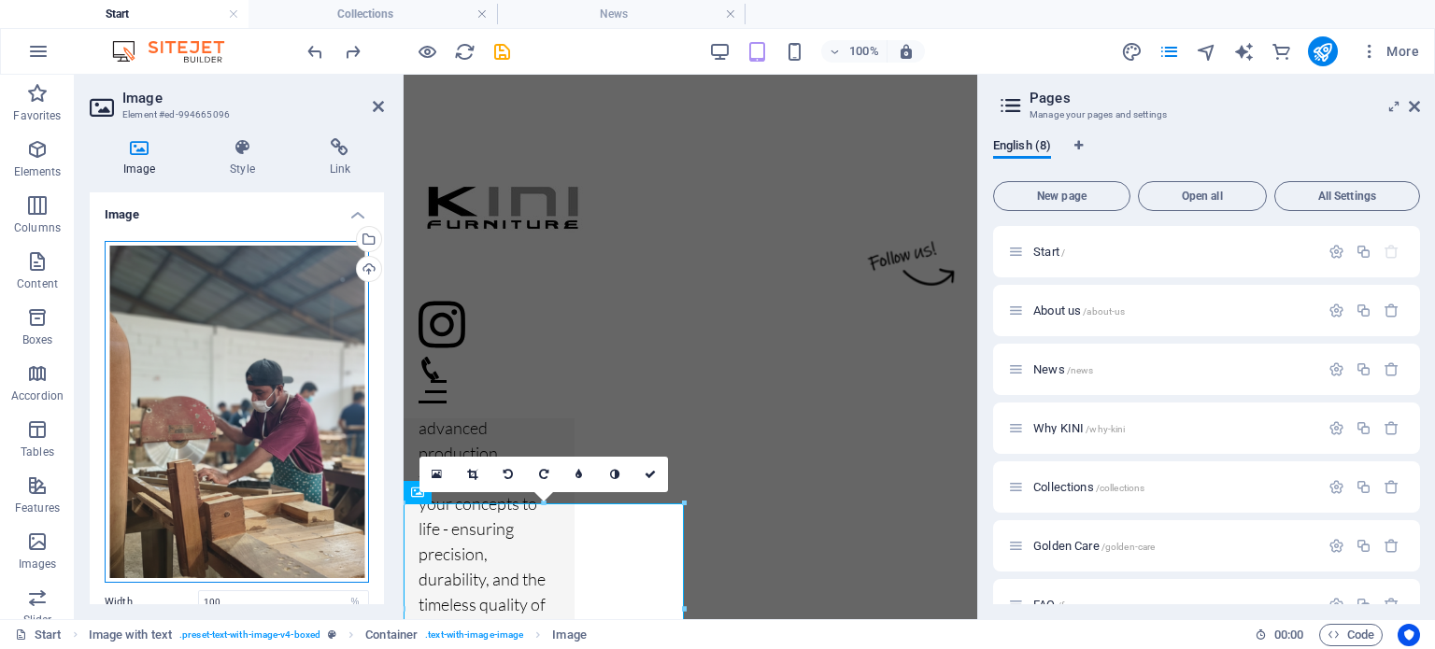
click at [241, 311] on div "Drag files here, click to choose files or select files from Files or our free s…" at bounding box center [237, 412] width 264 height 342
click at [242, 311] on body "[DOMAIN_NAME] Start Collections News Favorites Elements Columns Content Boxes A…" at bounding box center [717, 324] width 1435 height 649
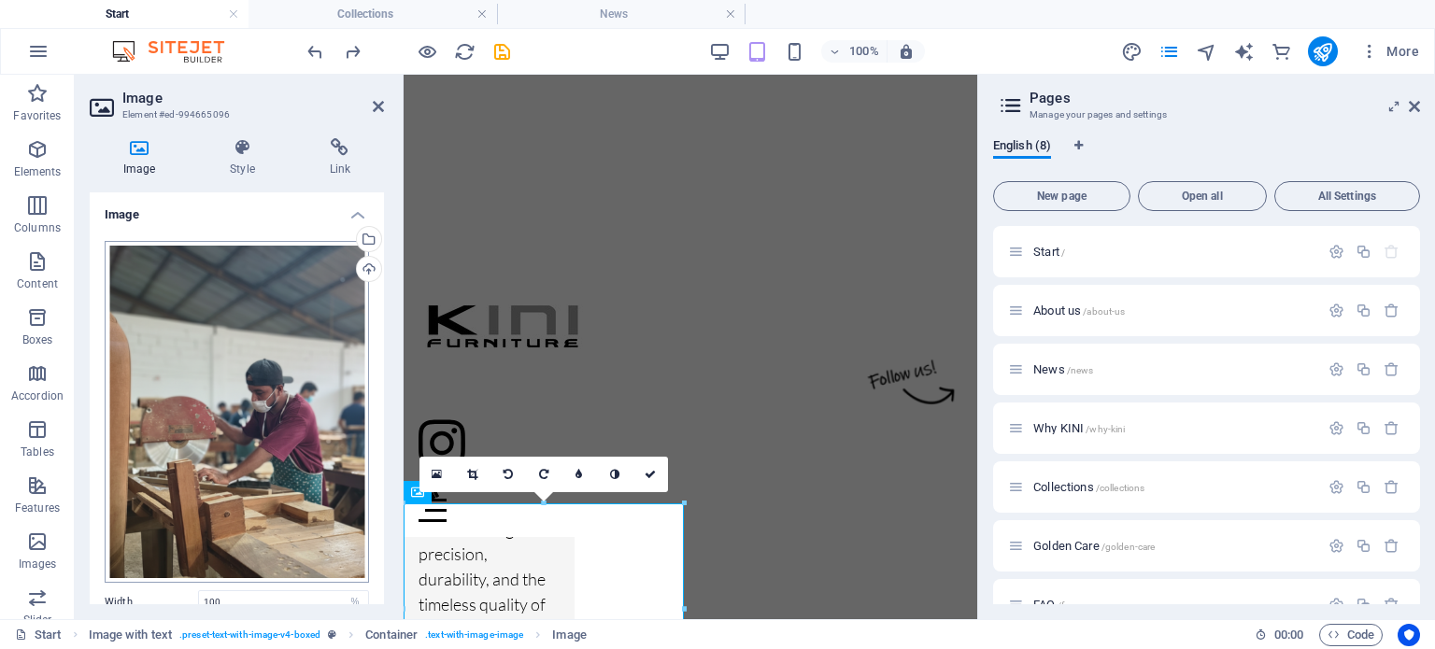
scroll to position [4951, 0]
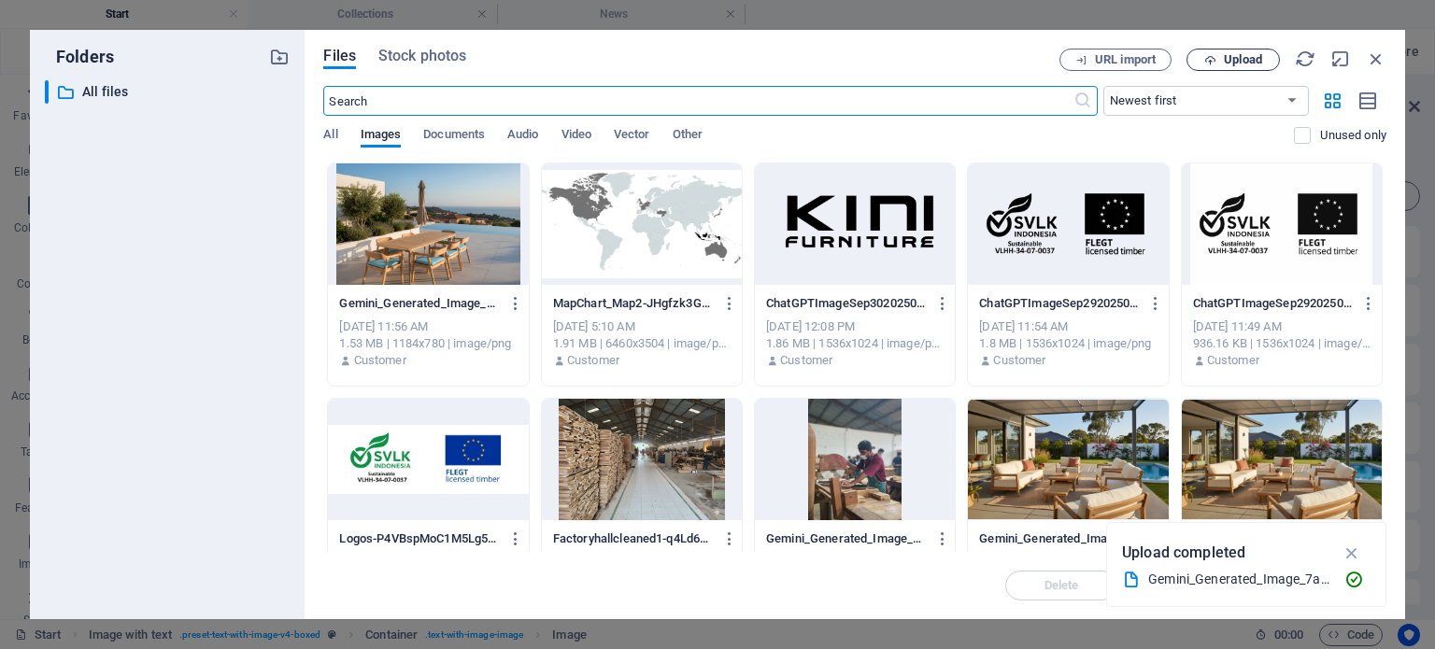
click at [1222, 64] on span "Upload" at bounding box center [1233, 60] width 77 height 12
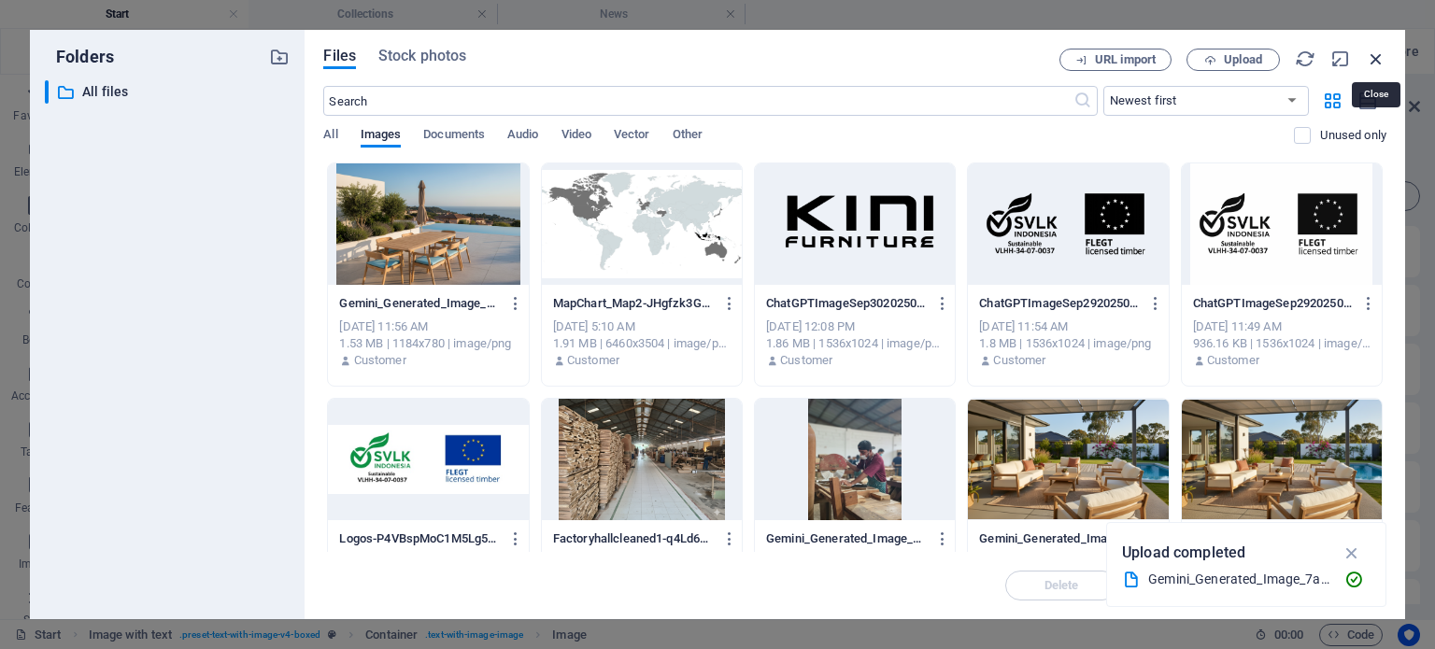
click at [1371, 59] on icon "button" at bounding box center [1376, 59] width 21 height 21
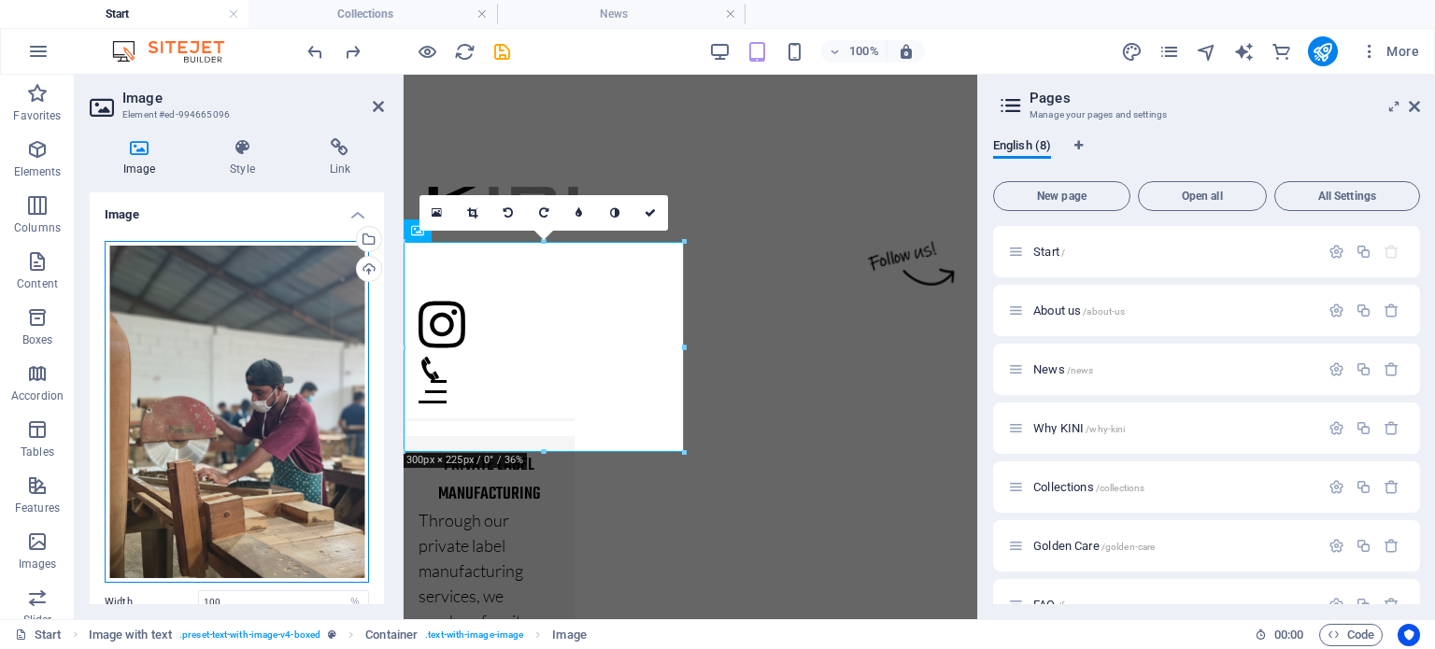
click at [203, 391] on div "Drag files here, click to choose files or select files from Files or our free s…" at bounding box center [237, 412] width 264 height 342
click at [203, 391] on body "[DOMAIN_NAME] Start Collections News Favorites Elements Columns Content Boxes A…" at bounding box center [717, 324] width 1435 height 649
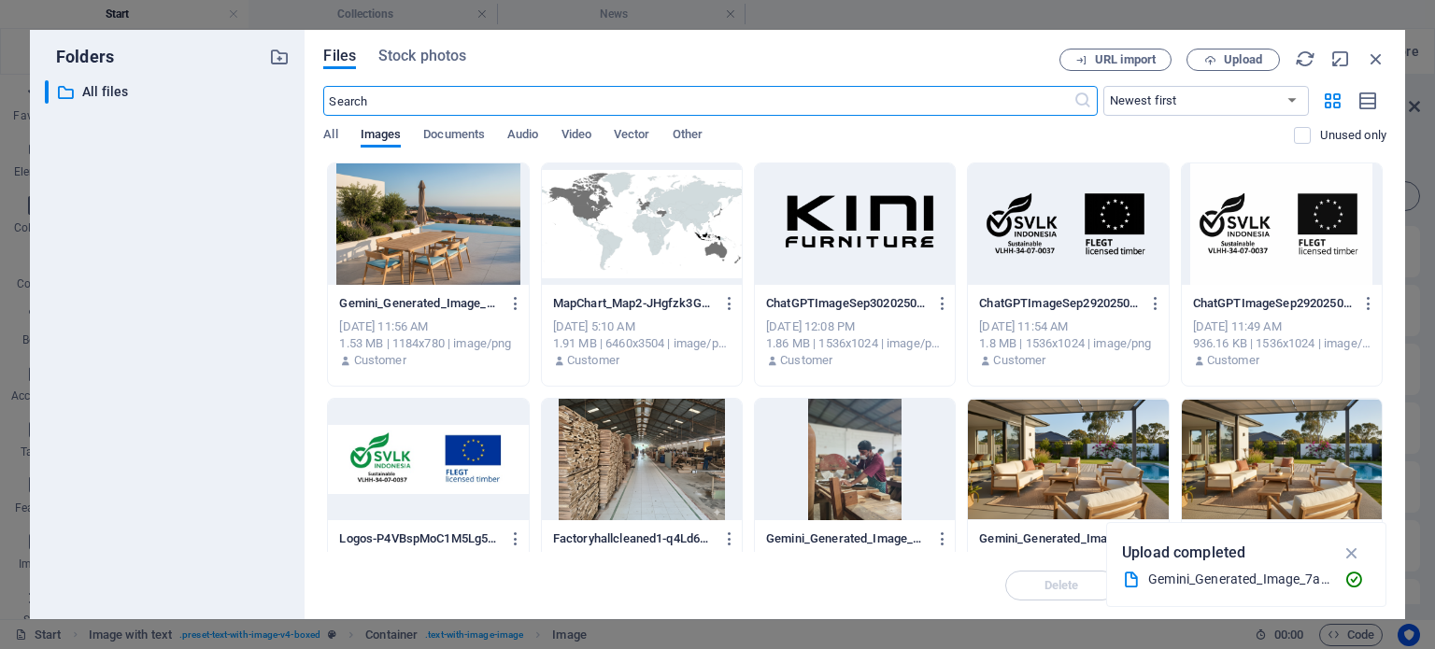
scroll to position [4951, 0]
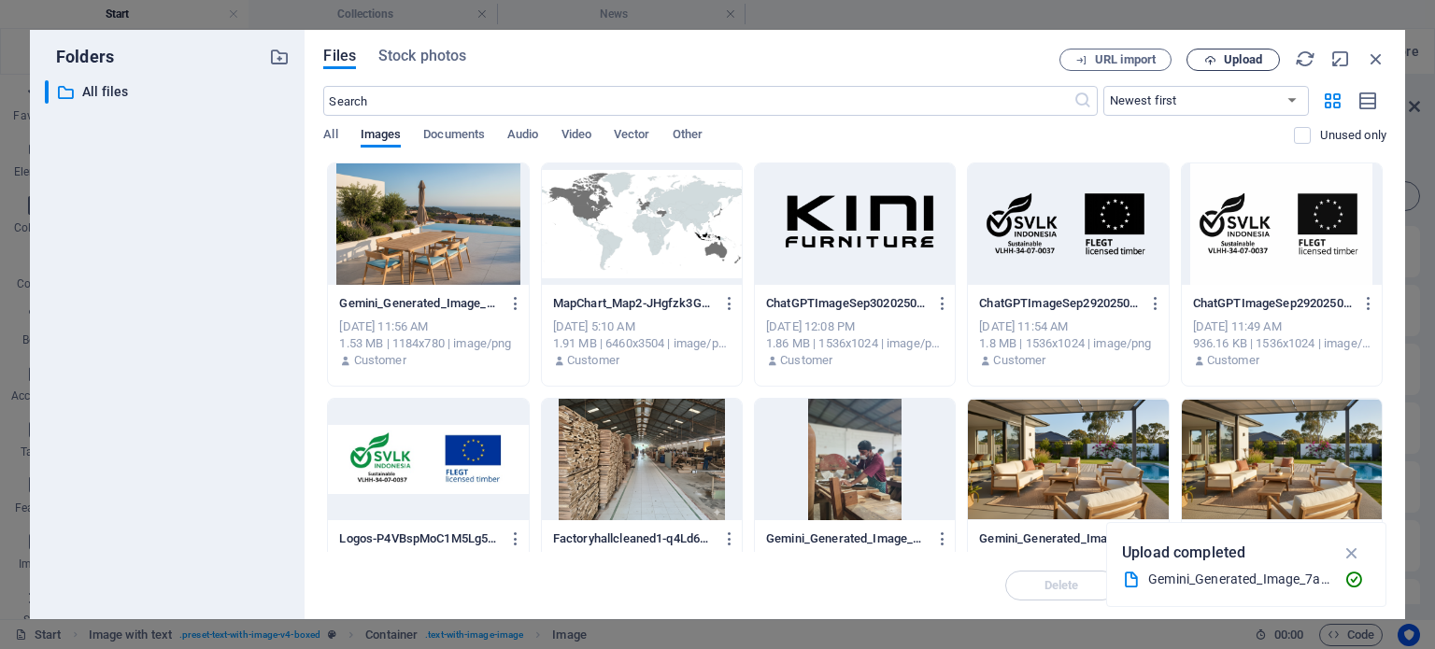
click at [1237, 58] on span "Upload" at bounding box center [1243, 59] width 38 height 11
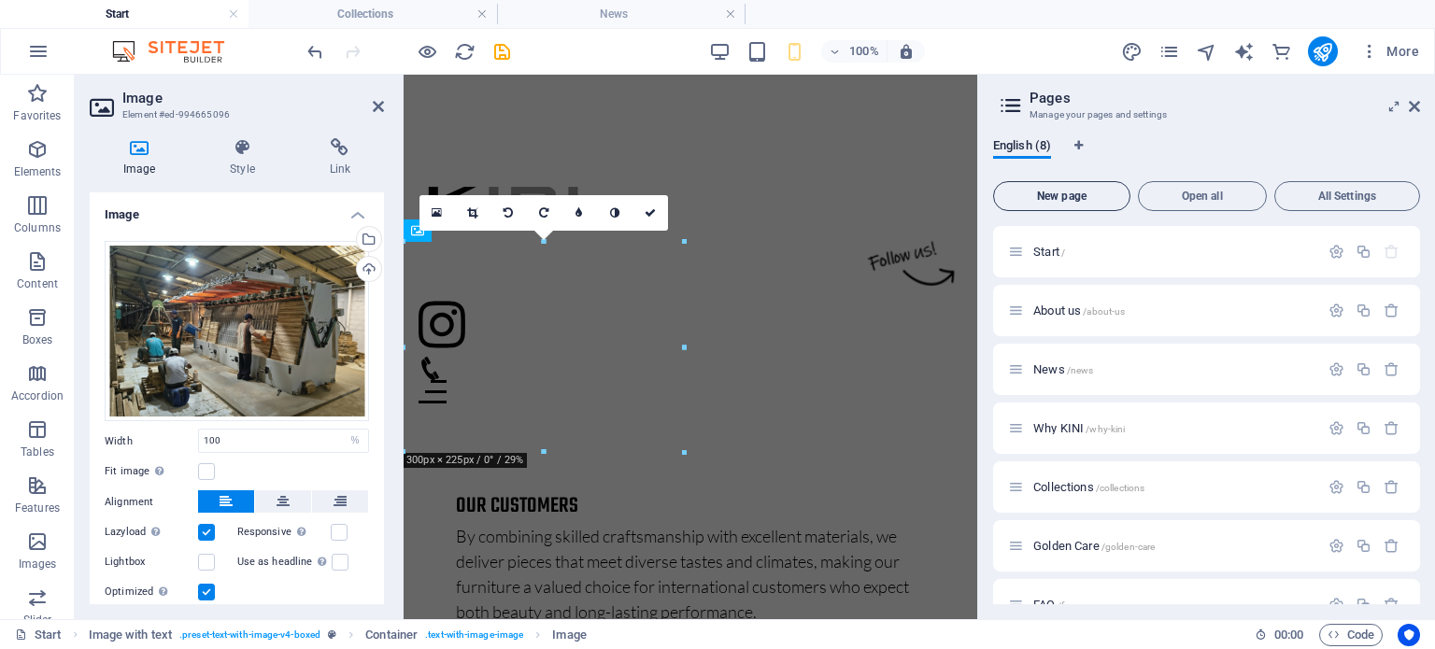
scroll to position [1687, 0]
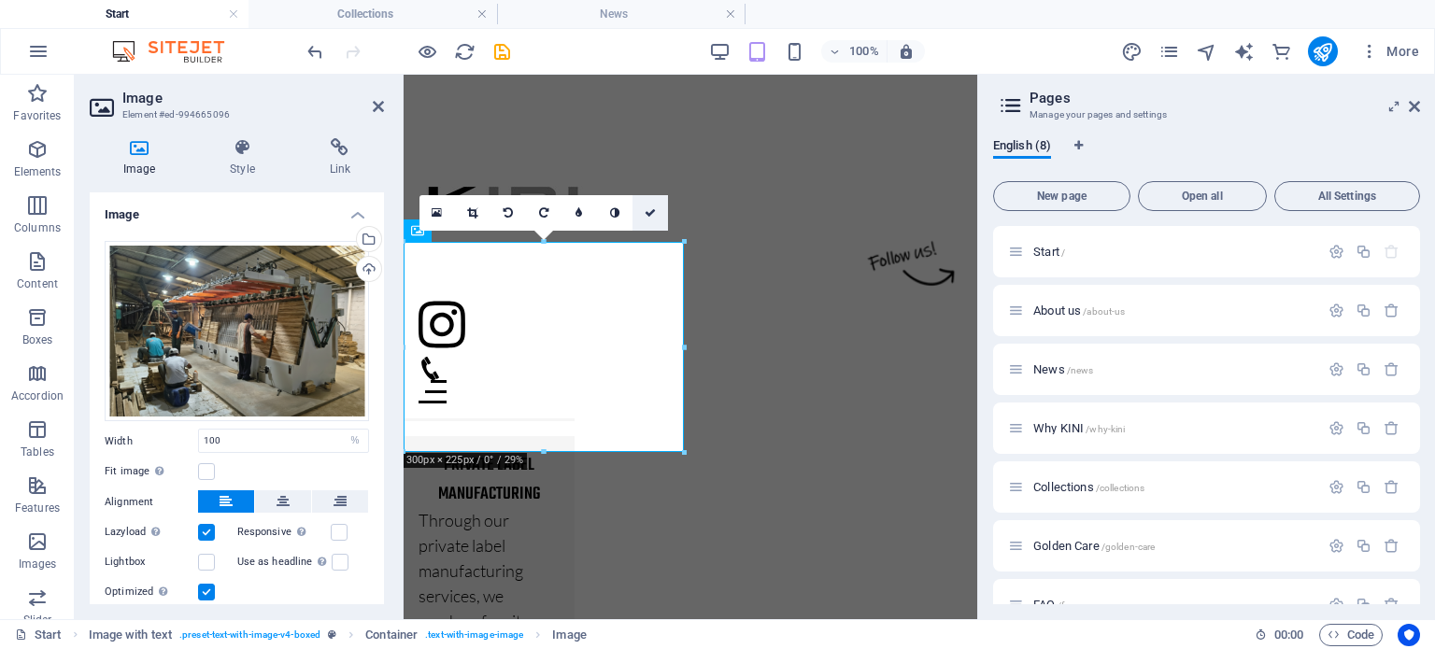
click at [647, 210] on icon at bounding box center [650, 212] width 11 height 11
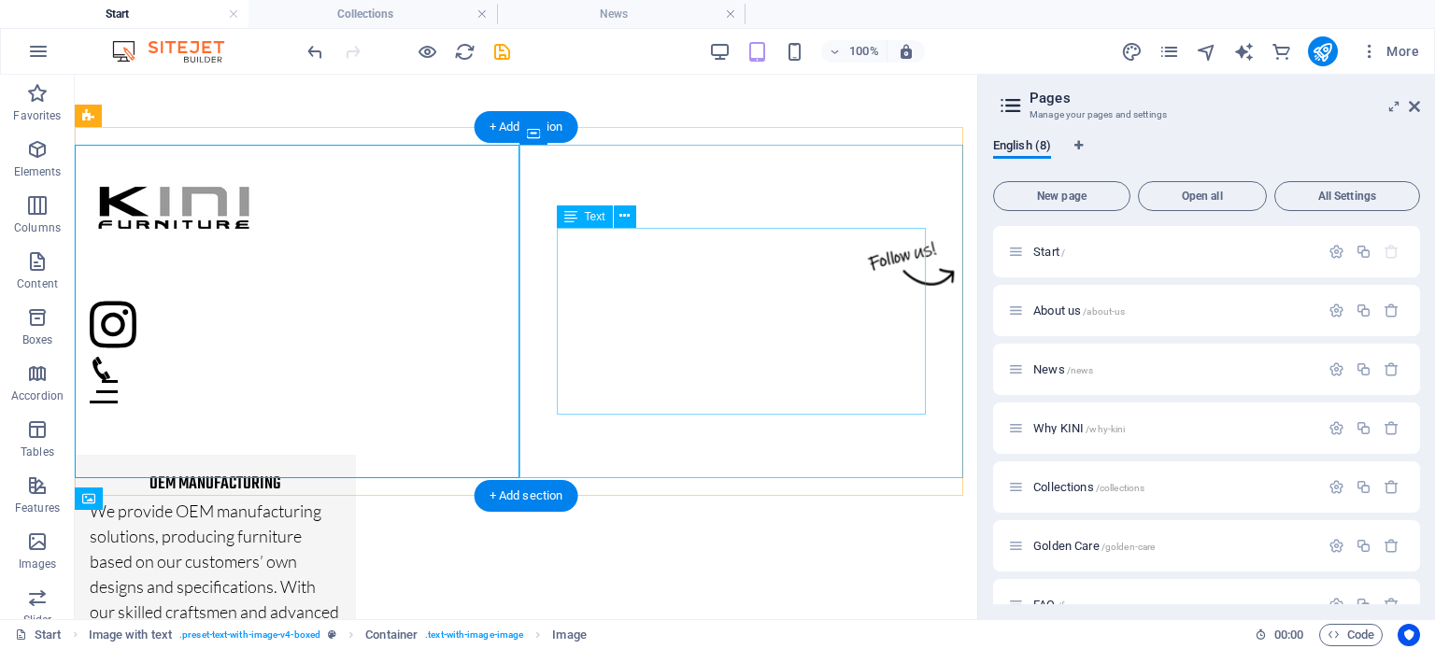
scroll to position [1342, 0]
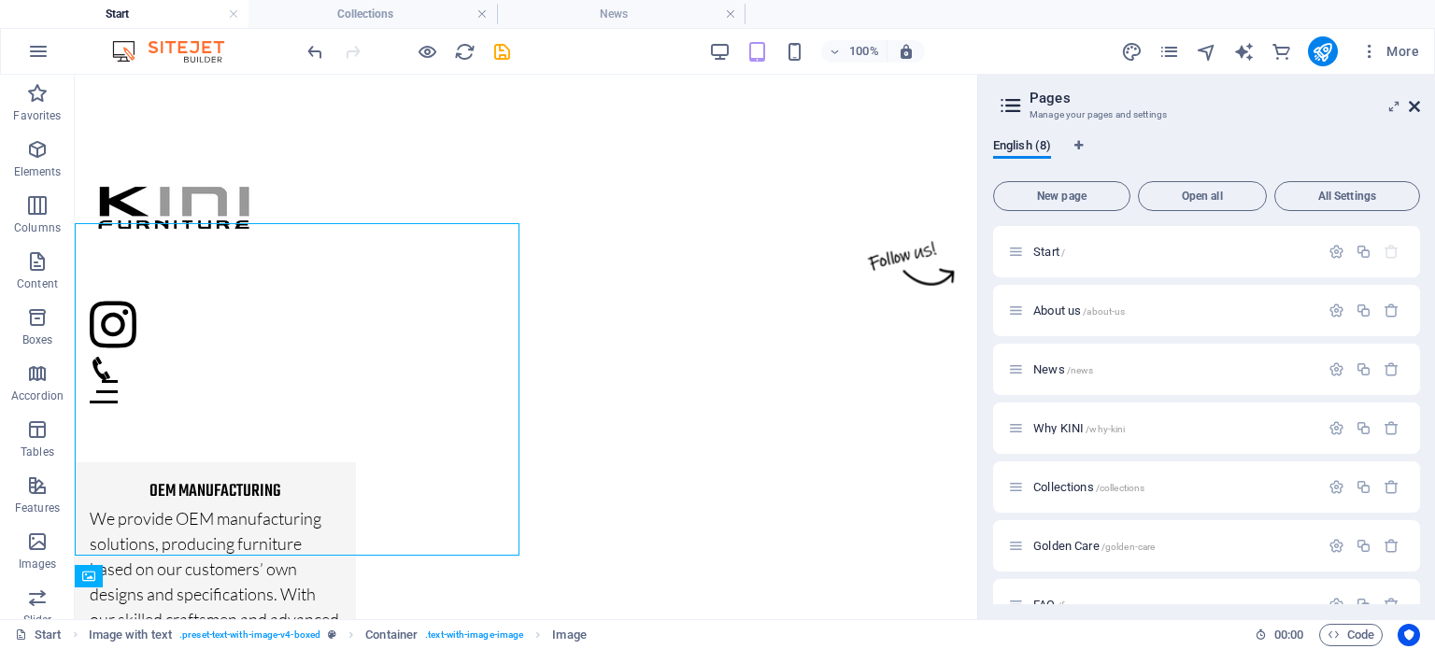
click at [1414, 104] on icon at bounding box center [1414, 106] width 11 height 15
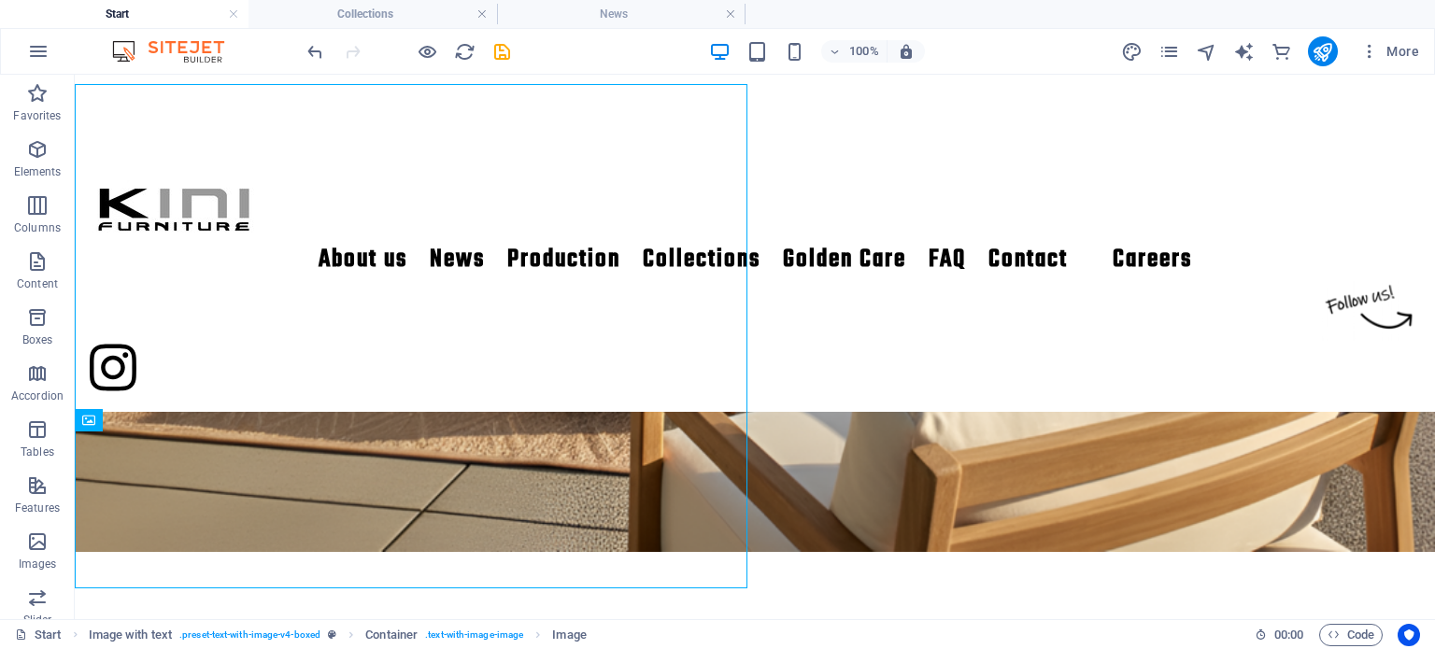
scroll to position [1499, 0]
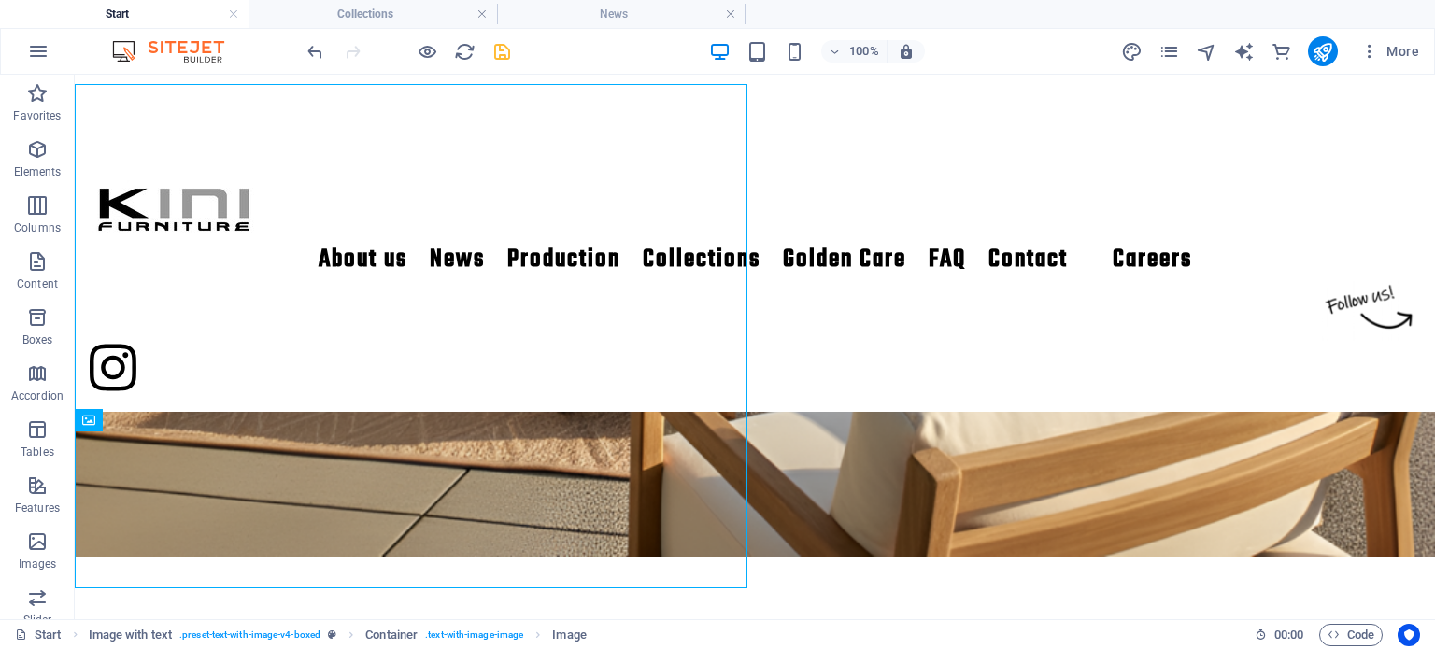
click at [506, 47] on icon "save" at bounding box center [501, 51] width 21 height 21
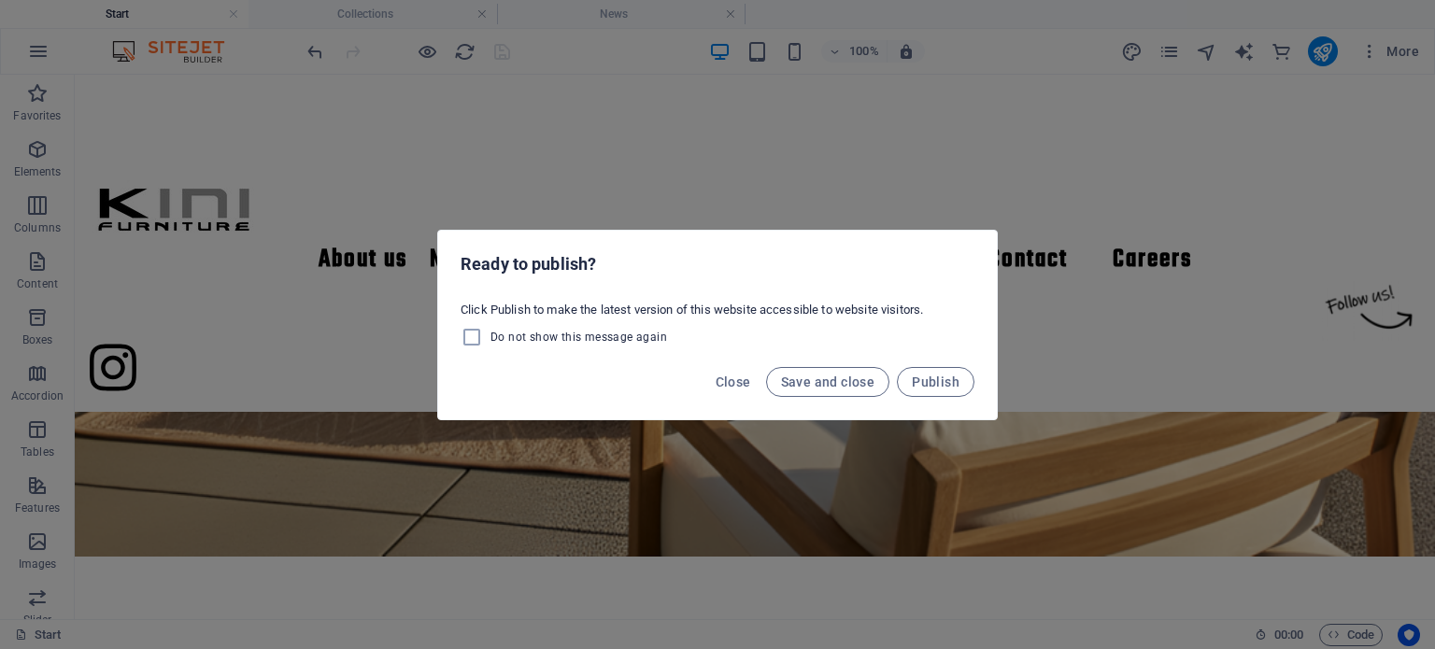
click at [862, 363] on div "Close Save and close Publish" at bounding box center [717, 388] width 559 height 64
